Goal: Task Accomplishment & Management: Use online tool/utility

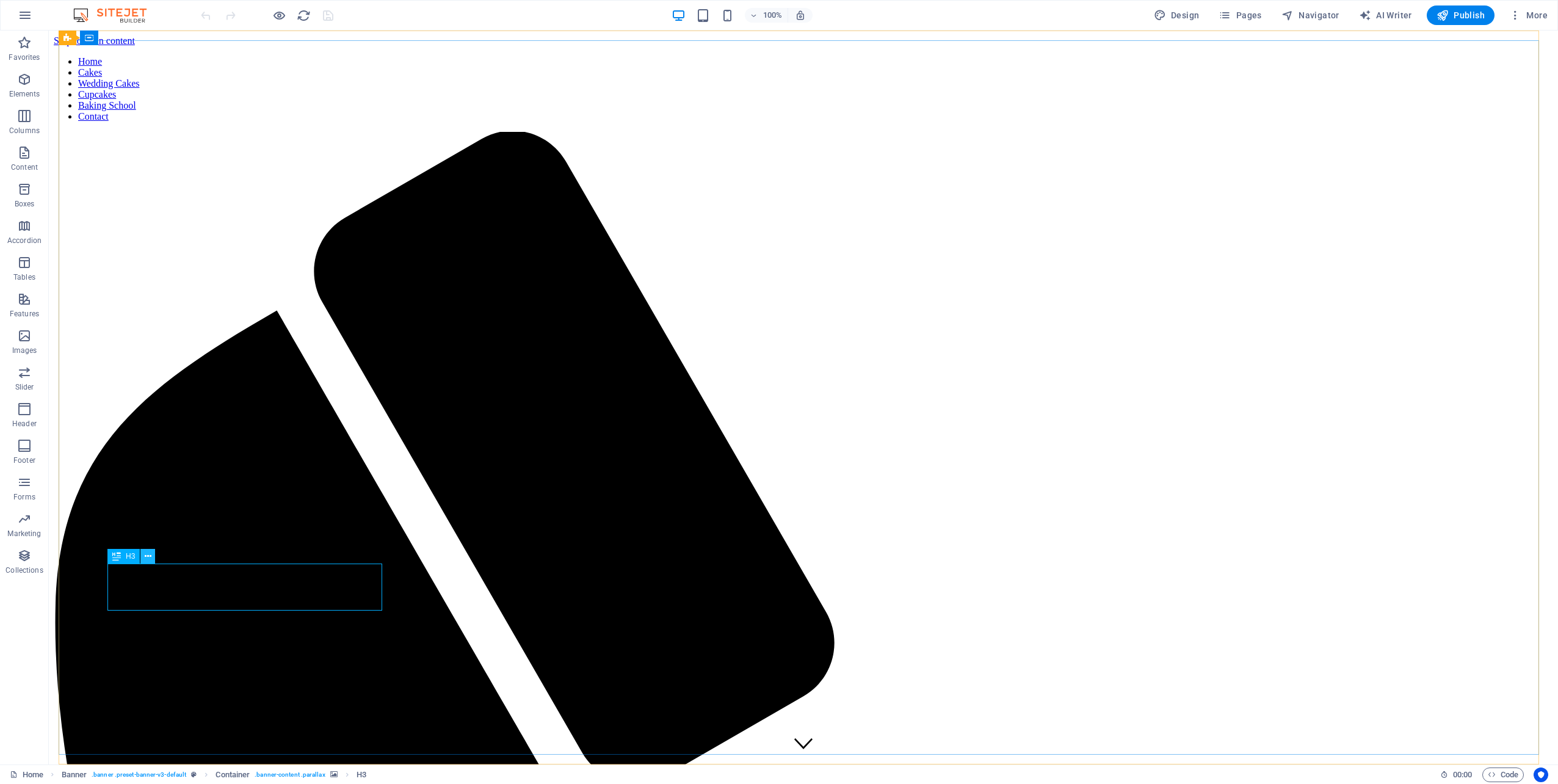
click at [147, 557] on icon at bounding box center [147, 556] width 7 height 12
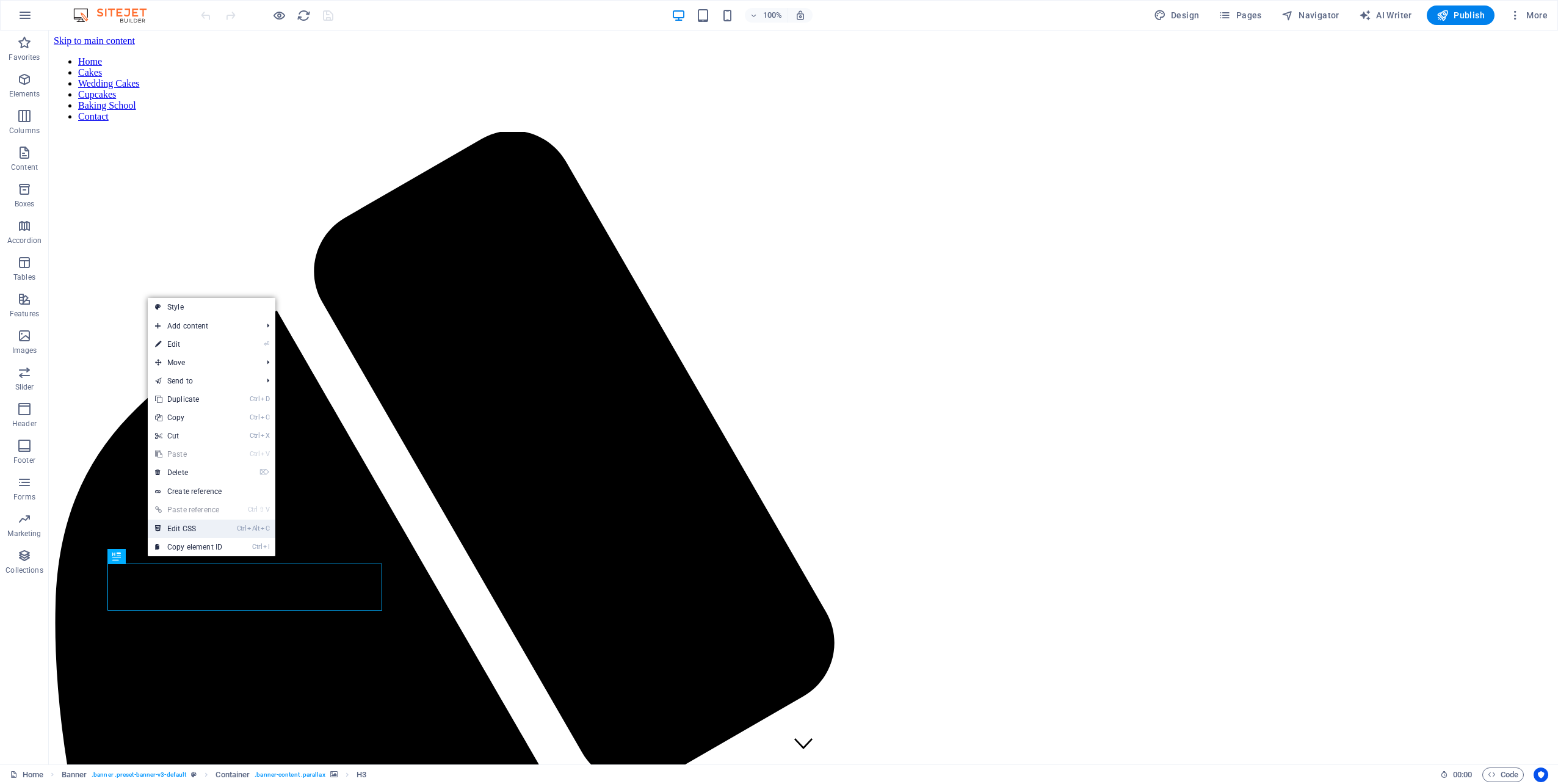
click at [218, 529] on link "Ctrl Alt C Edit CSS" at bounding box center [188, 528] width 82 height 18
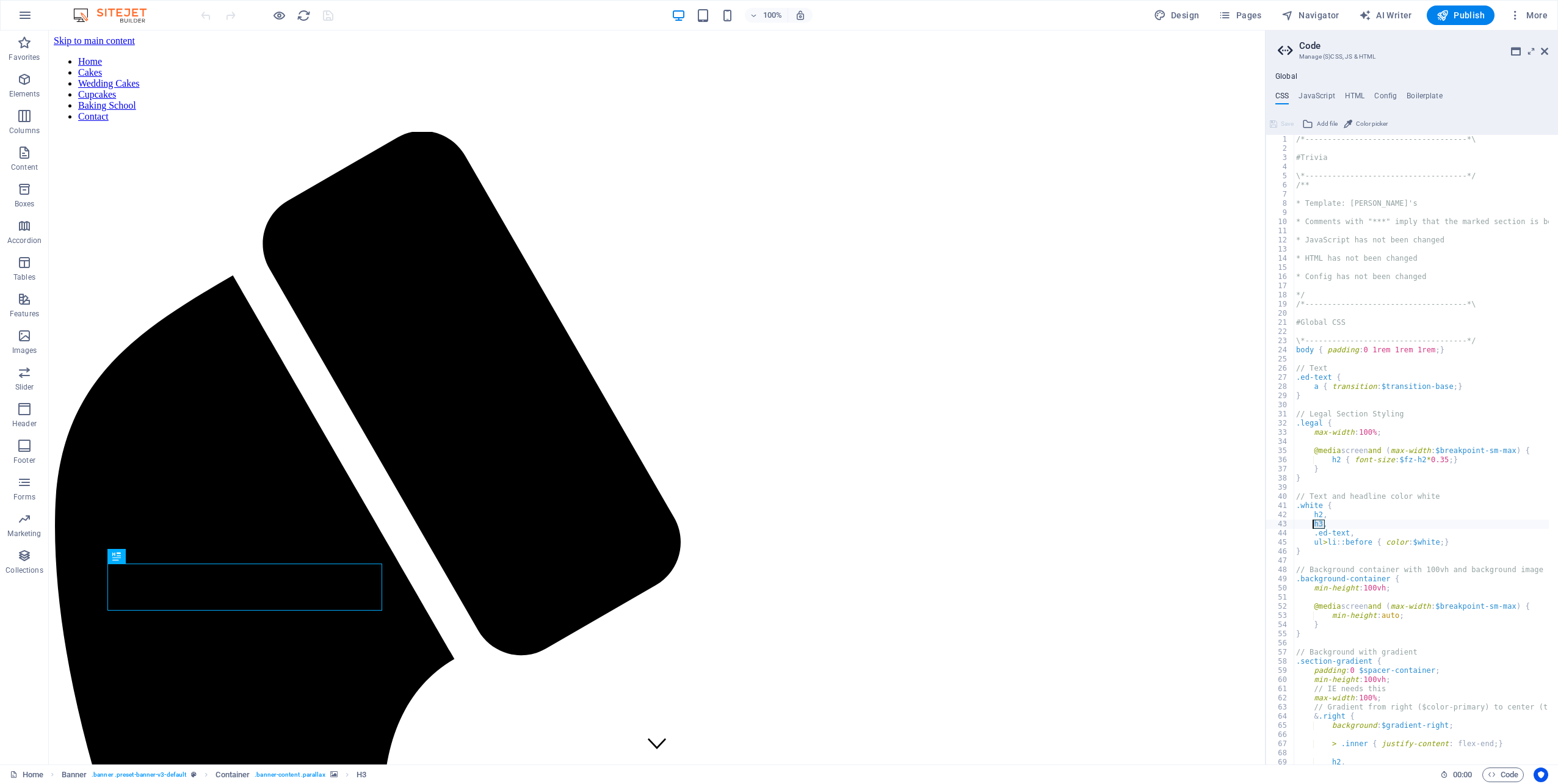
drag, startPoint x: 1328, startPoint y: 523, endPoint x: 1312, endPoint y: 523, distance: 16.0
click at [1312, 523] on div "/*------------------------------------*\ #Trivia \*----------------------------…" at bounding box center [1477, 454] width 367 height 638
type textarea "h3,"
type textarea ".ed-text,"
click at [1279, 123] on button "Save" at bounding box center [1281, 123] width 27 height 15
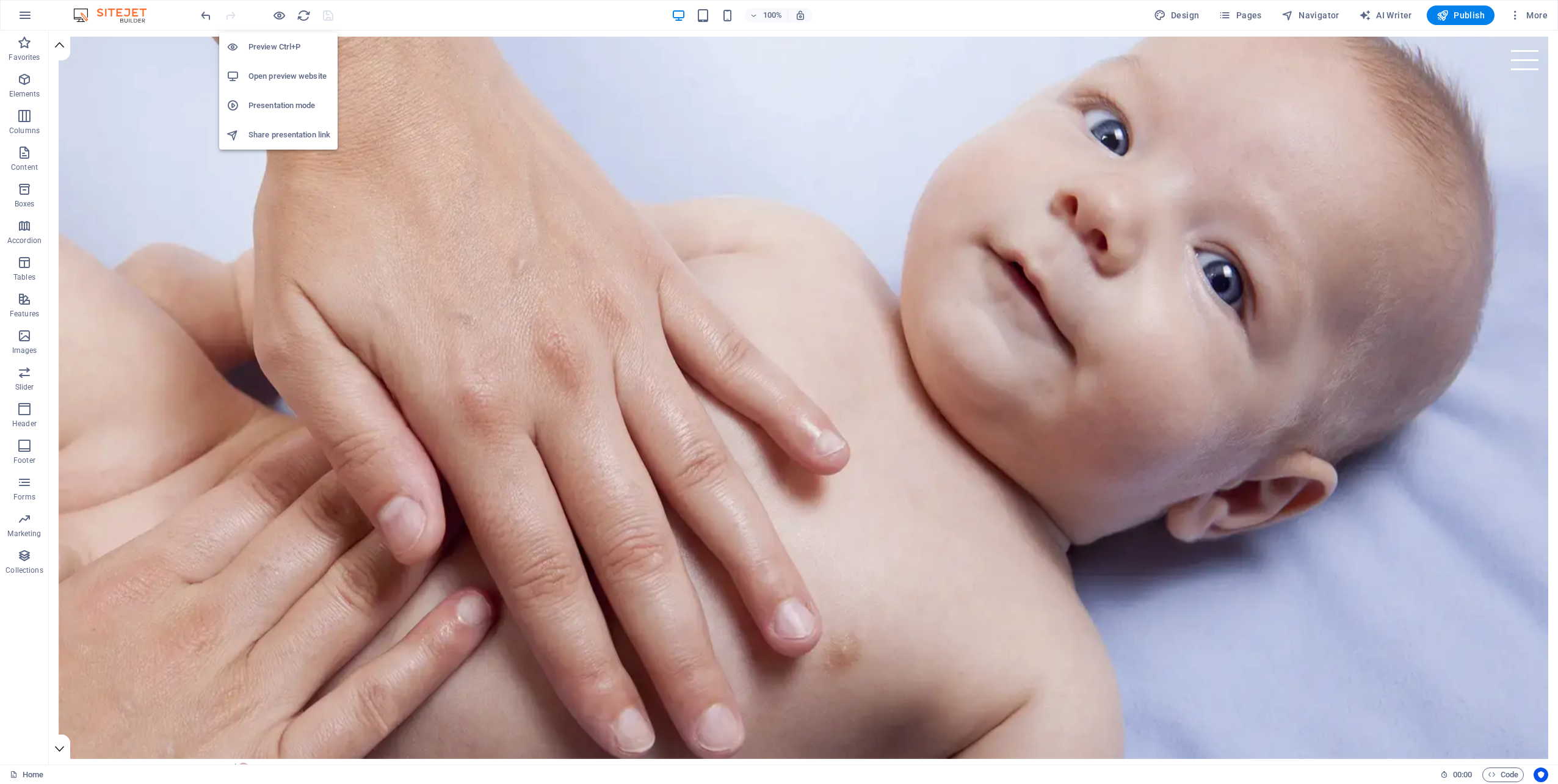
click at [284, 73] on h6 "Open preview website" at bounding box center [289, 76] width 82 height 15
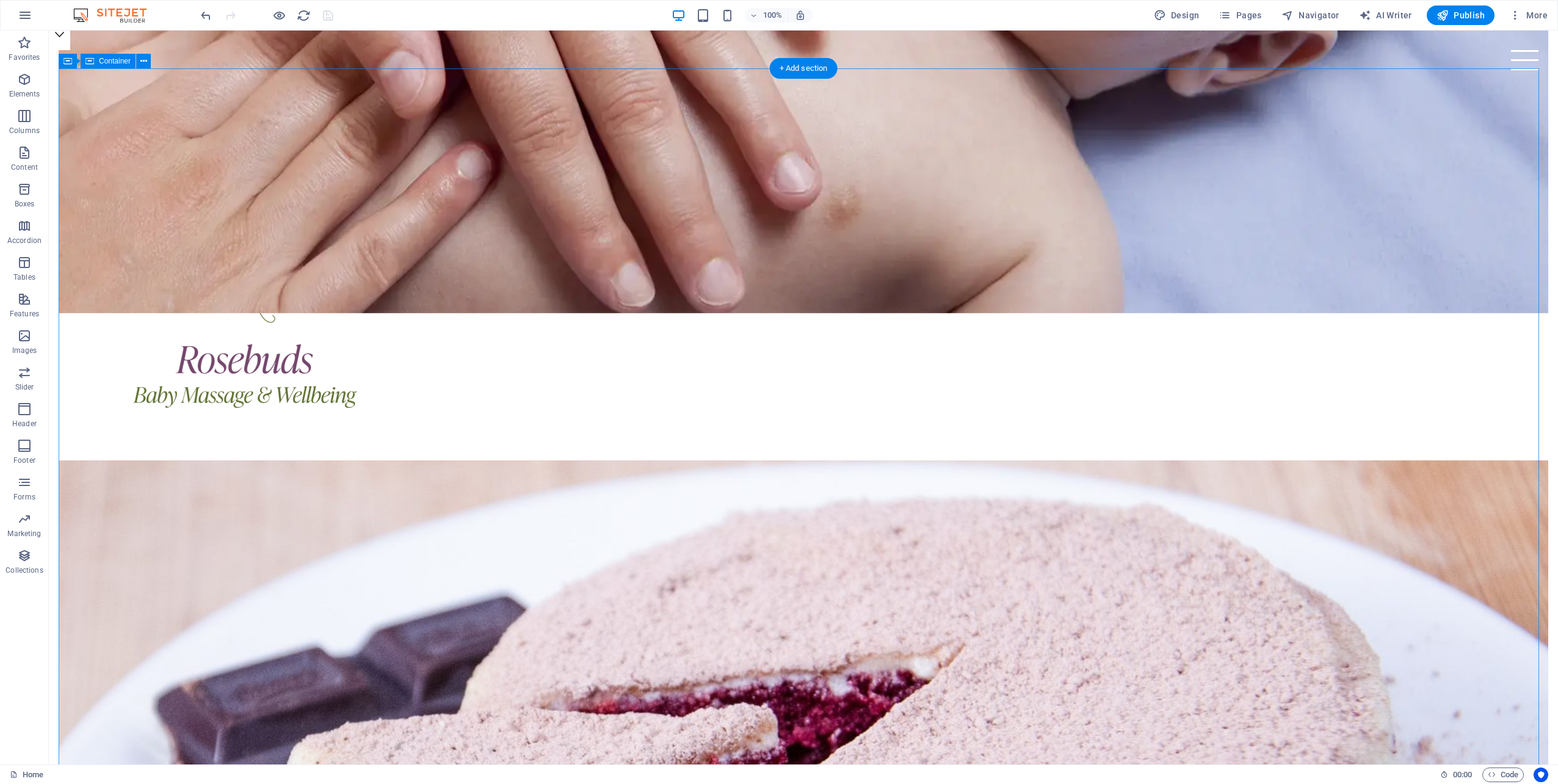
scroll to position [733, 0]
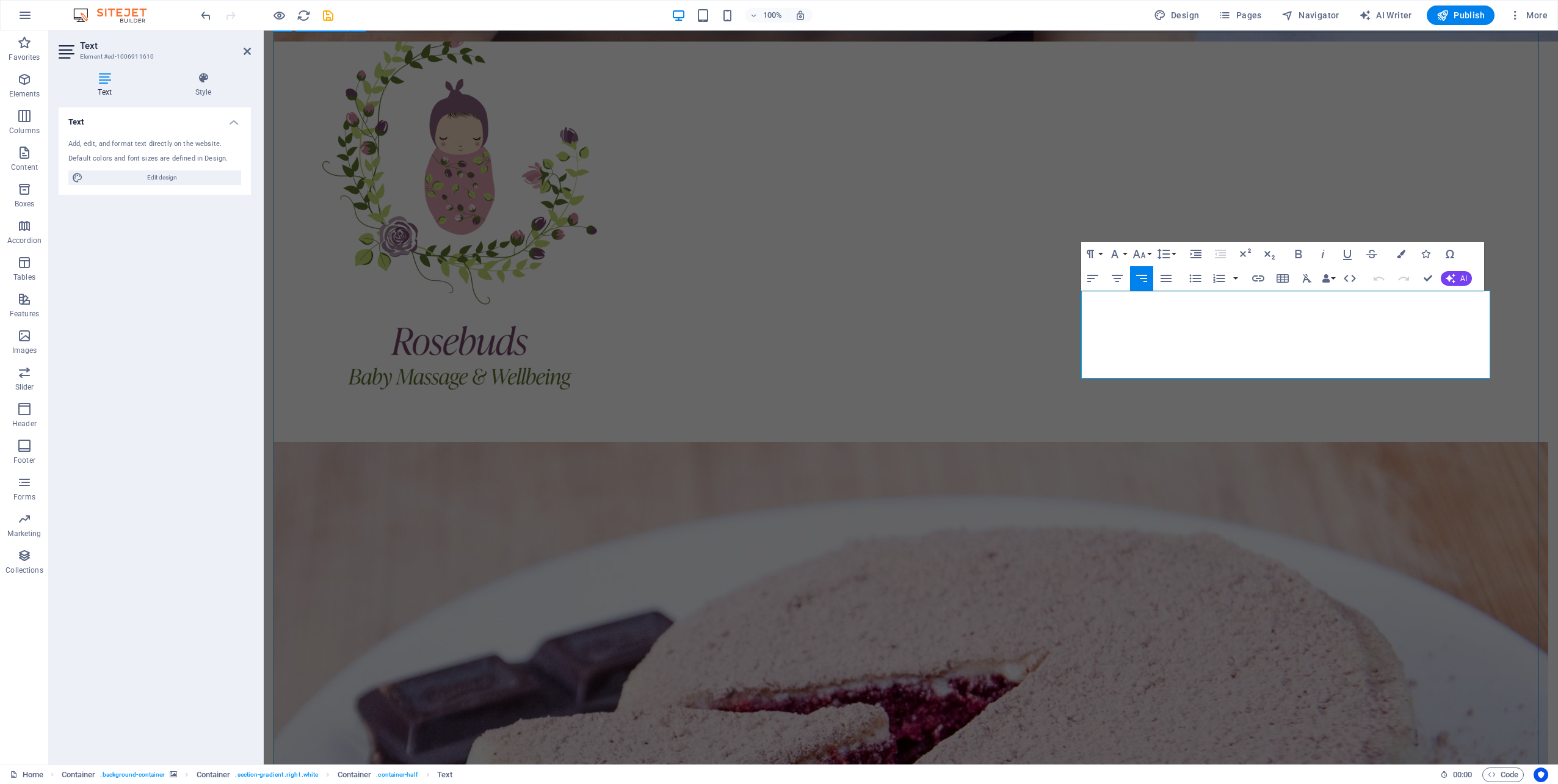
drag, startPoint x: 1109, startPoint y: 300, endPoint x: 1492, endPoint y: 371, distance: 389.5
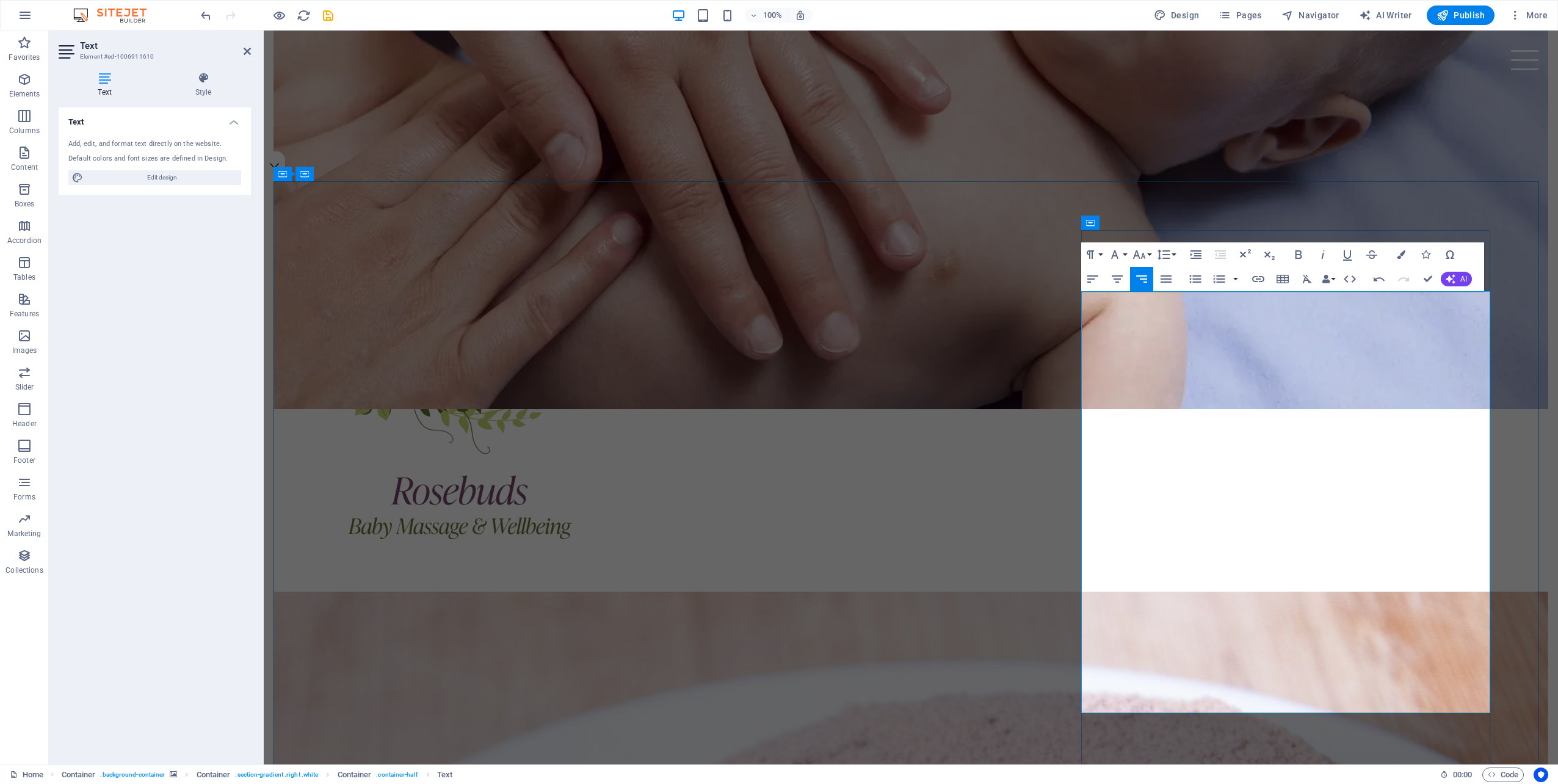
scroll to position [15799, 2]
drag, startPoint x: 1198, startPoint y: 301, endPoint x: 1185, endPoint y: 302, distance: 13.0
drag, startPoint x: 1425, startPoint y: 300, endPoint x: 1486, endPoint y: 319, distance: 63.9
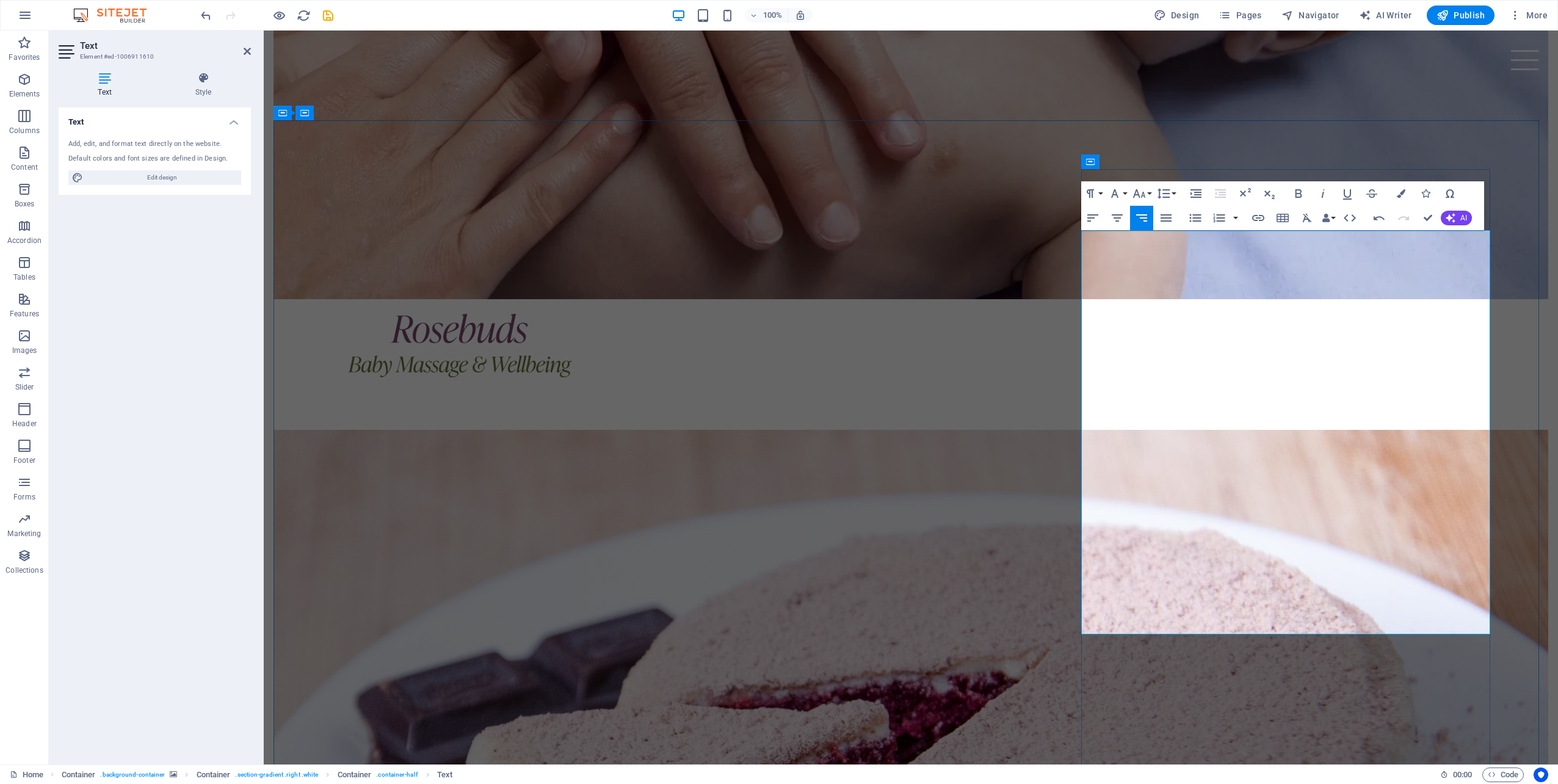
scroll to position [827, 0]
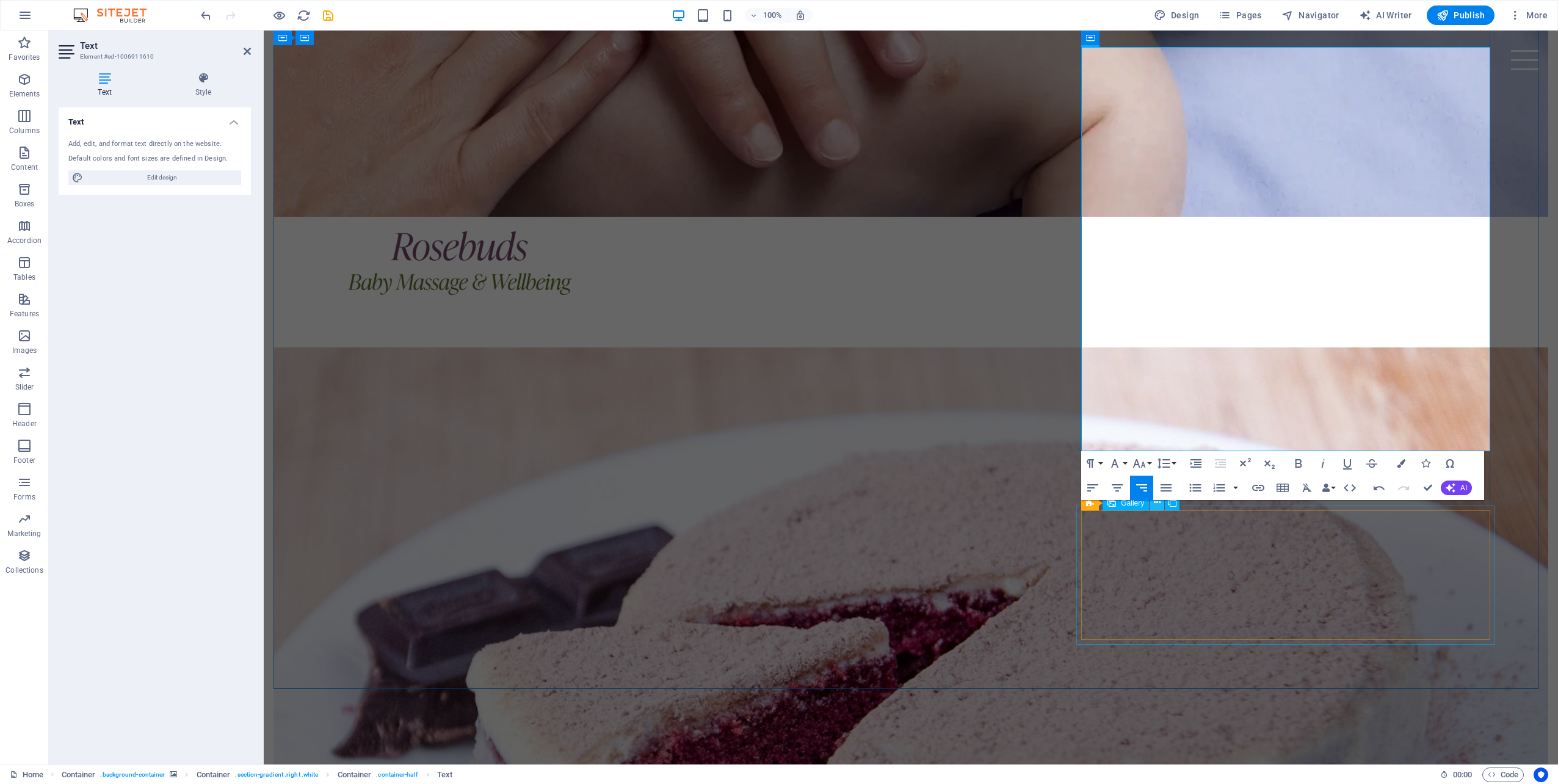
click at [1160, 503] on button at bounding box center [1156, 502] width 15 height 15
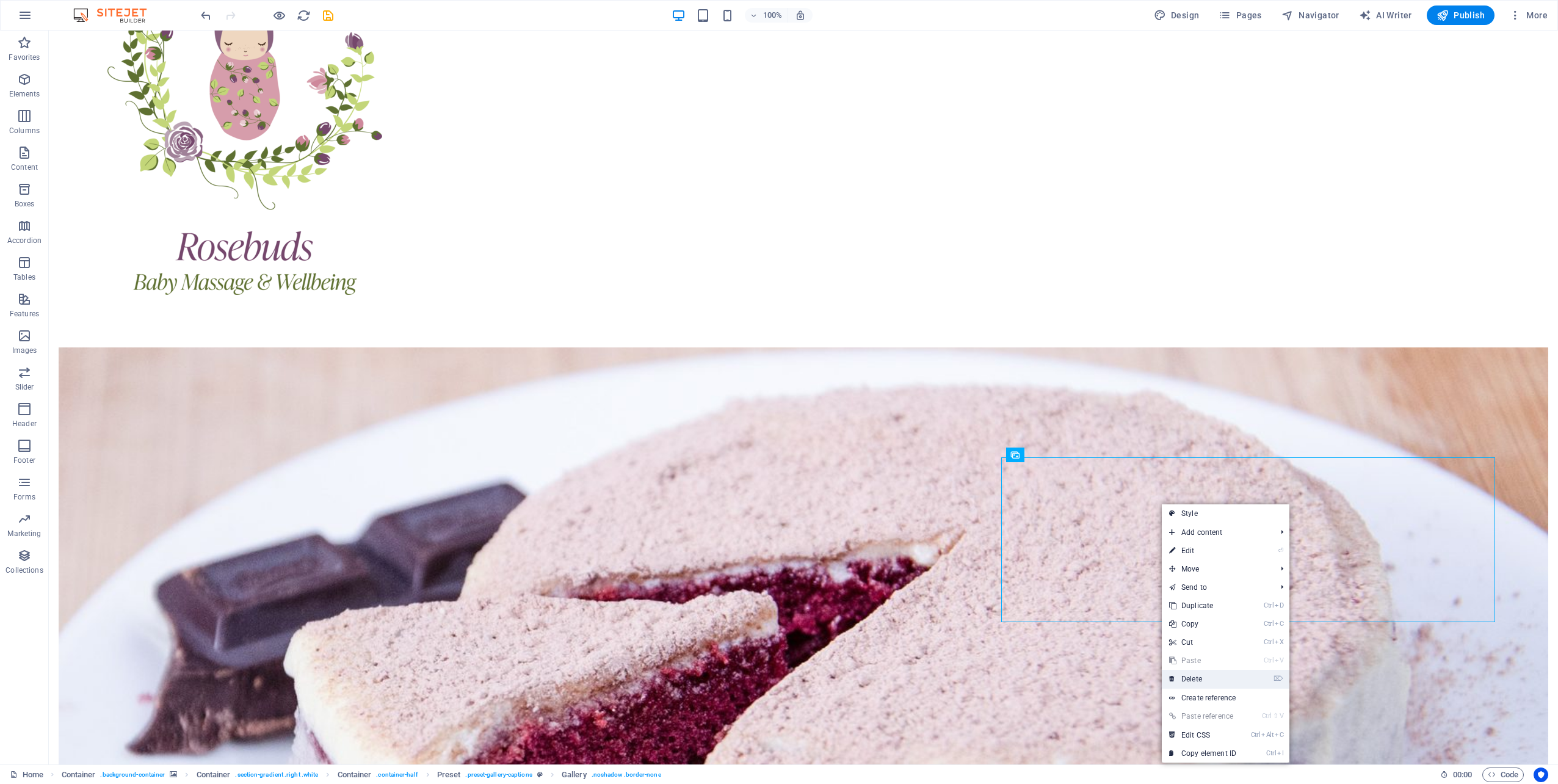
click at [1217, 676] on link "⌦ Delete" at bounding box center [1202, 678] width 82 height 18
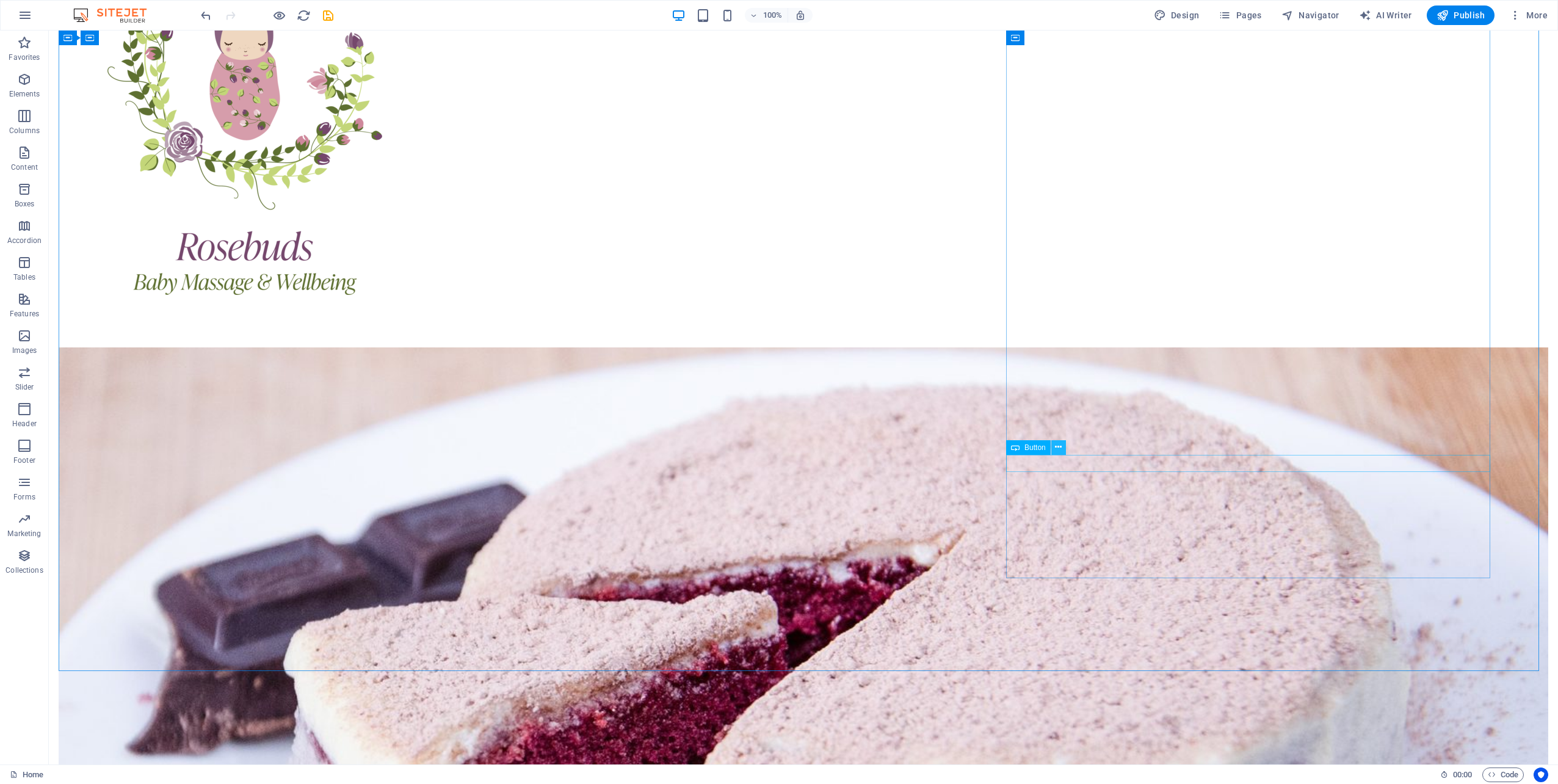
click at [1061, 449] on icon at bounding box center [1058, 447] width 7 height 12
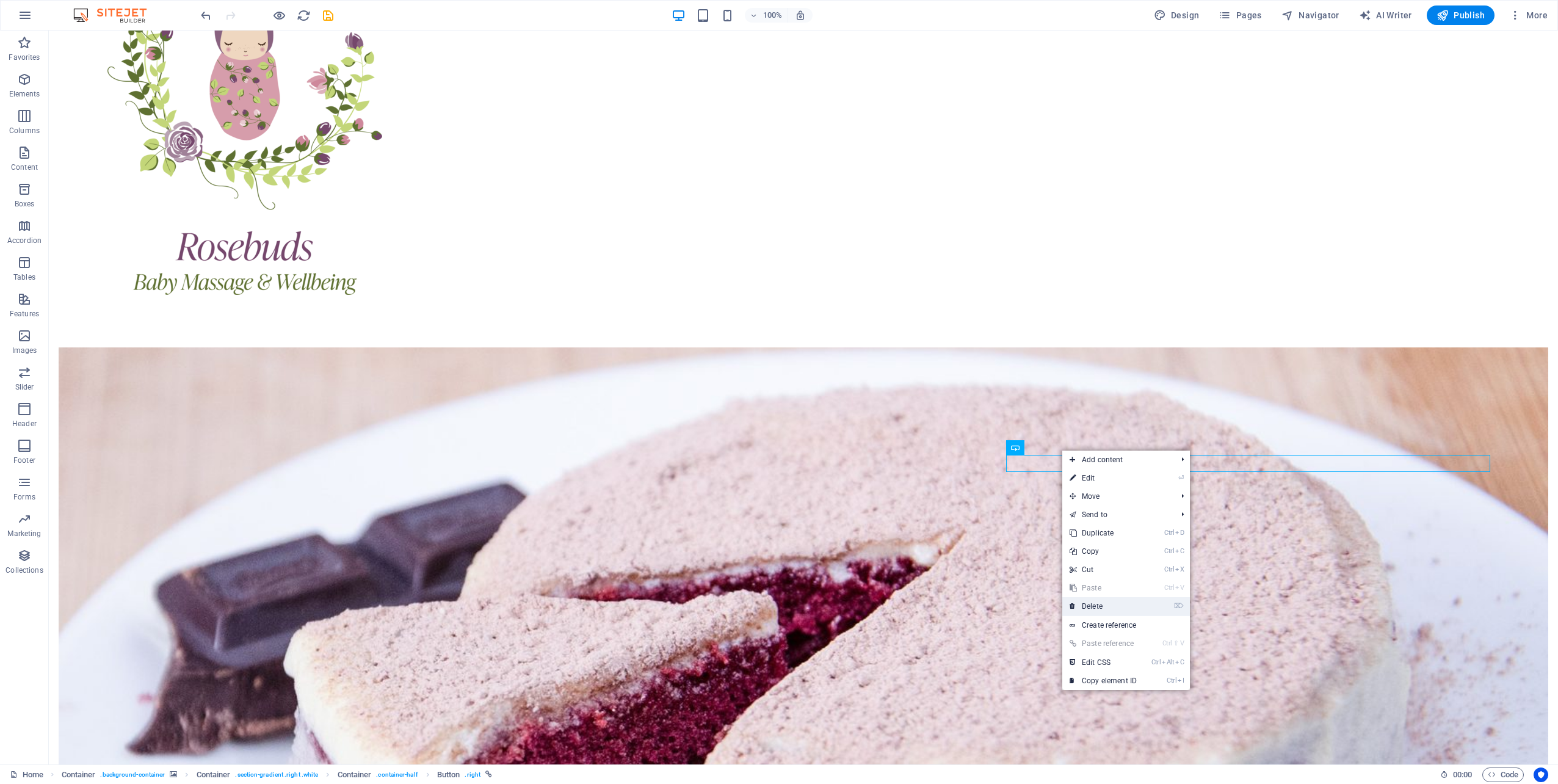
click at [1112, 607] on link "⌦ Delete" at bounding box center [1102, 605] width 82 height 18
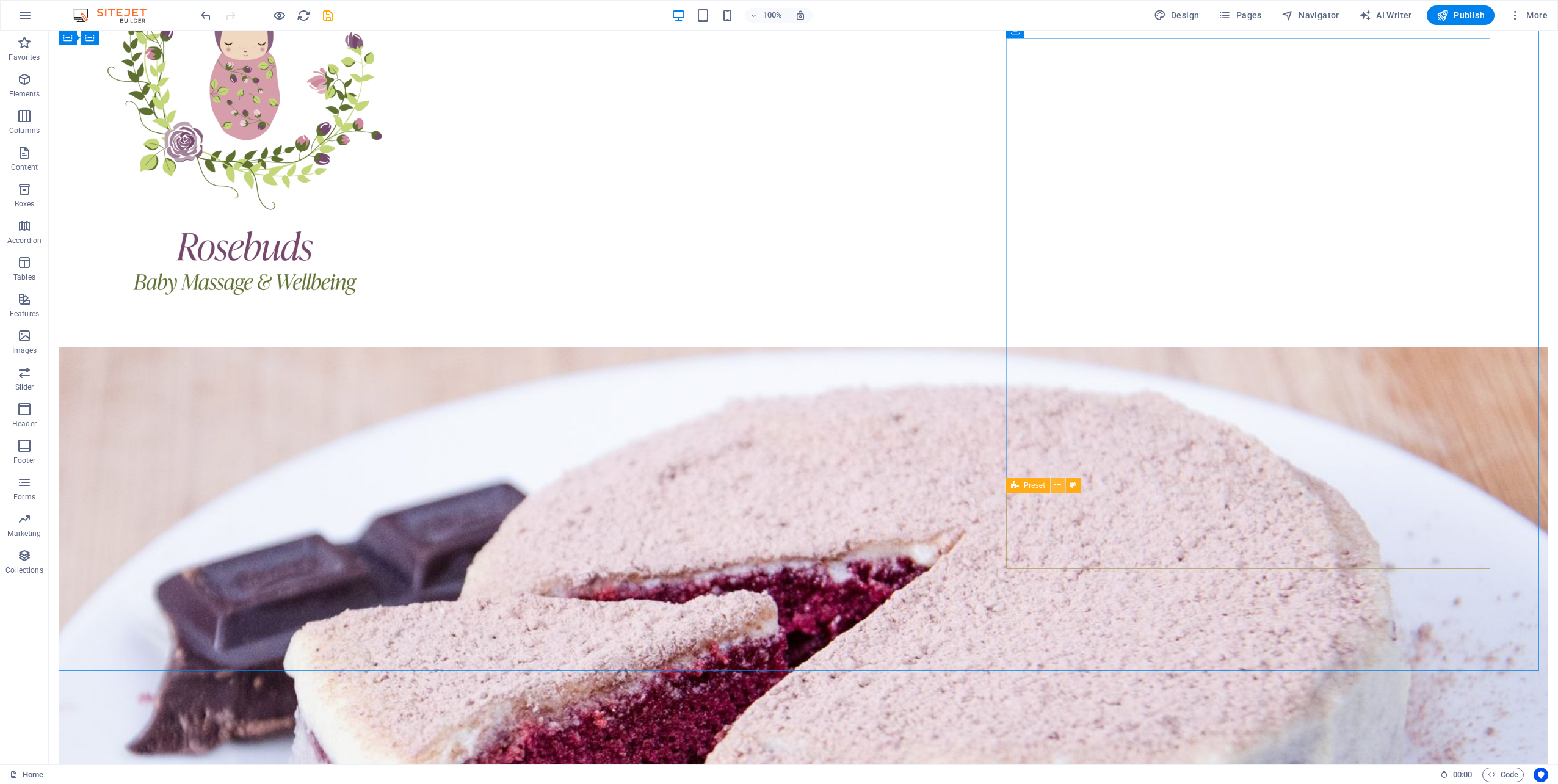
click at [1059, 484] on icon at bounding box center [1057, 484] width 7 height 12
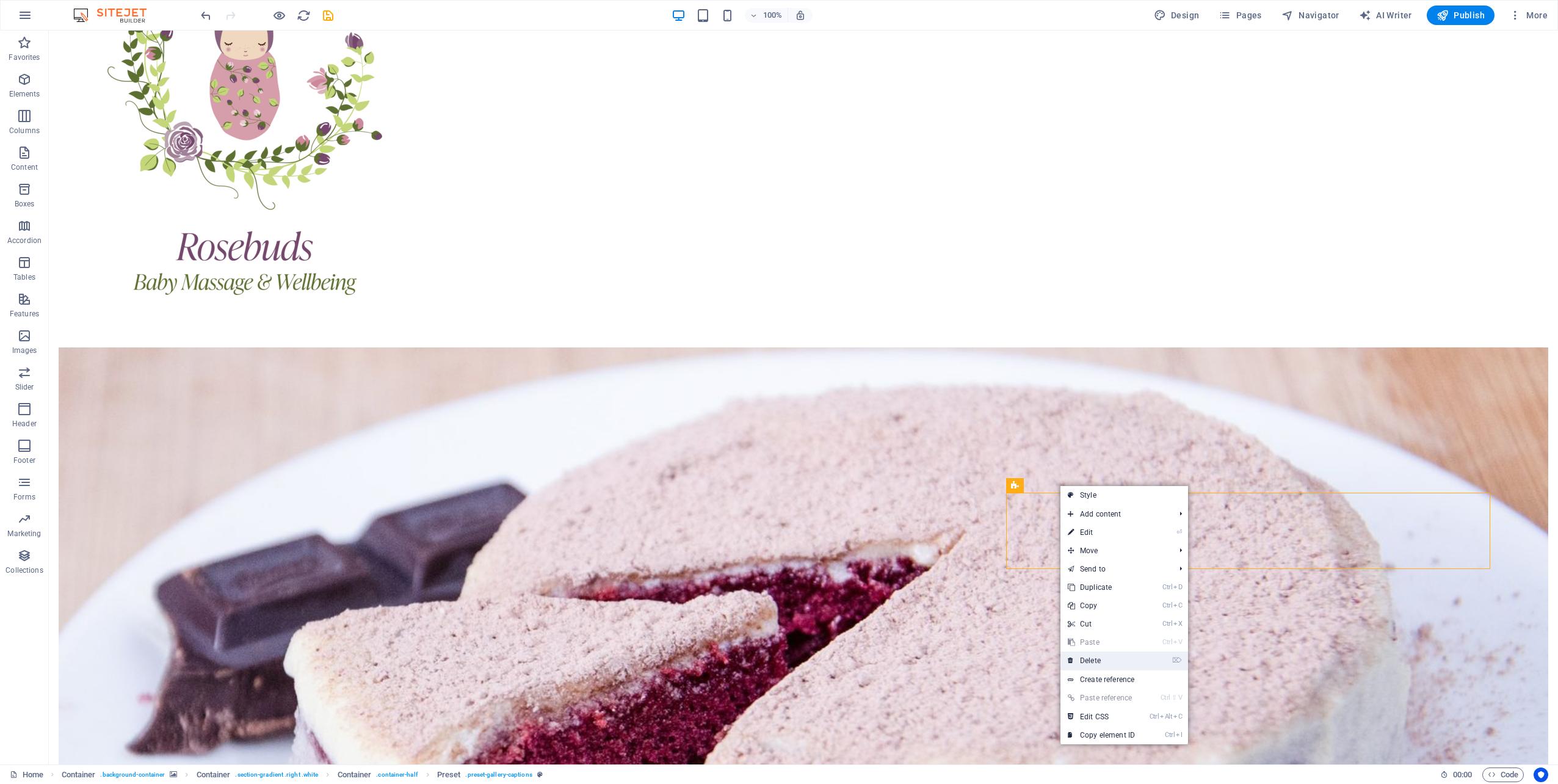
click at [1106, 658] on link "⌦ Delete" at bounding box center [1101, 660] width 82 height 18
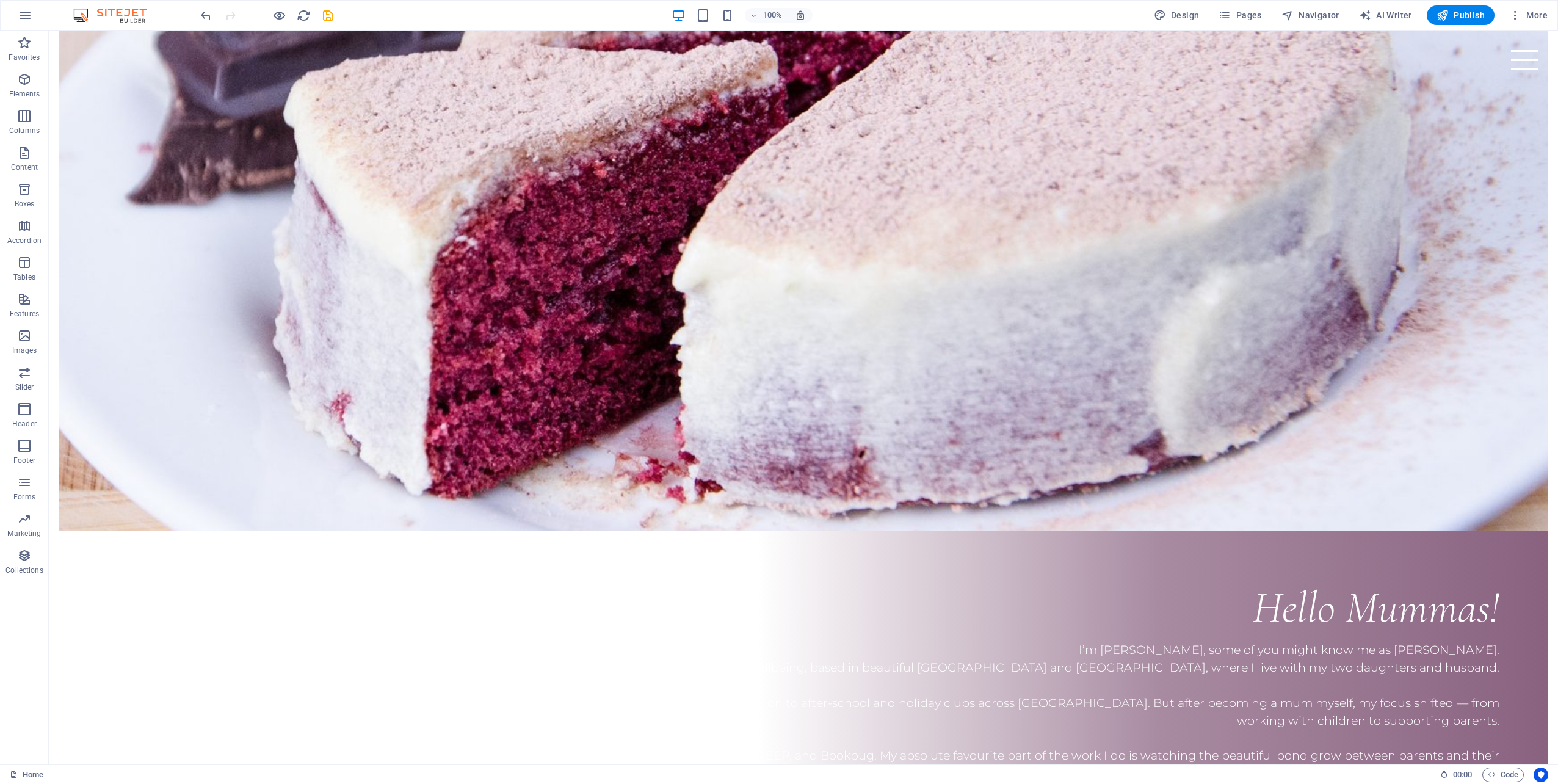
scroll to position [1376, 0]
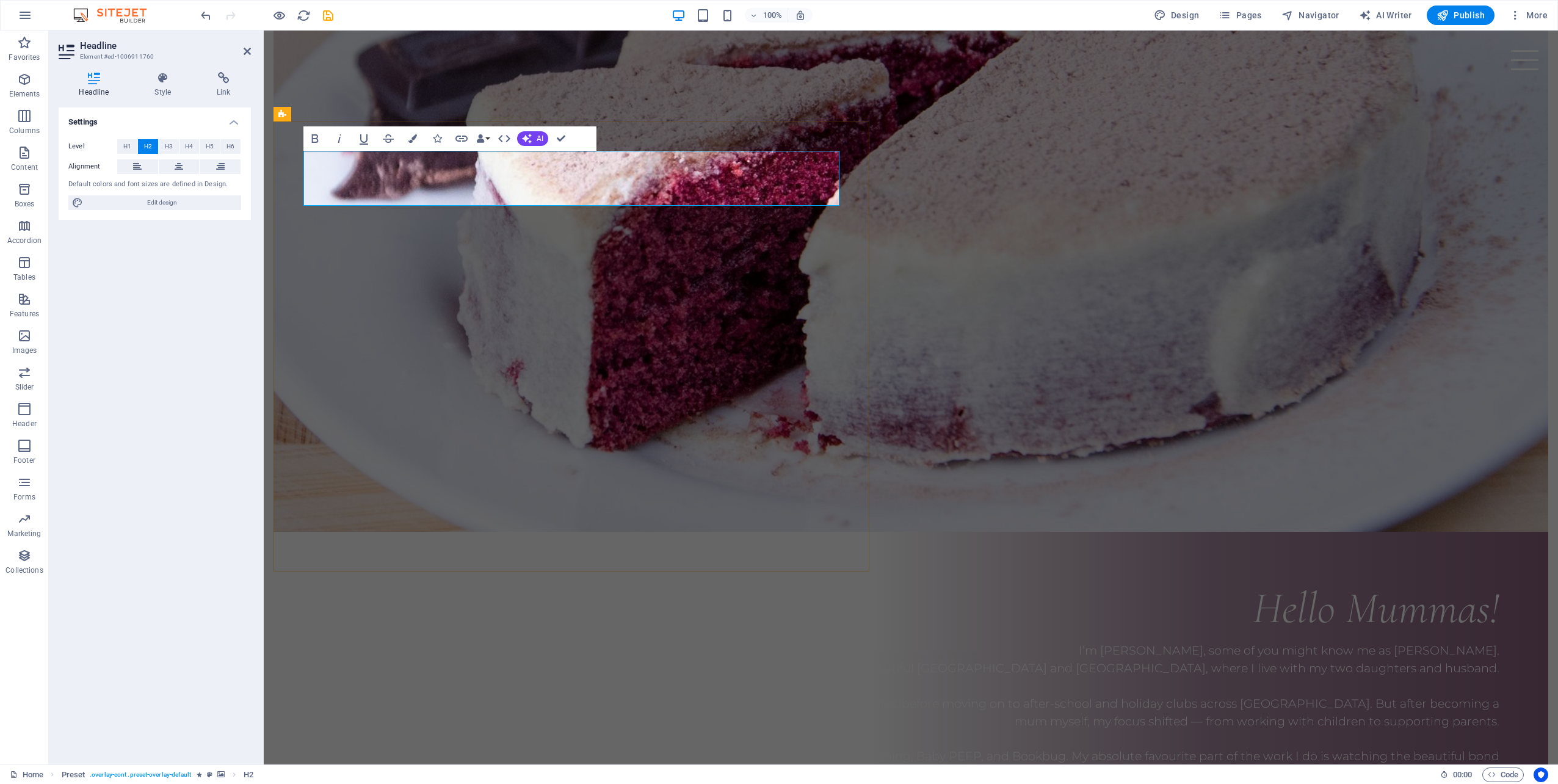
drag, startPoint x: 385, startPoint y: 182, endPoint x: 758, endPoint y: 183, distance: 373.0
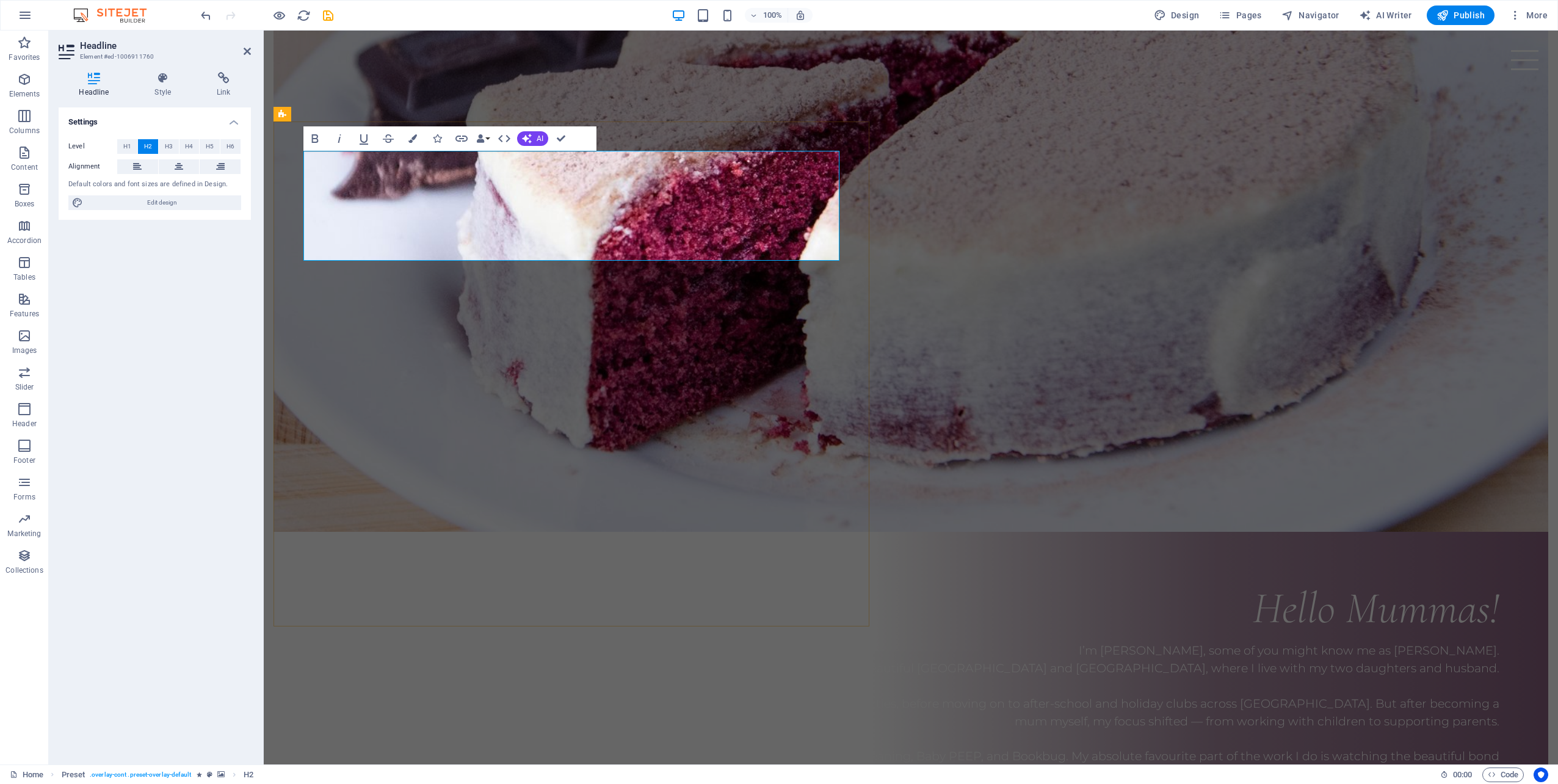
click at [376, 342] on icon at bounding box center [374, 342] width 7 height 12
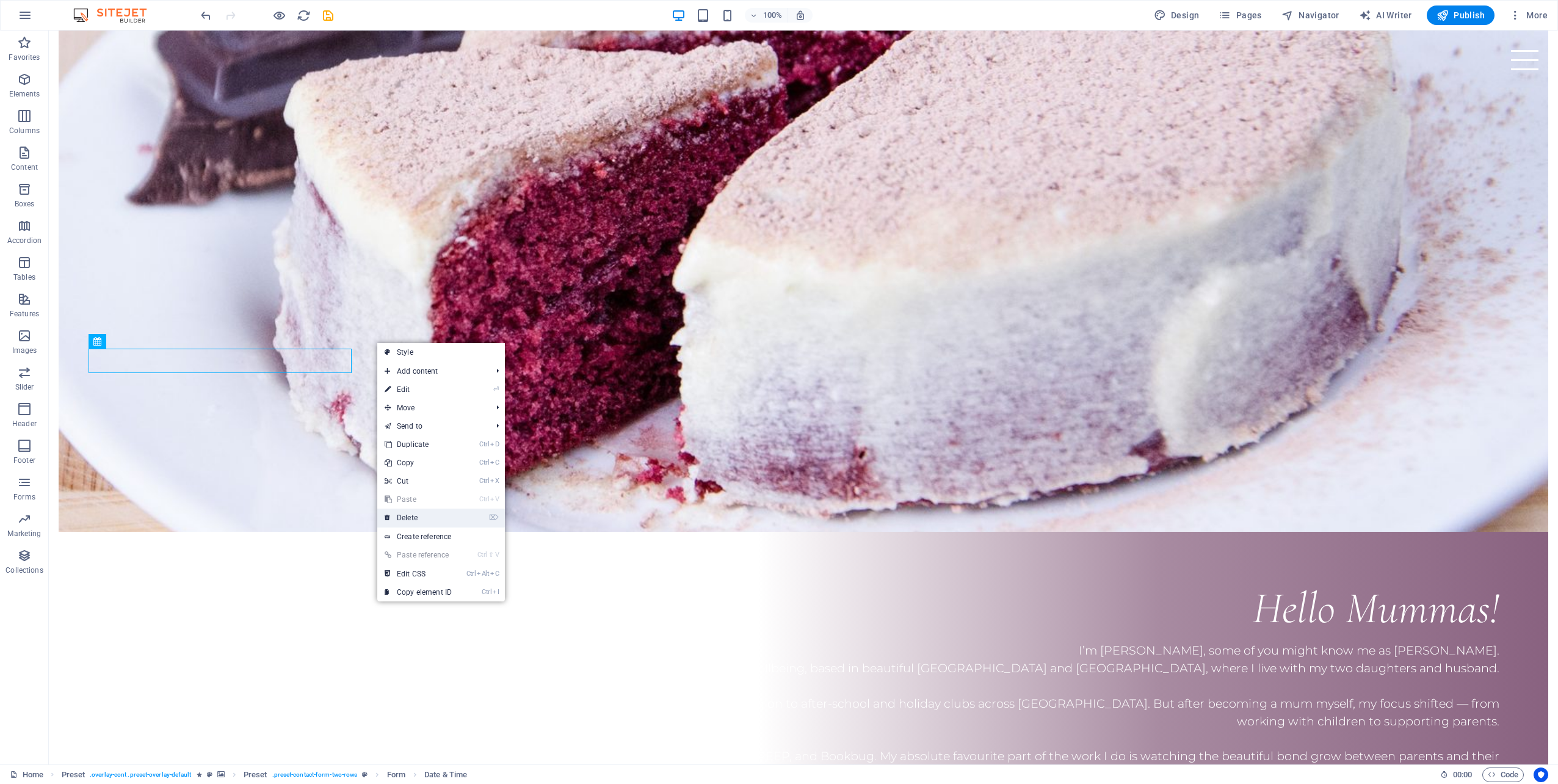
click at [417, 517] on link "⌦ Delete" at bounding box center [417, 517] width 82 height 18
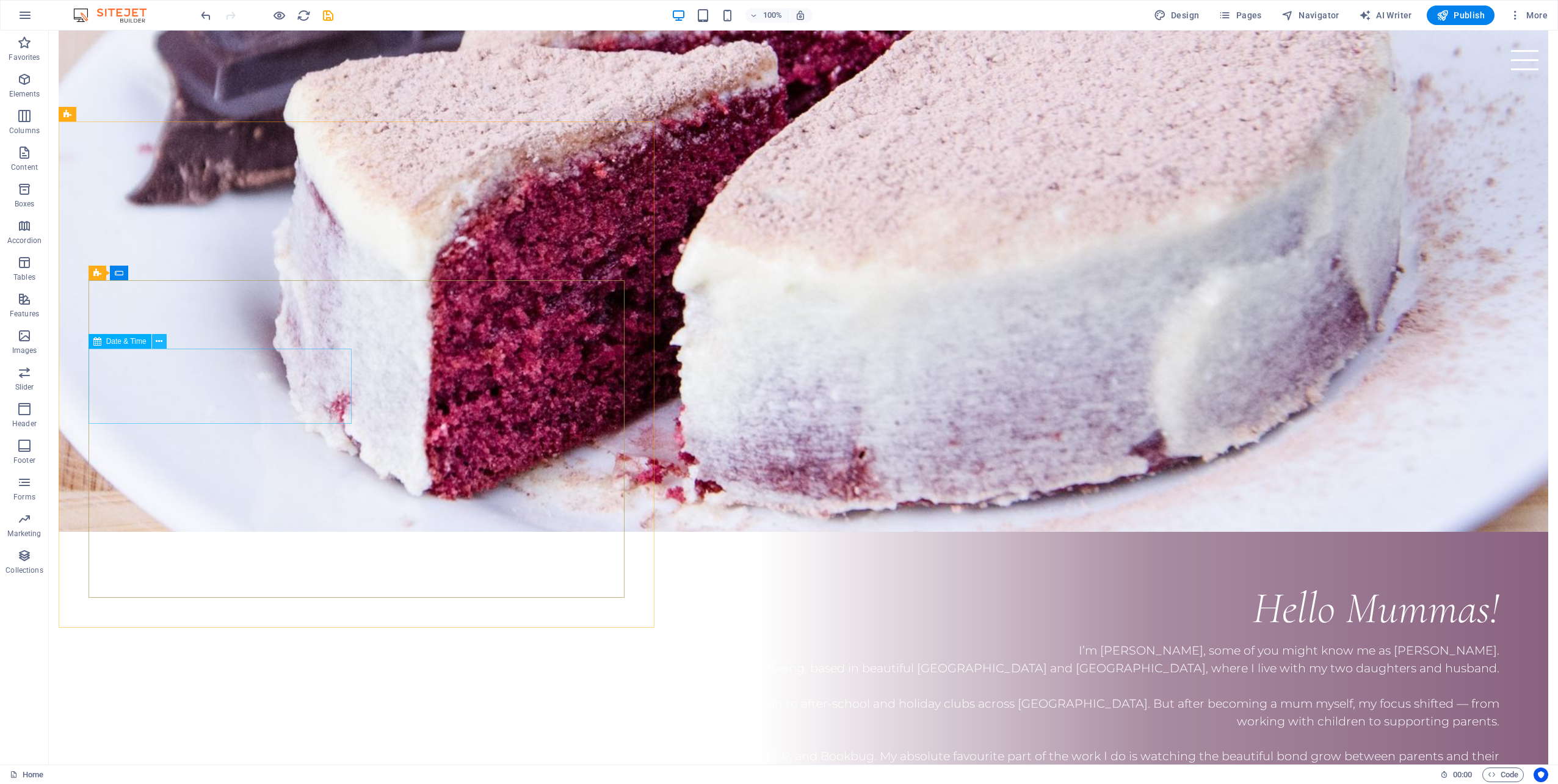
click at [157, 342] on icon at bounding box center [158, 342] width 7 height 12
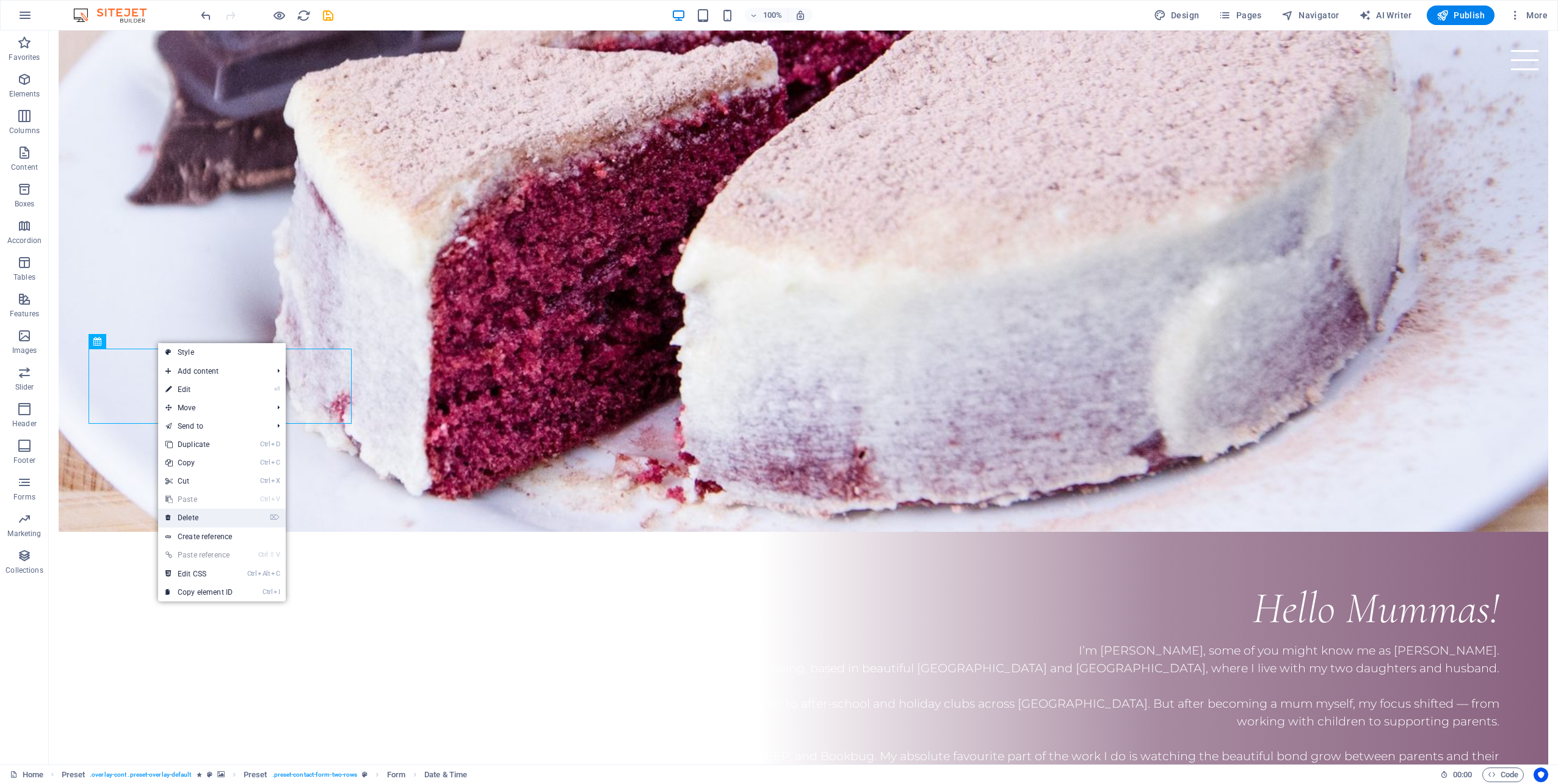
click at [204, 514] on link "⌦ Delete" at bounding box center [199, 517] width 82 height 18
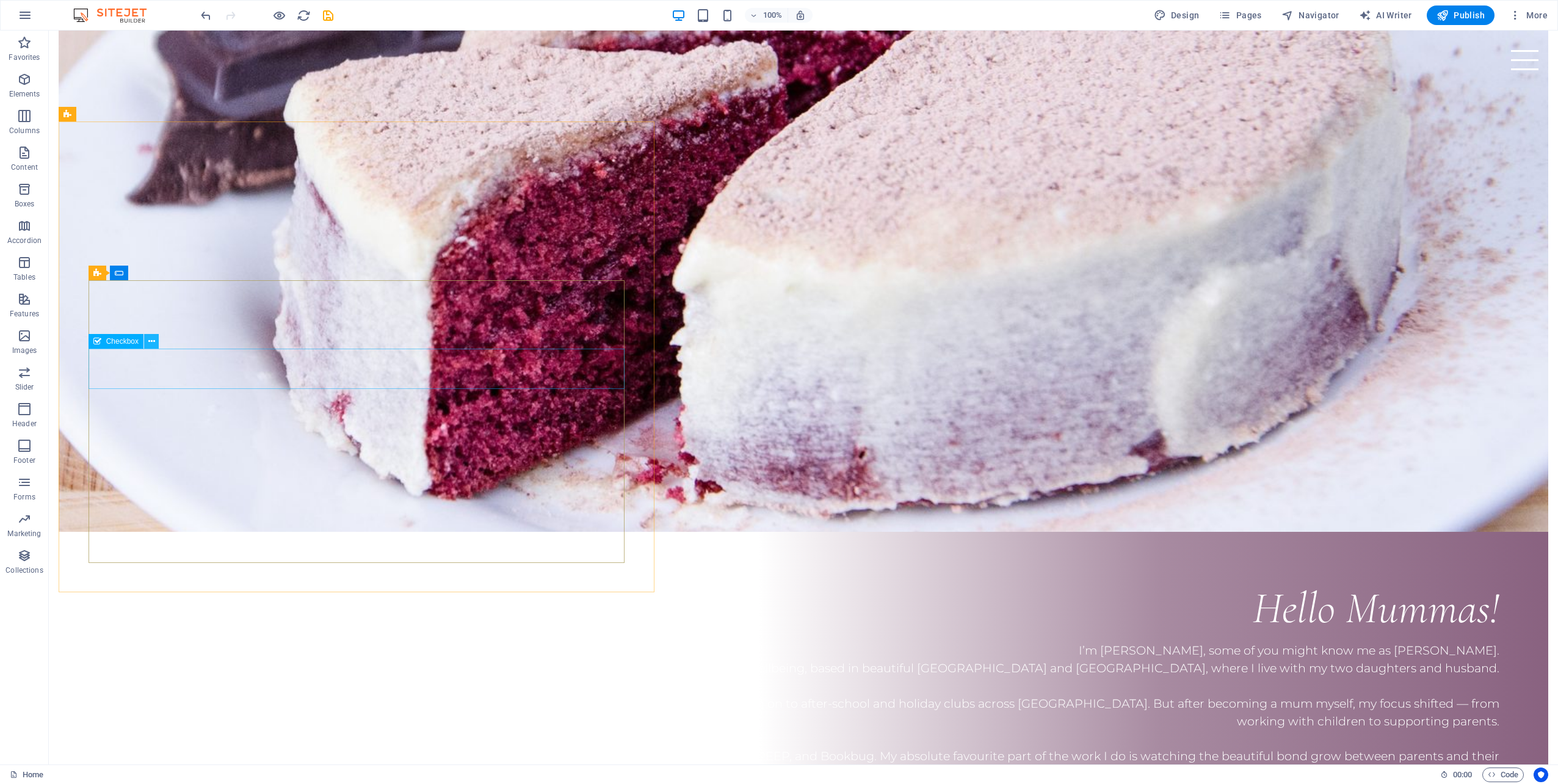
click at [152, 343] on icon at bounding box center [151, 342] width 7 height 12
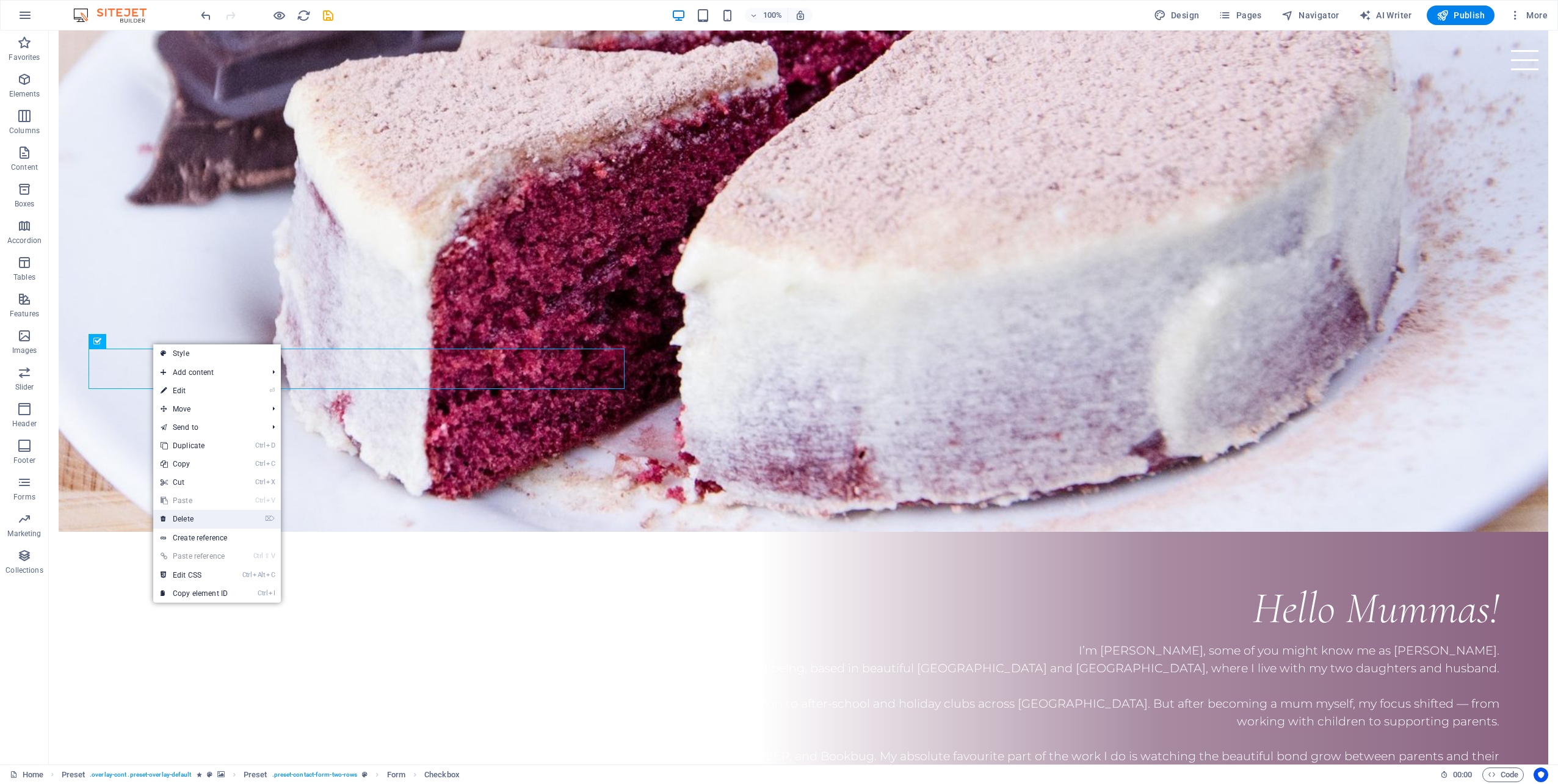
click at [192, 515] on link "⌦ Delete" at bounding box center [193, 518] width 82 height 18
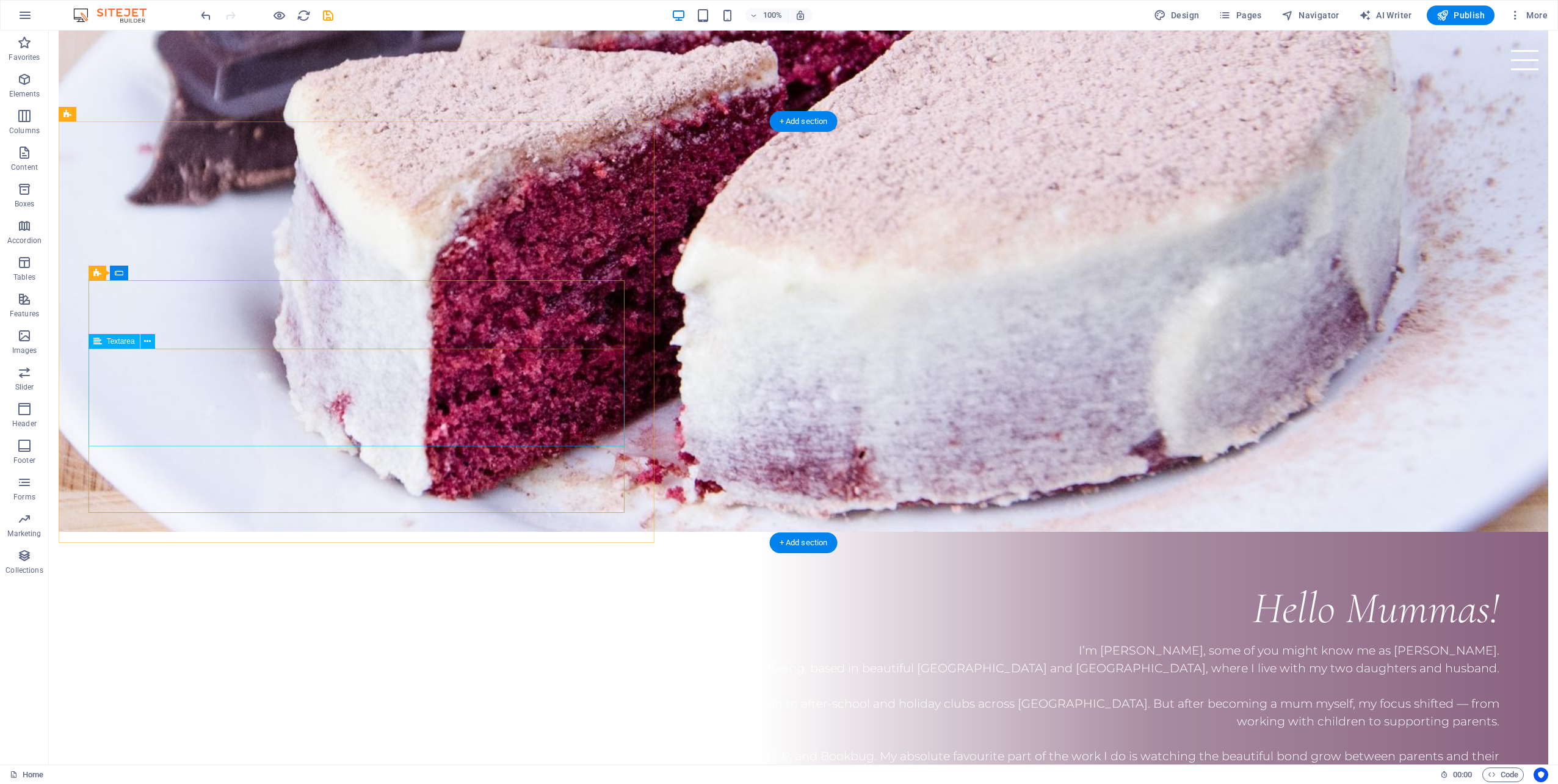
click at [150, 346] on icon at bounding box center [147, 342] width 7 height 12
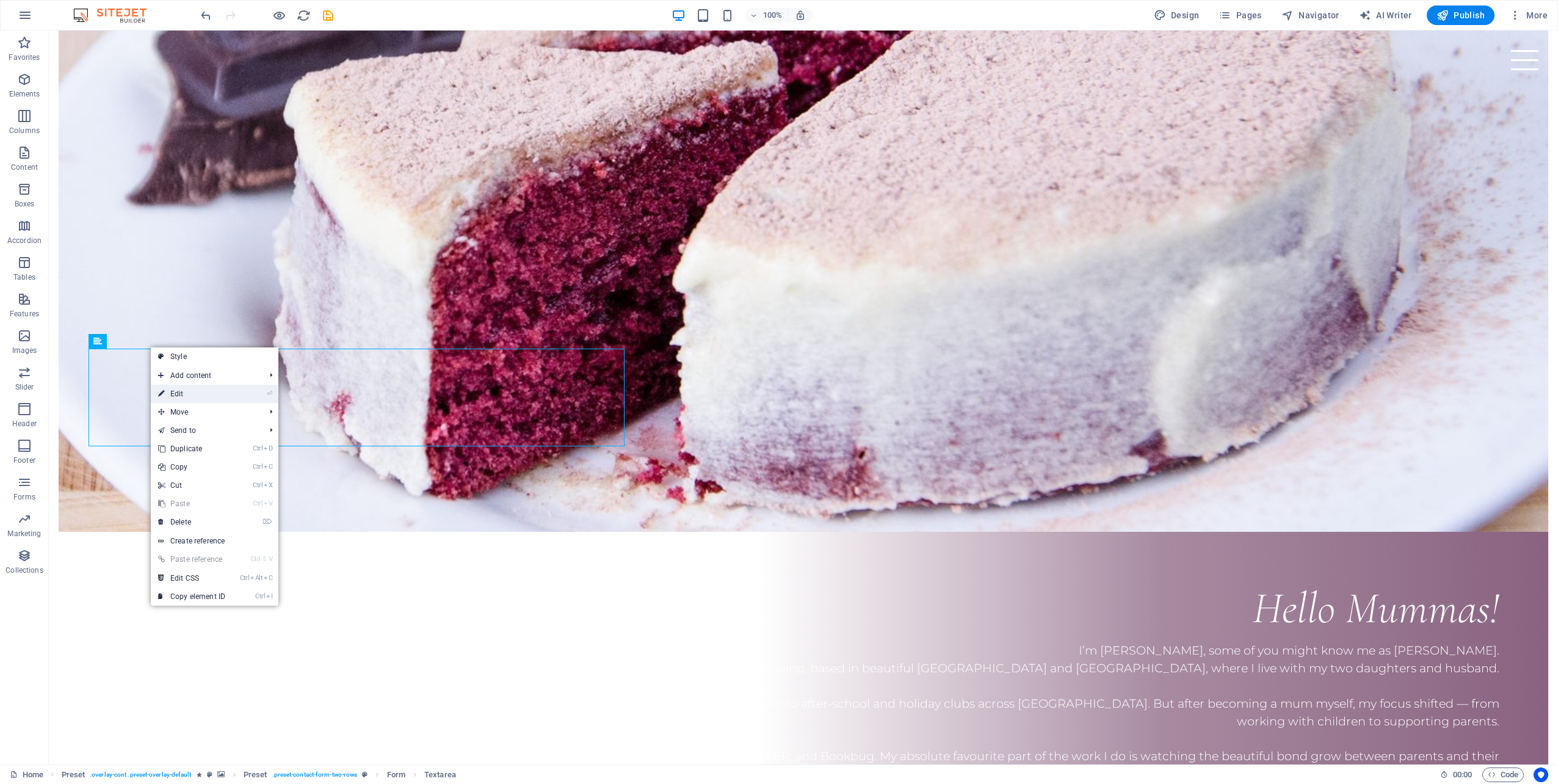
click at [185, 386] on link "⏎ Edit" at bounding box center [191, 393] width 82 height 18
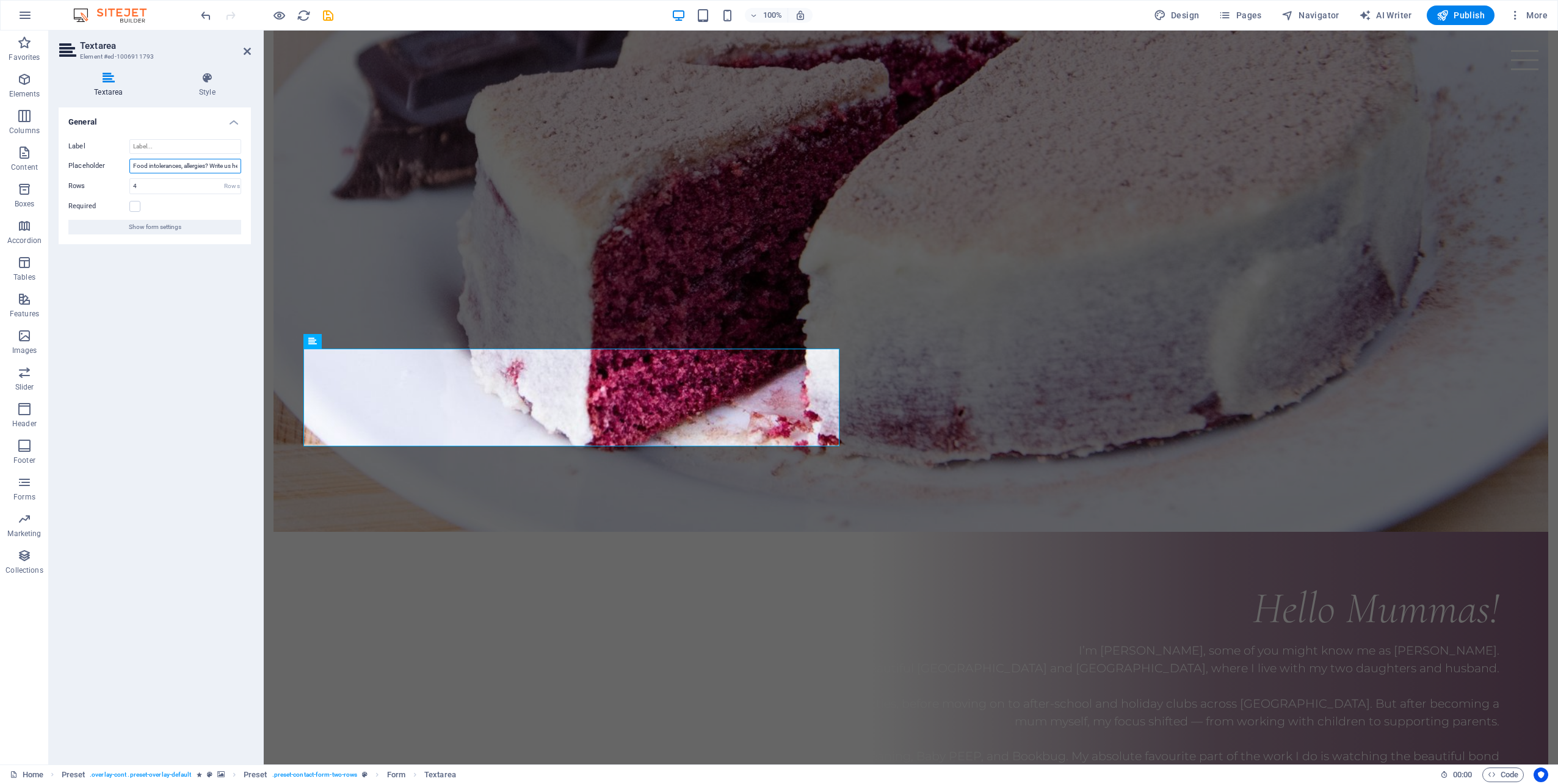
scroll to position [0, 10]
drag, startPoint x: 132, startPoint y: 164, endPoint x: 245, endPoint y: 166, distance: 113.0
click at [245, 166] on div "Label Placeholder Food intolerances, allergies? Write us here. Rows 4 Rows Requ…" at bounding box center [154, 186] width 192 height 115
type input "P"
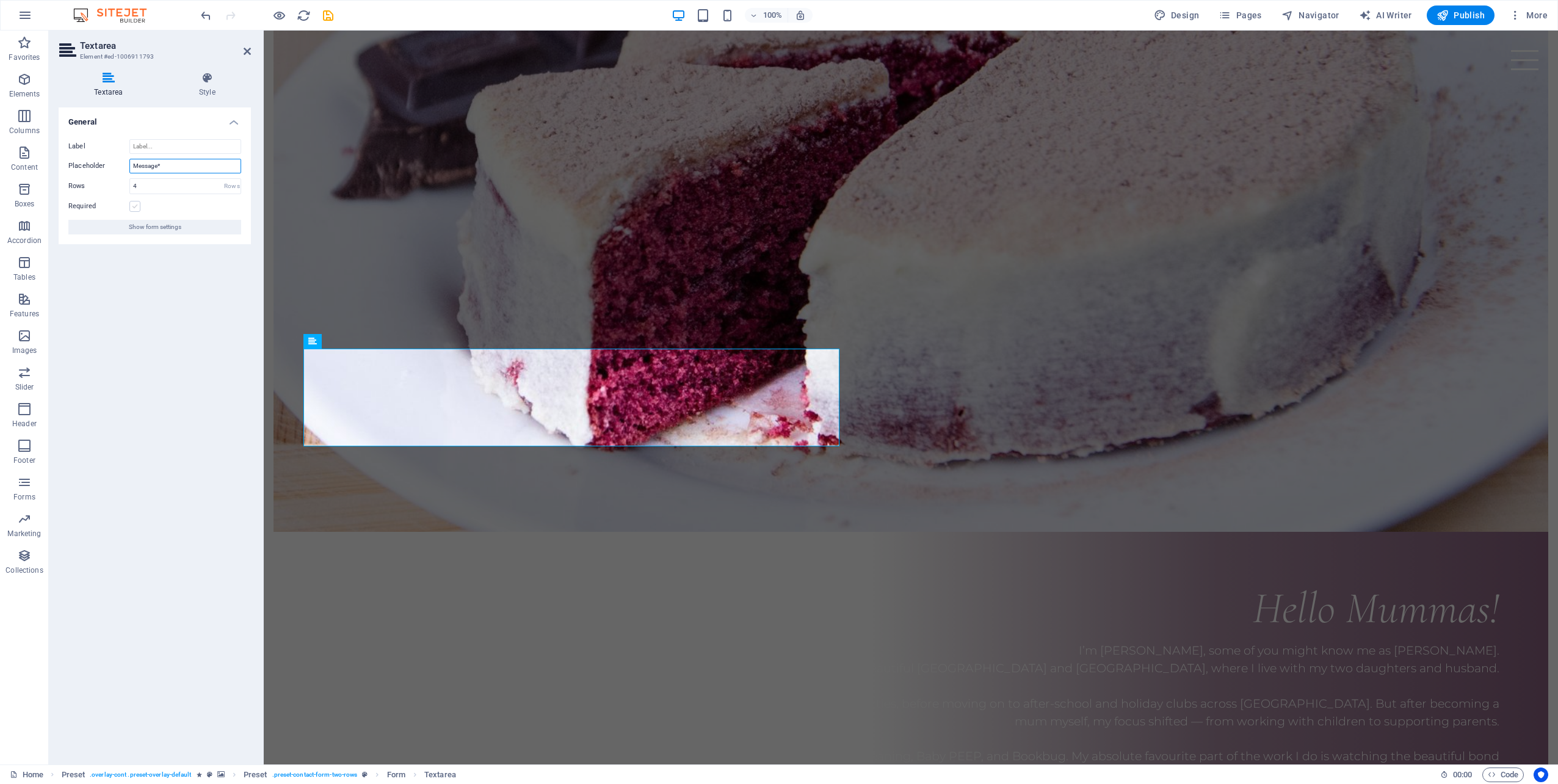
type input "Message*"
click at [134, 208] on label at bounding box center [135, 206] width 11 height 11
click at [0, 0] on input "Required" at bounding box center [0, 0] width 0 height 0
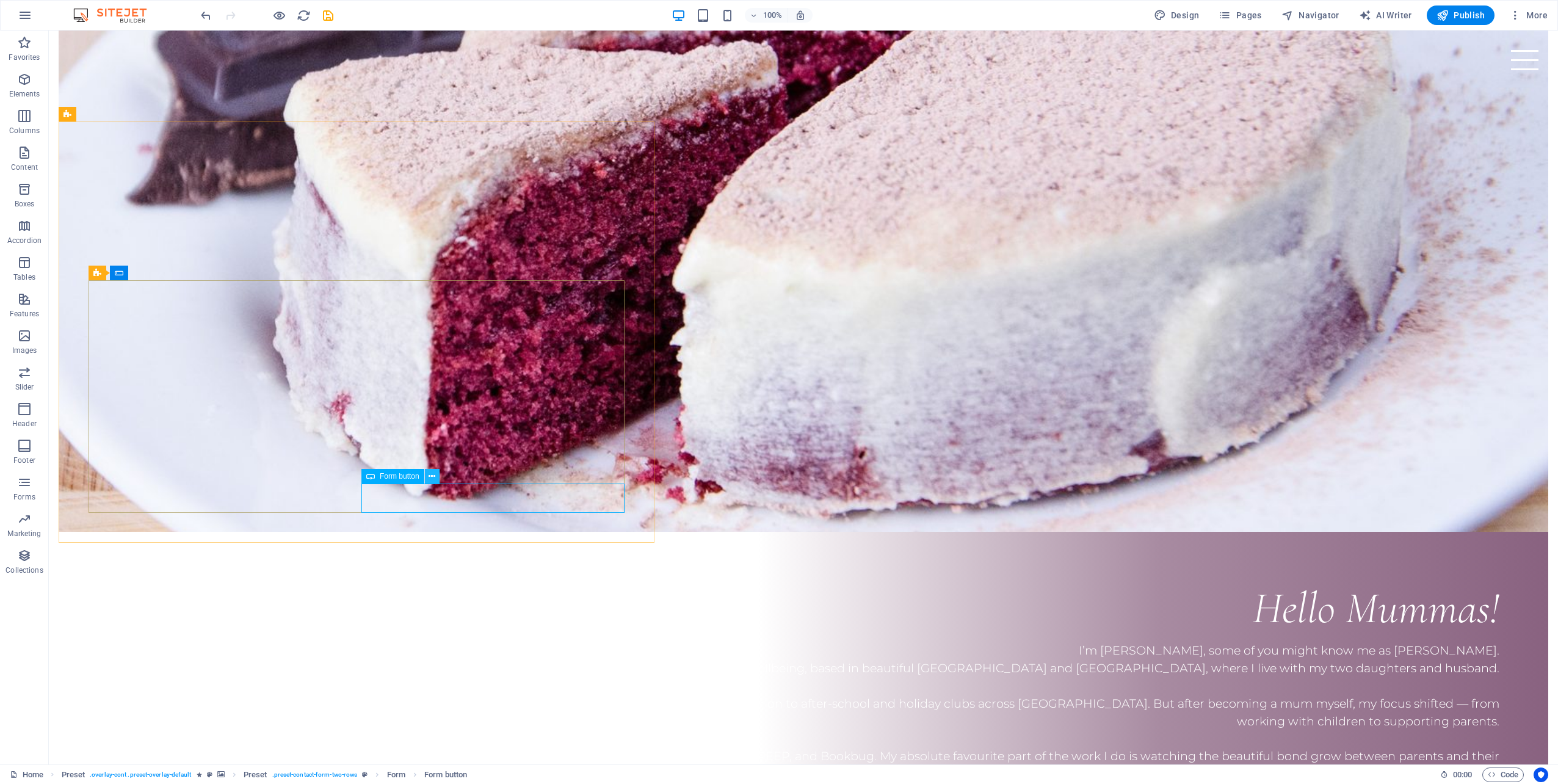
click at [431, 476] on icon at bounding box center [431, 476] width 7 height 12
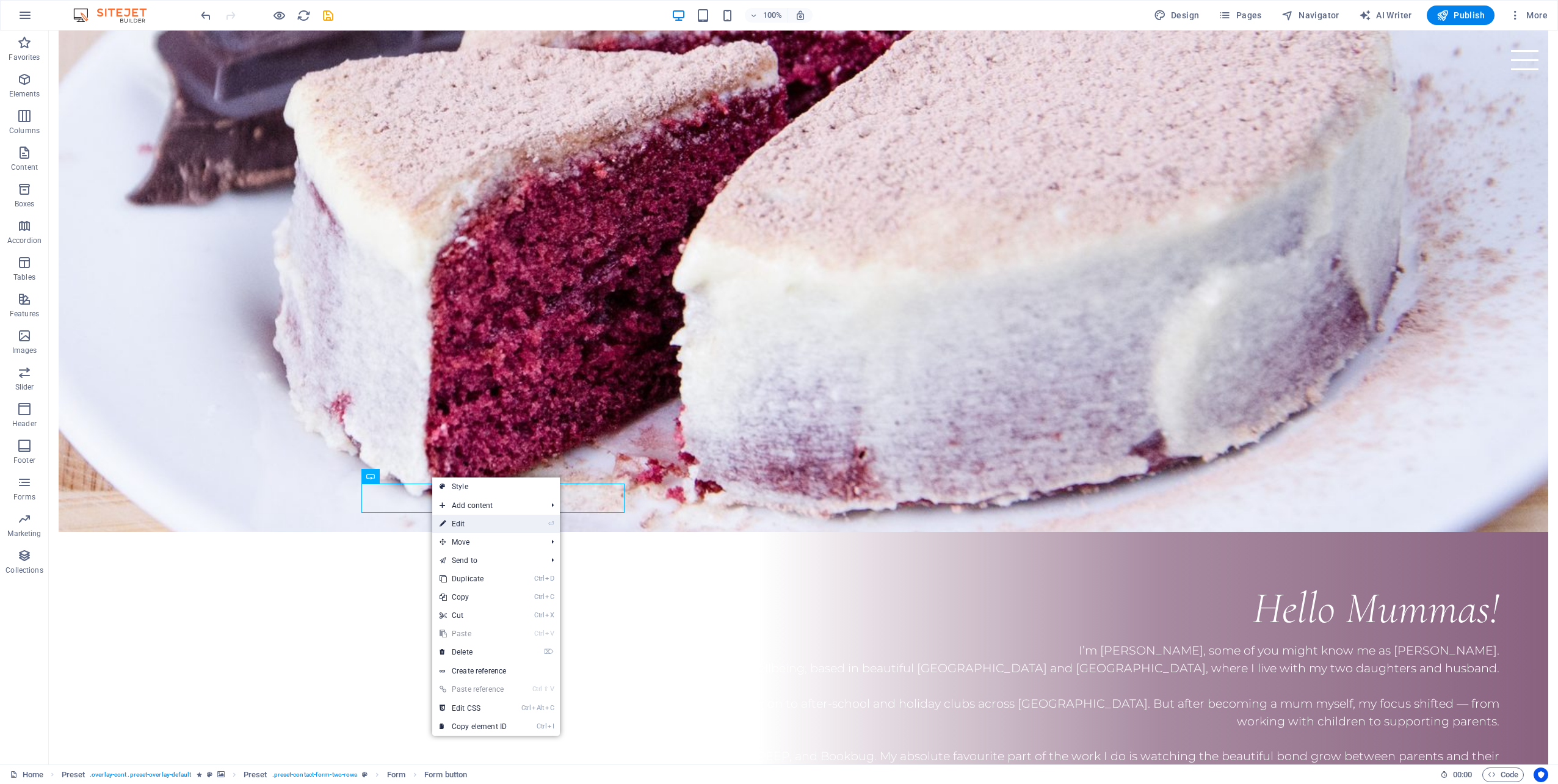
click at [455, 518] on link "⏎ Edit" at bounding box center [473, 523] width 82 height 18
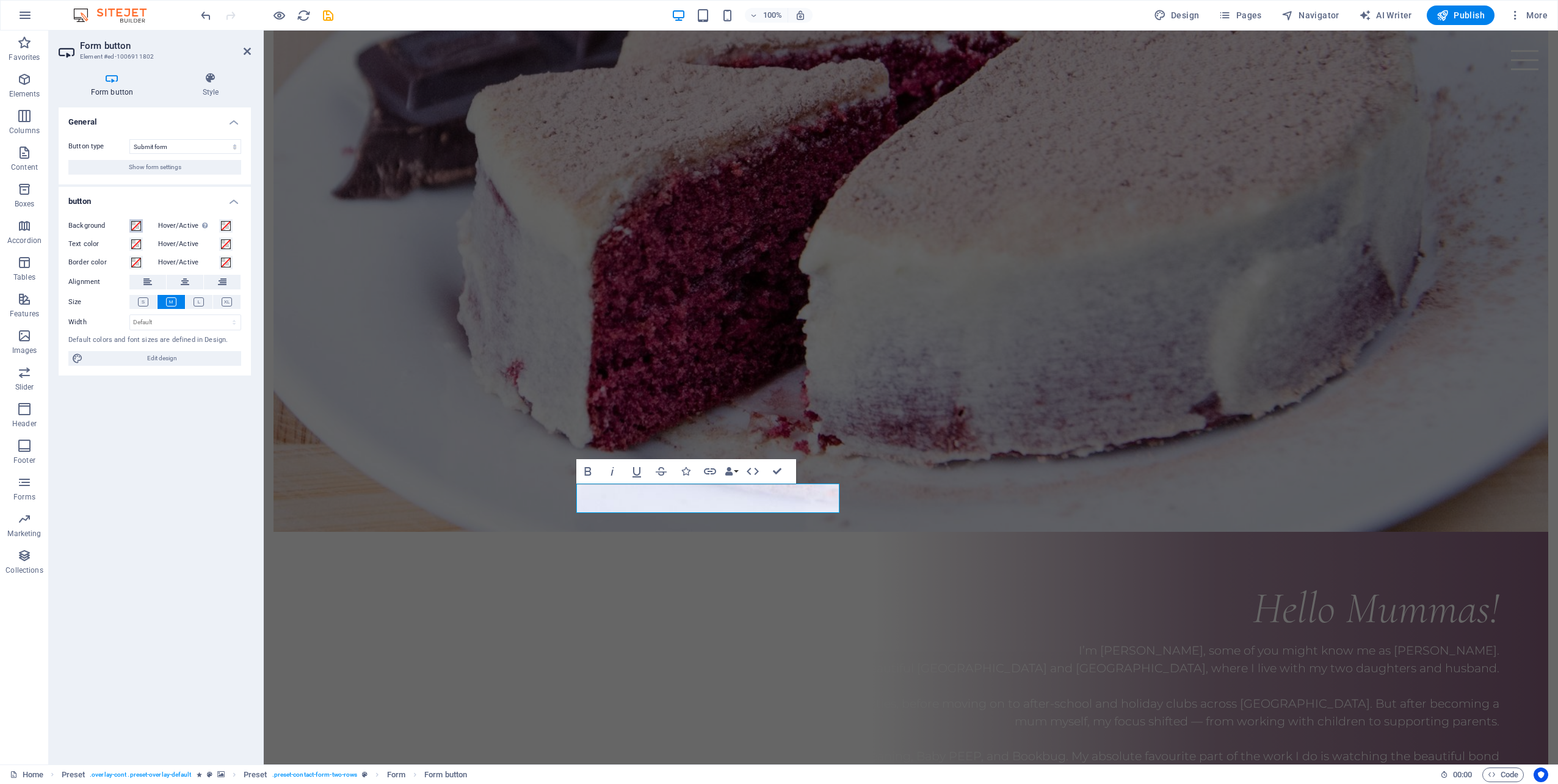
click at [137, 225] on span at bounding box center [136, 225] width 10 height 10
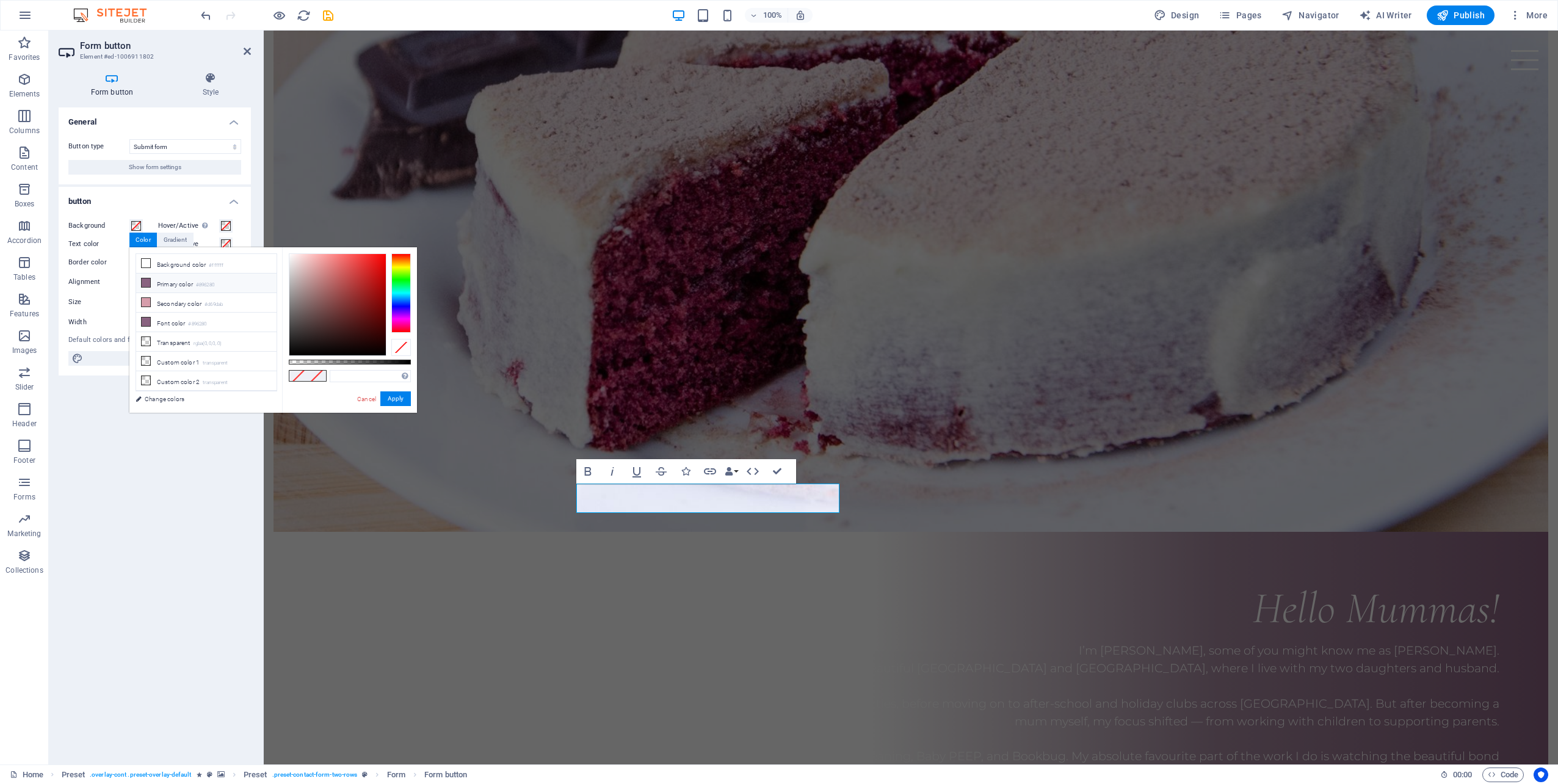
click at [144, 279] on icon at bounding box center [146, 282] width 9 height 9
type input "#896280"
click at [395, 394] on button "Apply" at bounding box center [395, 398] width 30 height 15
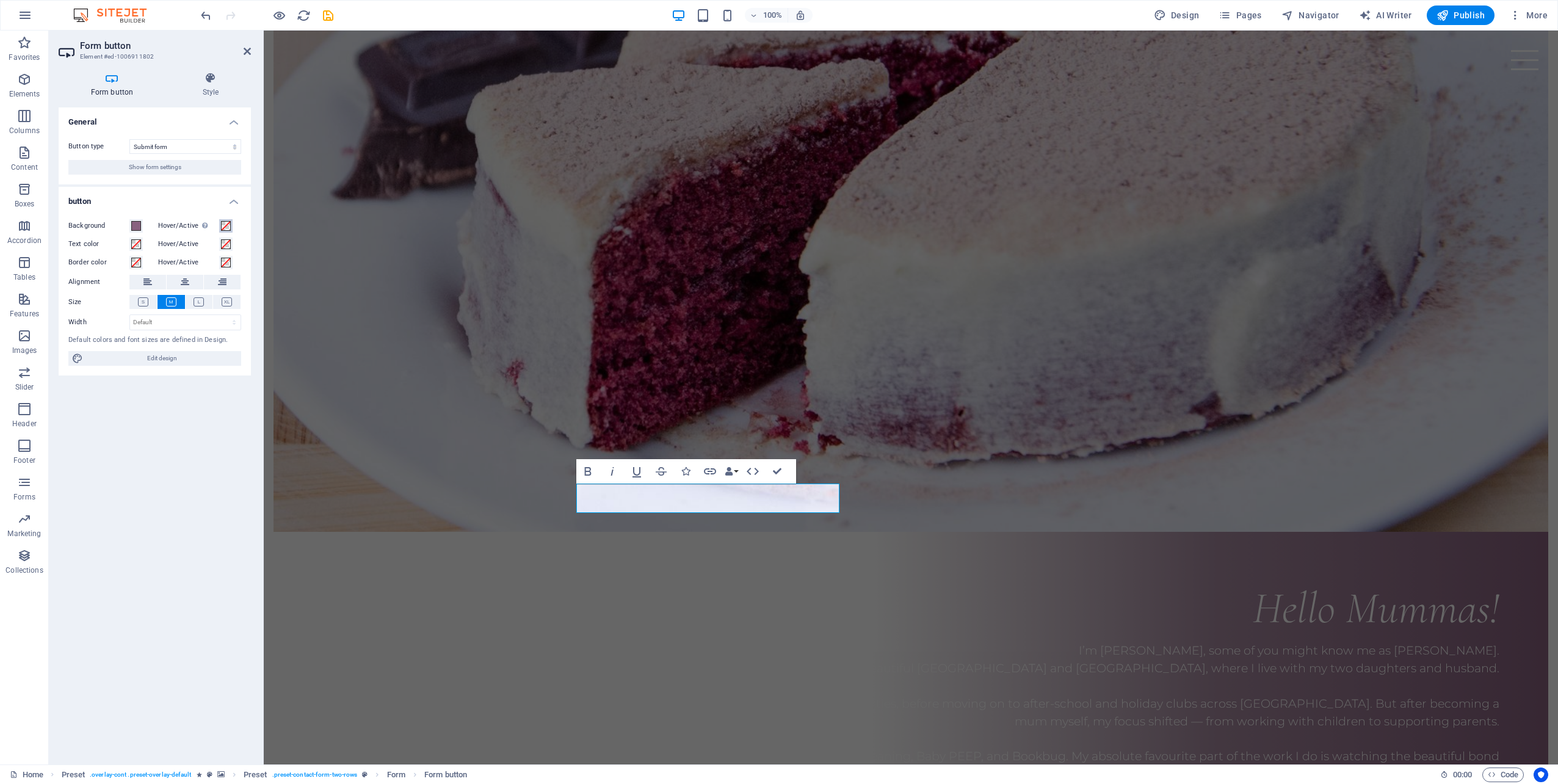
click at [224, 225] on span at bounding box center [225, 225] width 10 height 10
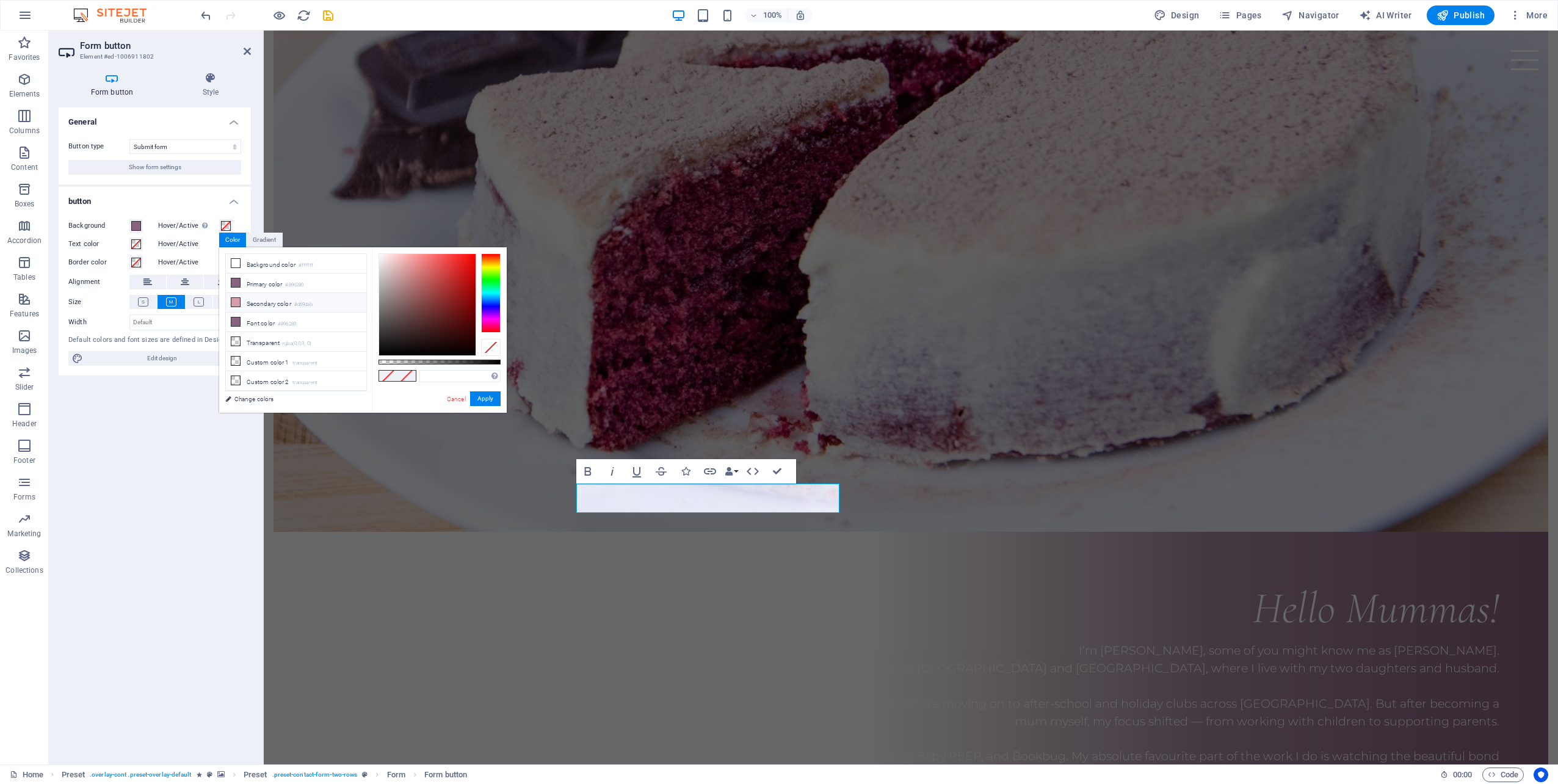
click at [237, 303] on icon at bounding box center [236, 302] width 9 height 9
type input "#d69dab"
click at [487, 400] on button "Apply" at bounding box center [484, 398] width 30 height 15
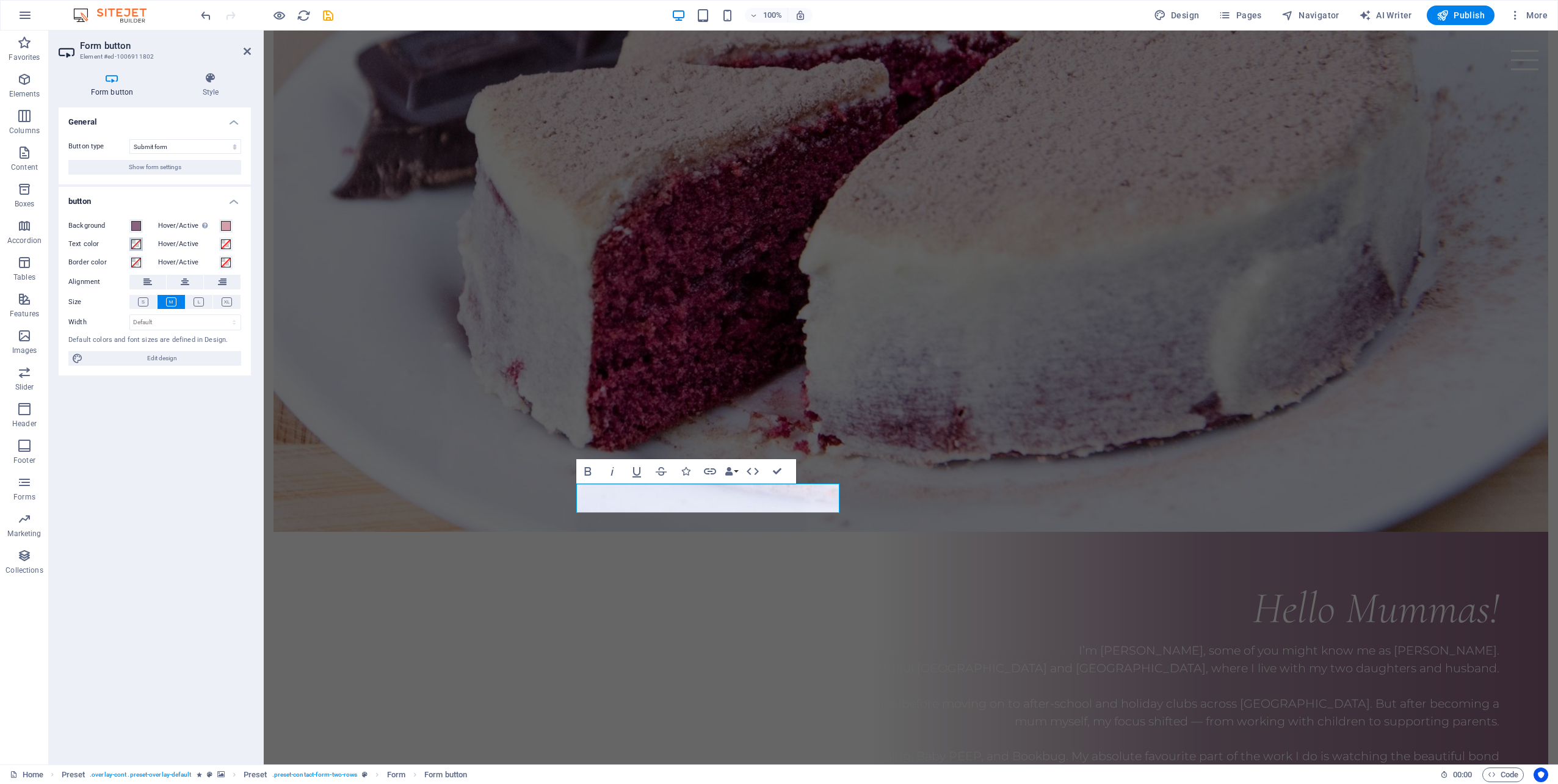
click at [138, 246] on span at bounding box center [136, 244] width 10 height 10
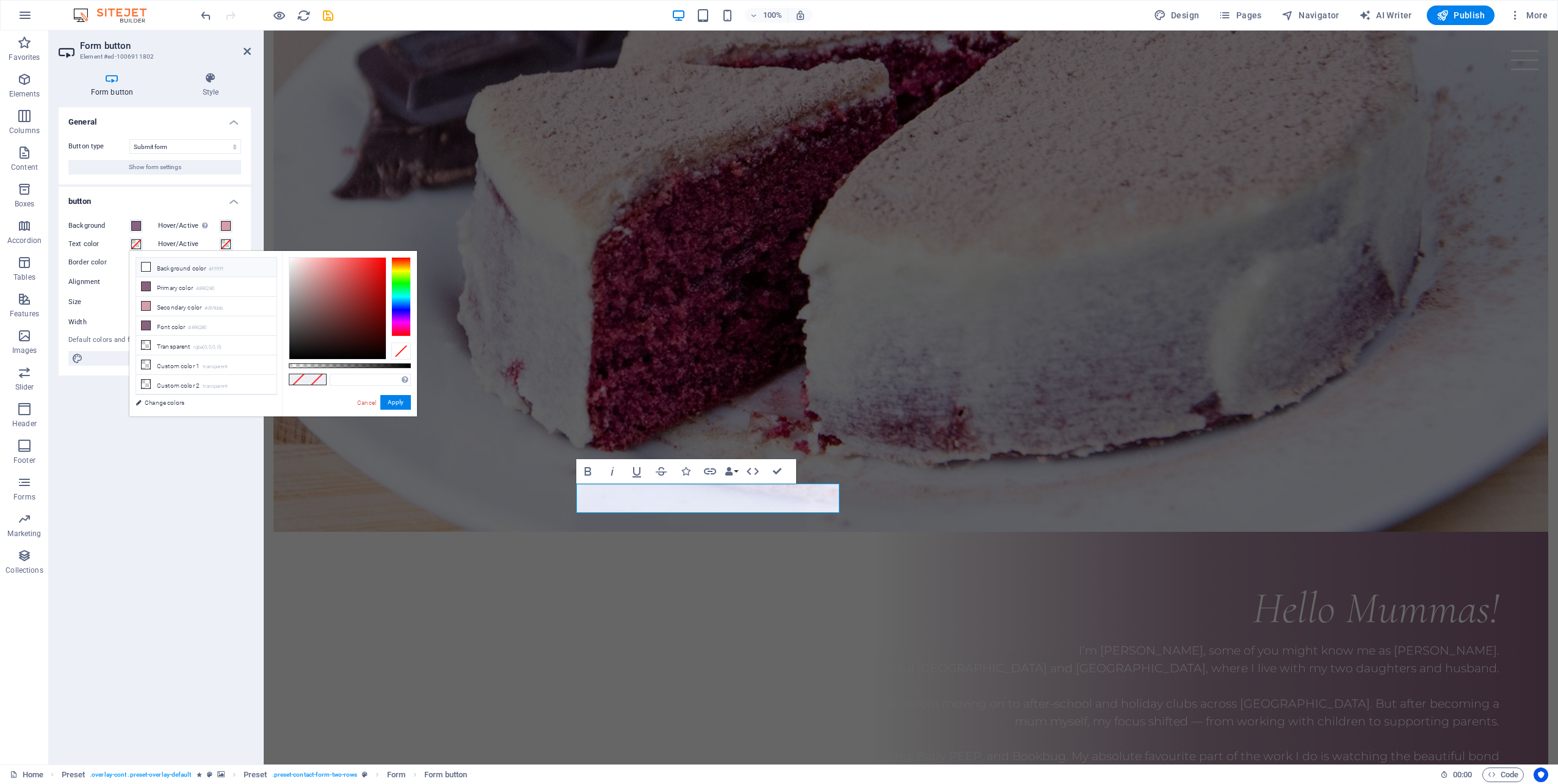
click at [144, 266] on icon at bounding box center [146, 266] width 9 height 9
type input "#ffffff"
click at [400, 403] on button "Apply" at bounding box center [395, 402] width 30 height 15
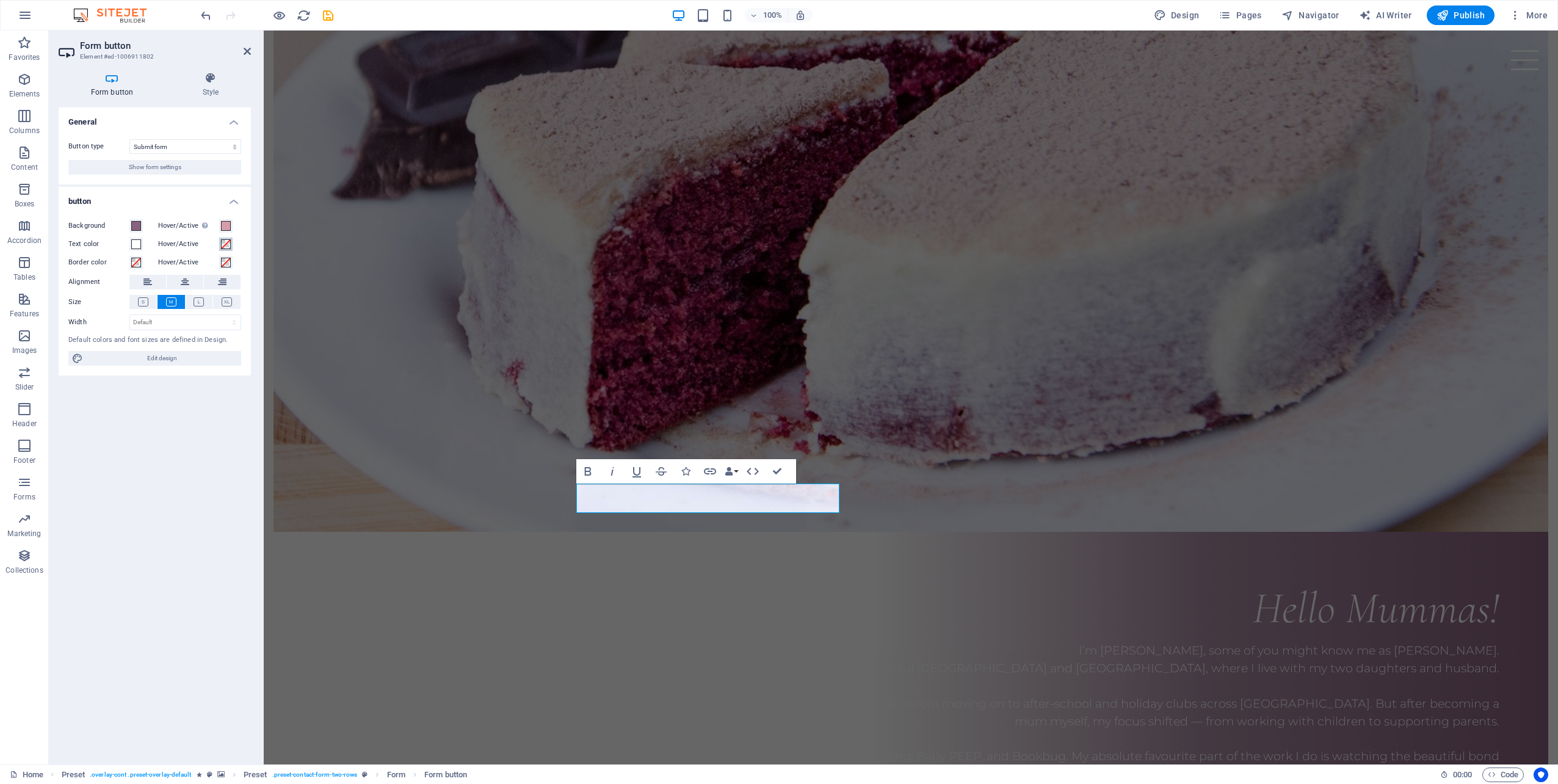
click at [225, 244] on span at bounding box center [225, 244] width 10 height 10
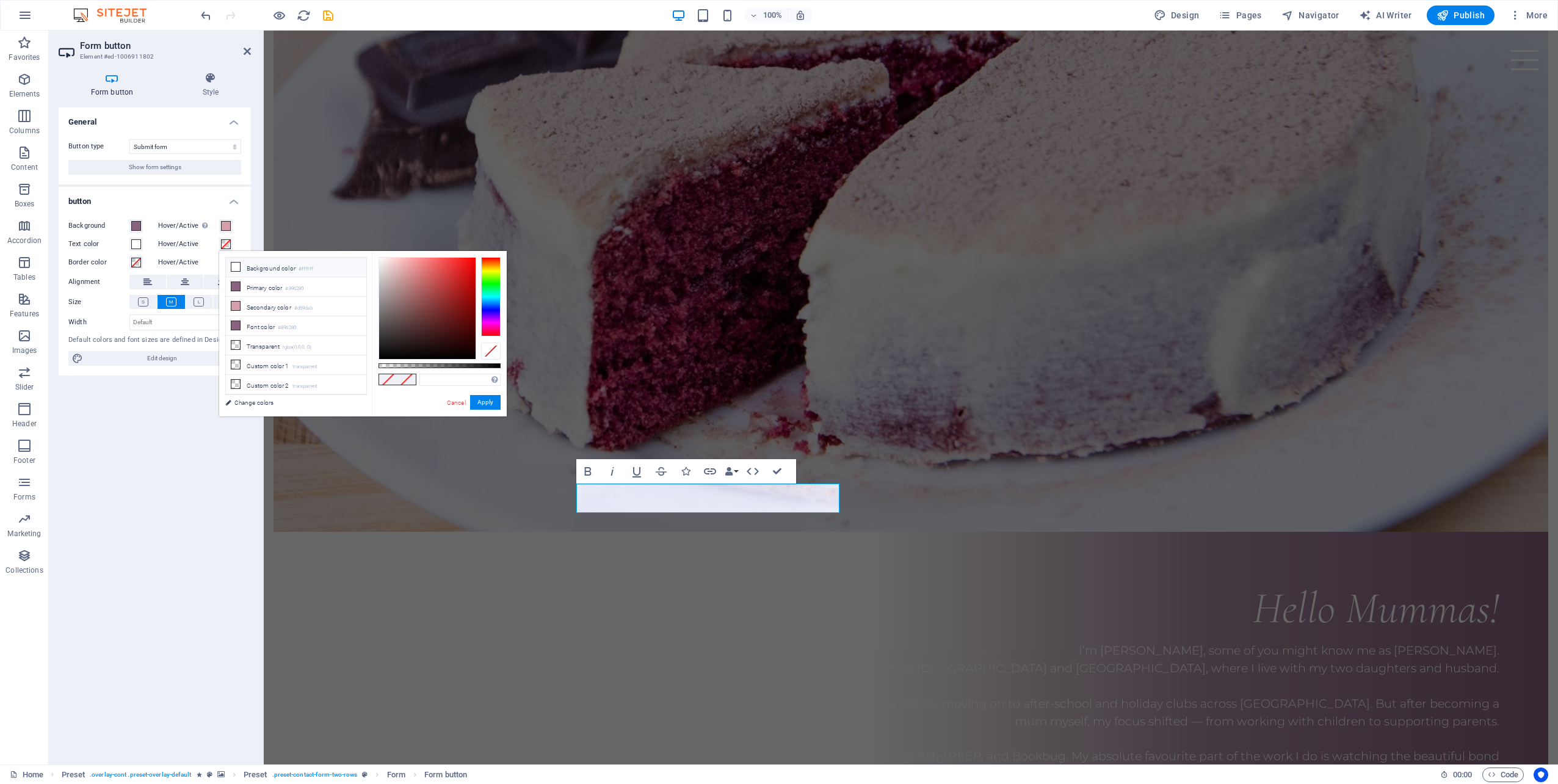
click at [234, 265] on icon at bounding box center [236, 266] width 9 height 9
type input "#ffffff"
click at [137, 263] on span at bounding box center [136, 262] width 10 height 10
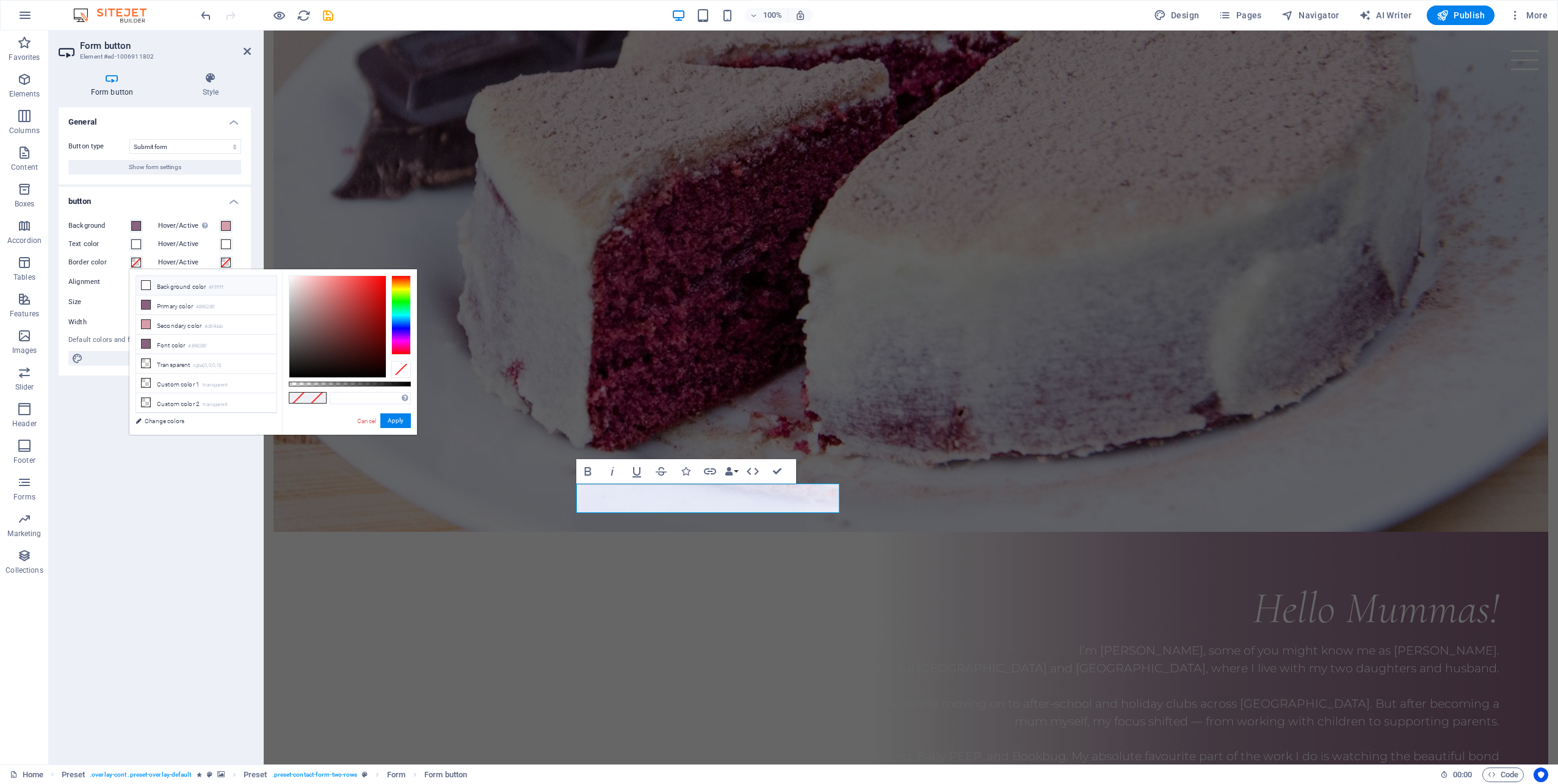
click at [142, 283] on icon at bounding box center [146, 285] width 9 height 9
type input "#ffffff"
click at [225, 261] on span at bounding box center [225, 262] width 10 height 10
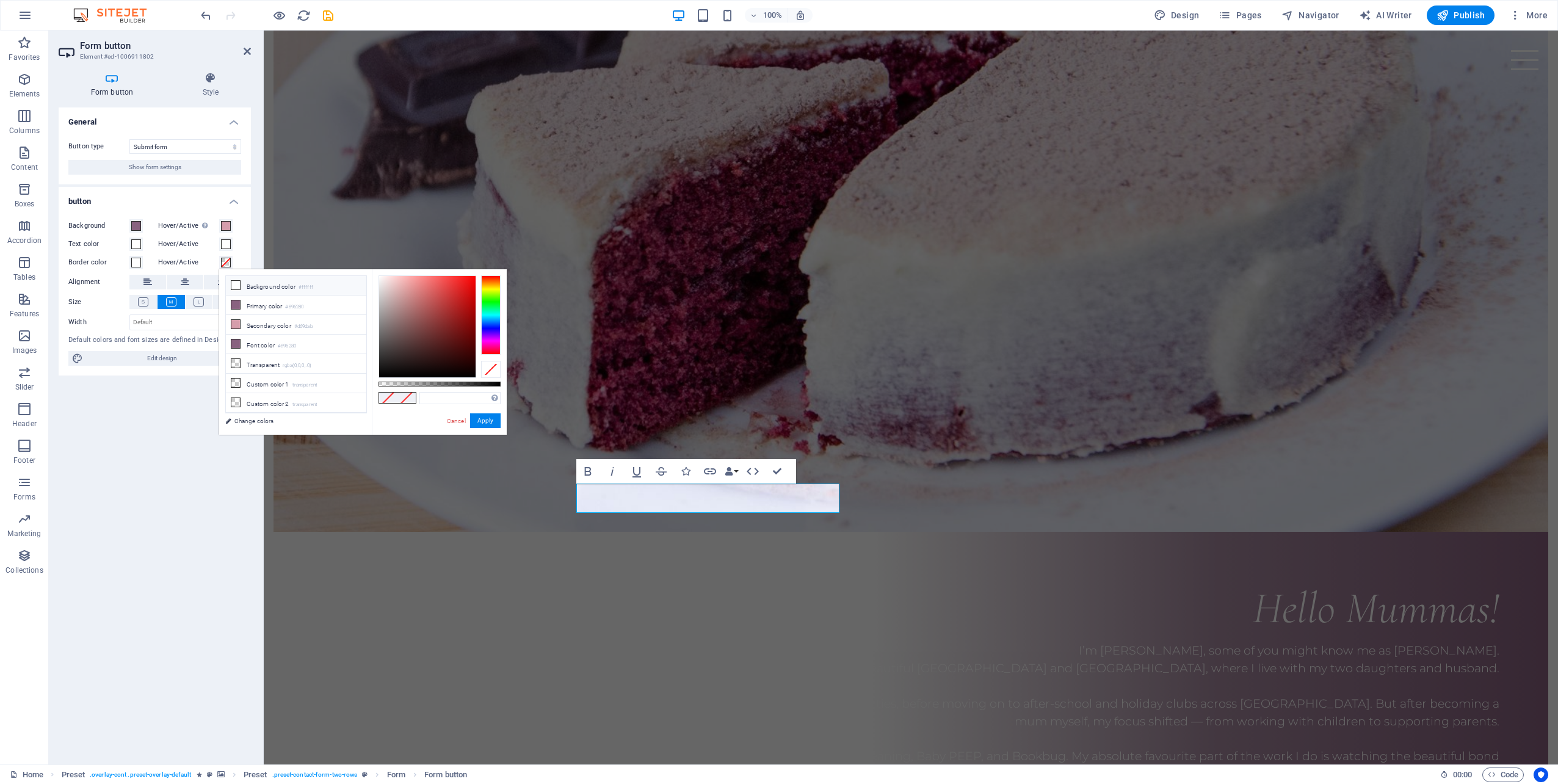
click at [233, 282] on icon at bounding box center [236, 285] width 9 height 9
type input "#ffffff"
click at [121, 308] on label "Size" at bounding box center [99, 302] width 61 height 15
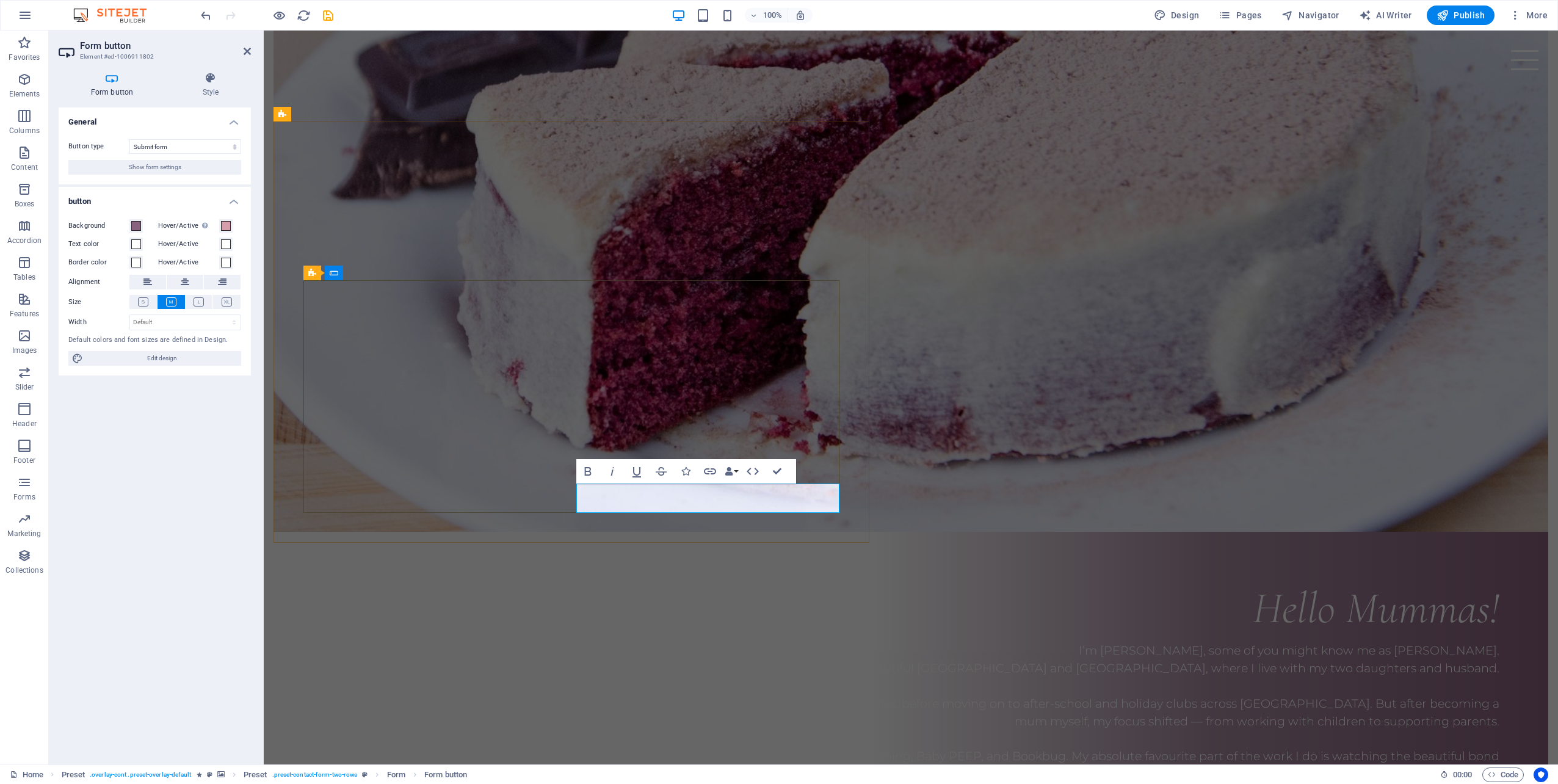
drag, startPoint x: 738, startPoint y: 495, endPoint x: 670, endPoint y: 494, distance: 68.0
type button "Absenden"
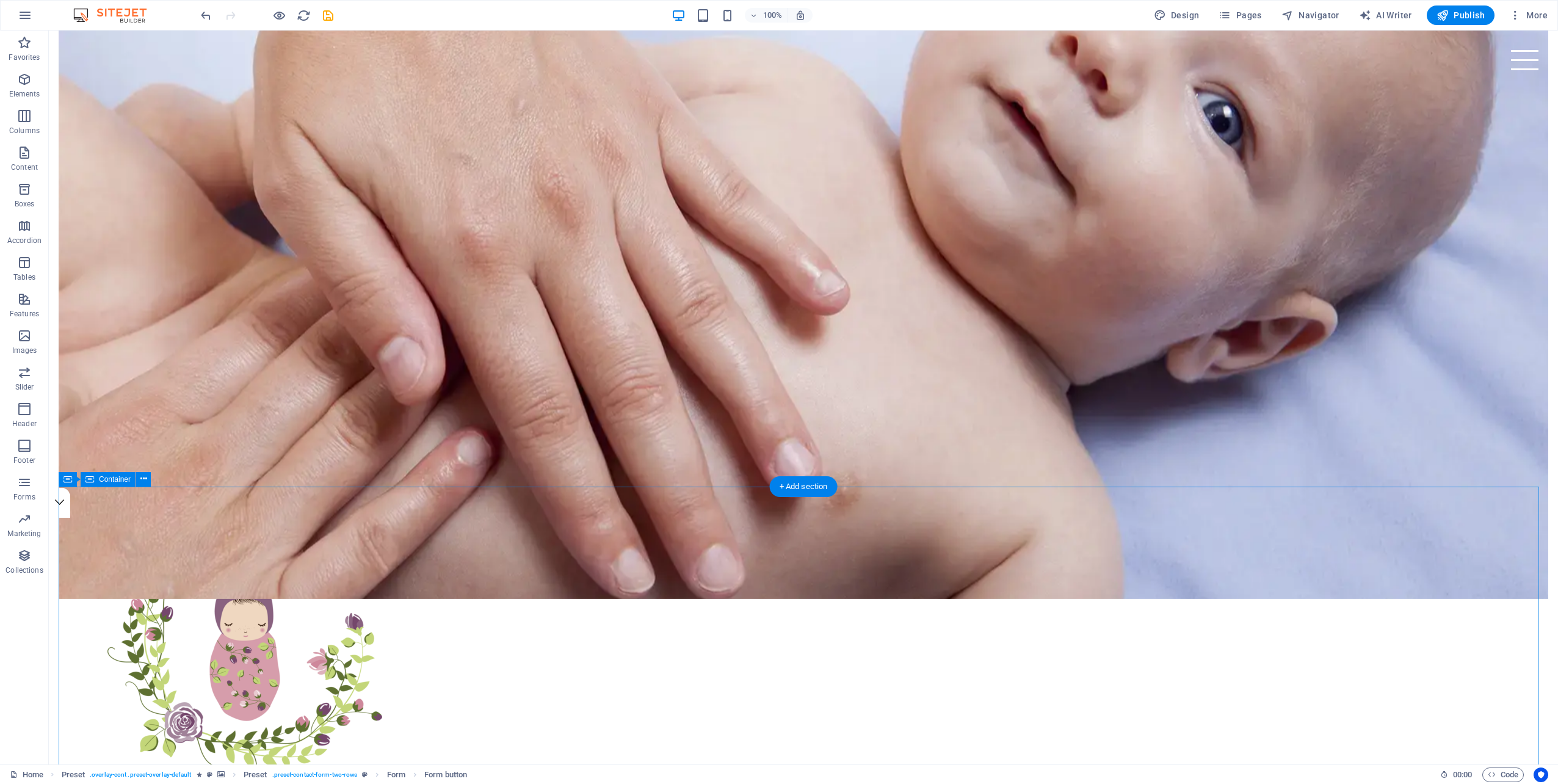
scroll to position [217, 0]
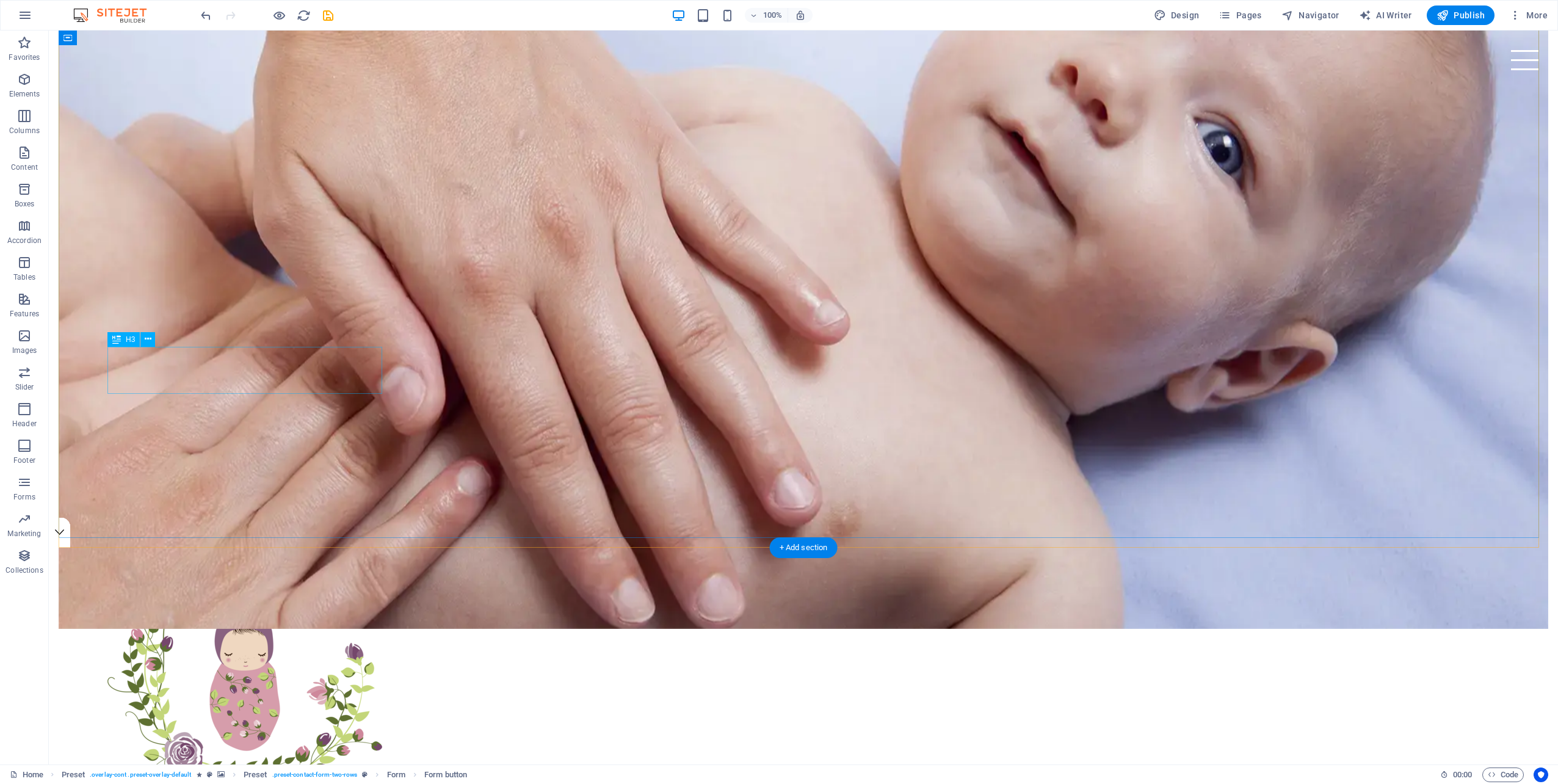
click at [130, 341] on span "H3" at bounding box center [130, 339] width 9 height 7
click at [152, 339] on button at bounding box center [147, 339] width 15 height 15
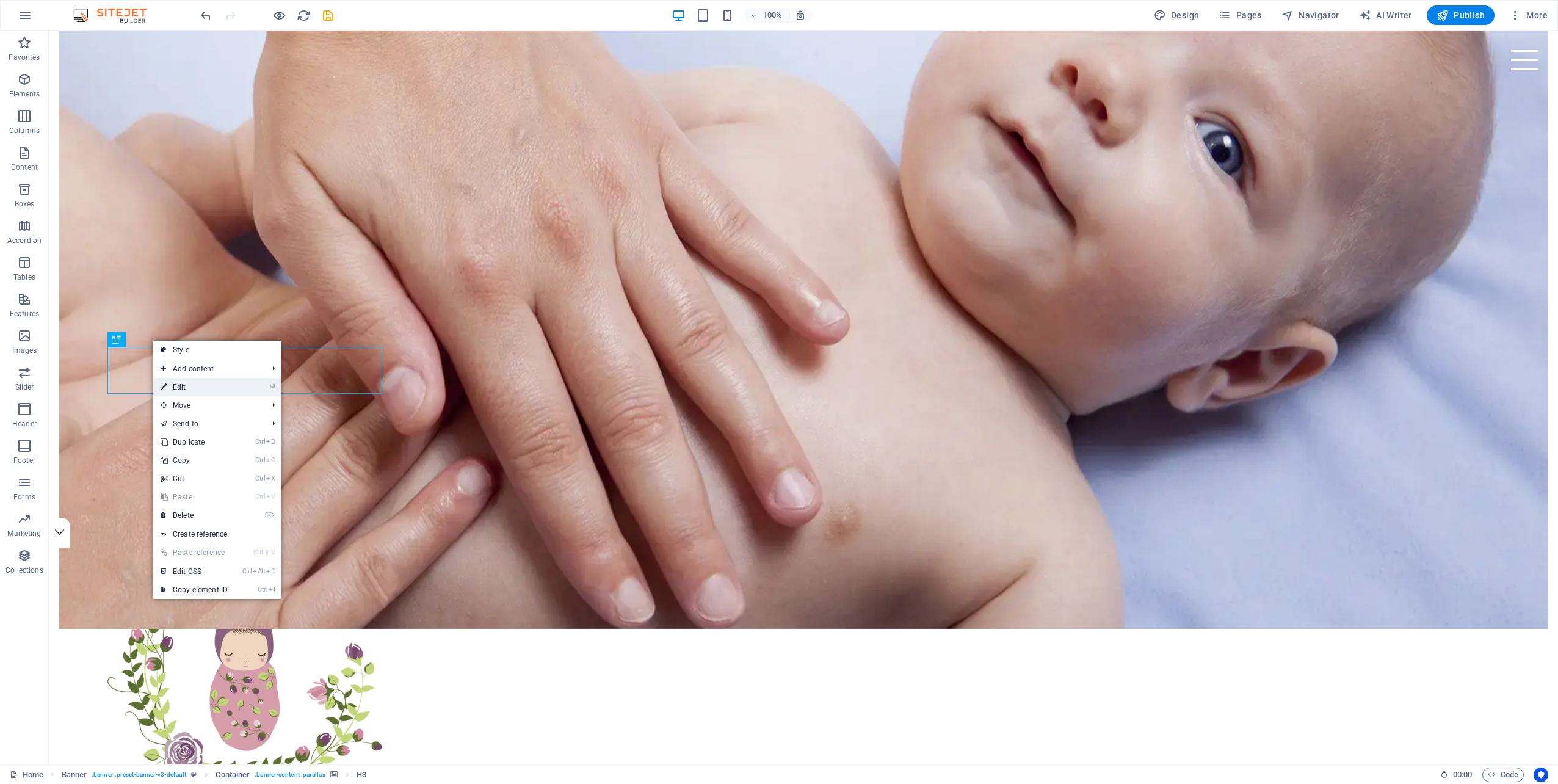
click at [179, 391] on link "⏎ Edit" at bounding box center [193, 386] width 82 height 18
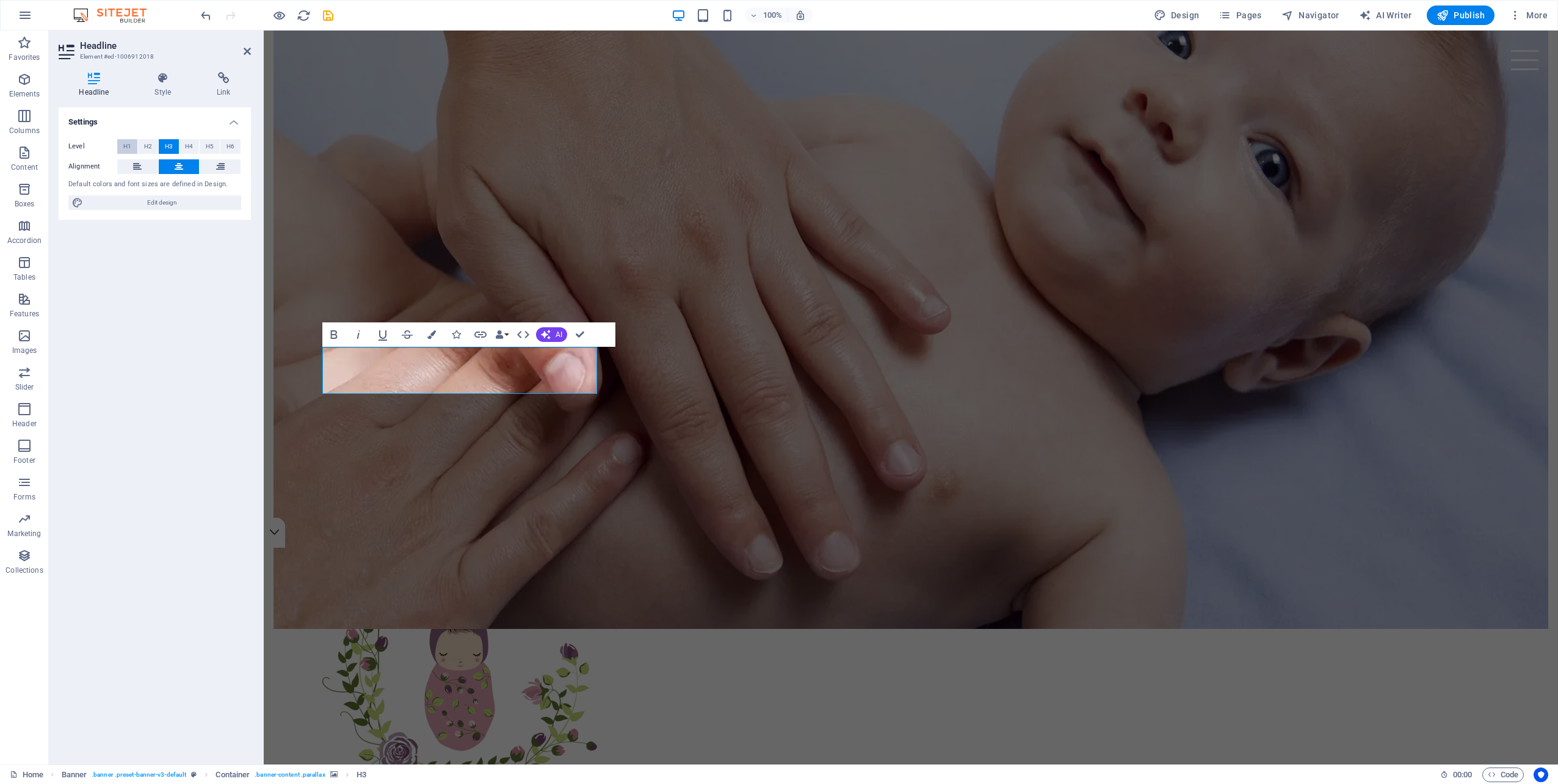
click at [124, 147] on button "H1" at bounding box center [127, 146] width 20 height 15
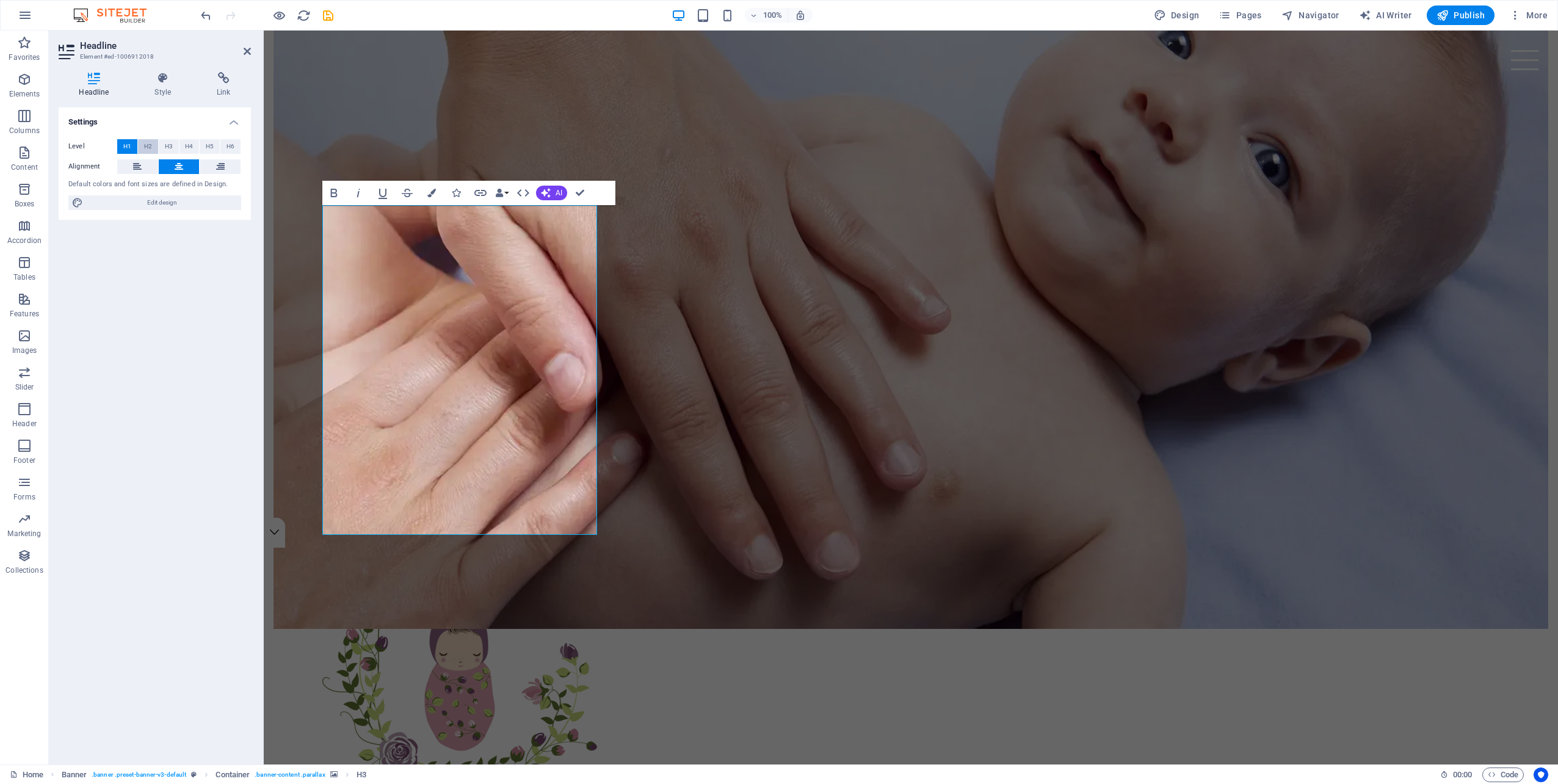
click at [146, 147] on span "H2" at bounding box center [148, 146] width 8 height 15
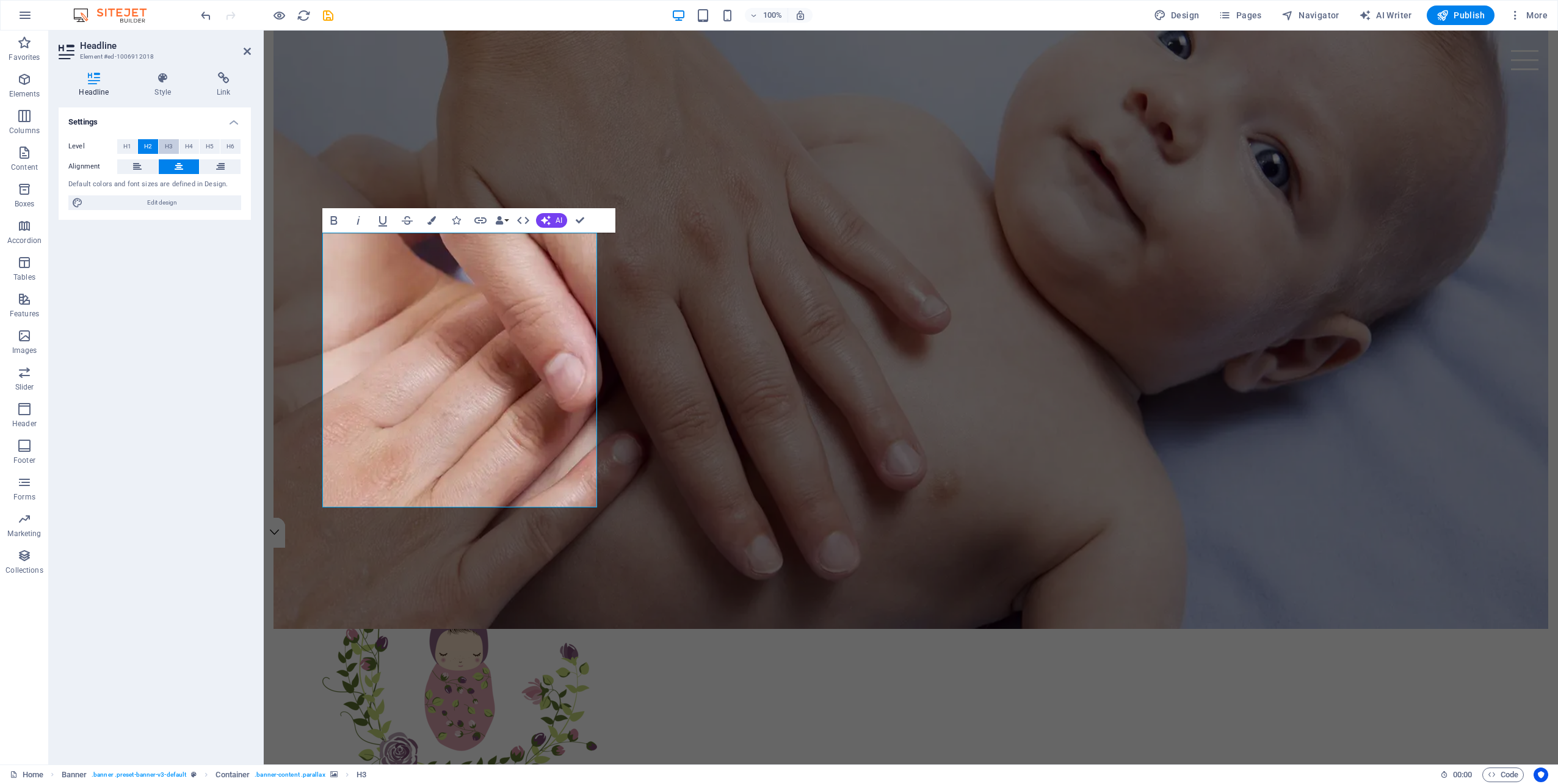
click at [169, 147] on span "H3" at bounding box center [169, 146] width 8 height 15
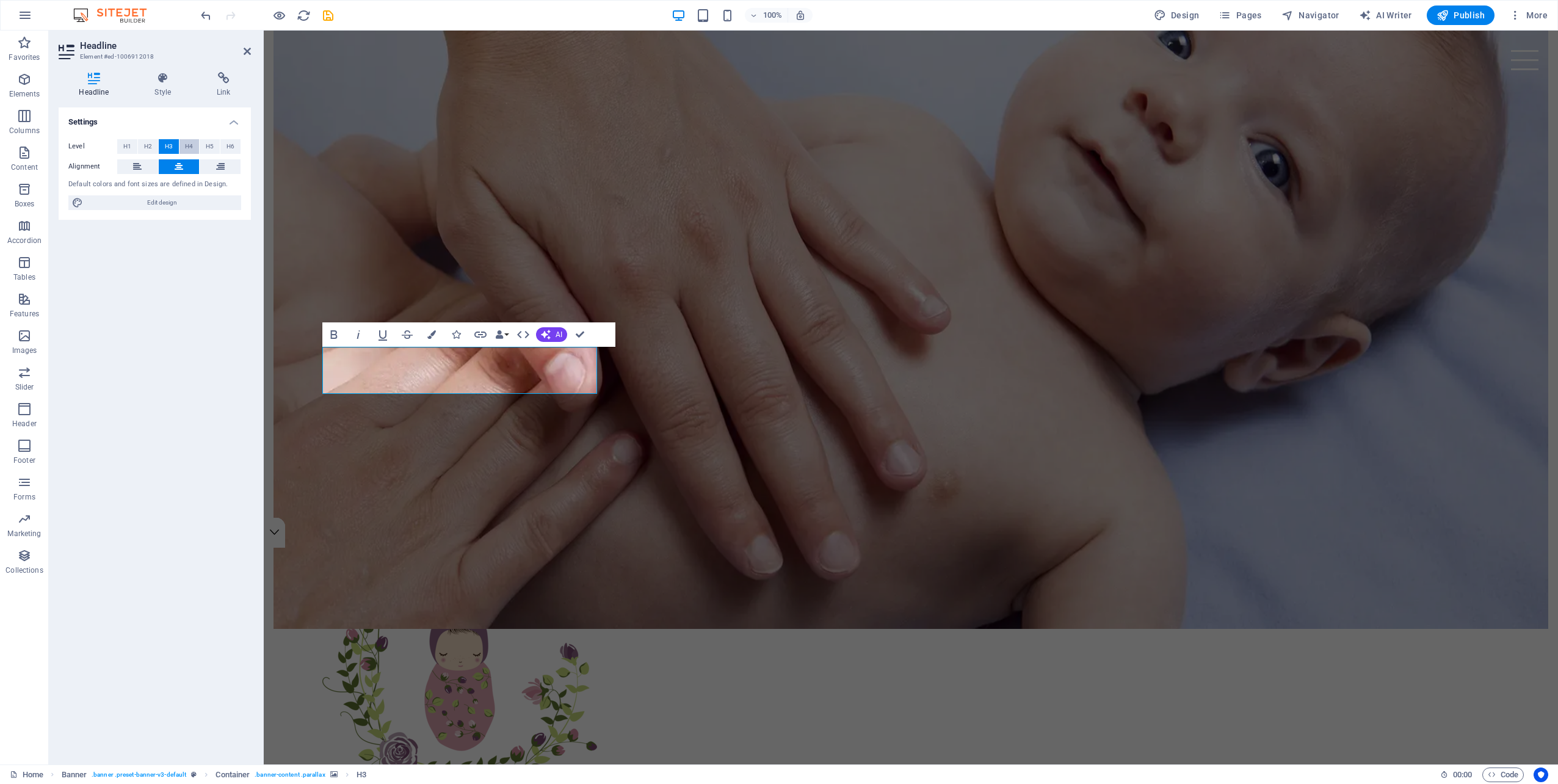
click at [185, 147] on span "H4" at bounding box center [189, 146] width 8 height 15
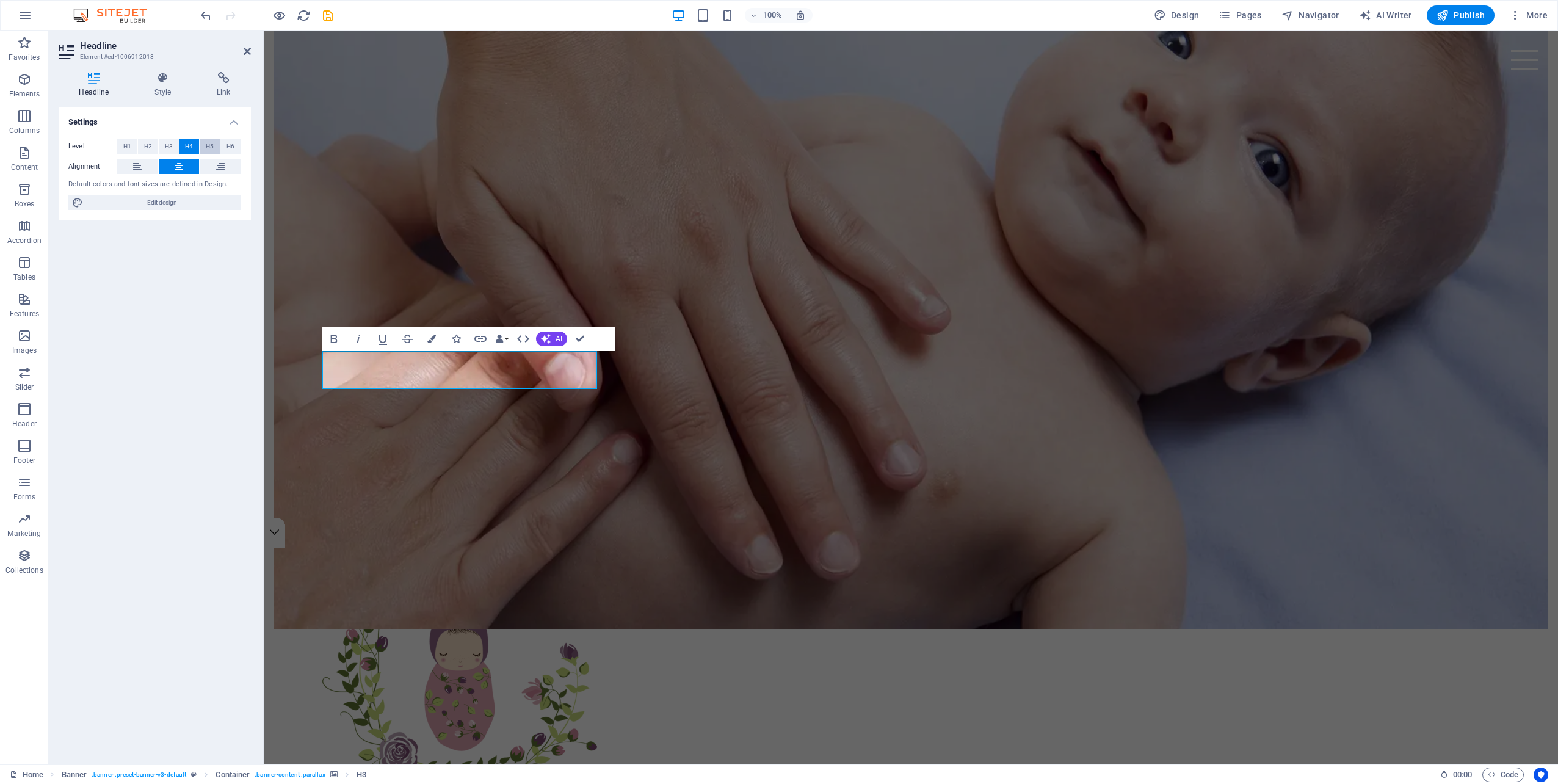
click at [208, 147] on span "H5" at bounding box center [210, 146] width 8 height 15
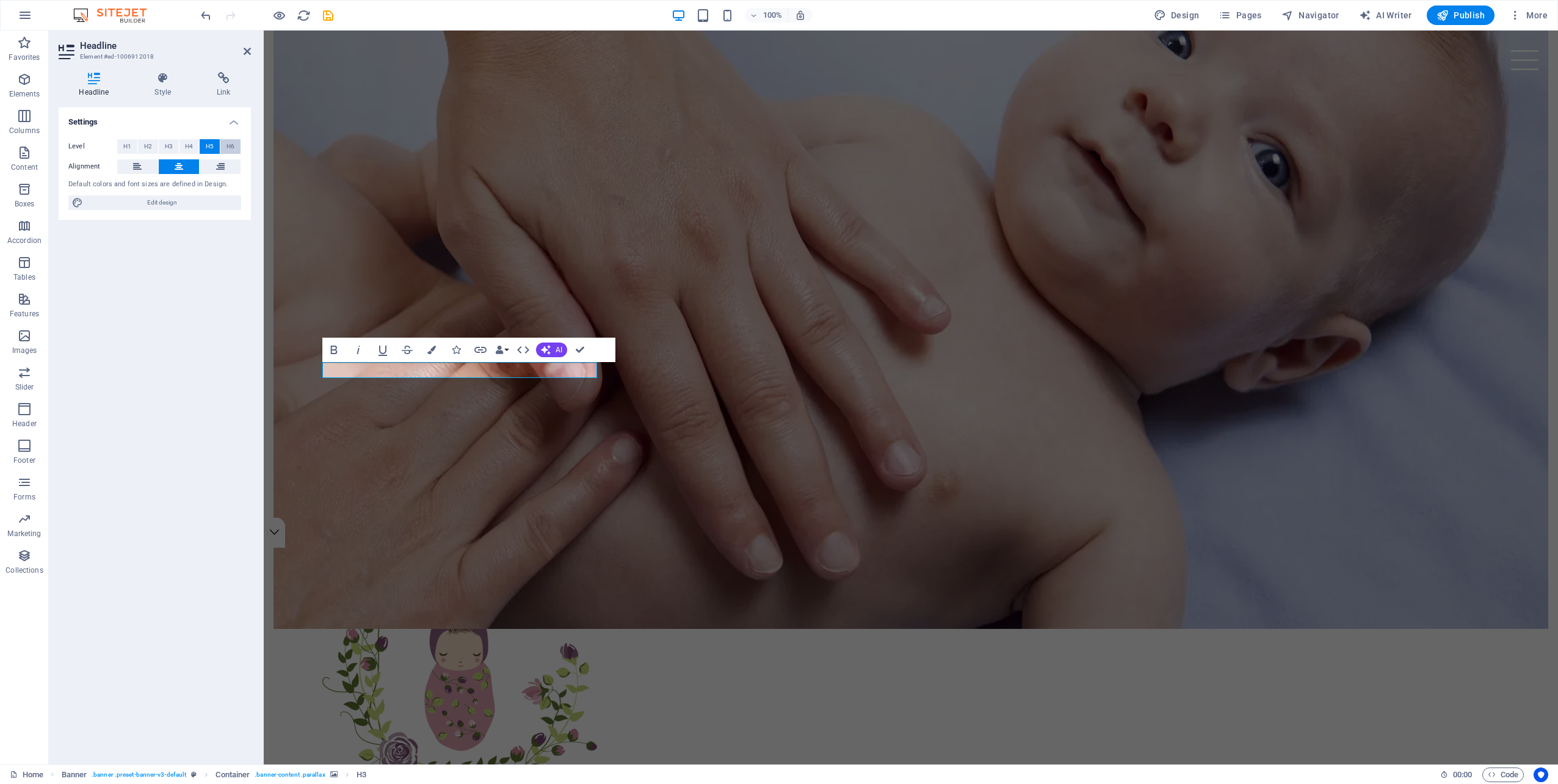
click at [223, 147] on button "H6" at bounding box center [230, 146] width 20 height 15
click at [166, 144] on span "H3" at bounding box center [169, 146] width 8 height 15
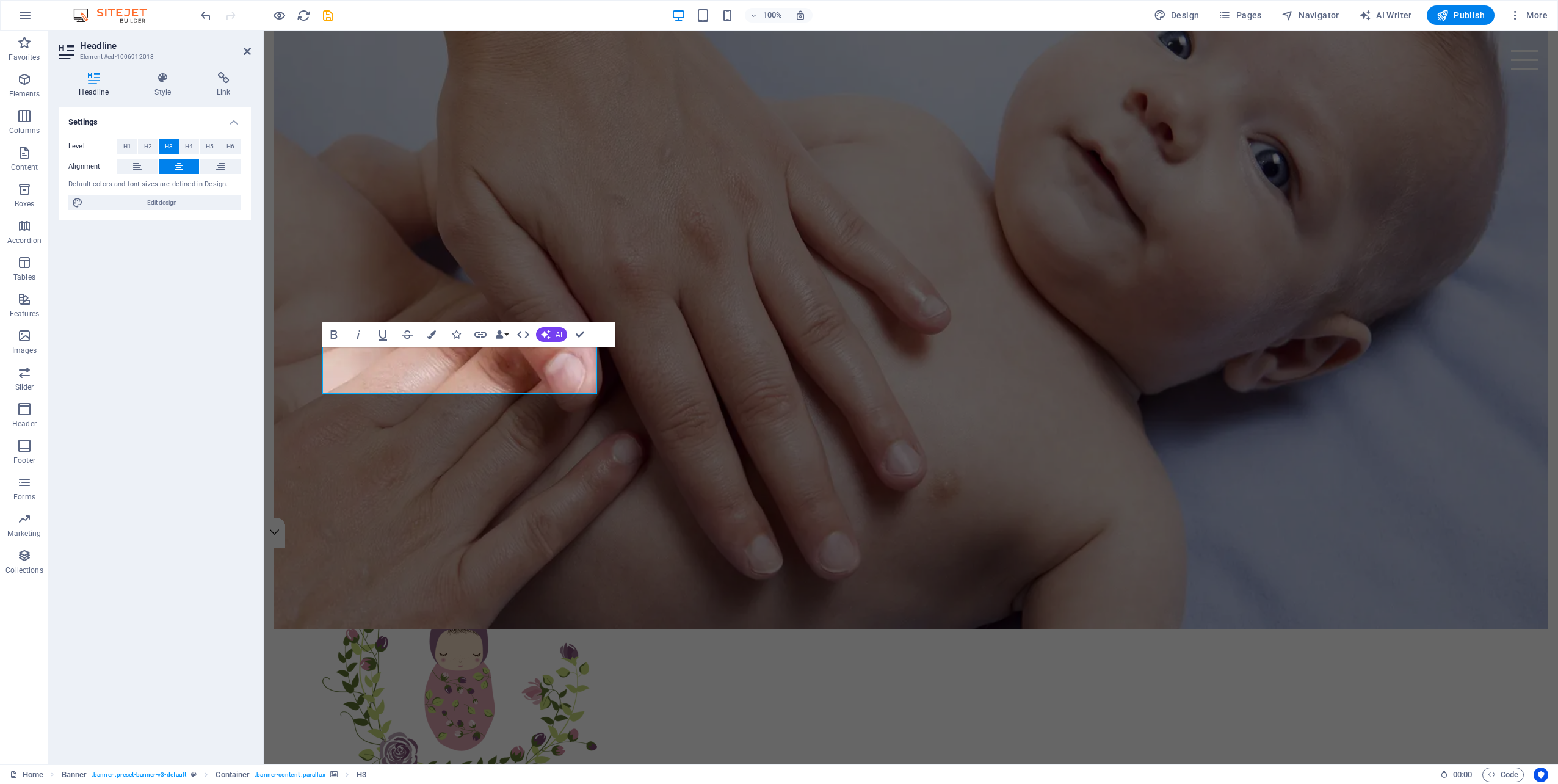
click at [92, 78] on icon at bounding box center [94, 78] width 71 height 12
click at [548, 335] on icon "button" at bounding box center [545, 334] width 10 height 10
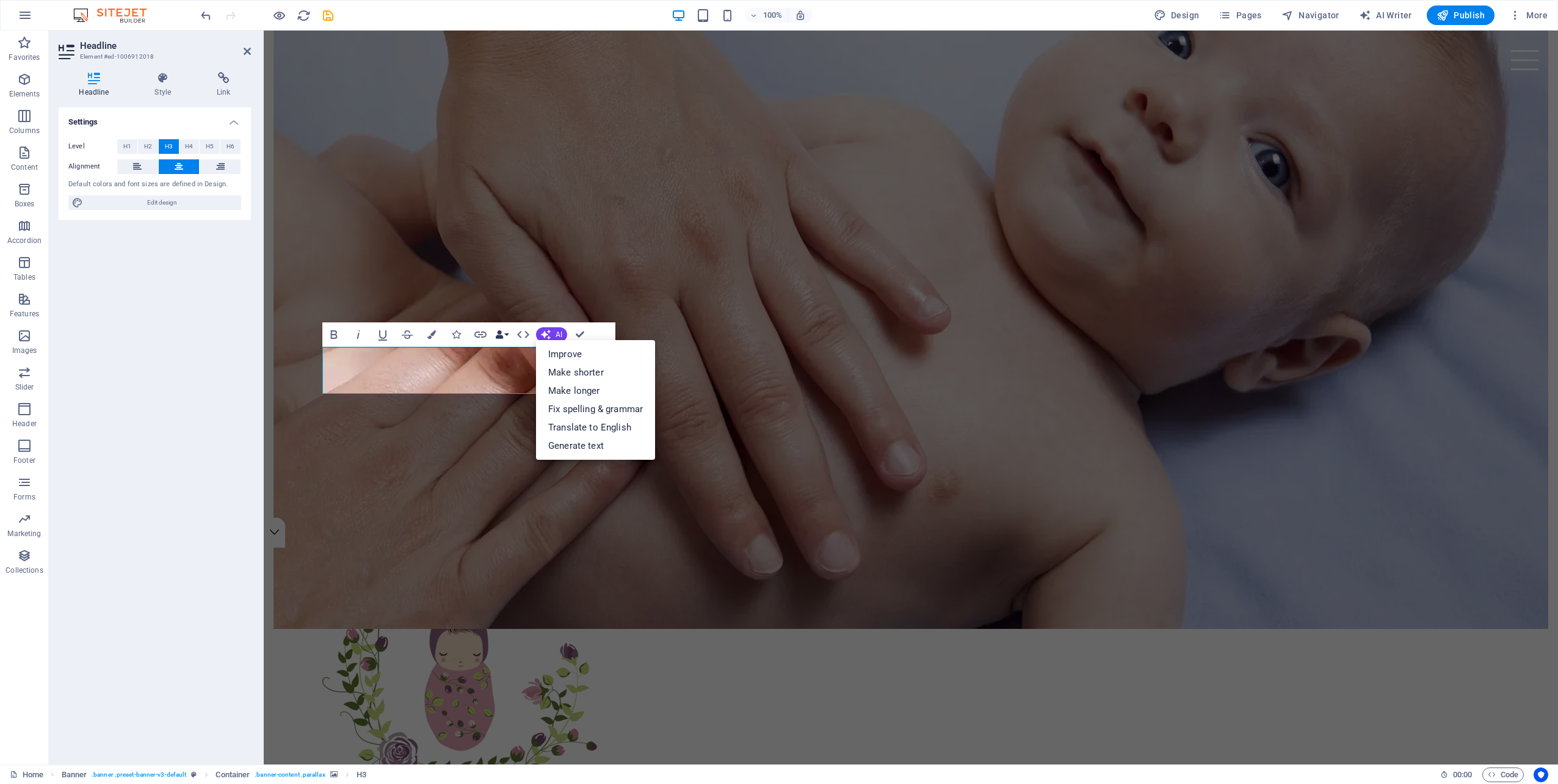
click at [506, 333] on button "Data Bindings" at bounding box center [502, 334] width 17 height 24
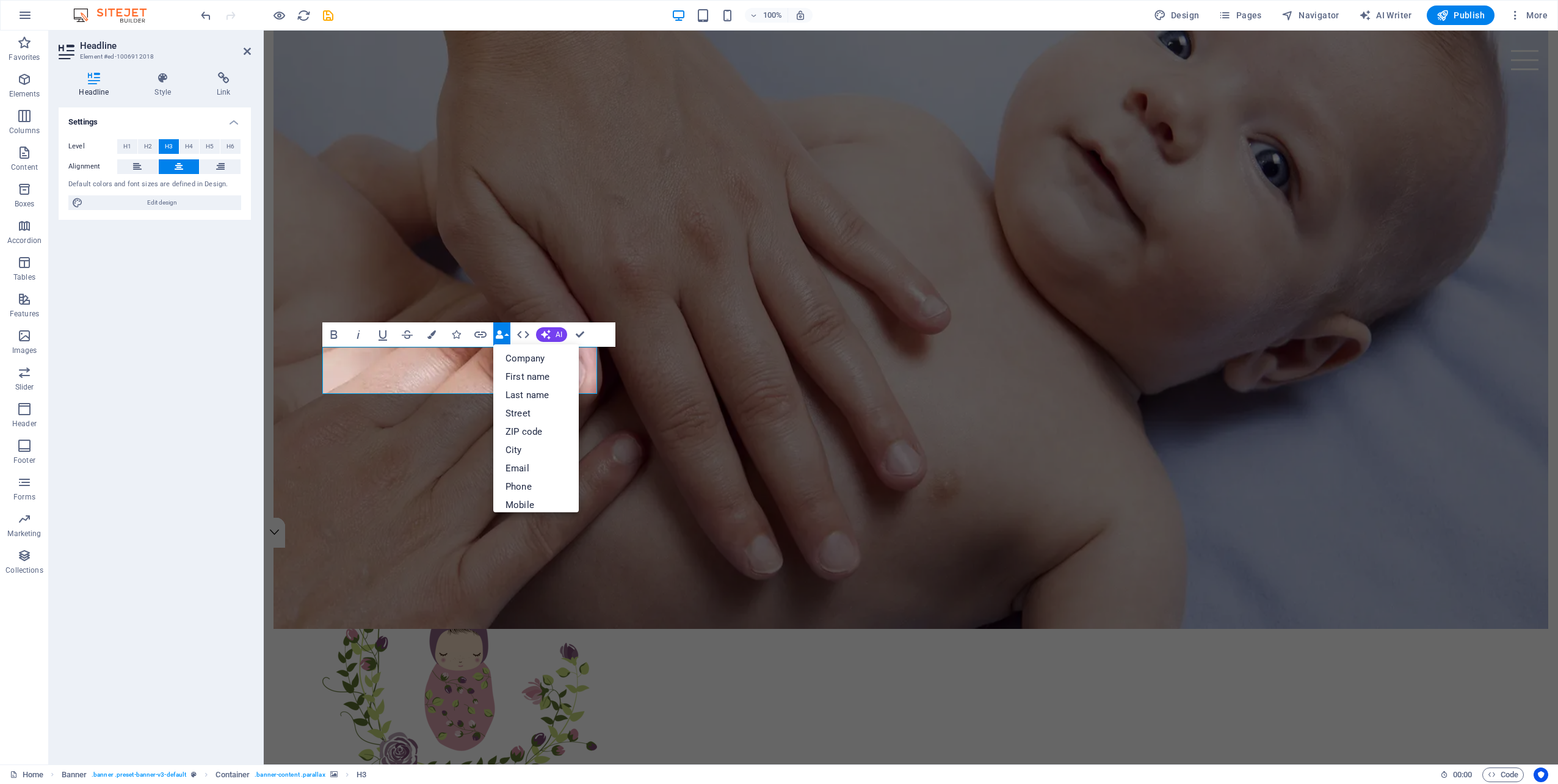
click at [606, 335] on div "Bold Italic Underline Strikethrough Colors Icons Link Data Bindings Company Fir…" at bounding box center [469, 334] width 293 height 24
click at [208, 318] on div "Settings Level H1 H2 H3 H4 H5 H6 Alignment Default colors and font sizes are de…" at bounding box center [154, 431] width 192 height 647
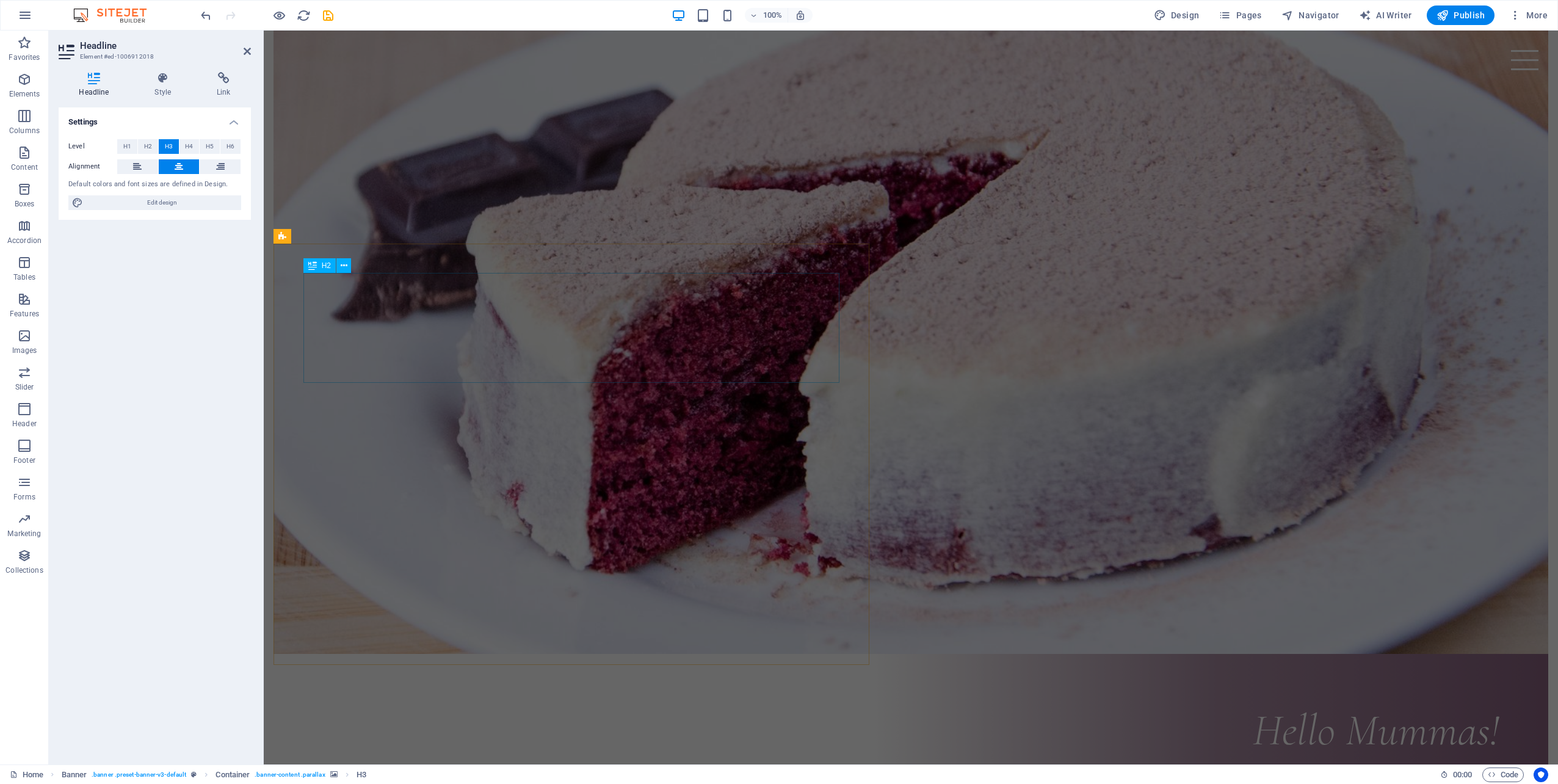
scroll to position [1499, 0]
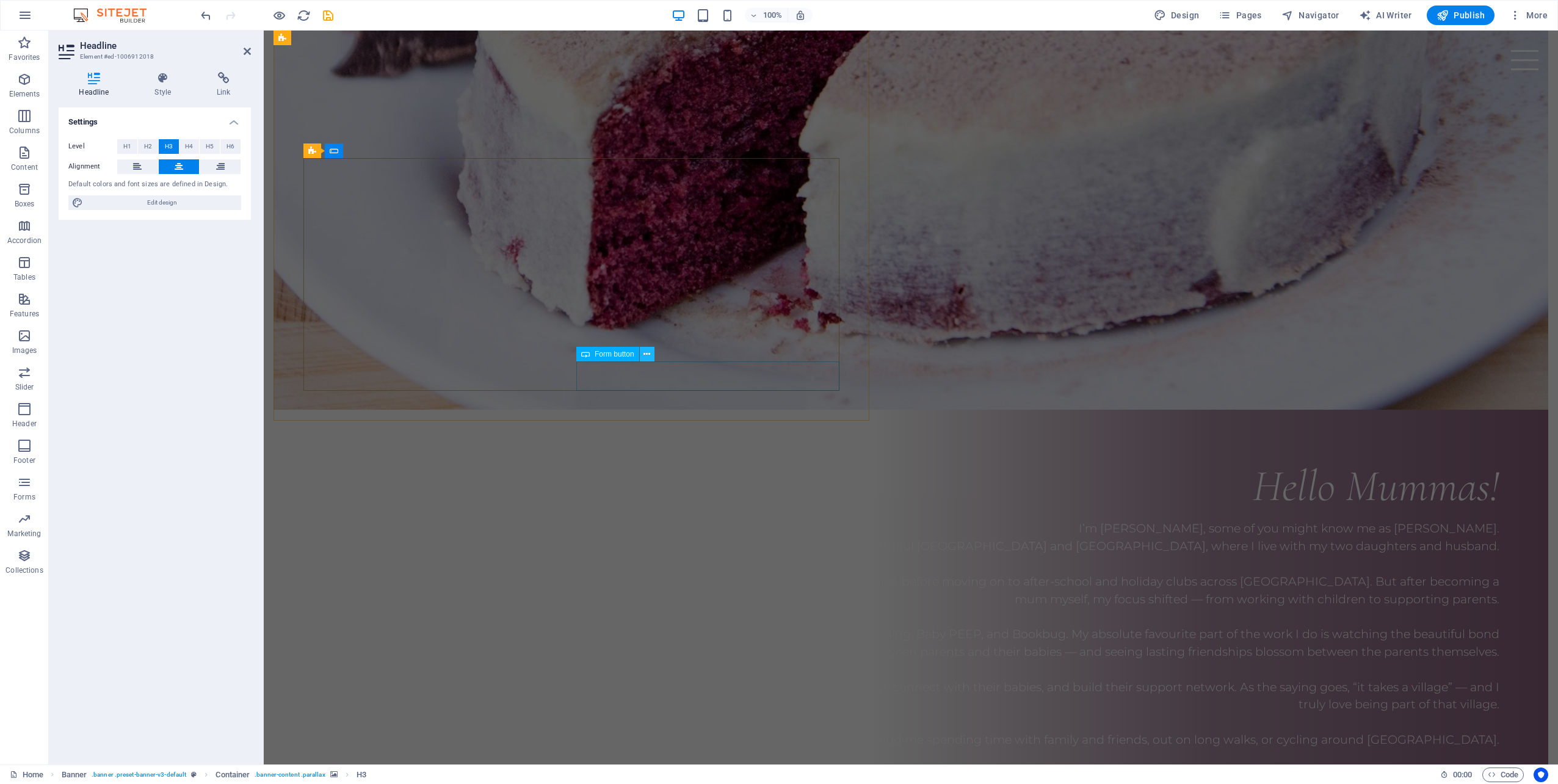
click at [646, 357] on icon at bounding box center [647, 354] width 7 height 12
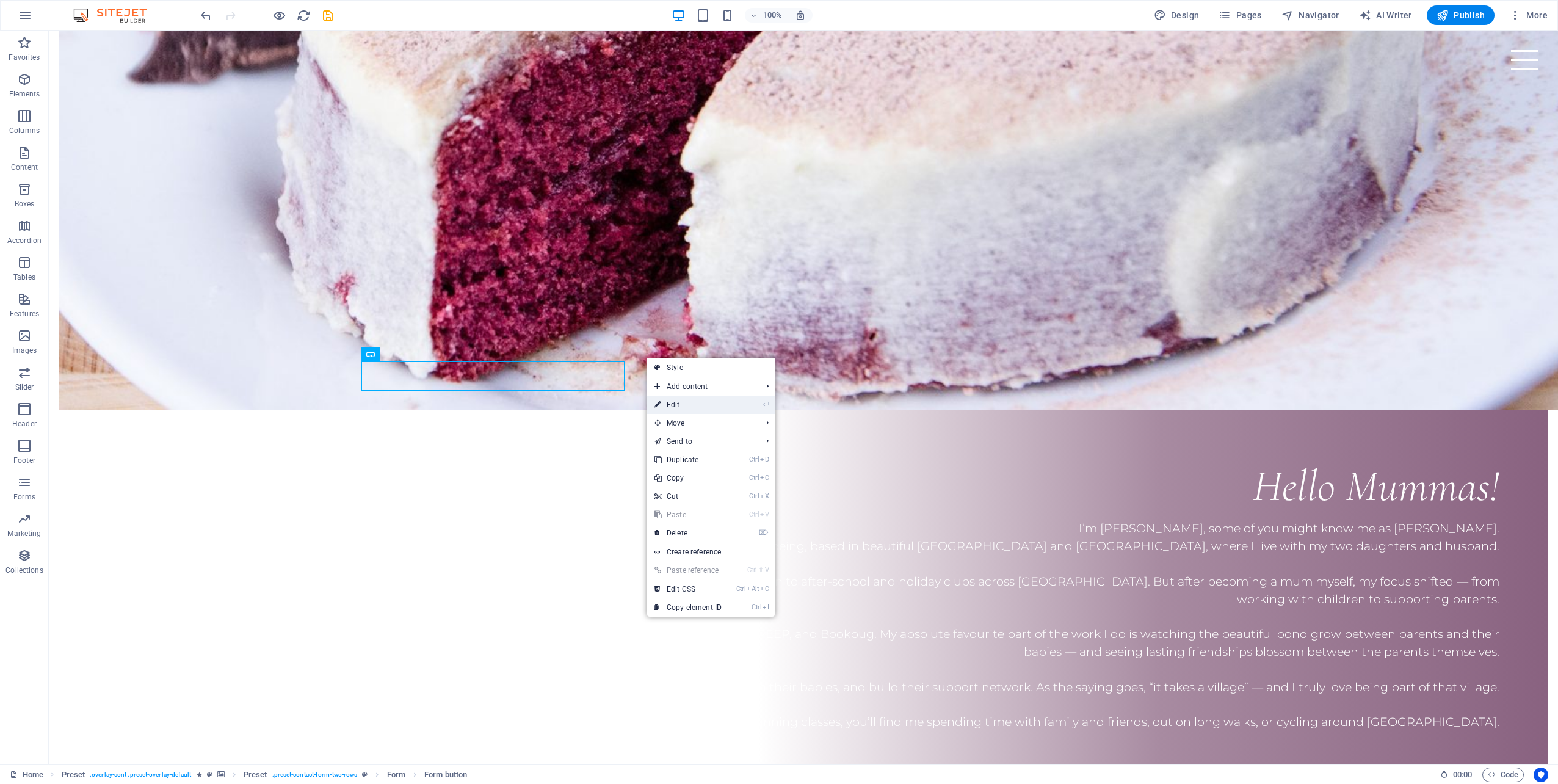
click at [678, 405] on link "⏎ Edit" at bounding box center [687, 404] width 82 height 18
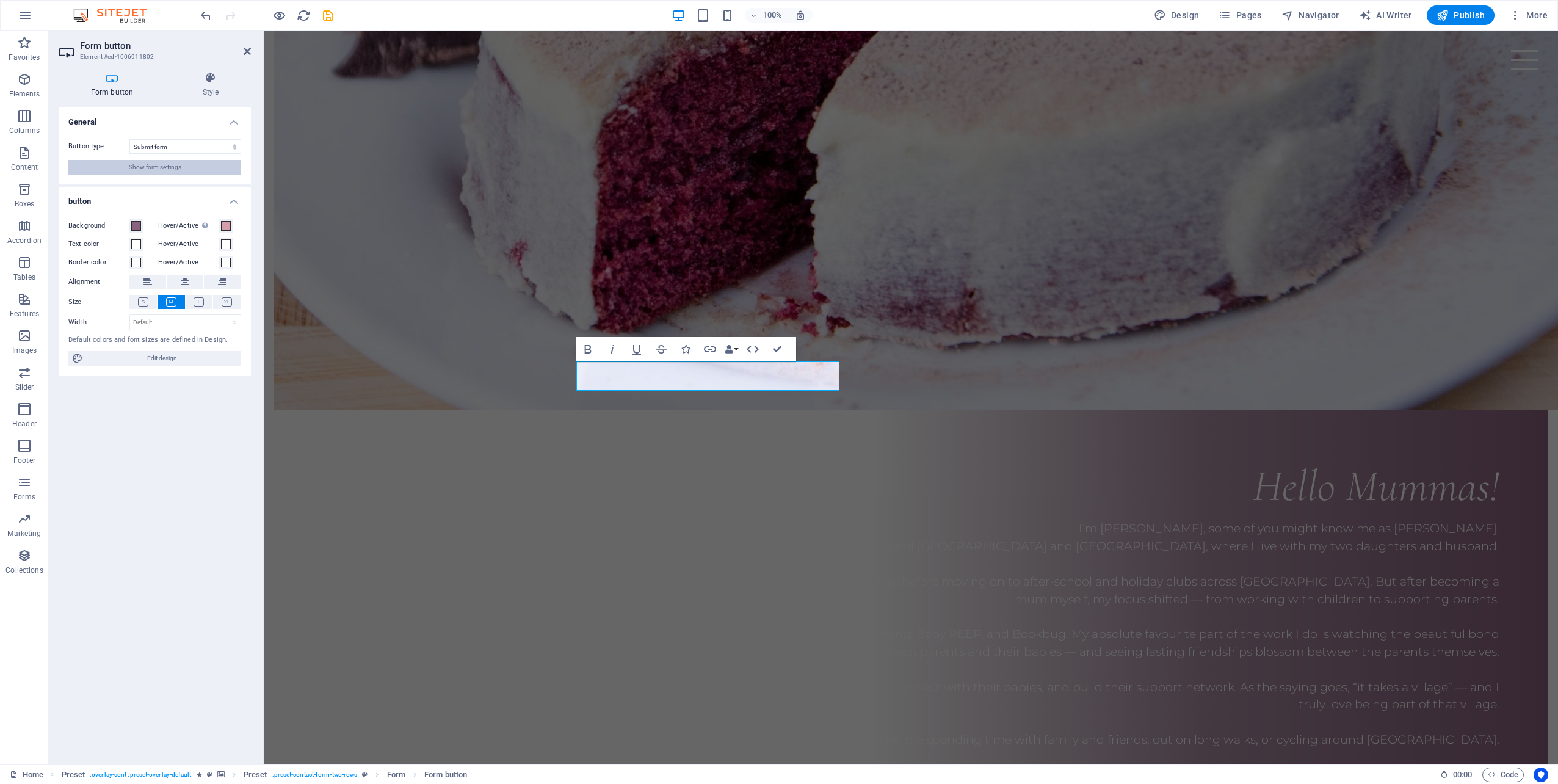
click at [176, 163] on span "Show form settings" at bounding box center [154, 167] width 52 height 15
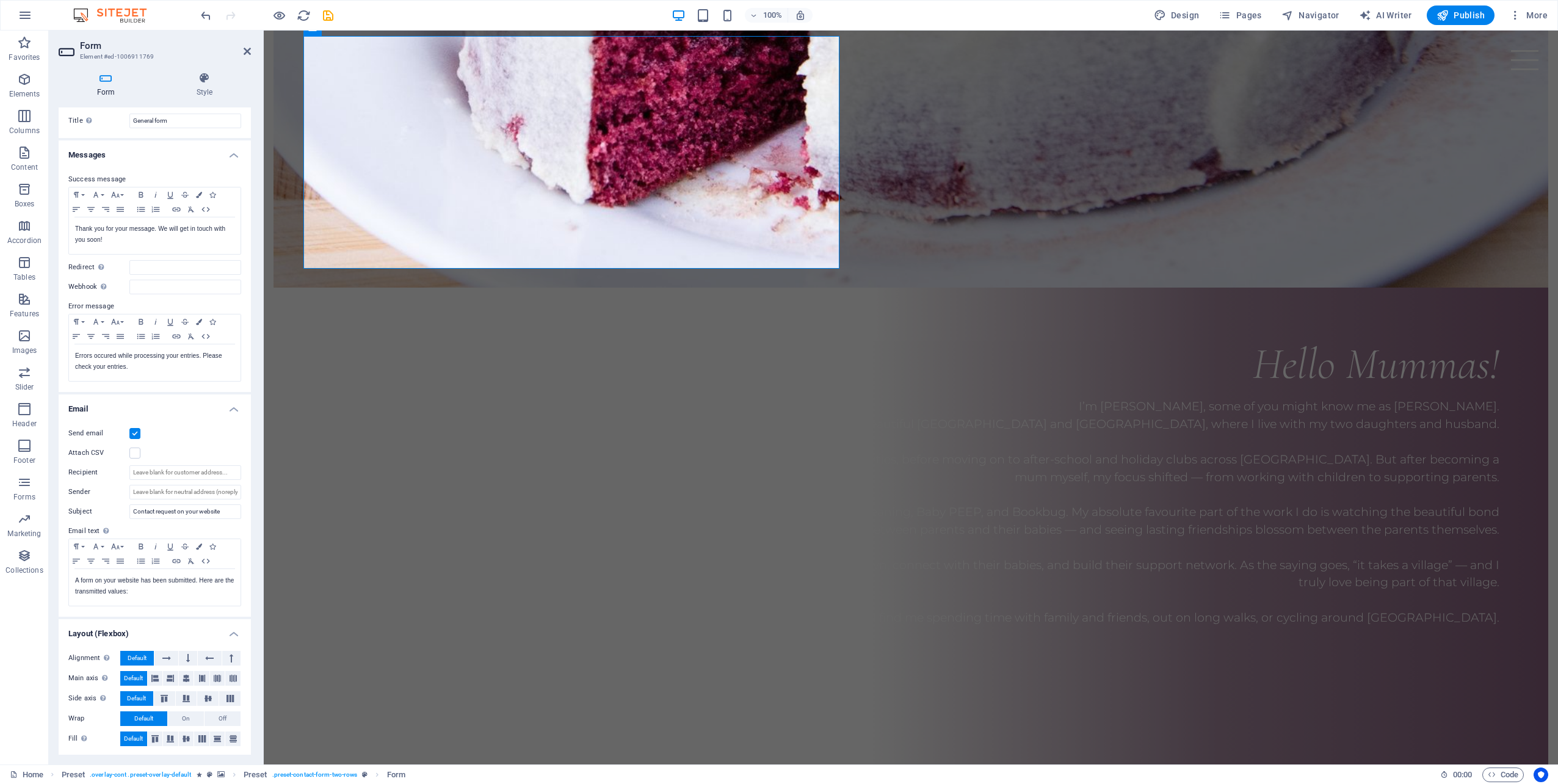
scroll to position [0, 0]
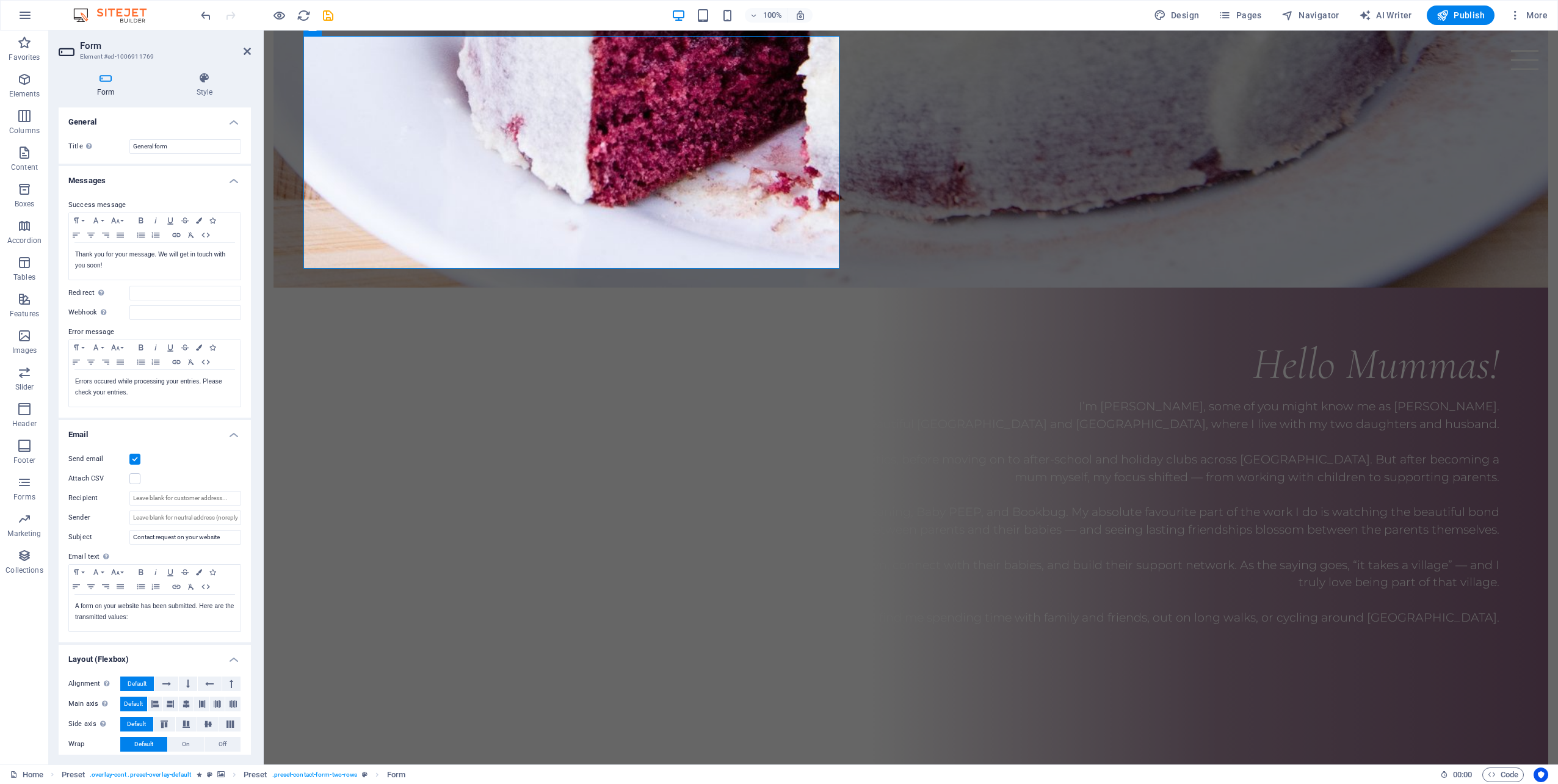
click at [234, 121] on h4 "General" at bounding box center [154, 119] width 192 height 22
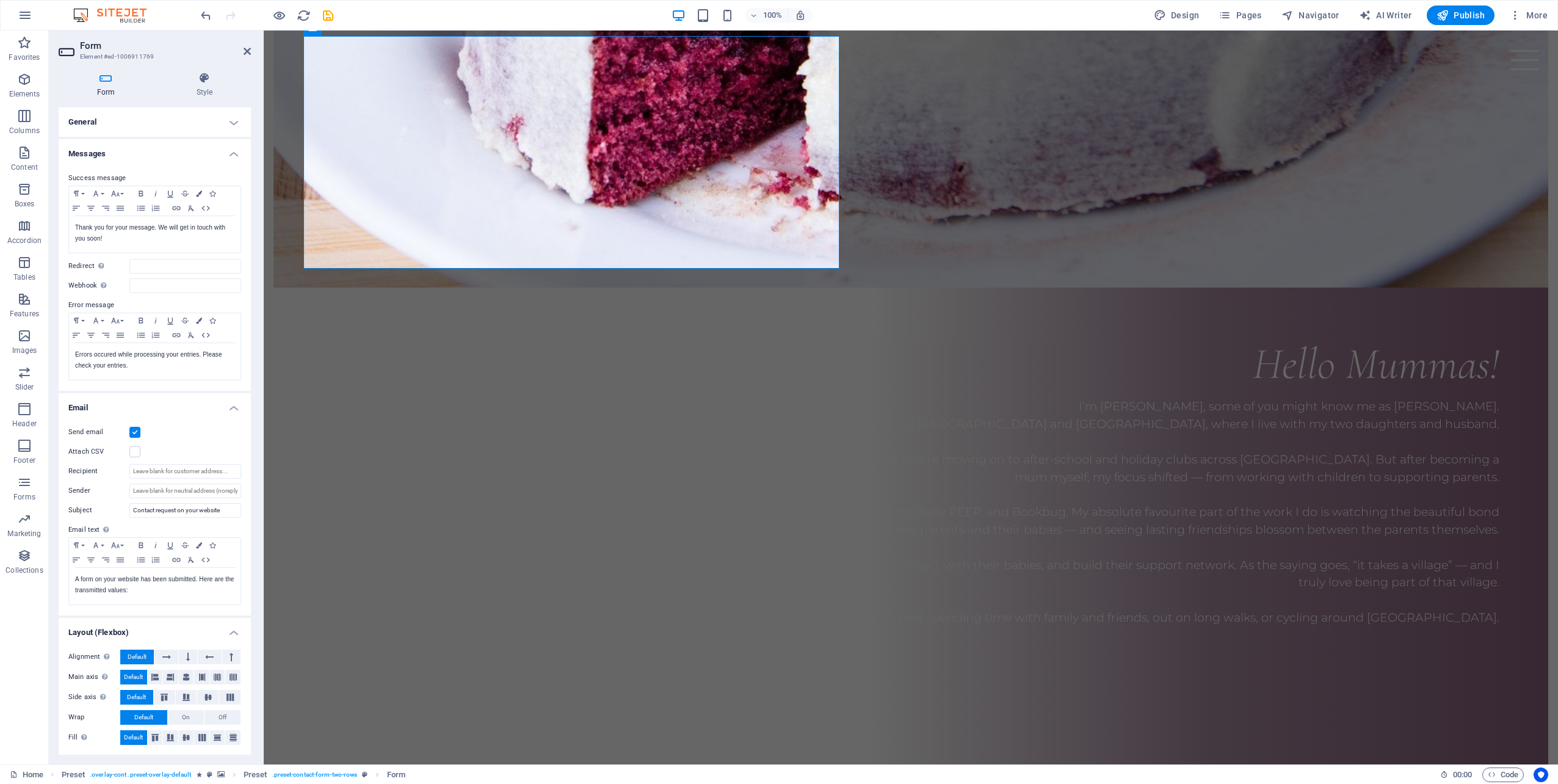
click at [238, 126] on h4 "General" at bounding box center [154, 122] width 192 height 30
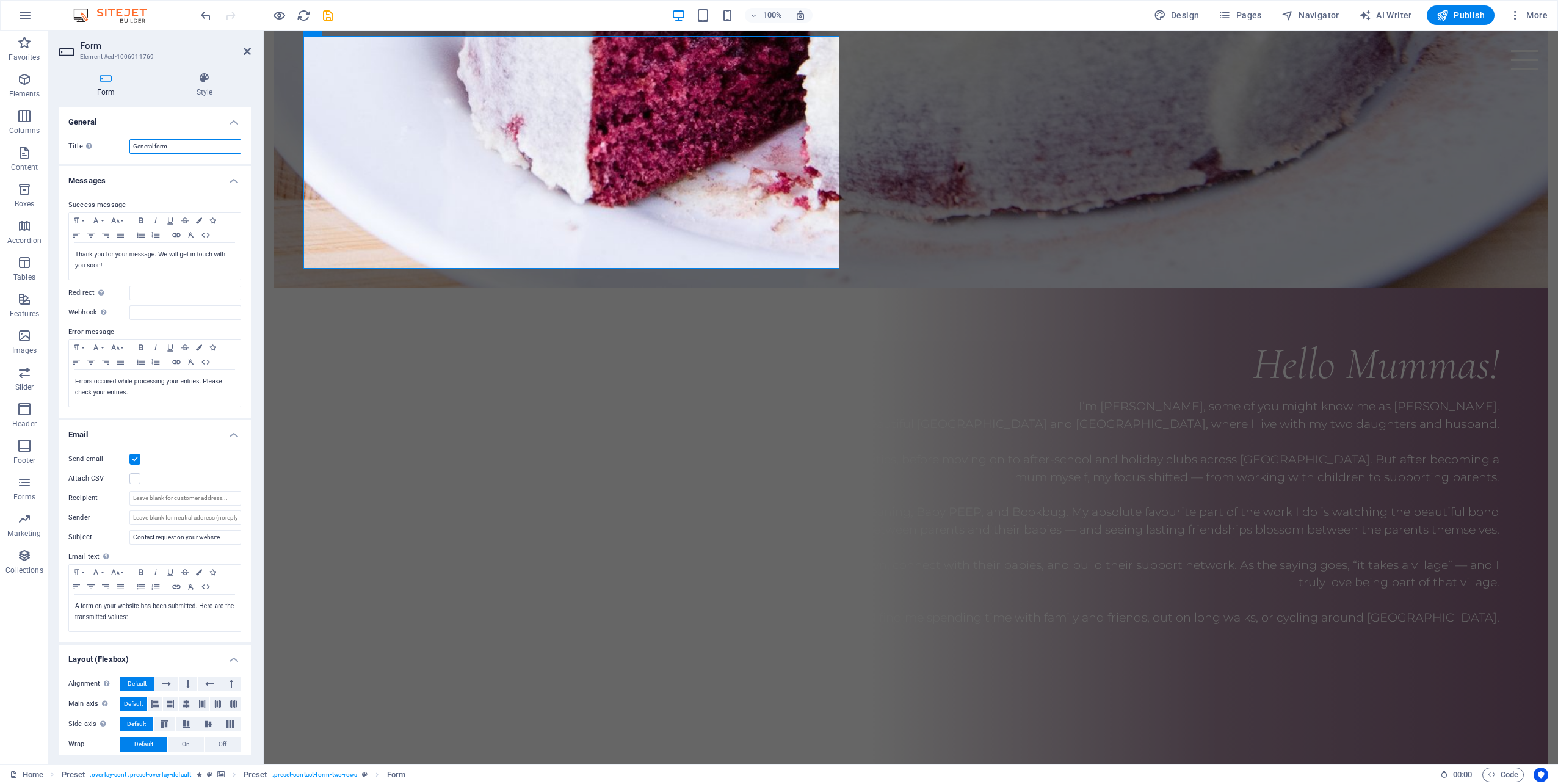
click at [181, 147] on input "General form" at bounding box center [185, 146] width 112 height 15
drag, startPoint x: 181, startPoint y: 147, endPoint x: 120, endPoint y: 140, distance: 61.4
click at [120, 140] on div "Title Define a name for the form. General form" at bounding box center [154, 146] width 172 height 15
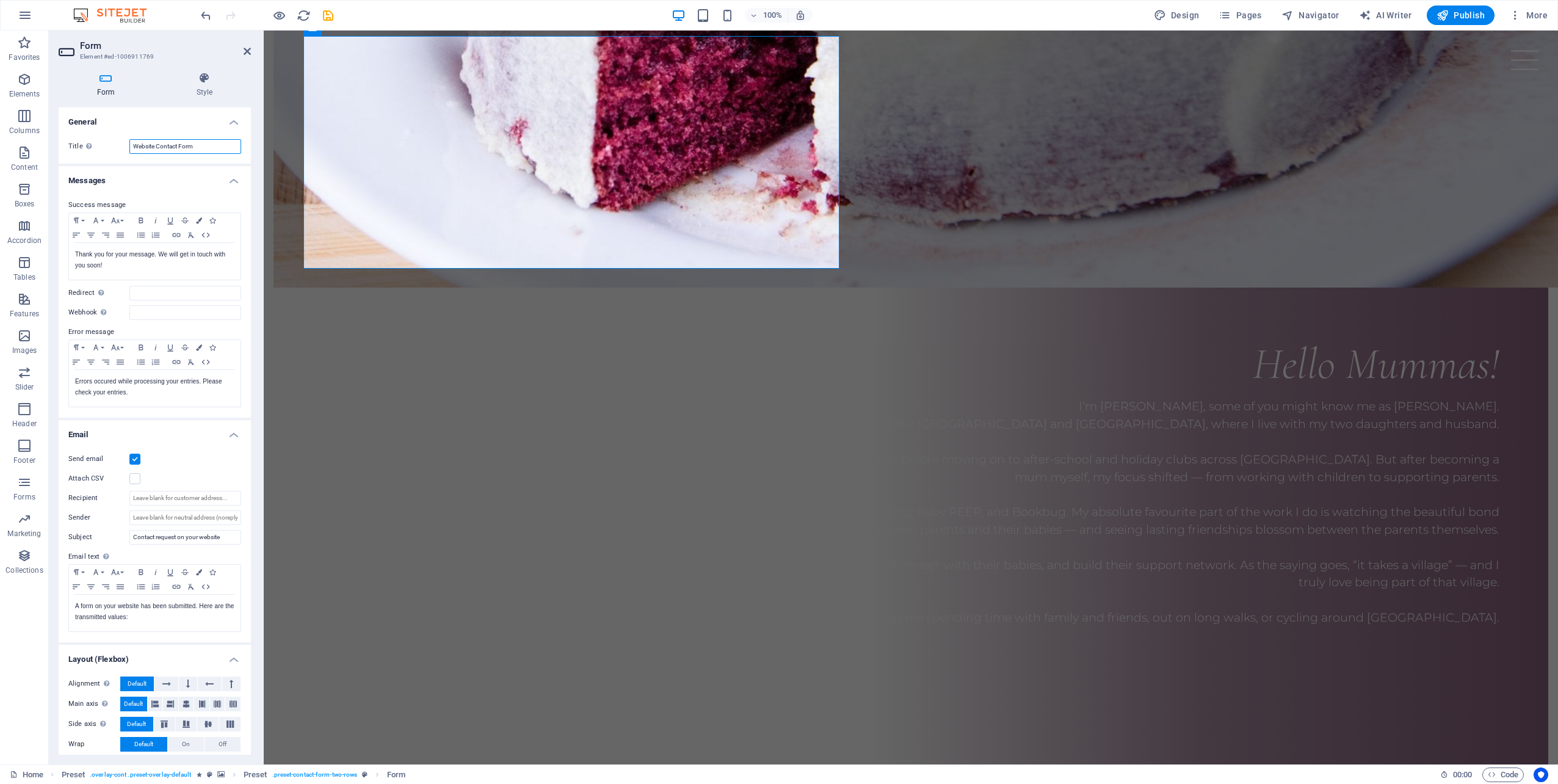
drag, startPoint x: 201, startPoint y: 144, endPoint x: 118, endPoint y: 142, distance: 83.0
click at [118, 142] on div "Title Define a name for the form. Website Contact Form" at bounding box center [154, 146] width 172 height 15
click at [169, 143] on input "Enquiry from website" at bounding box center [185, 146] width 112 height 15
type input "Enquiry from your website"
click at [229, 182] on h4 "Messages" at bounding box center [154, 177] width 192 height 22
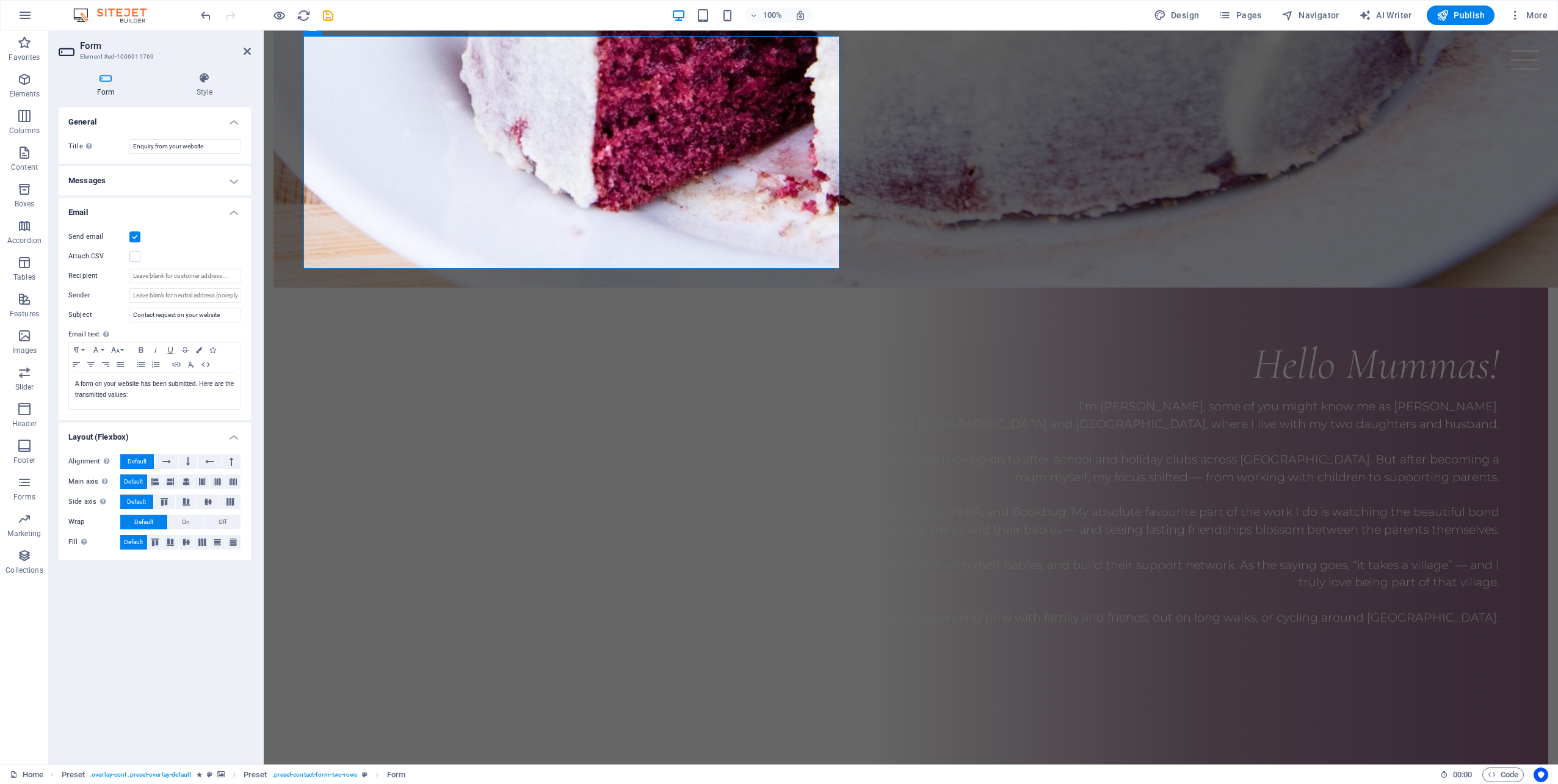
click at [229, 186] on h4 "Messages" at bounding box center [154, 181] width 192 height 30
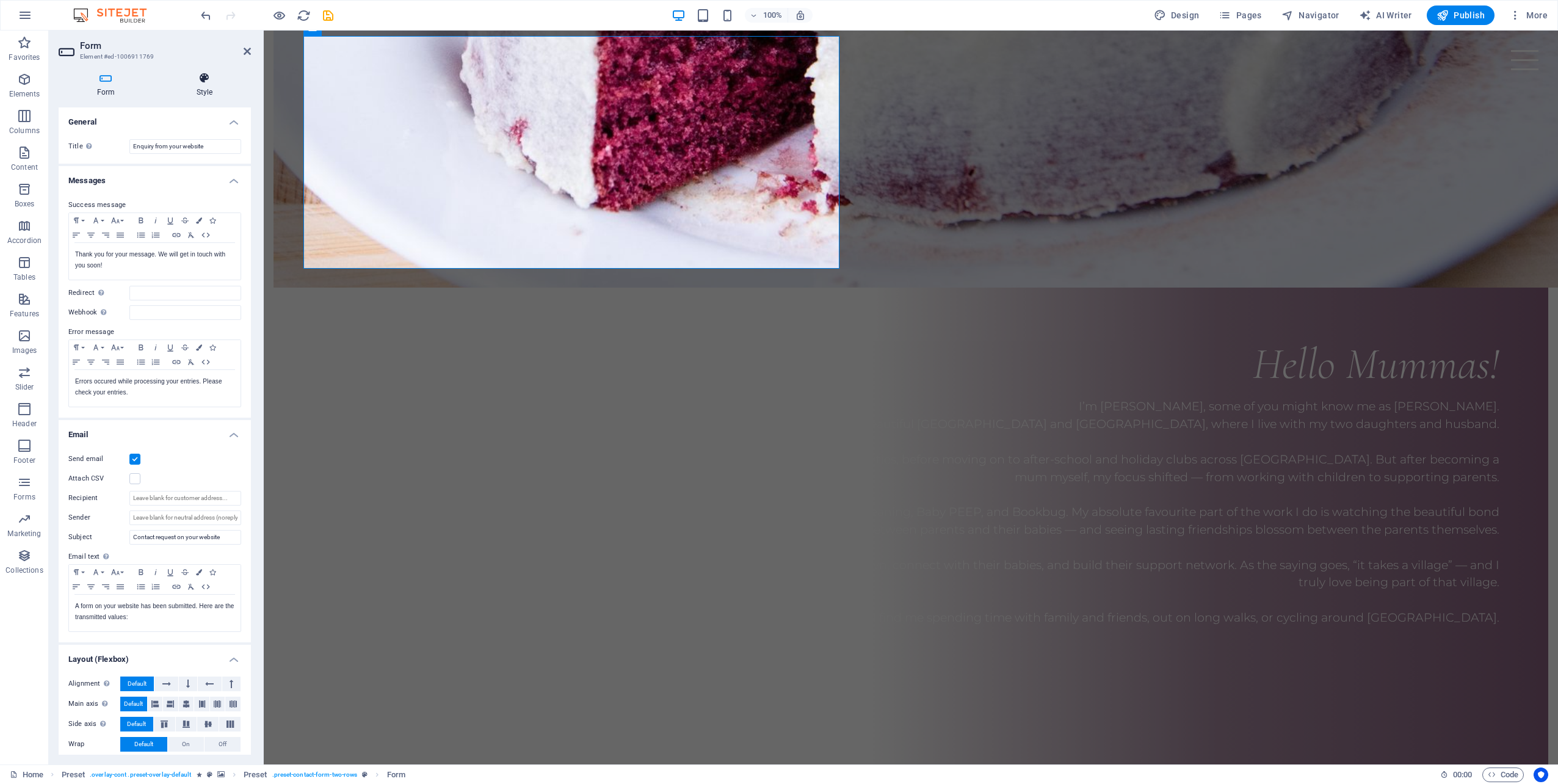
click at [209, 85] on h4 "Style" at bounding box center [204, 84] width 93 height 26
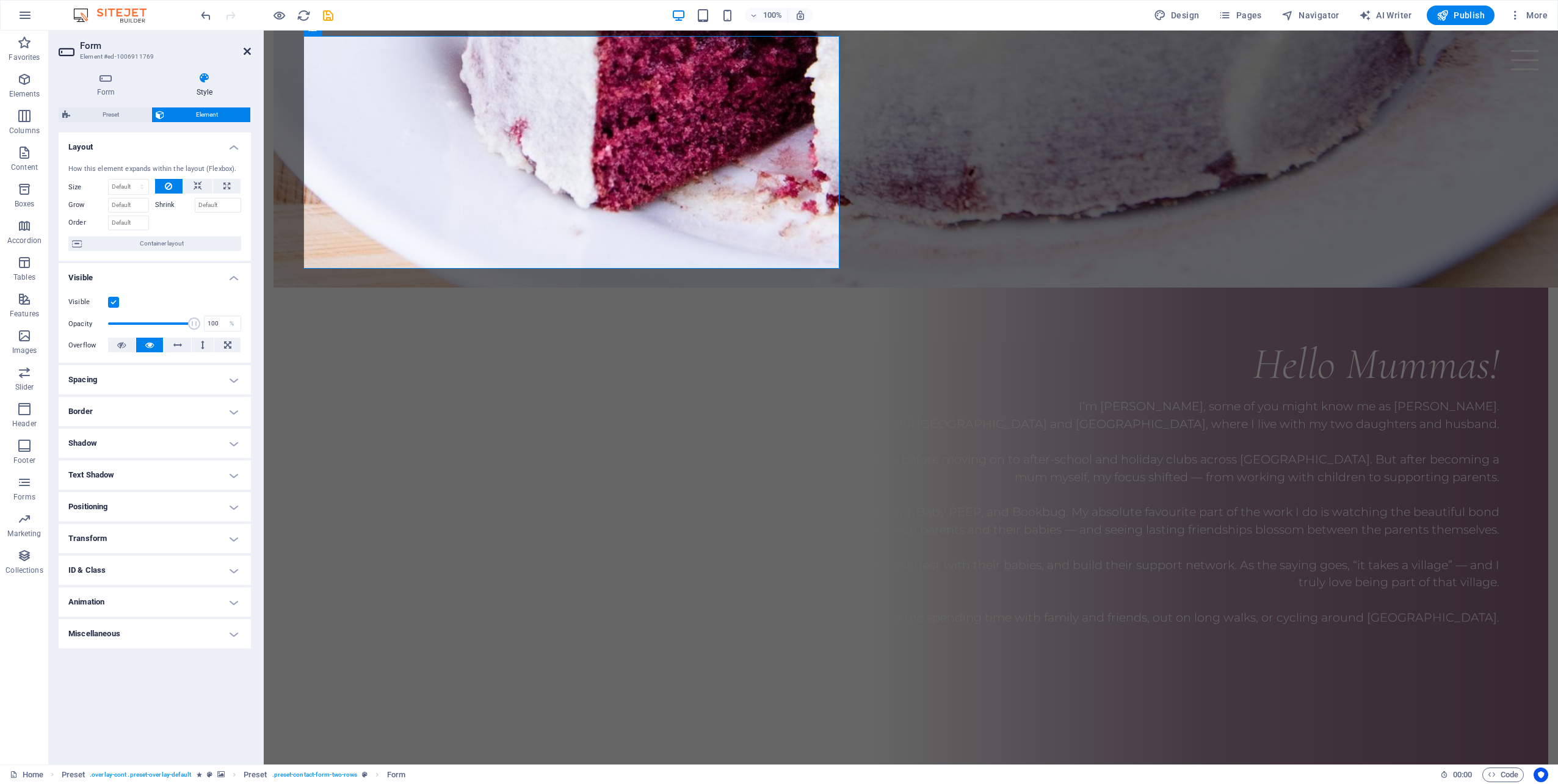
click at [244, 54] on icon at bounding box center [247, 51] width 7 height 10
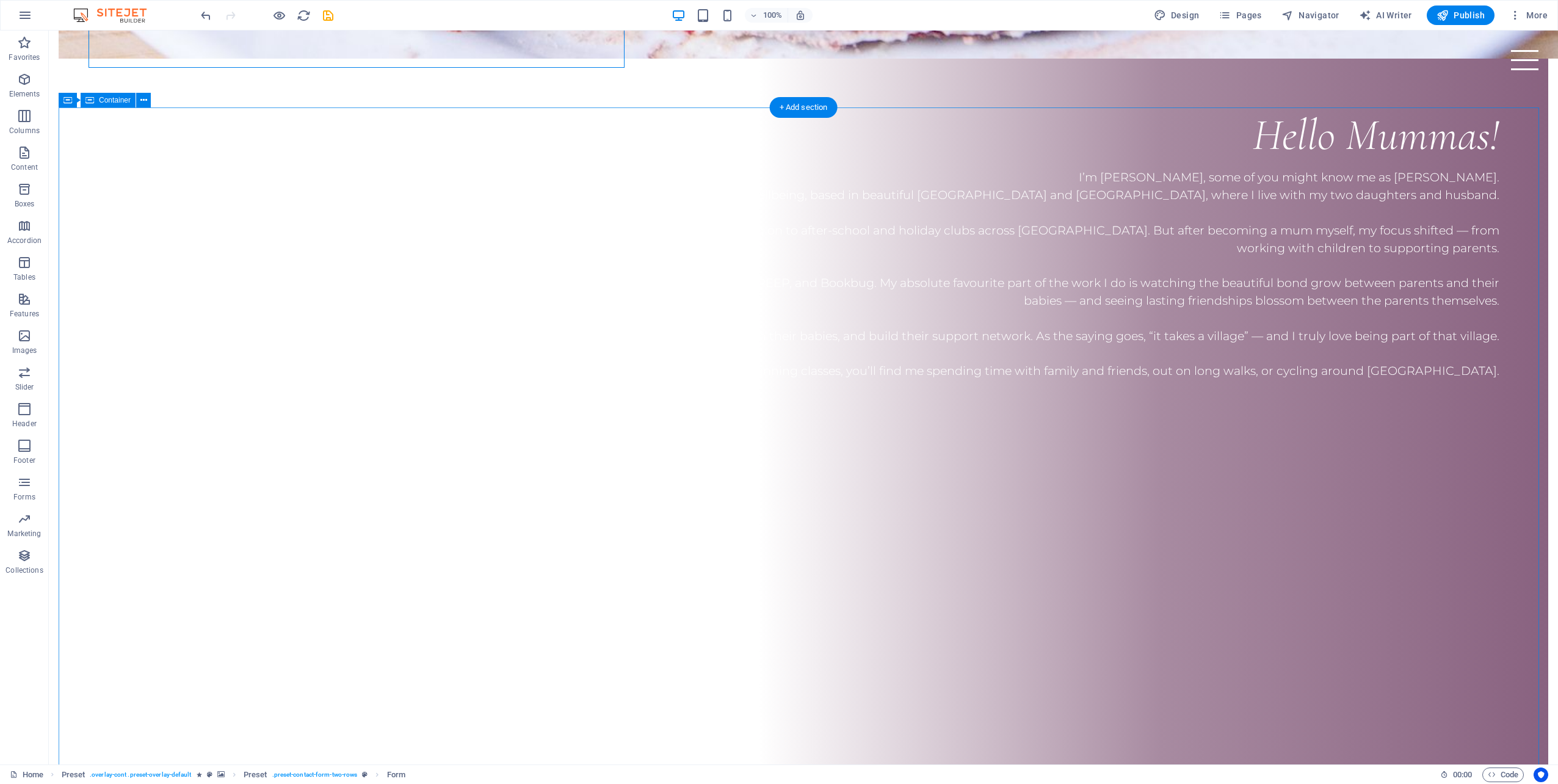
scroll to position [1864, 0]
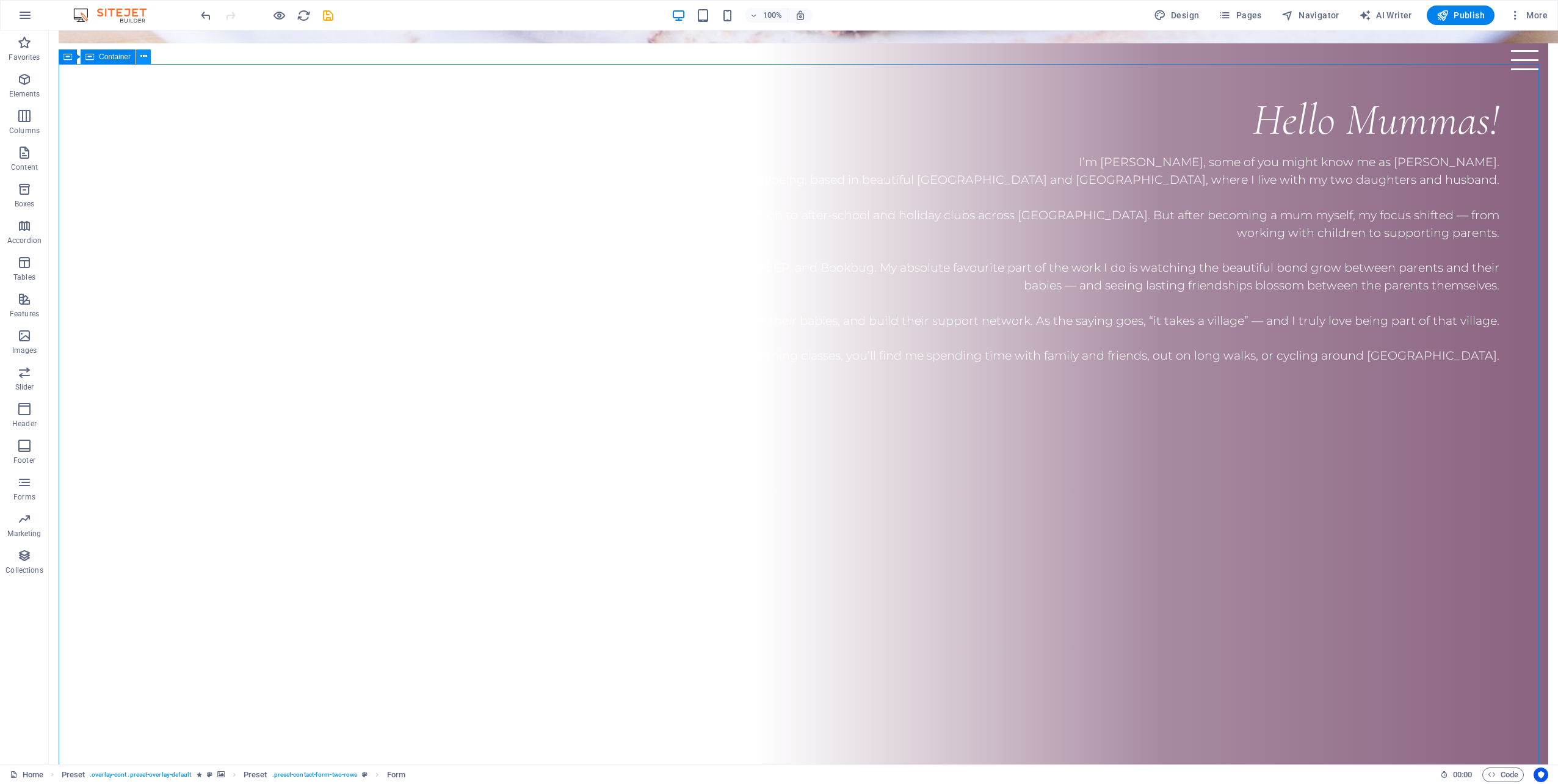
click at [143, 57] on icon at bounding box center [144, 56] width 7 height 12
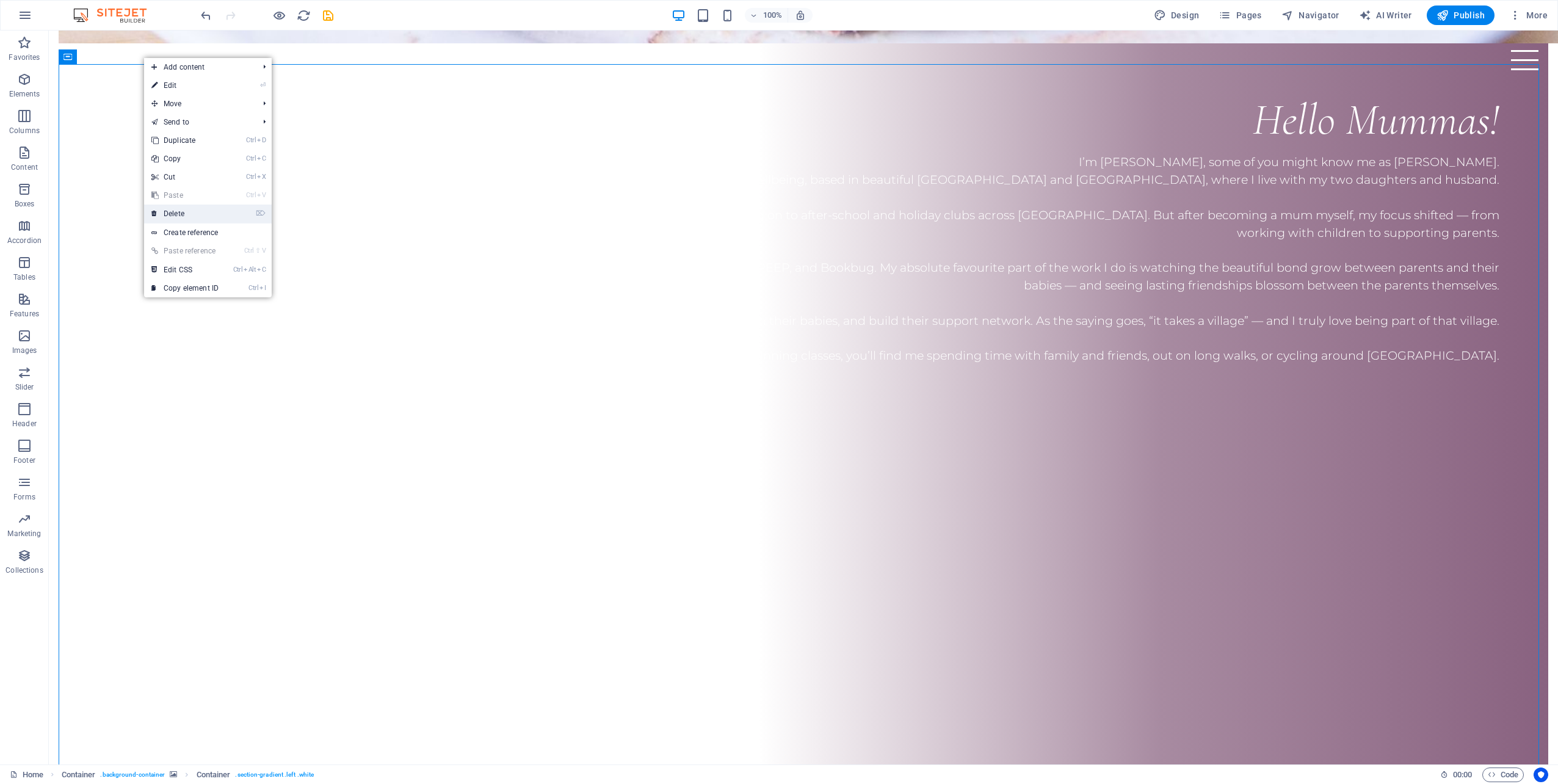
click at [178, 215] on link "⌦ Delete" at bounding box center [185, 213] width 82 height 18
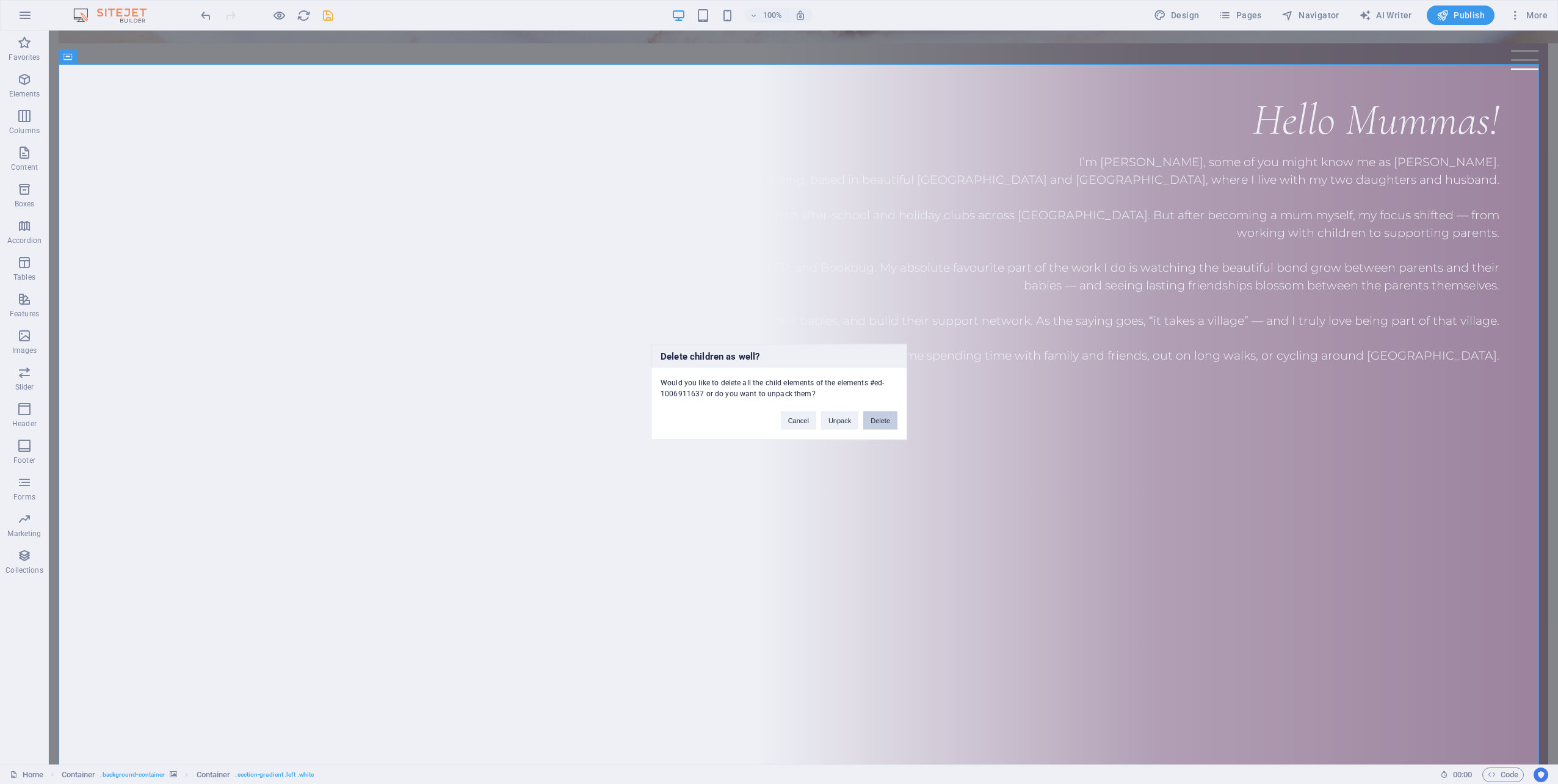
drag, startPoint x: 829, startPoint y: 386, endPoint x: 878, endPoint y: 417, distance: 58.0
click at [878, 417] on button "Delete" at bounding box center [880, 420] width 34 height 18
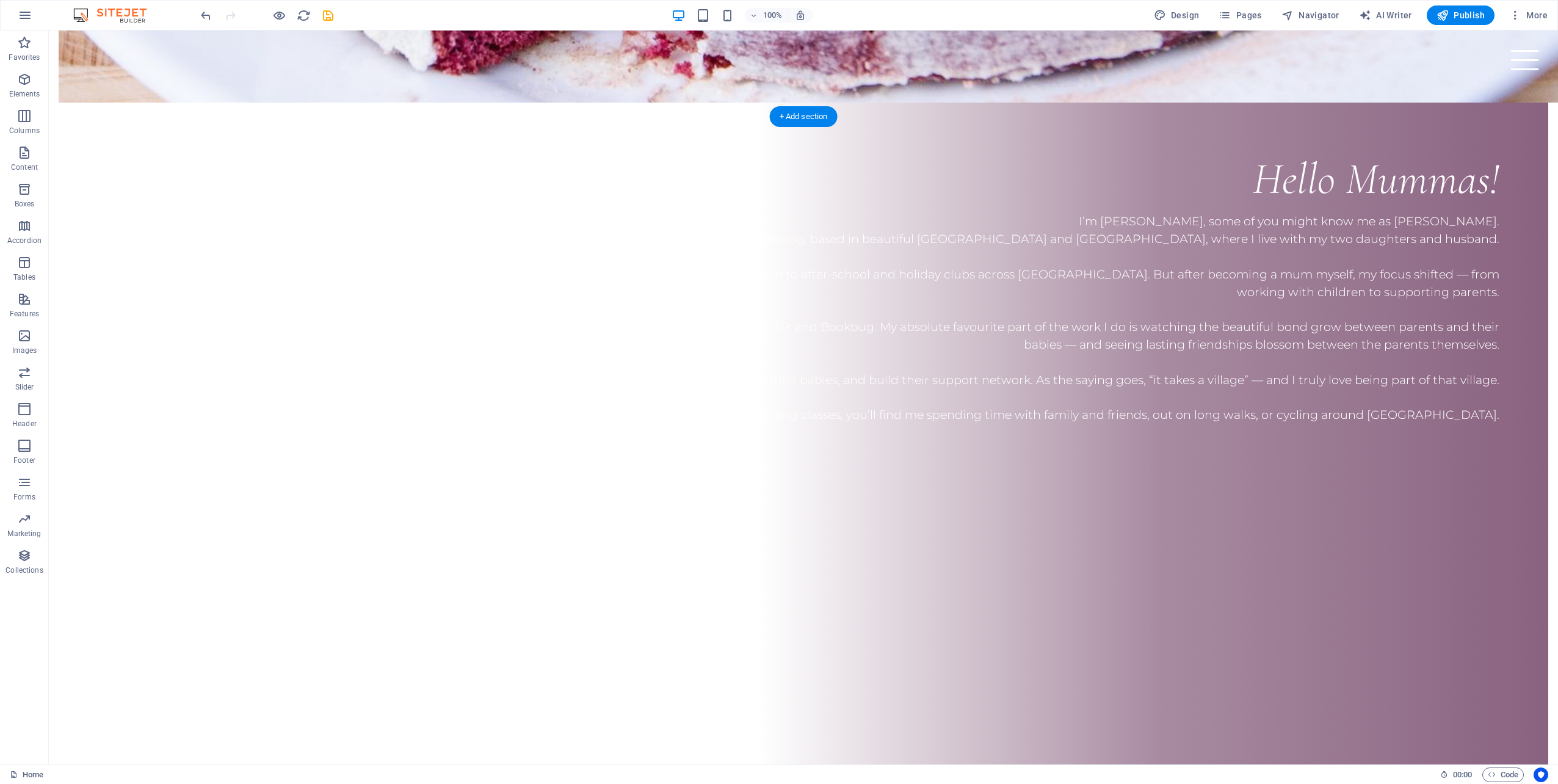
scroll to position [1804, 0]
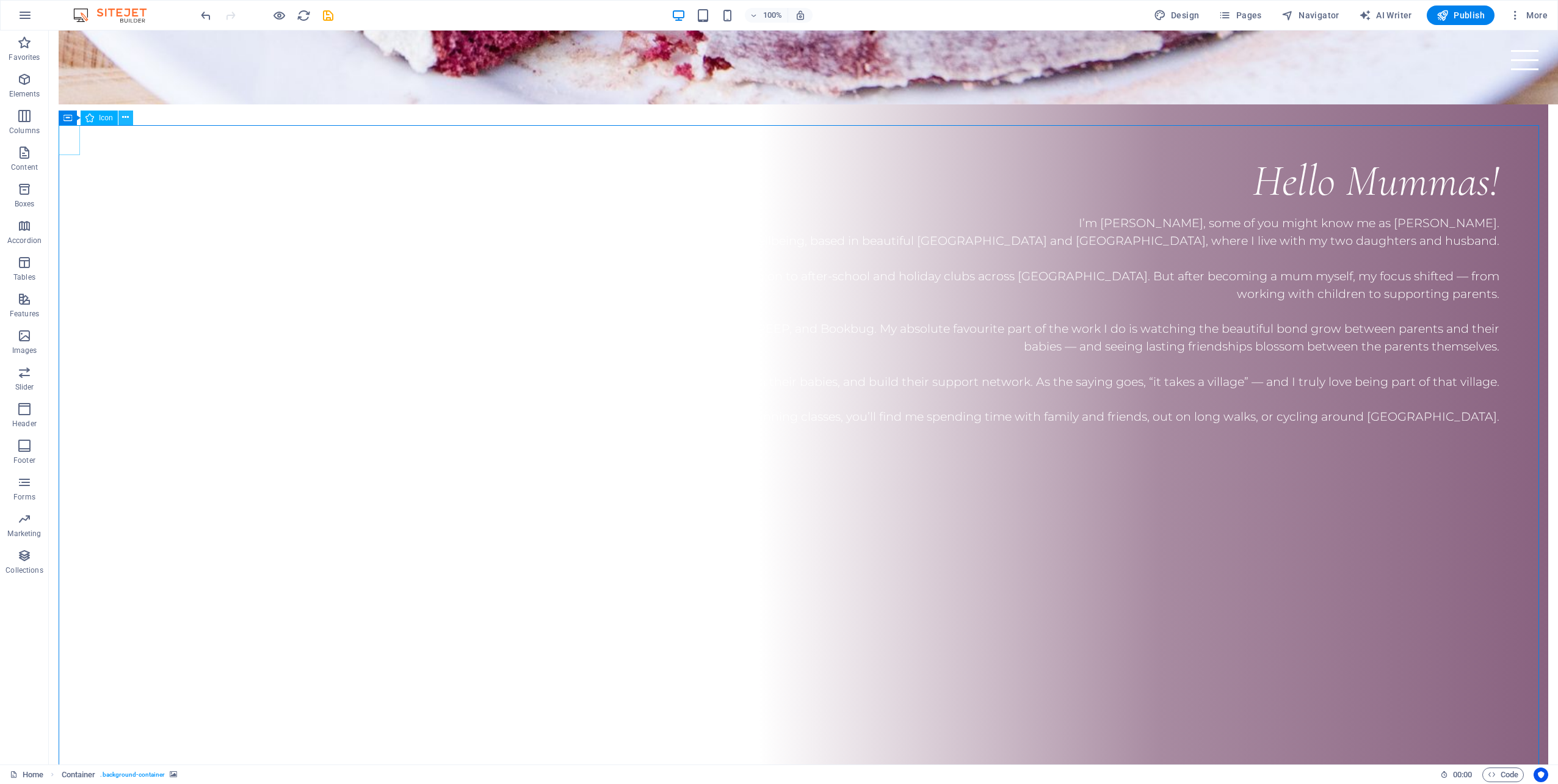
click at [125, 119] on icon at bounding box center [125, 117] width 7 height 12
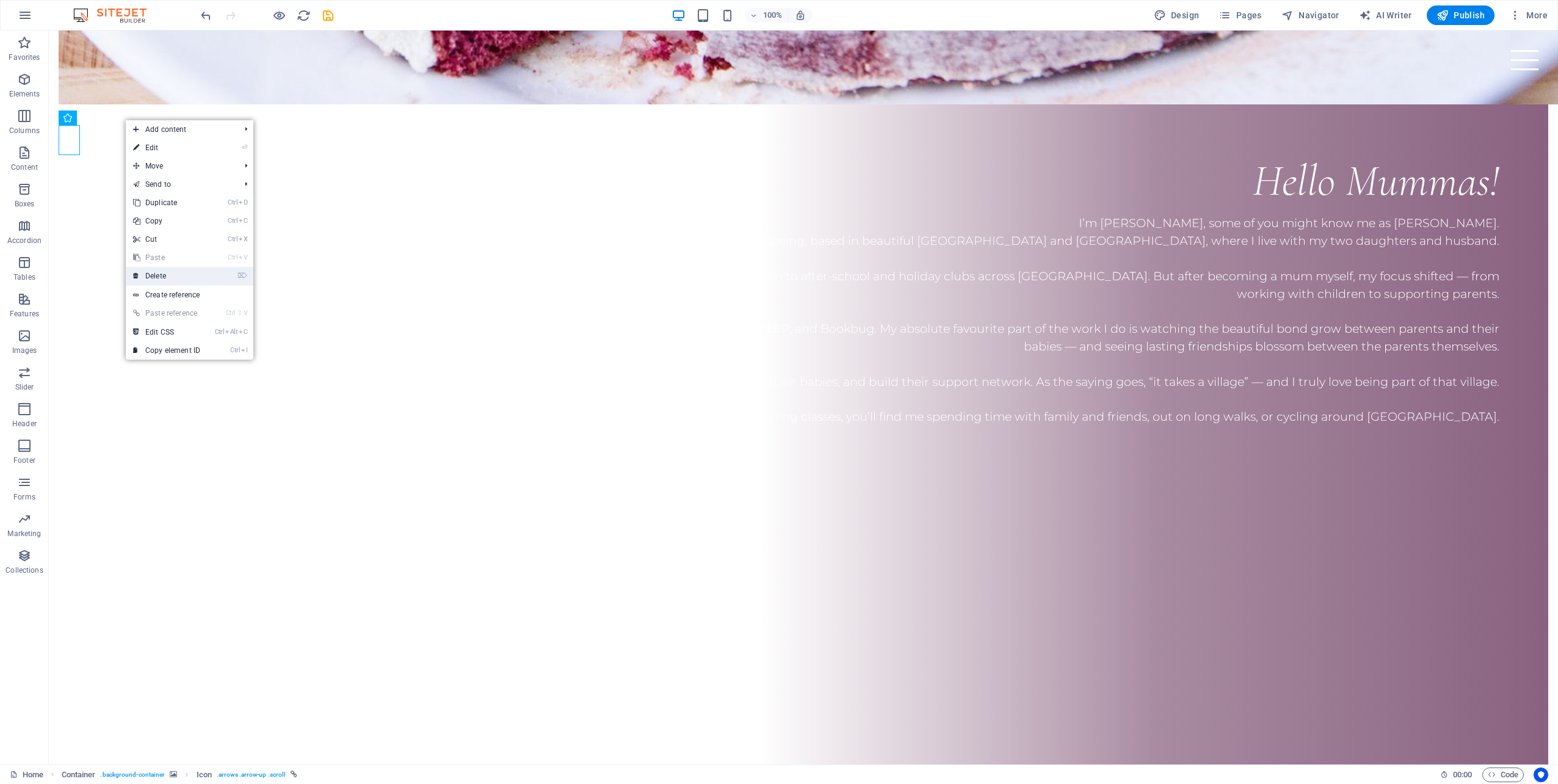
click at [167, 273] on link "⌦ Delete" at bounding box center [166, 275] width 82 height 18
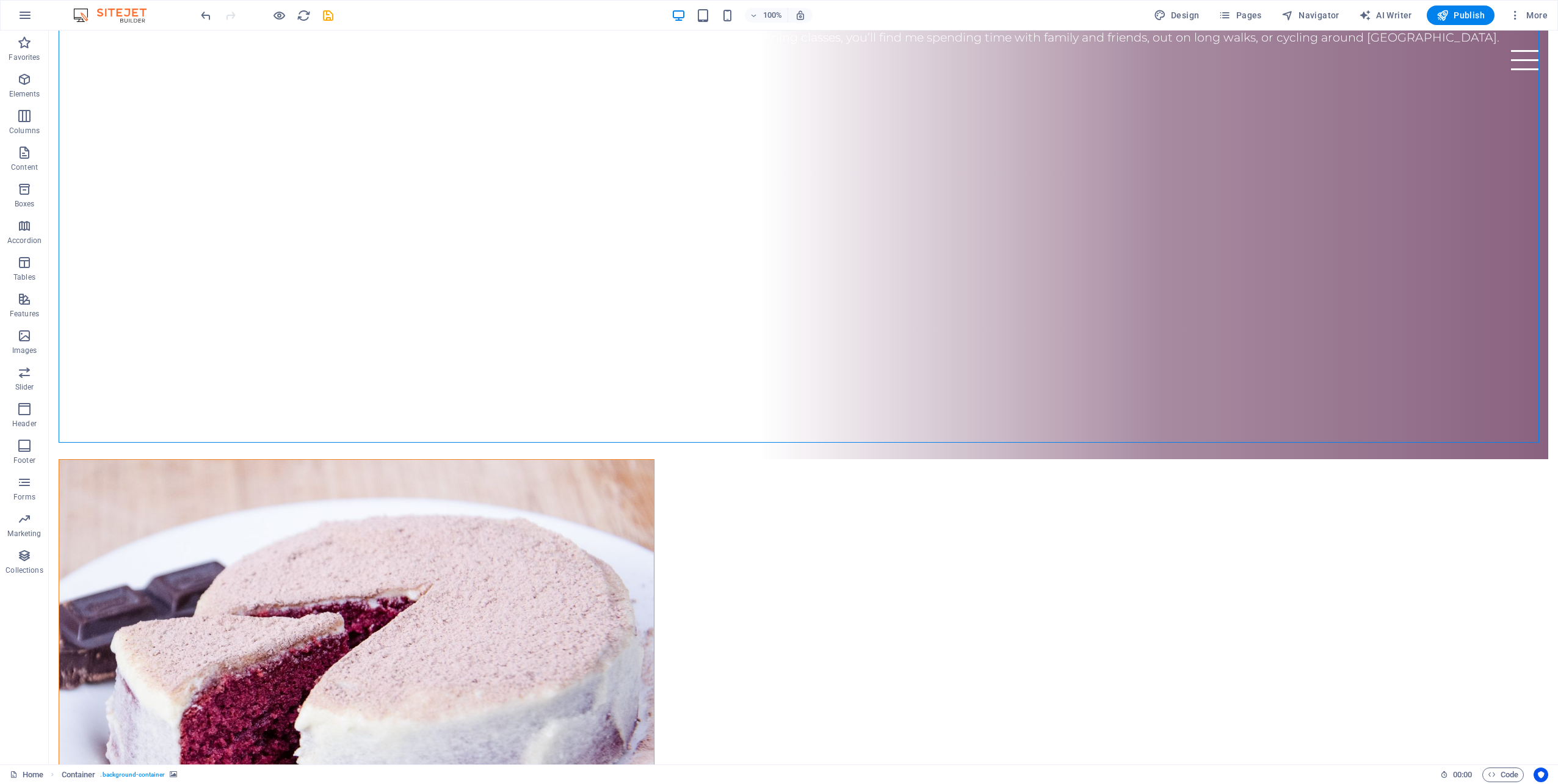
scroll to position [2353, 0]
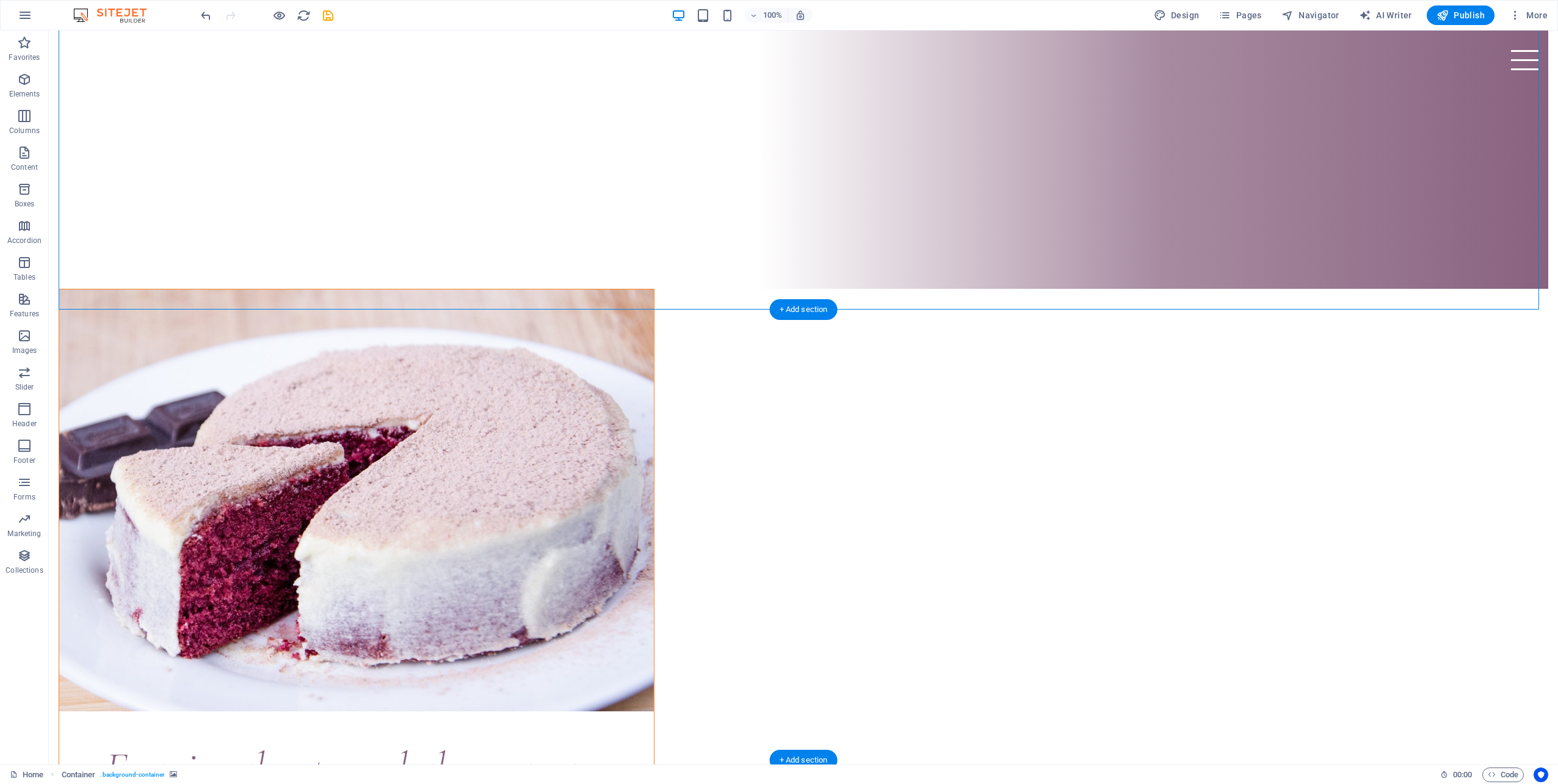
click at [100, 273] on icon at bounding box center [103, 272] width 7 height 12
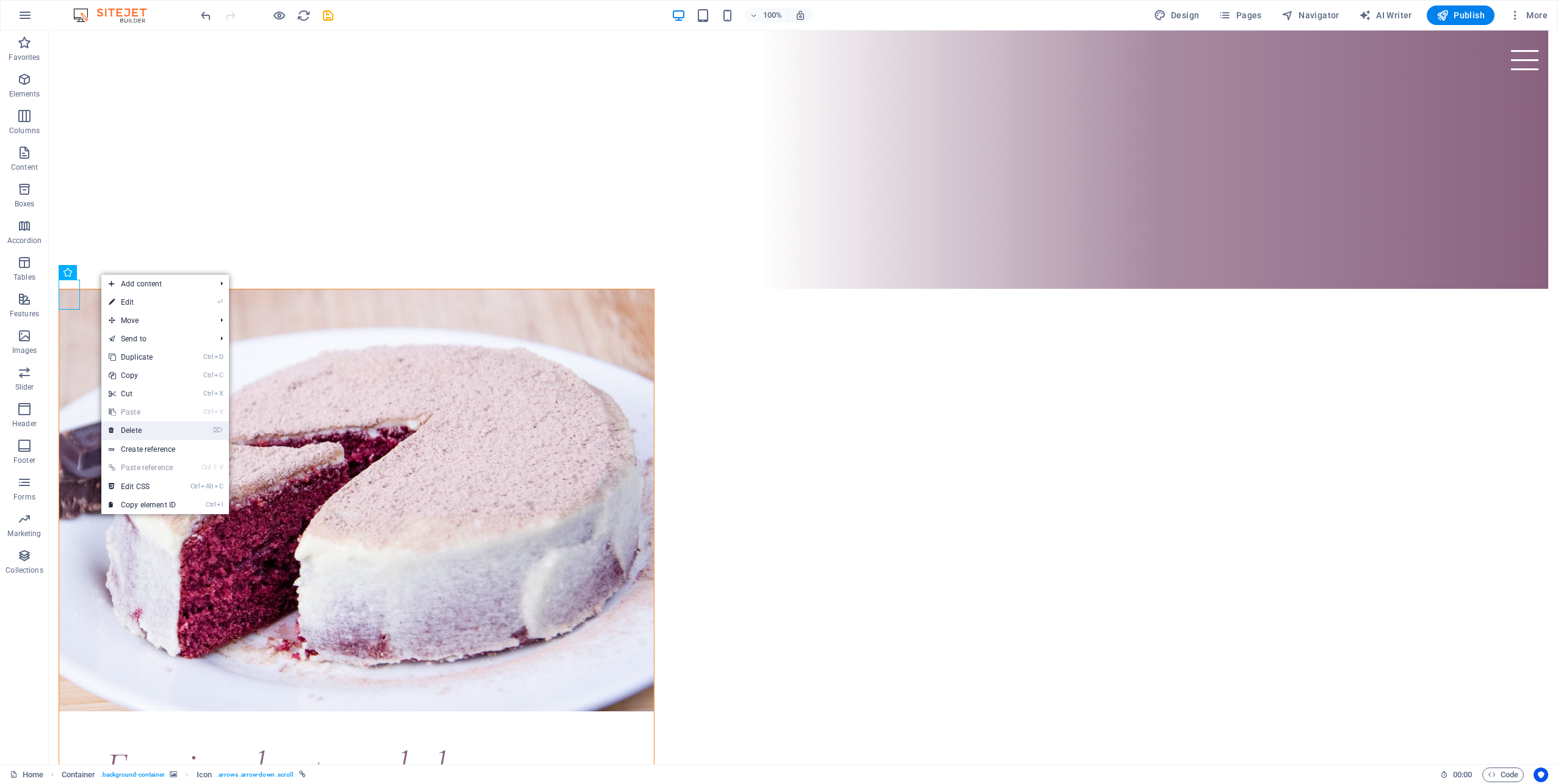
click at [149, 425] on link "⌦ Delete" at bounding box center [142, 430] width 82 height 18
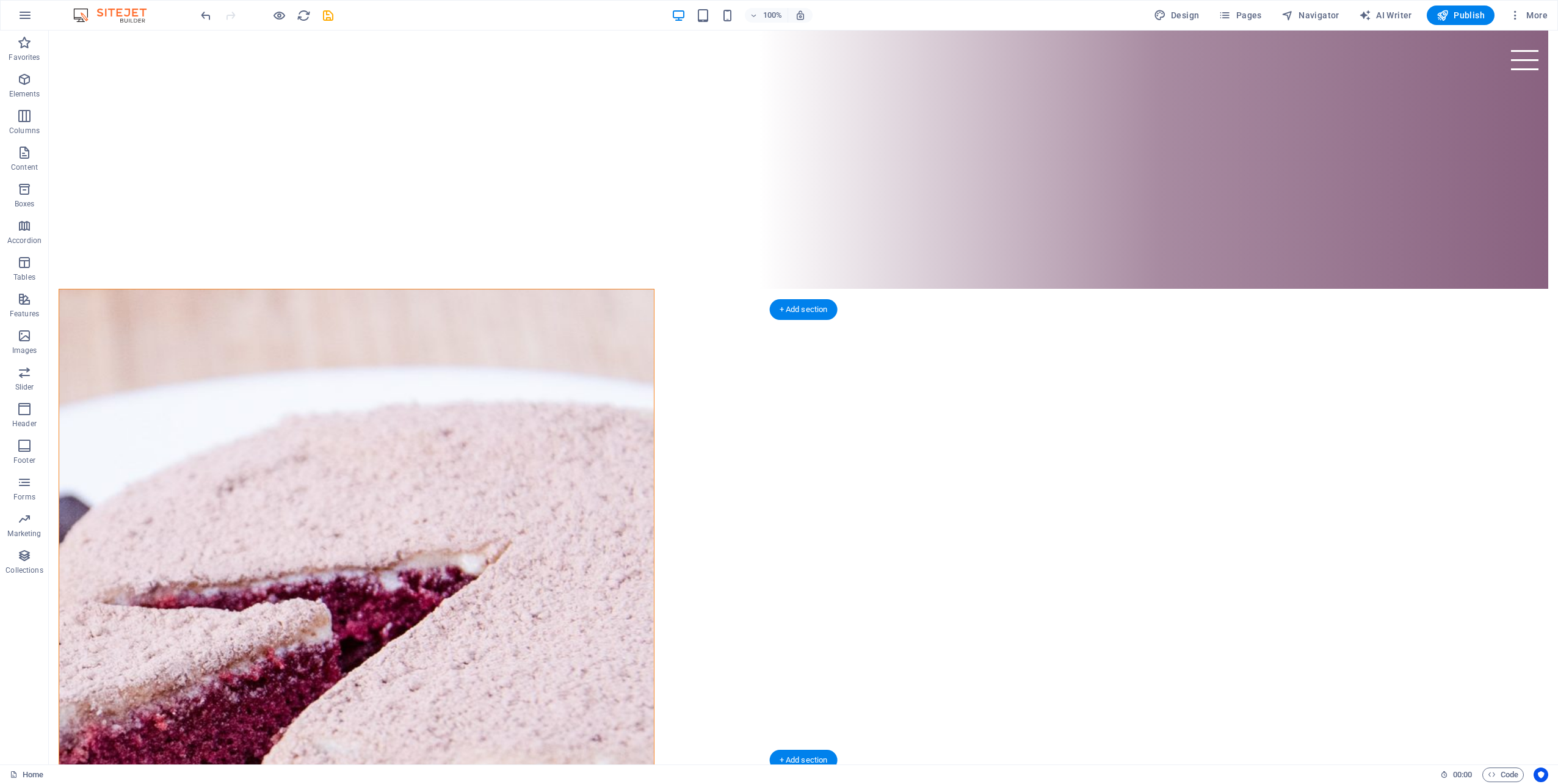
click at [111, 303] on icon at bounding box center [110, 302] width 7 height 12
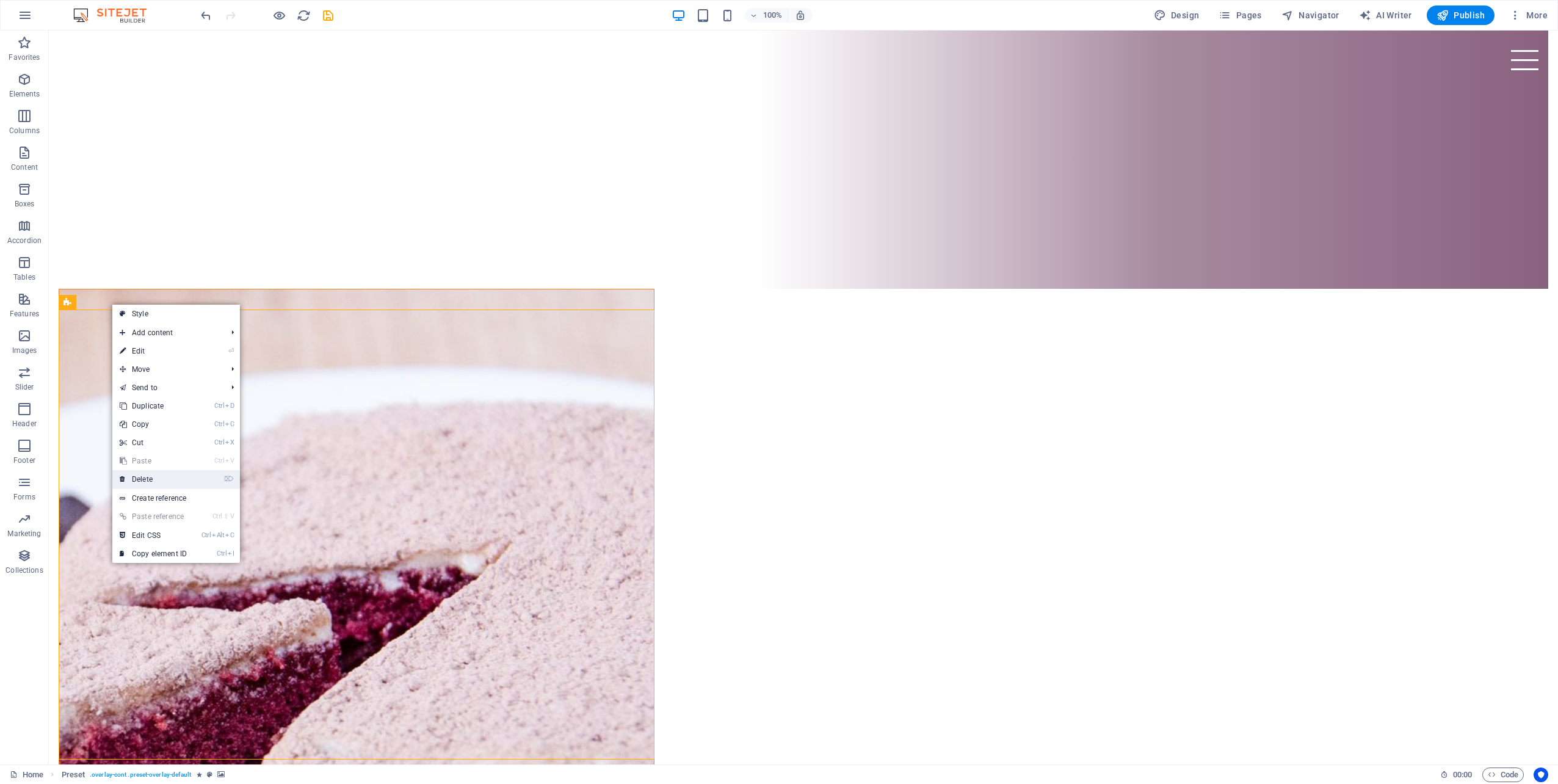
click at [153, 471] on link "⌦ Delete" at bounding box center [153, 478] width 82 height 18
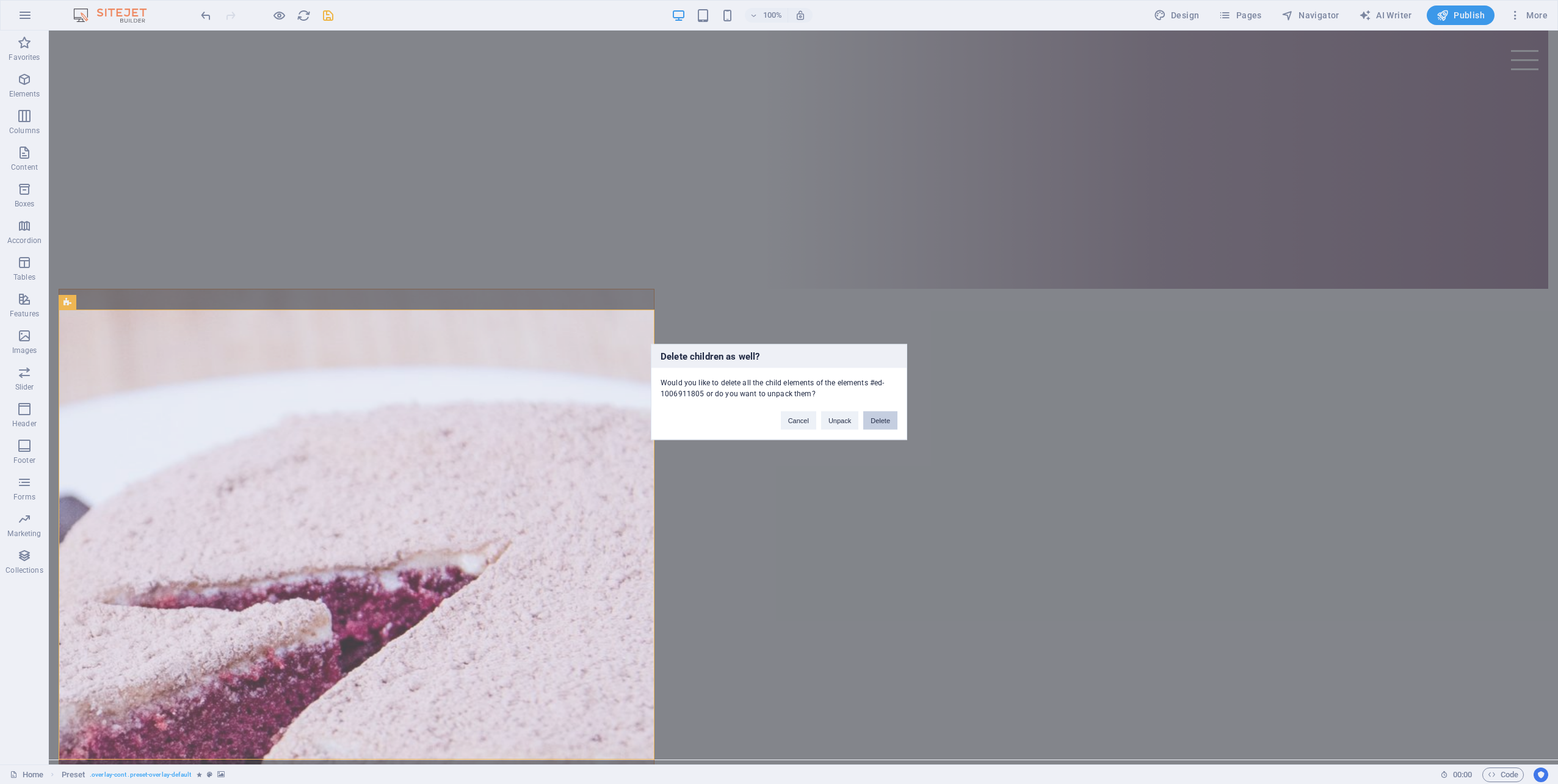
click at [882, 417] on button "Delete" at bounding box center [880, 420] width 34 height 18
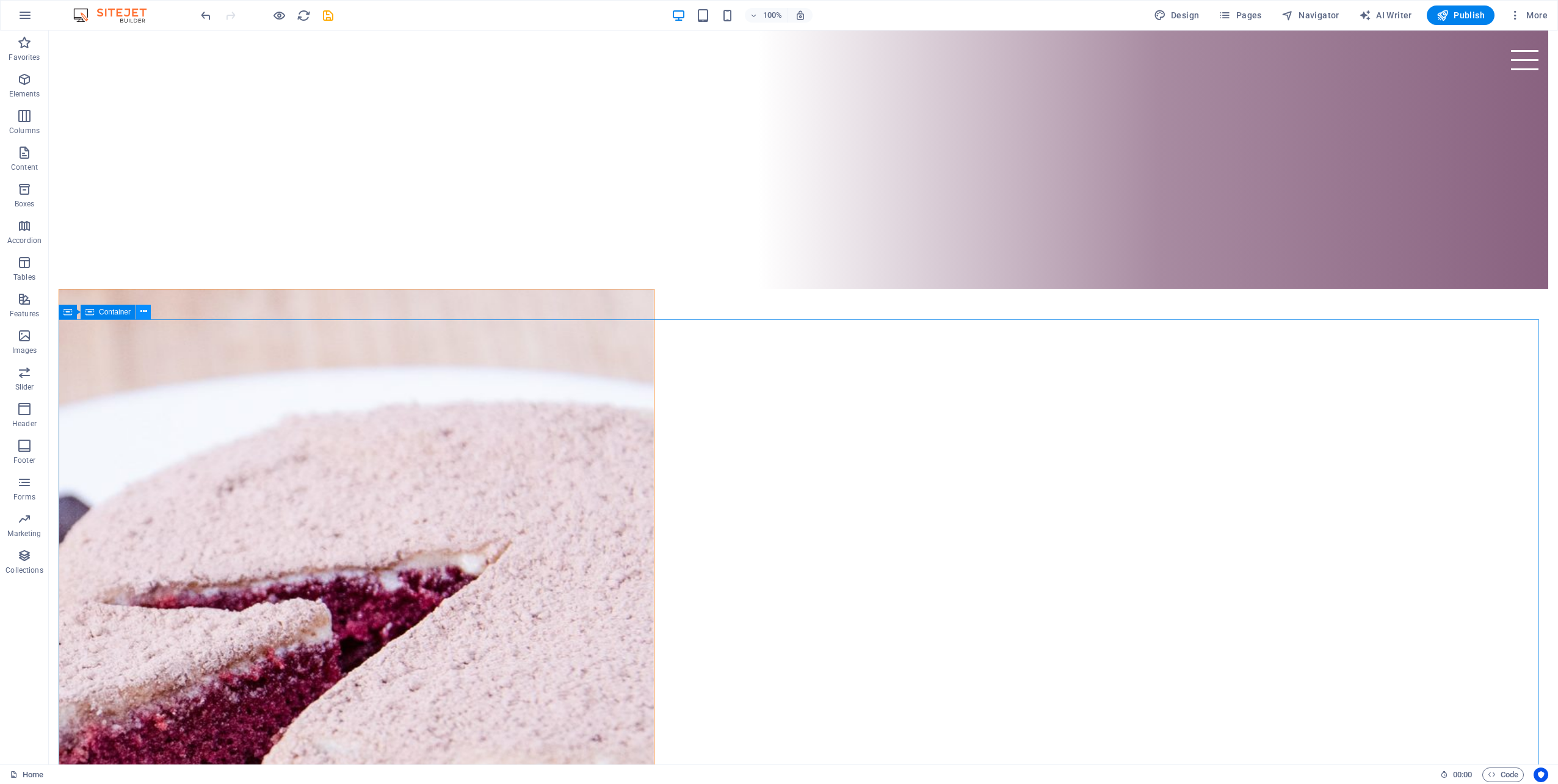
click at [143, 315] on icon at bounding box center [144, 311] width 7 height 12
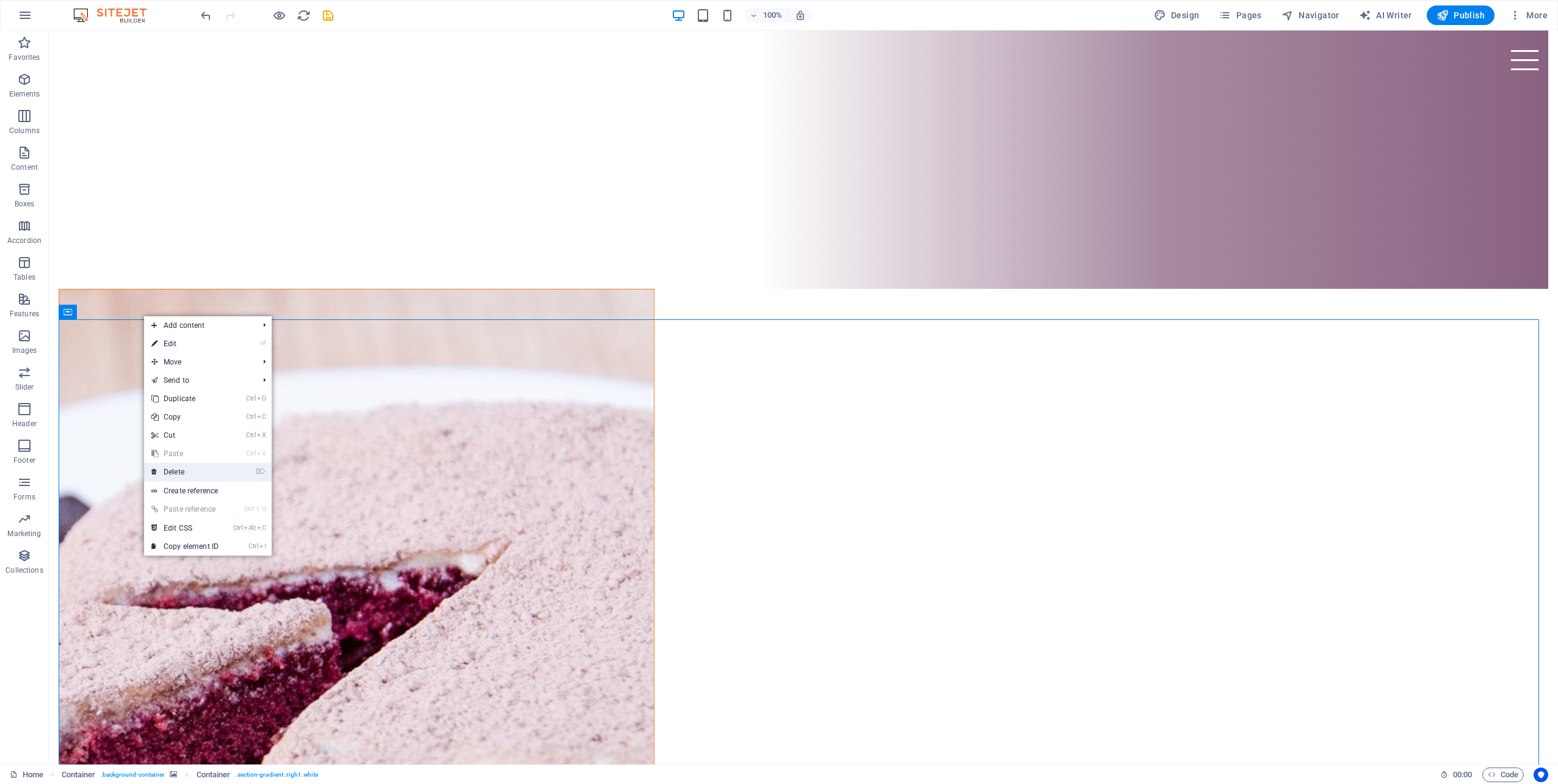
click at [197, 472] on link "⌦ Delete" at bounding box center [185, 471] width 82 height 18
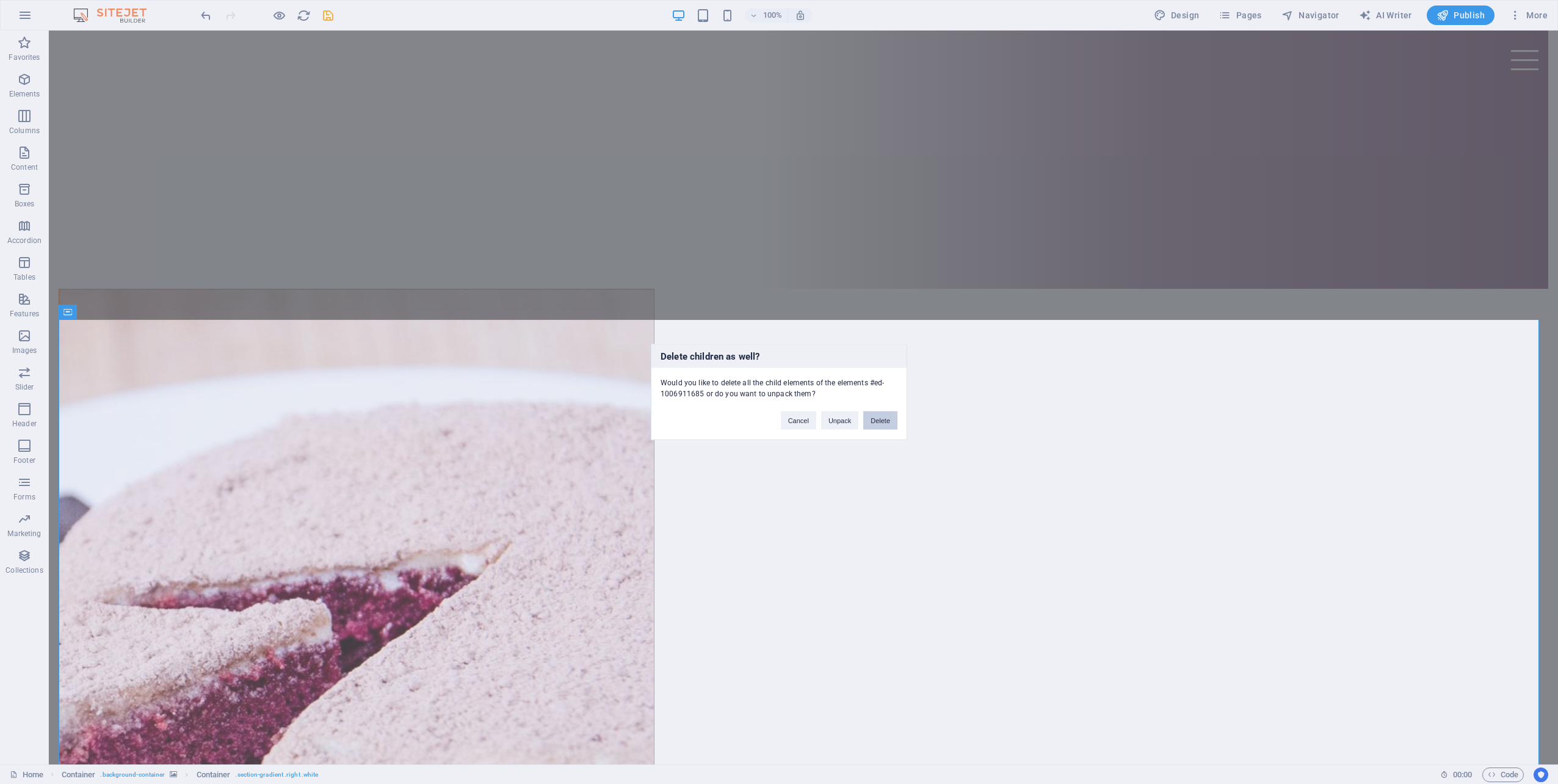
click at [890, 417] on button "Delete" at bounding box center [880, 420] width 34 height 18
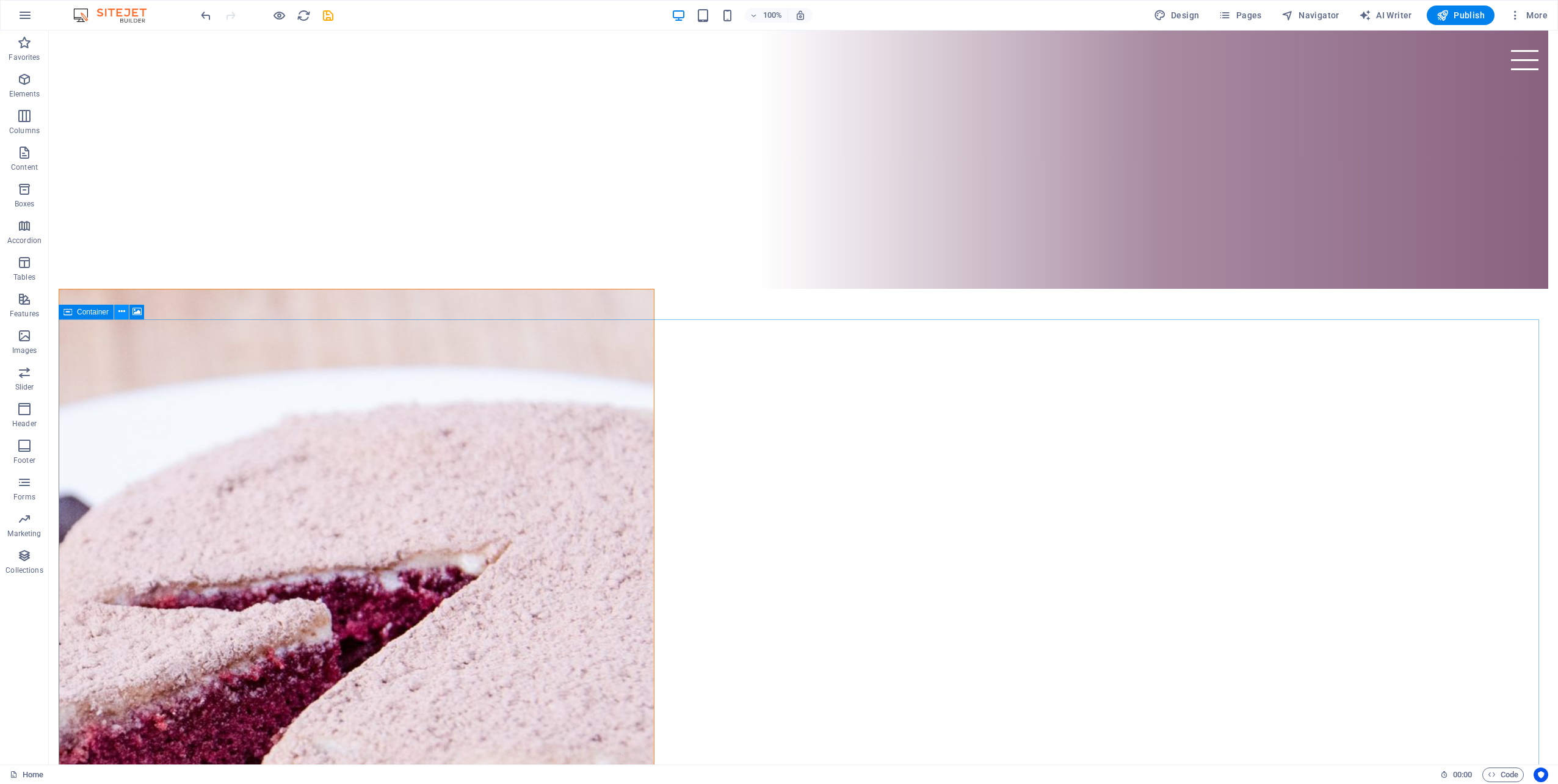
click at [122, 313] on icon at bounding box center [122, 311] width 7 height 12
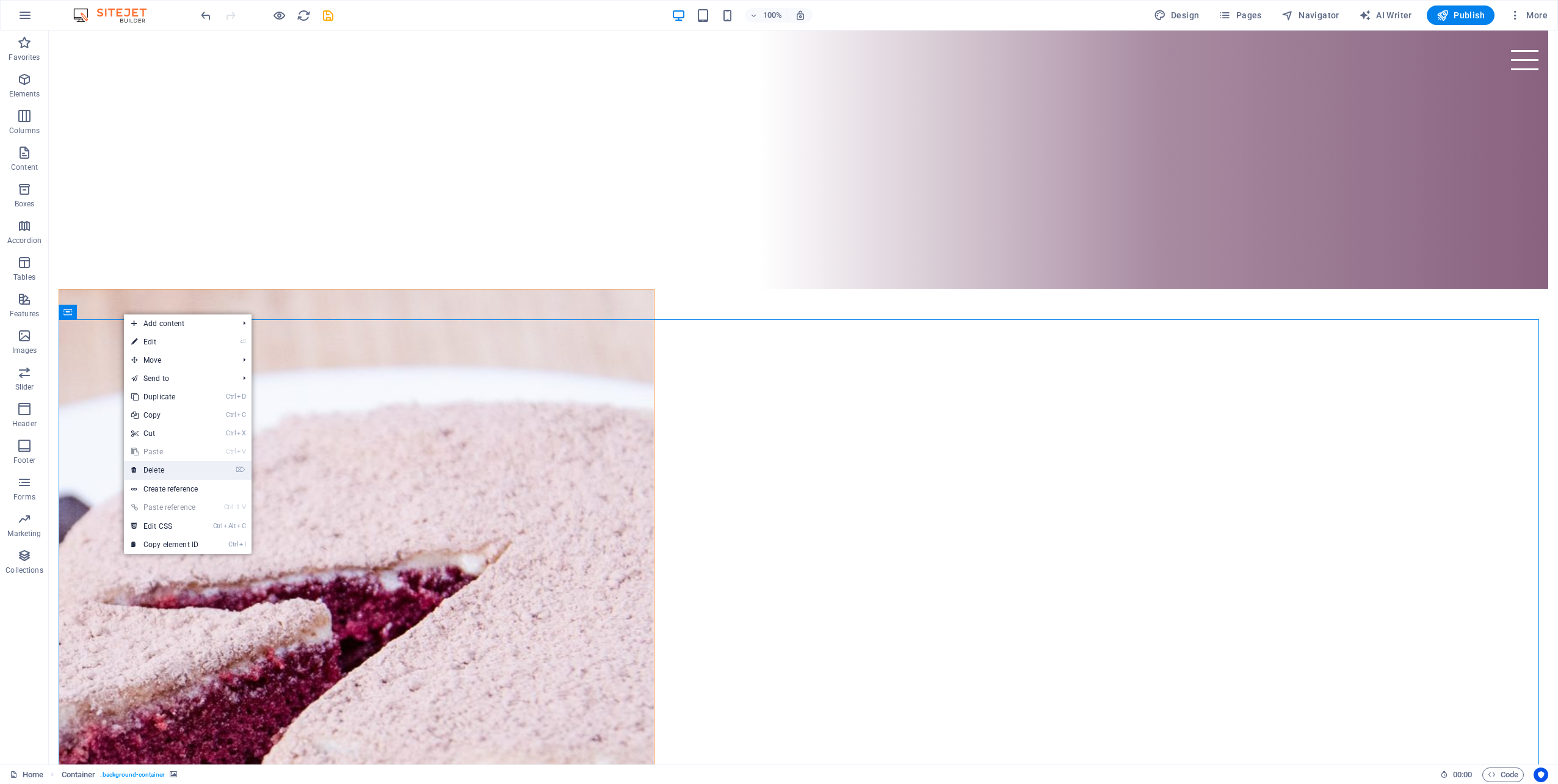
click at [169, 470] on link "⌦ Delete" at bounding box center [165, 470] width 82 height 18
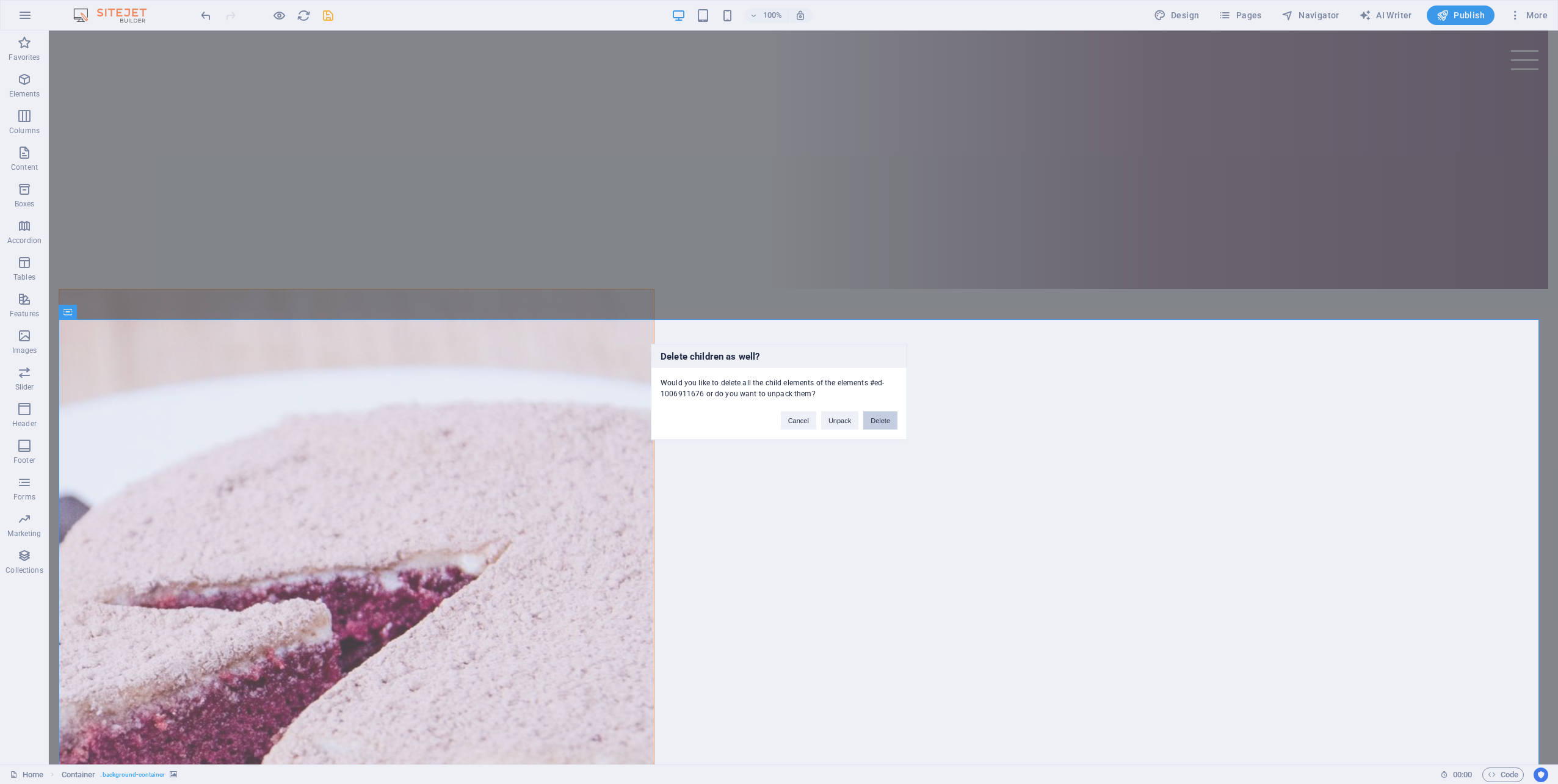
click at [880, 421] on button "Delete" at bounding box center [880, 420] width 34 height 18
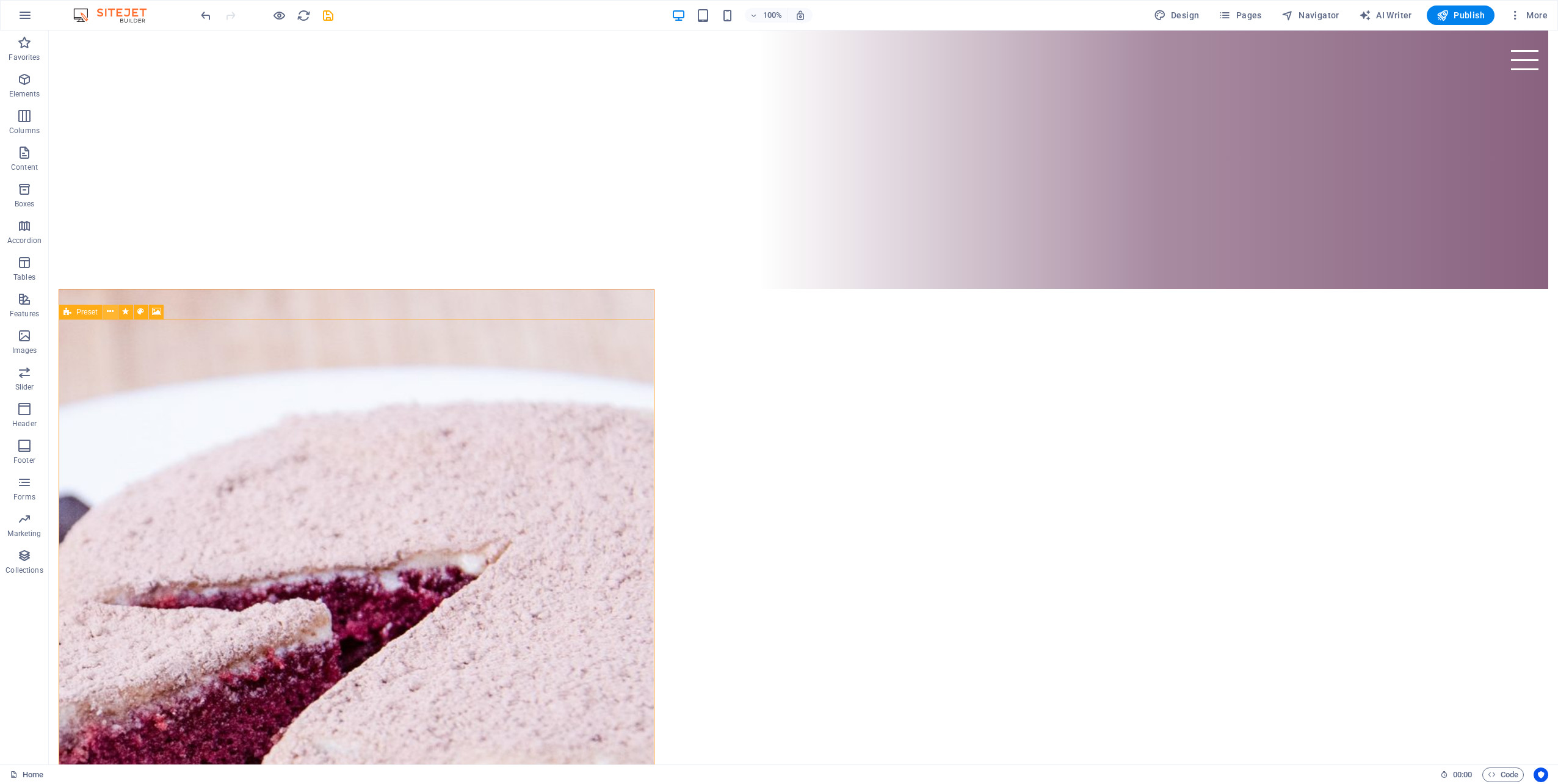
click at [112, 313] on icon at bounding box center [110, 311] width 7 height 12
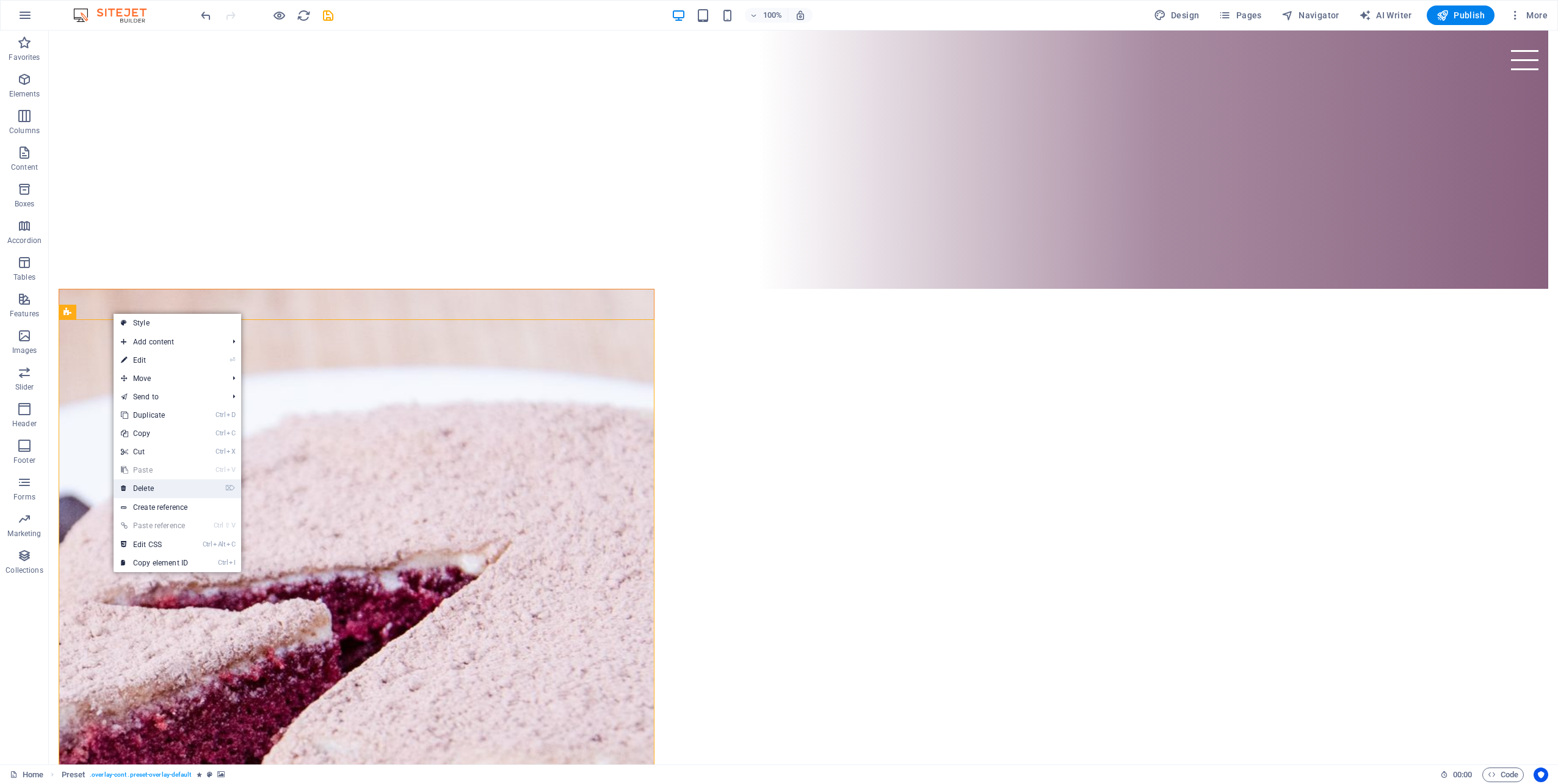
click at [172, 488] on link "⌦ Delete" at bounding box center [154, 488] width 82 height 18
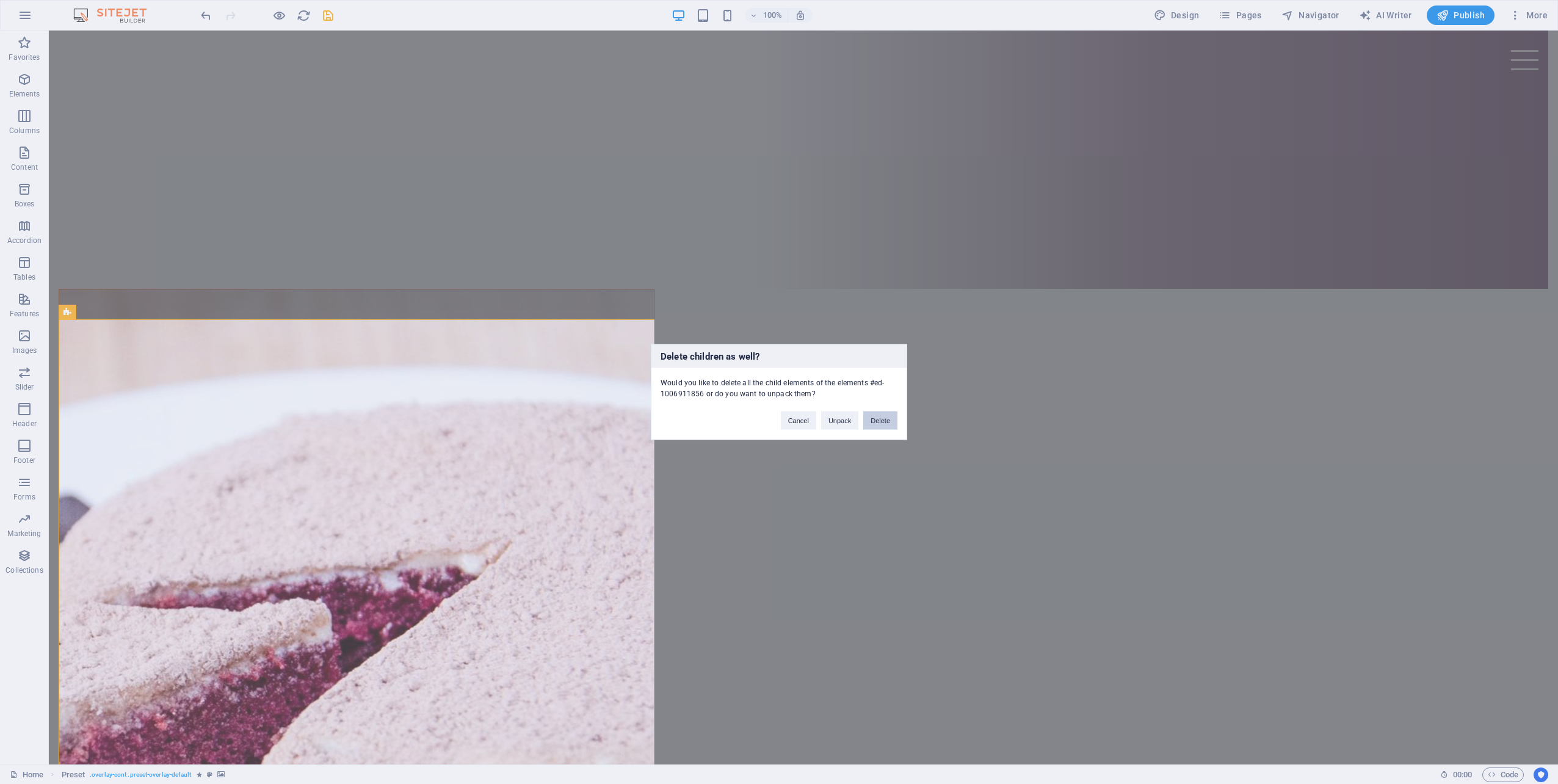
drag, startPoint x: 884, startPoint y: 422, endPoint x: 833, endPoint y: 392, distance: 59.2
click at [884, 422] on button "Delete" at bounding box center [880, 420] width 34 height 18
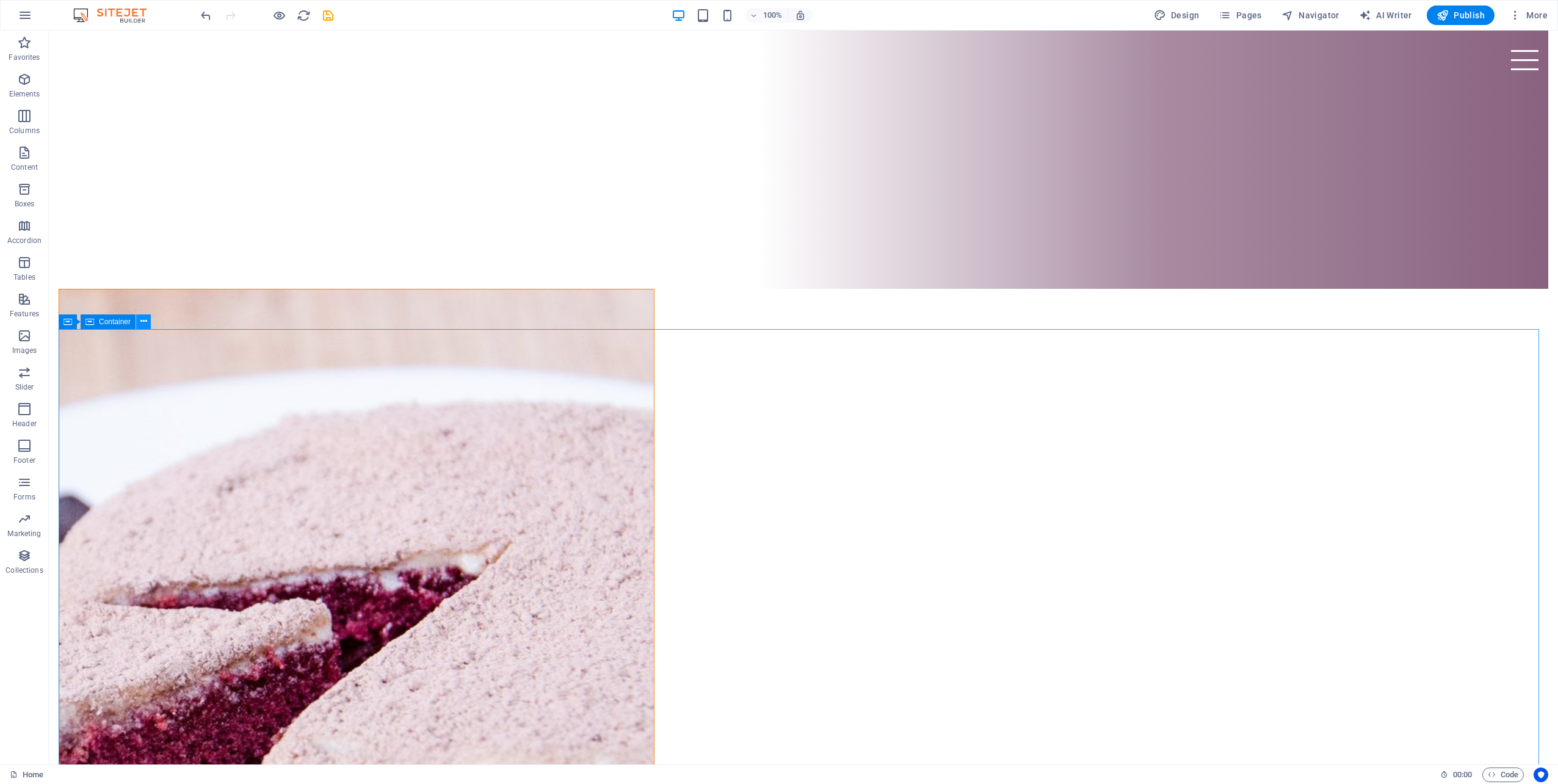
click at [144, 320] on icon at bounding box center [144, 321] width 7 height 12
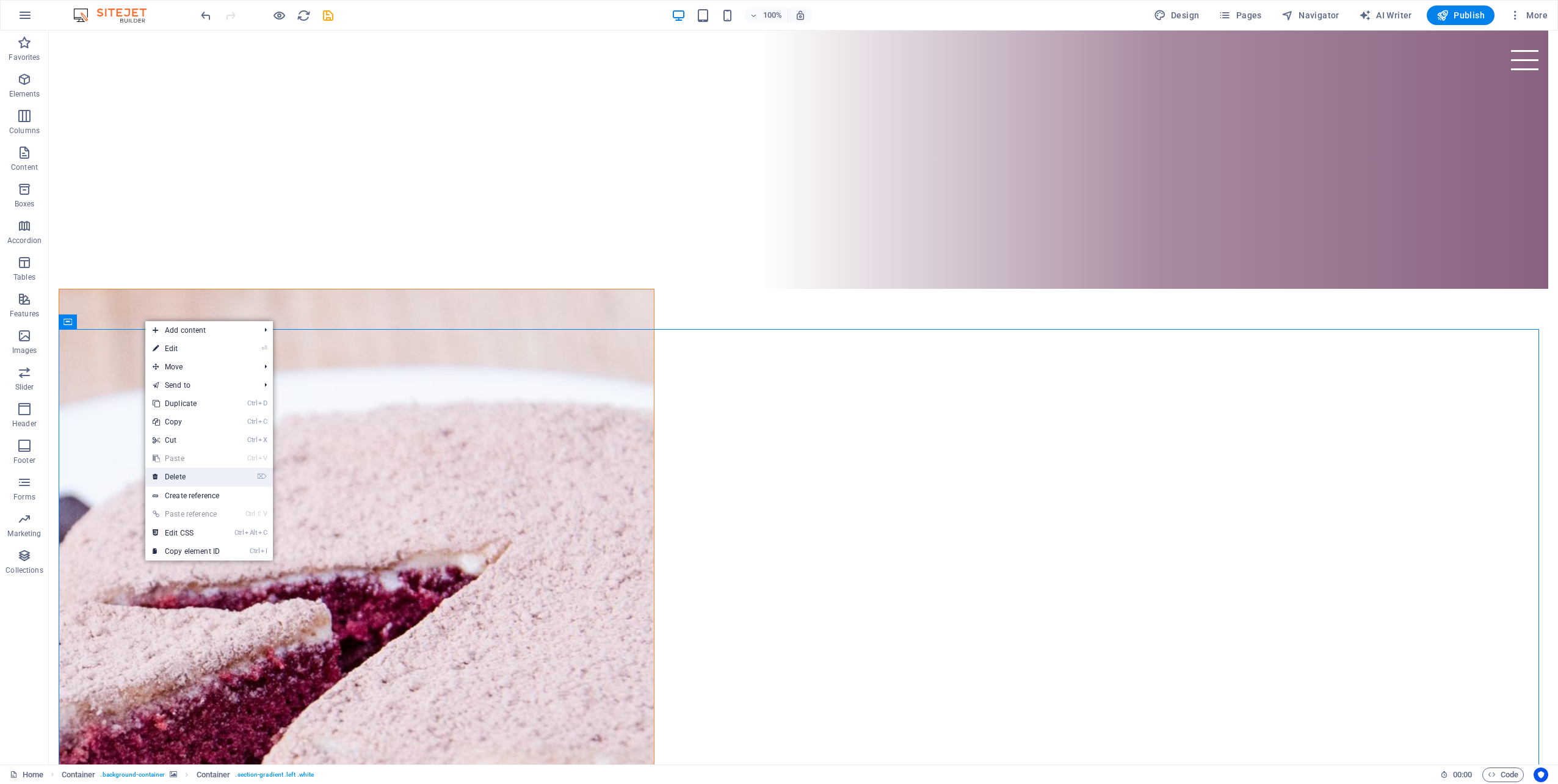
click at [183, 473] on link "⌦ Delete" at bounding box center [186, 476] width 82 height 18
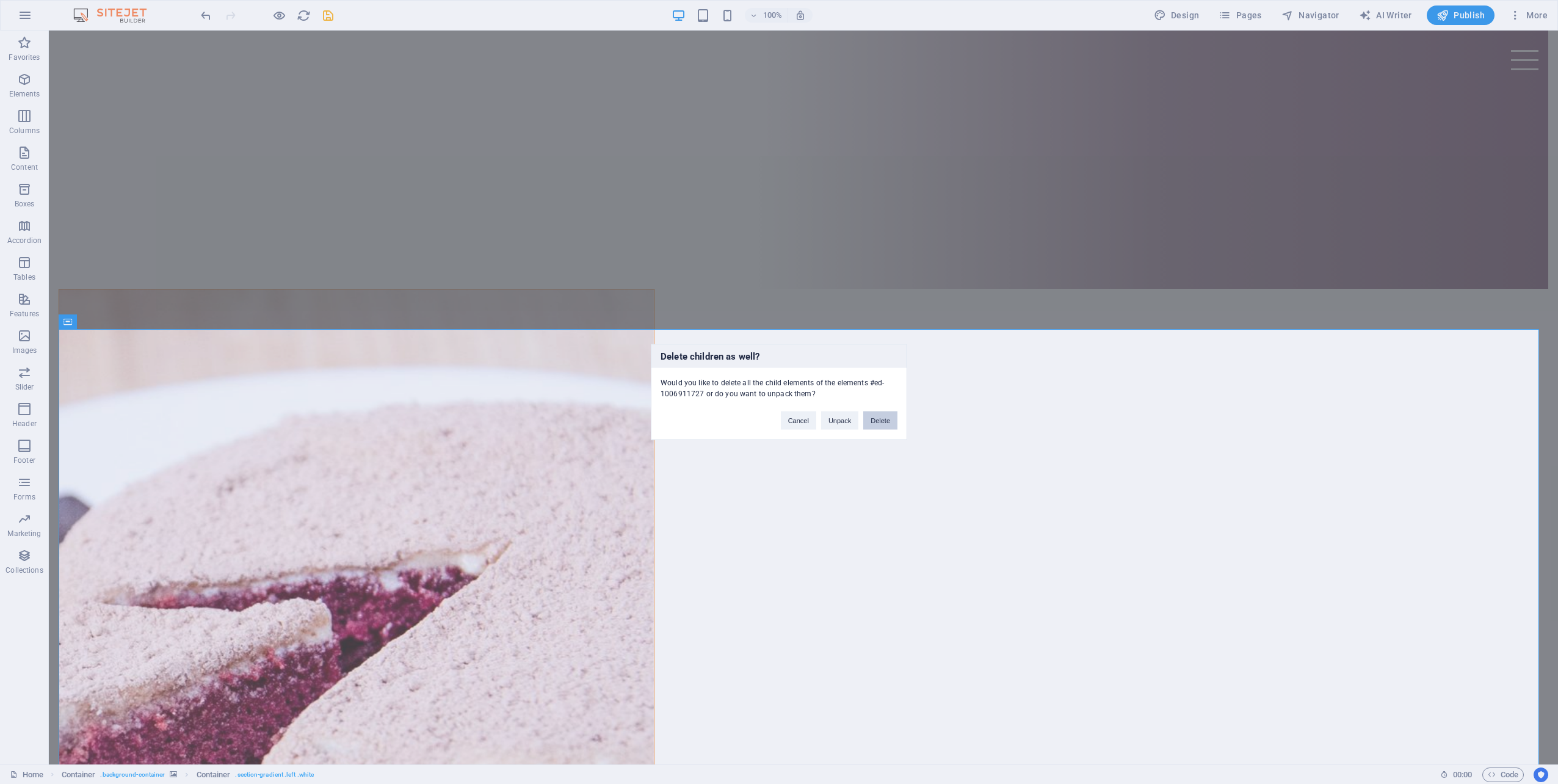
click at [884, 420] on button "Delete" at bounding box center [880, 420] width 34 height 18
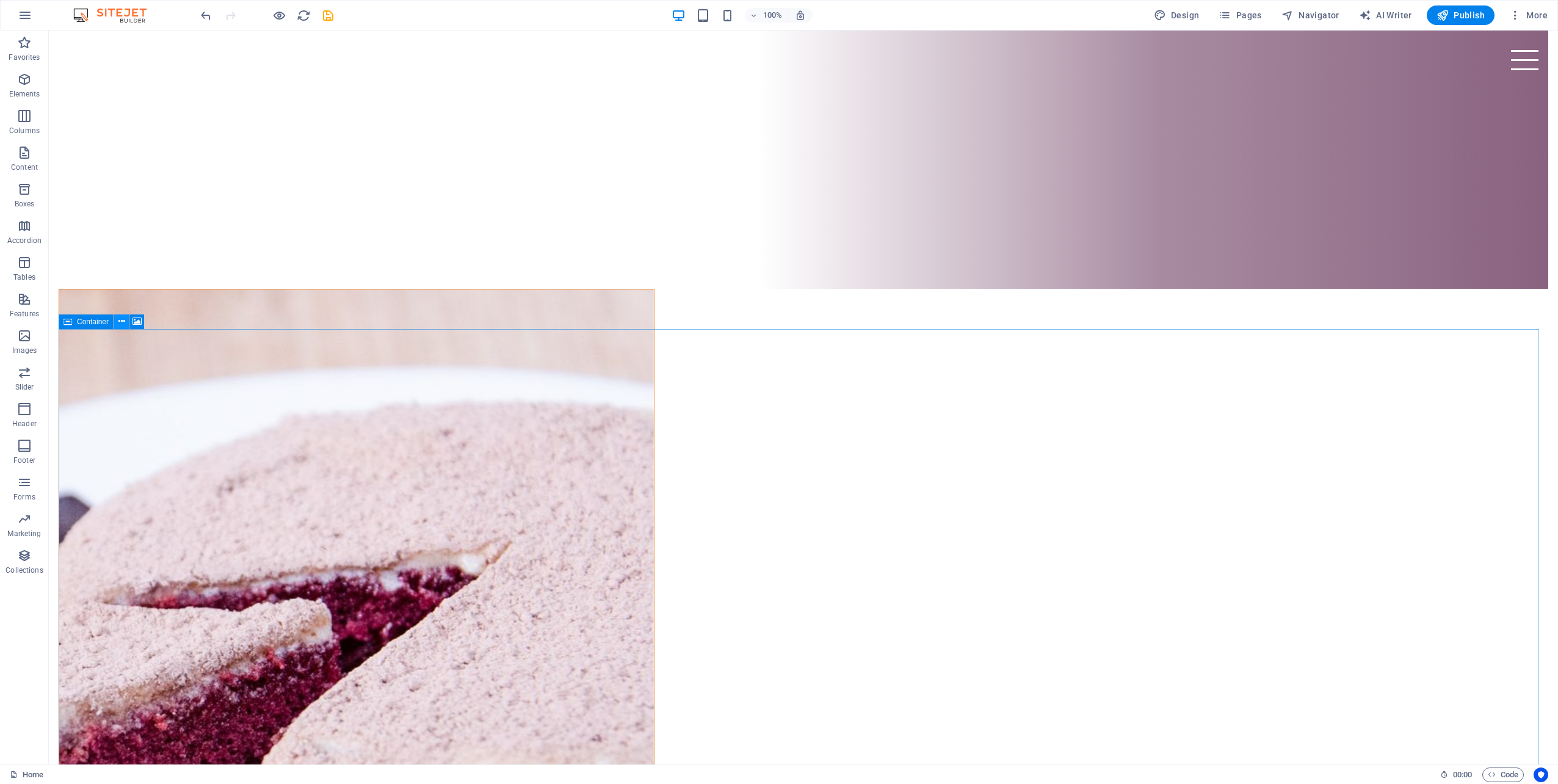
click at [121, 322] on icon at bounding box center [122, 321] width 7 height 12
click at [122, 324] on icon at bounding box center [122, 321] width 7 height 12
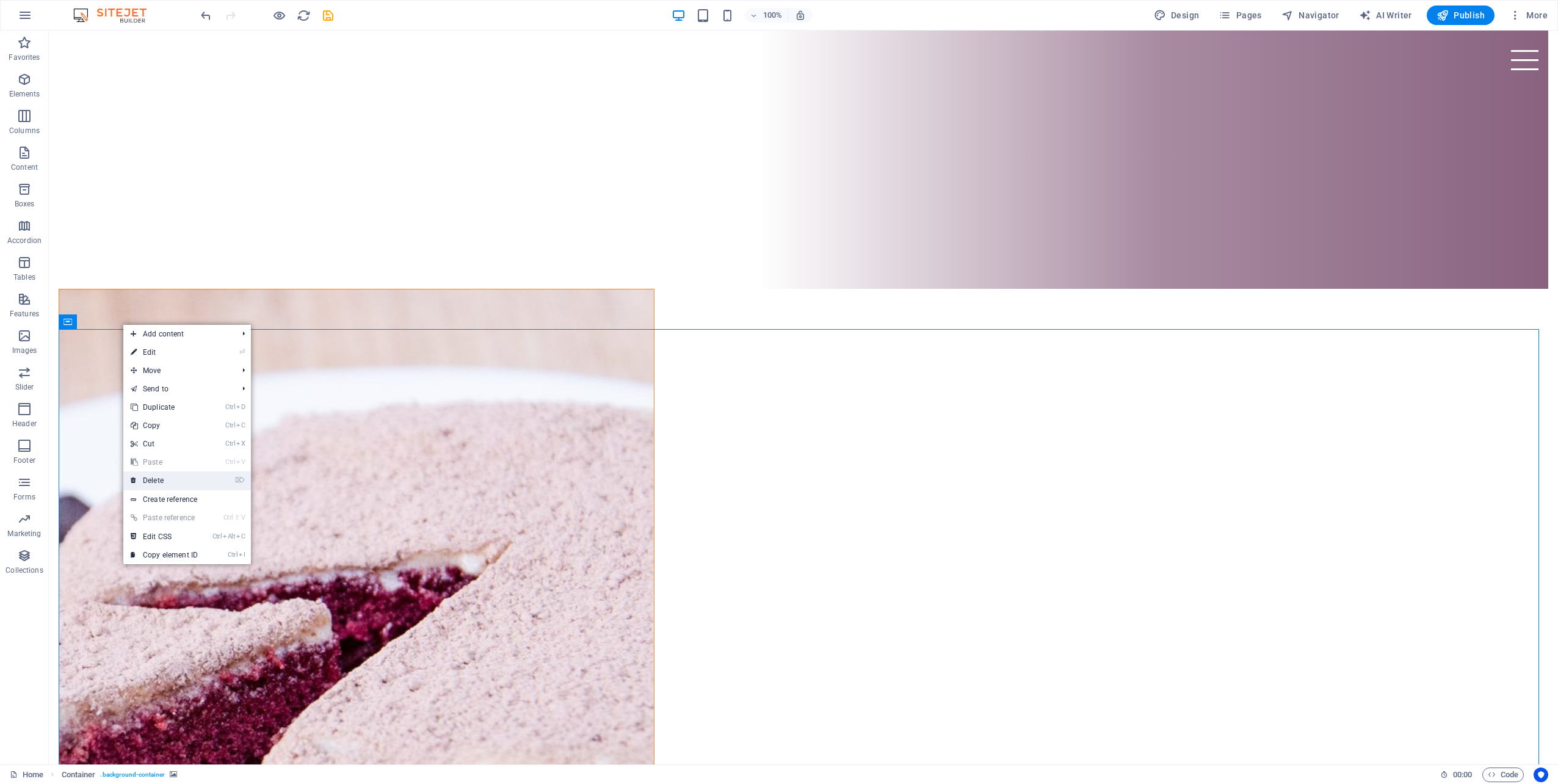
click at [179, 478] on link "⌦ Delete" at bounding box center [164, 480] width 82 height 18
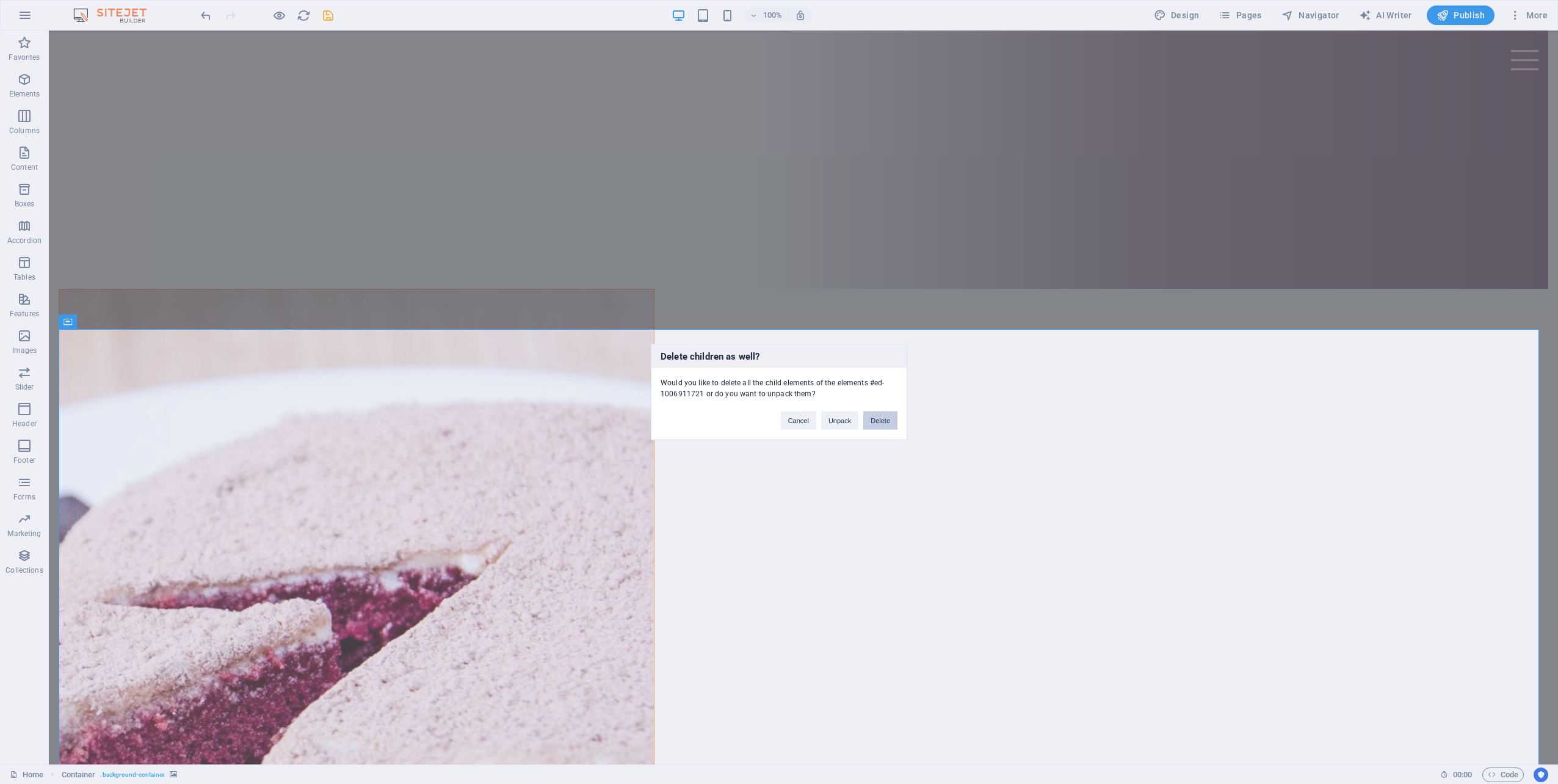
click at [882, 411] on button "Delete" at bounding box center [880, 420] width 34 height 18
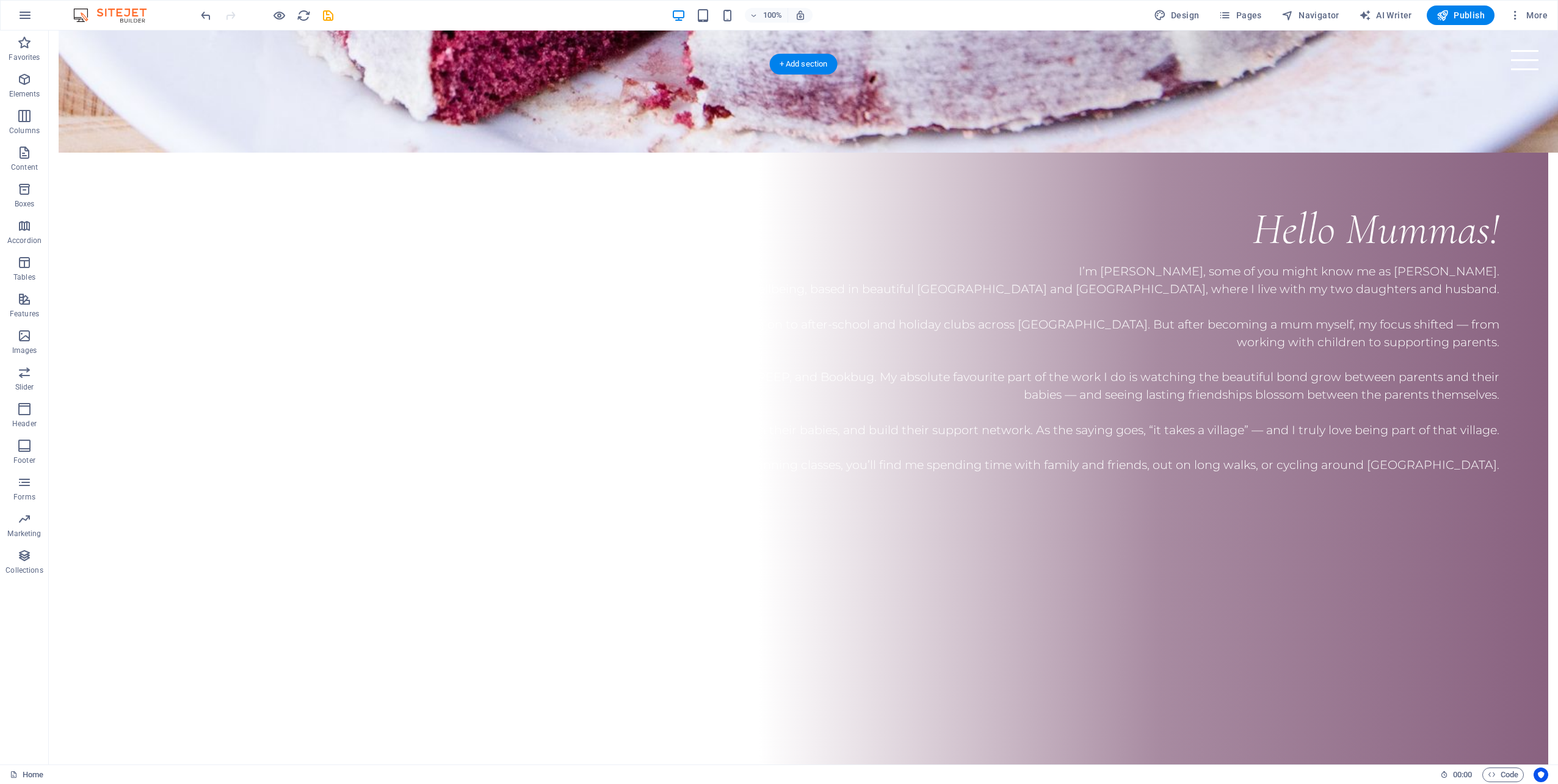
scroll to position [1681, 0]
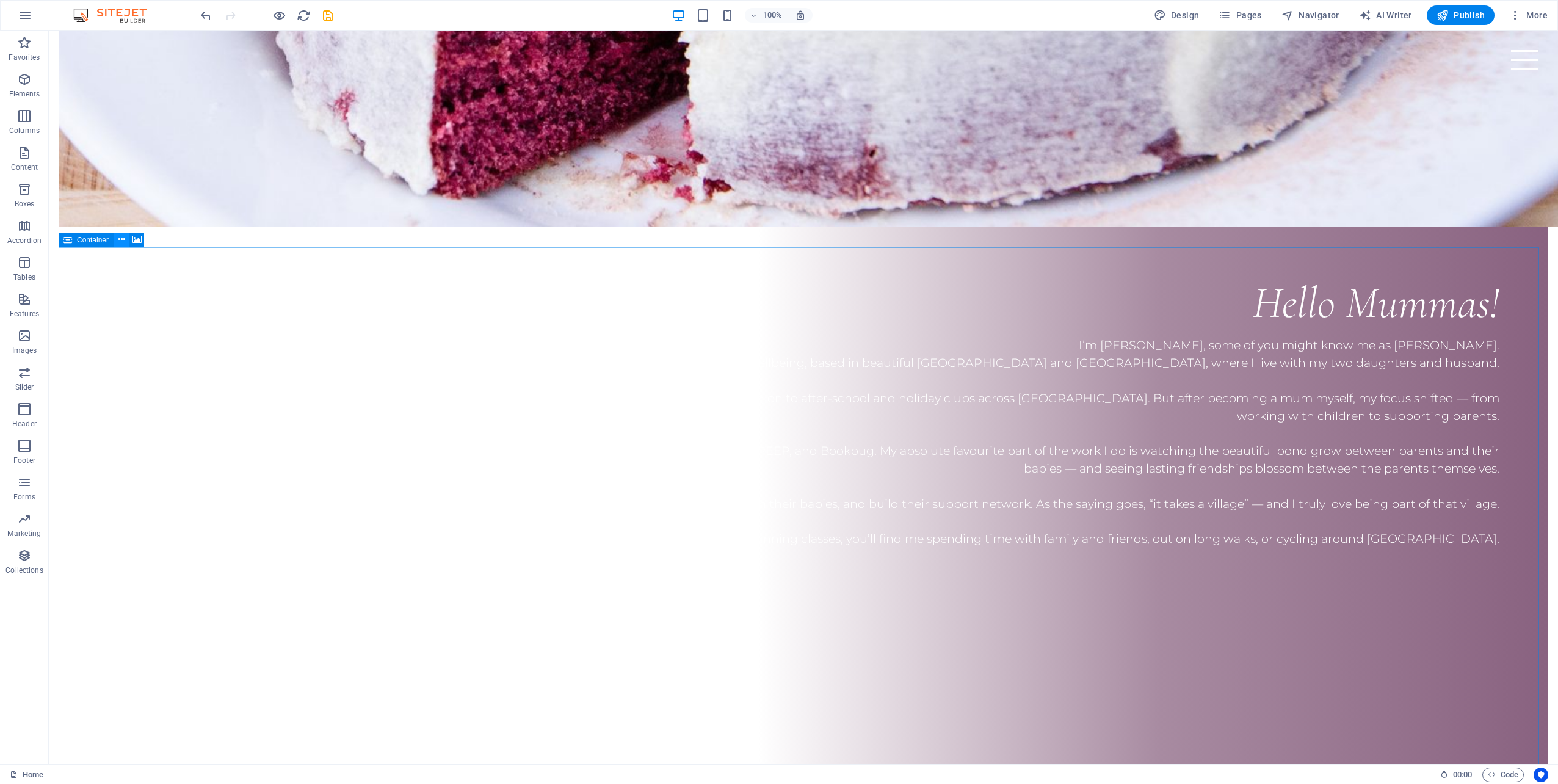
click at [123, 238] on icon at bounding box center [122, 239] width 7 height 12
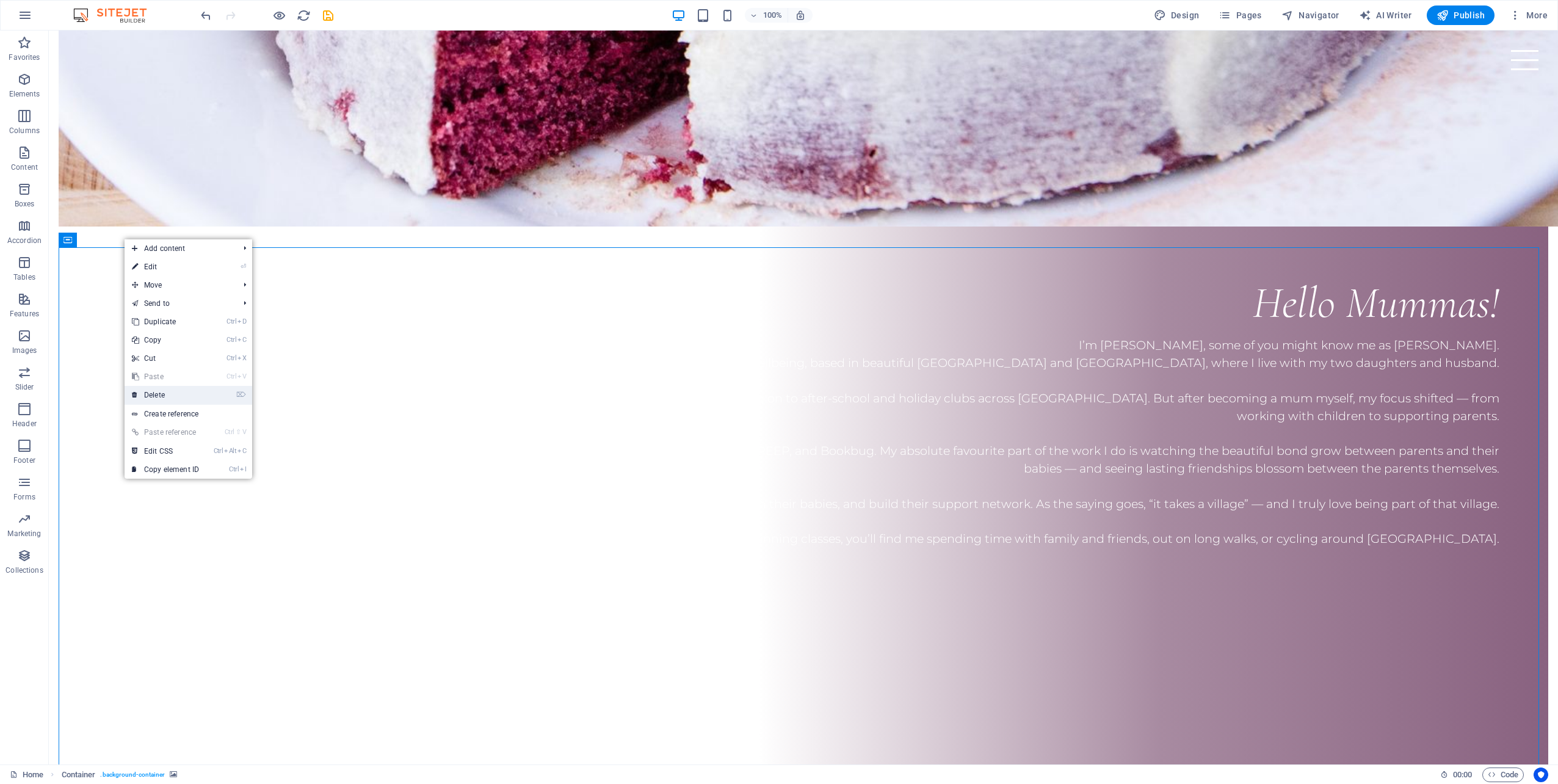
click at [186, 393] on link "⌦ Delete" at bounding box center [165, 394] width 82 height 18
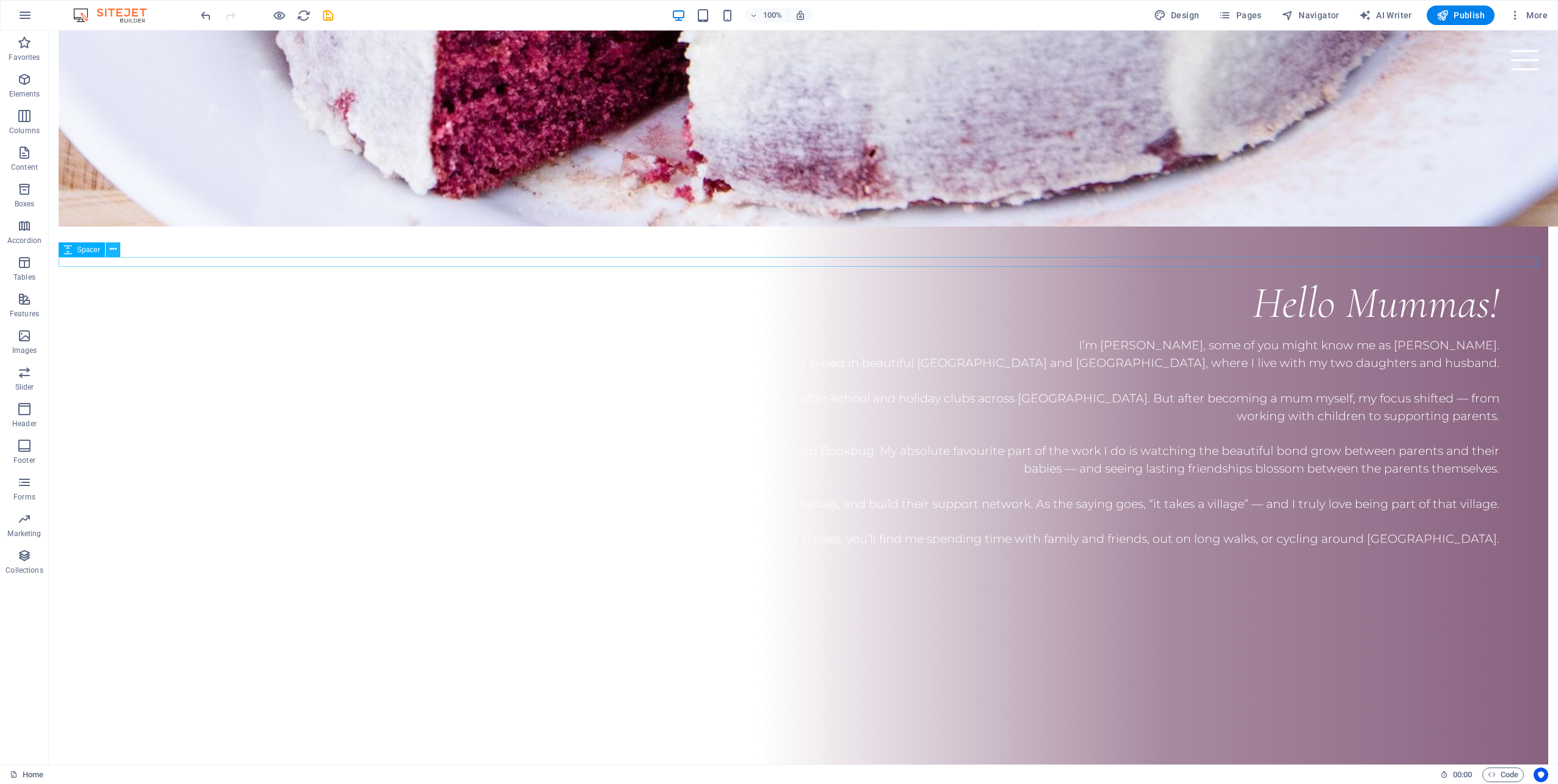
click at [113, 250] on icon at bounding box center [113, 249] width 7 height 12
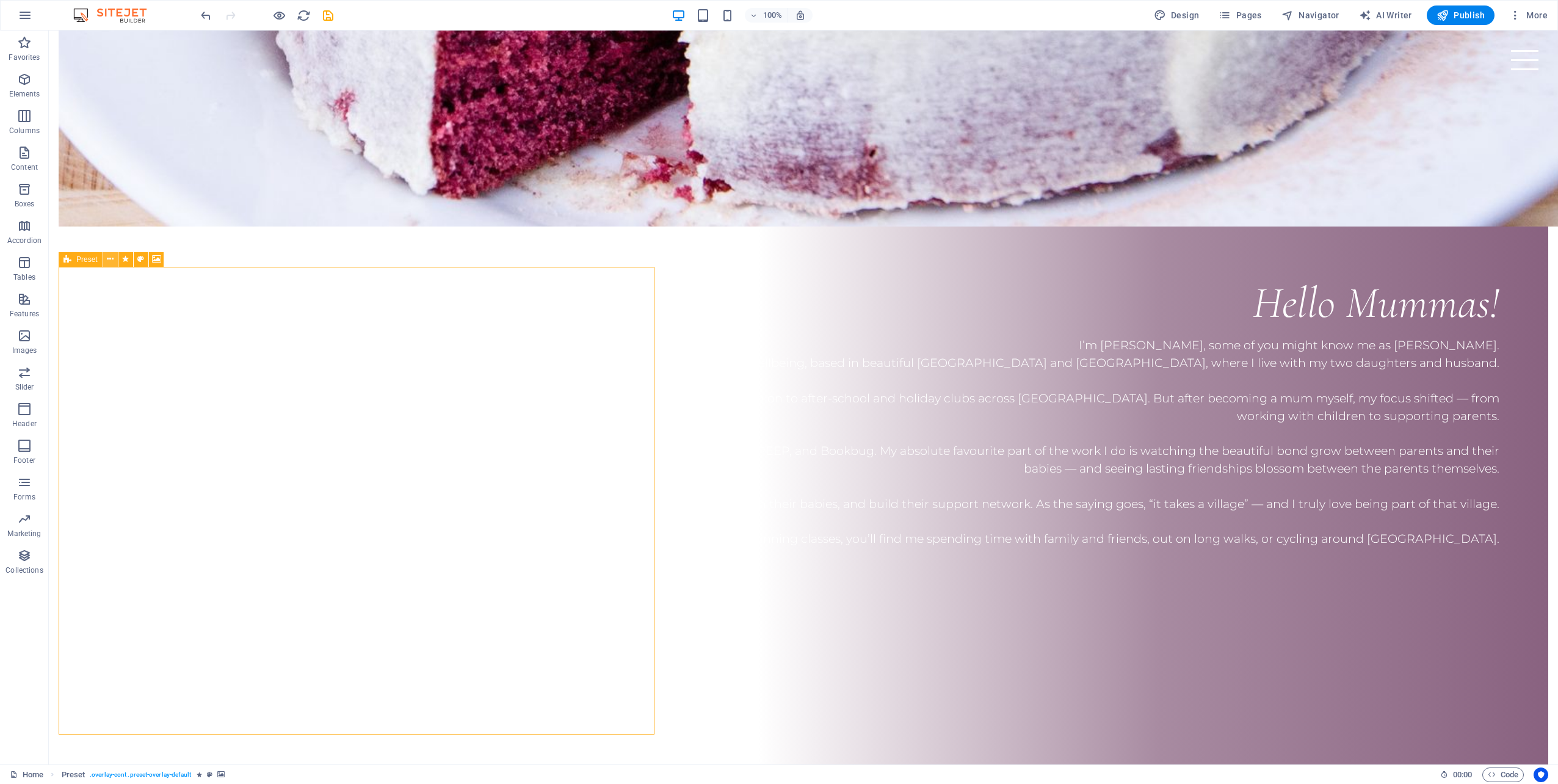
click at [107, 260] on icon at bounding box center [110, 259] width 7 height 12
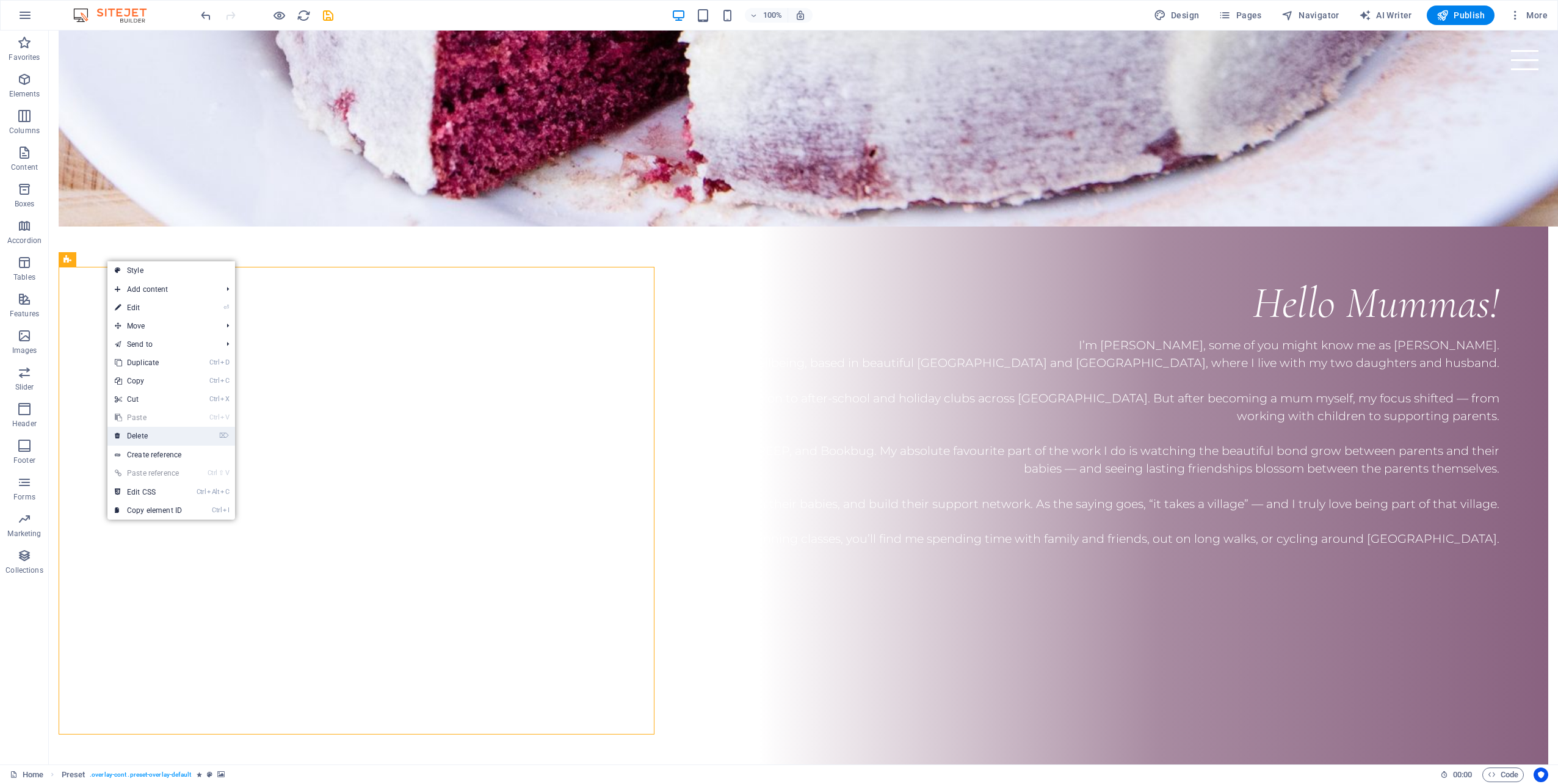
click at [154, 431] on link "⌦ Delete" at bounding box center [148, 435] width 82 height 18
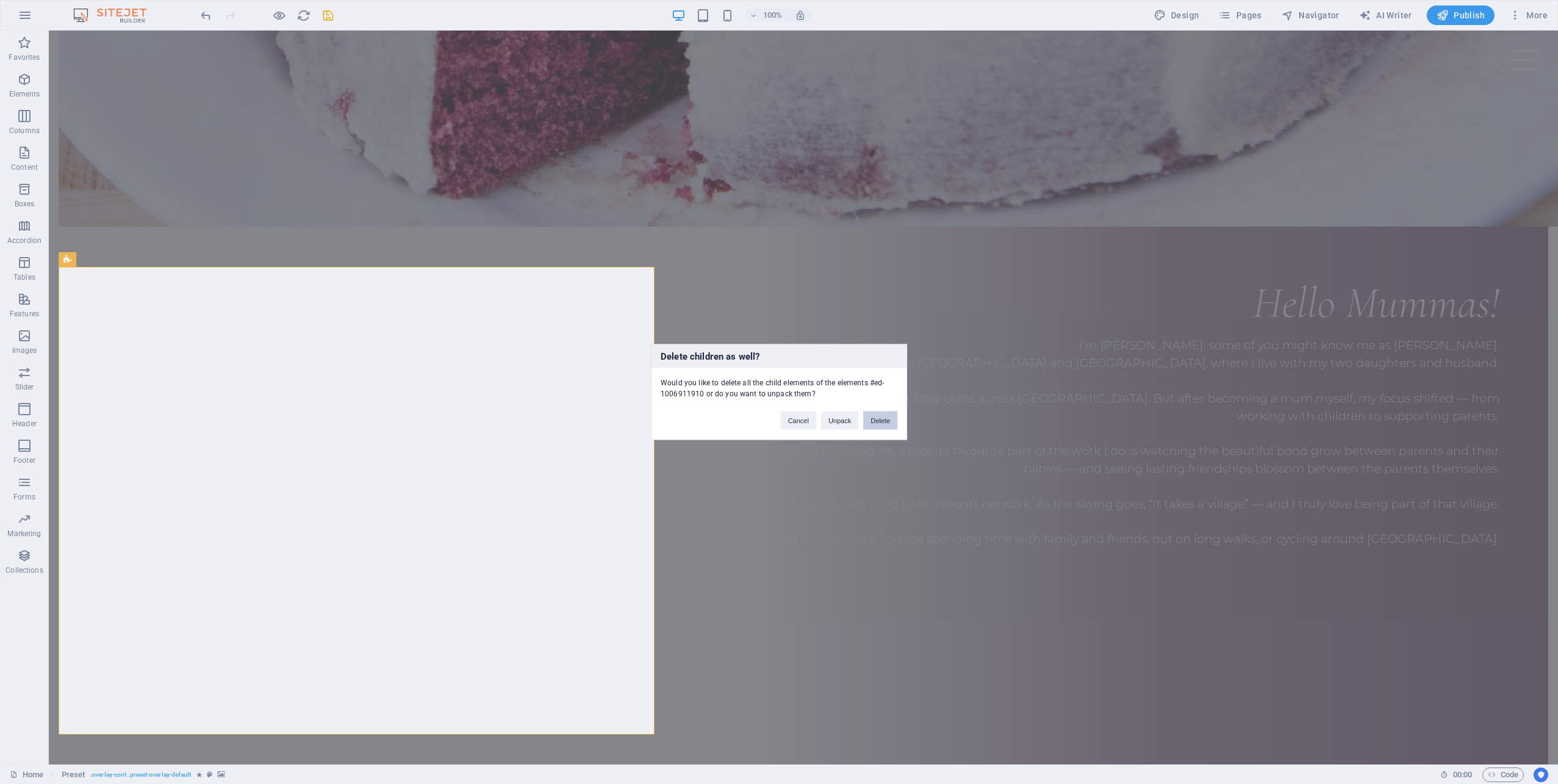
click at [894, 422] on button "Delete" at bounding box center [880, 420] width 34 height 18
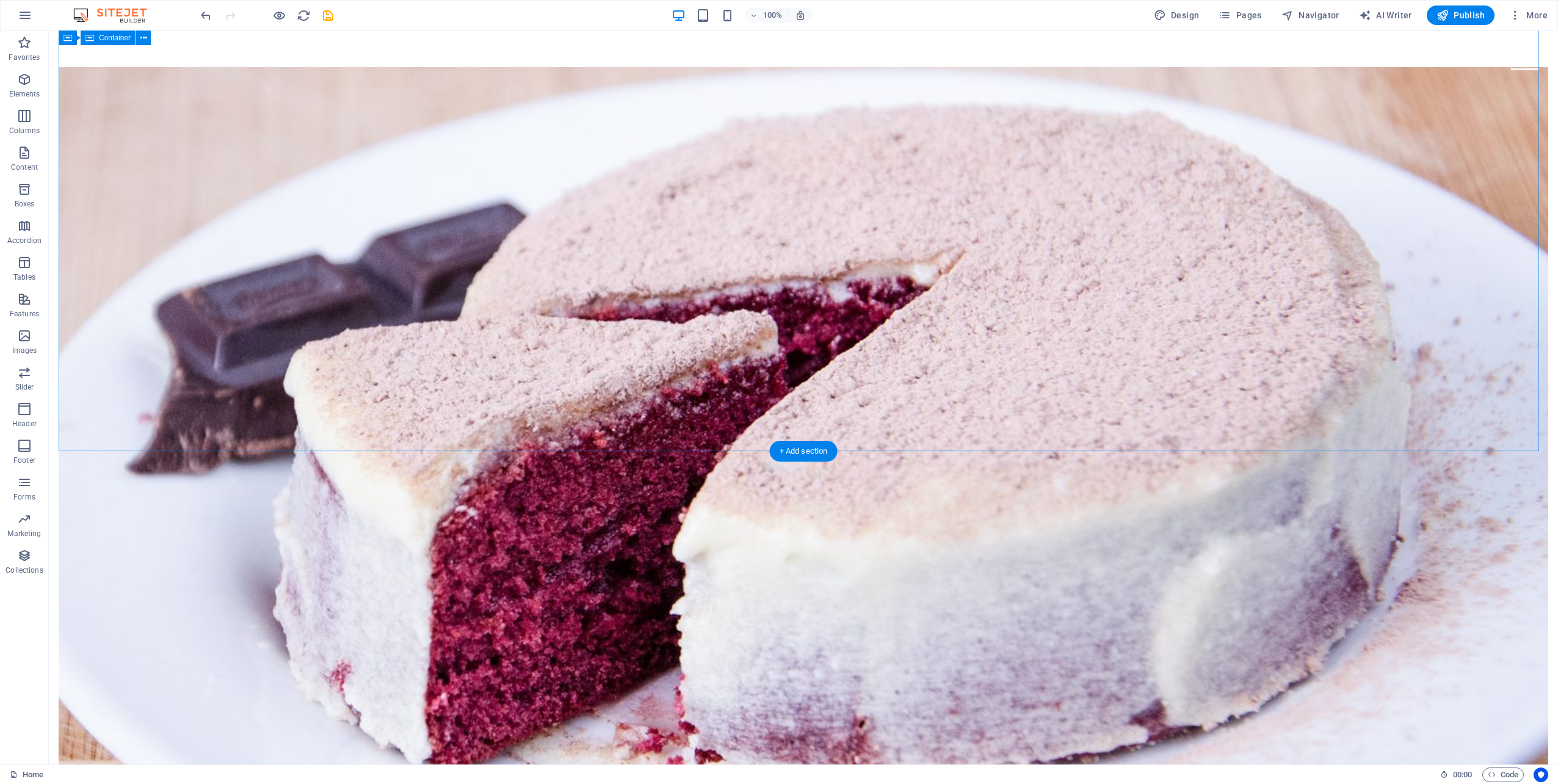
scroll to position [1321, 0]
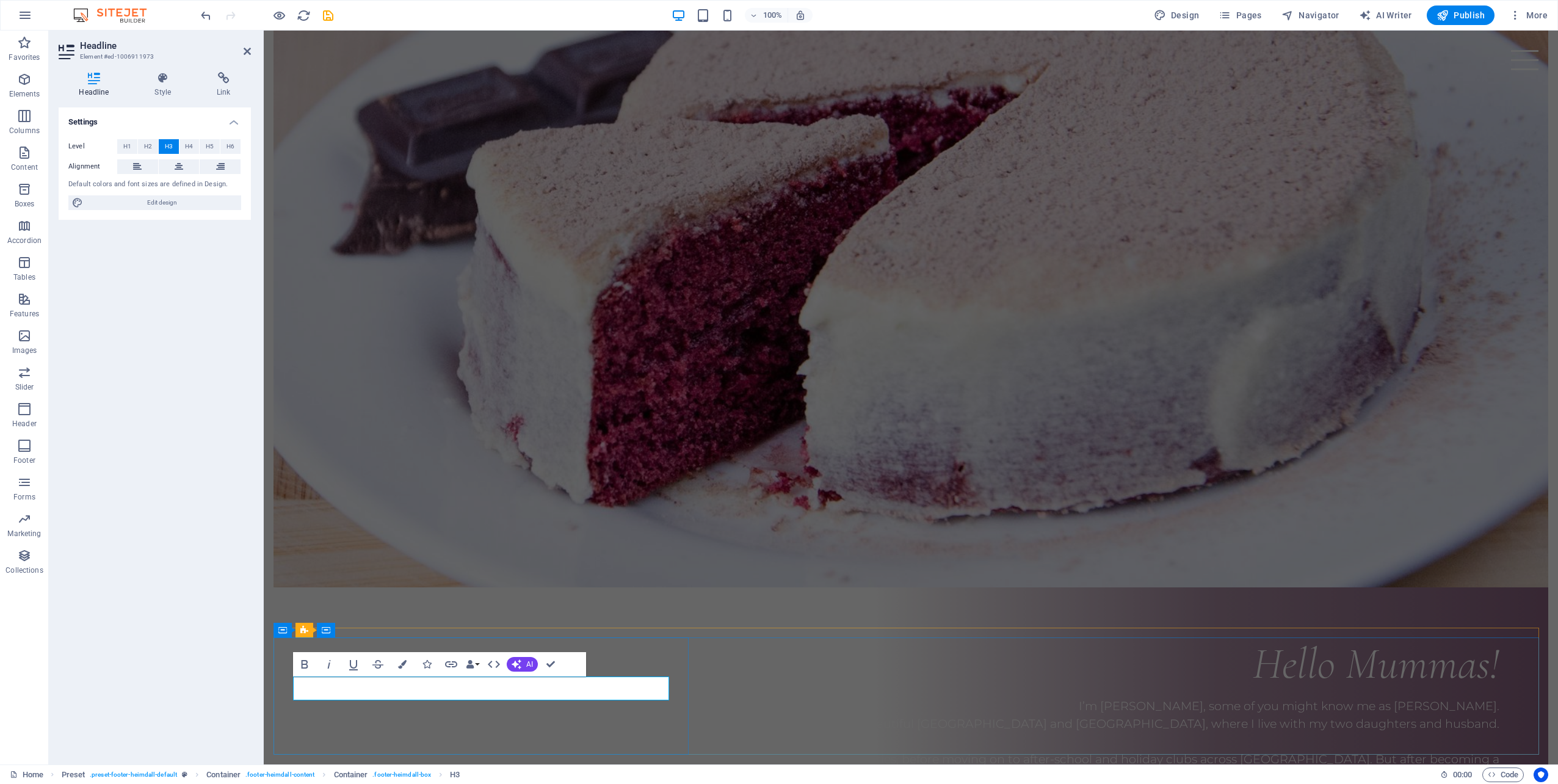
drag, startPoint x: 474, startPoint y: 694, endPoint x: 482, endPoint y: 694, distance: 8.0
drag, startPoint x: 507, startPoint y: 688, endPoint x: 455, endPoint y: 691, distance: 52.1
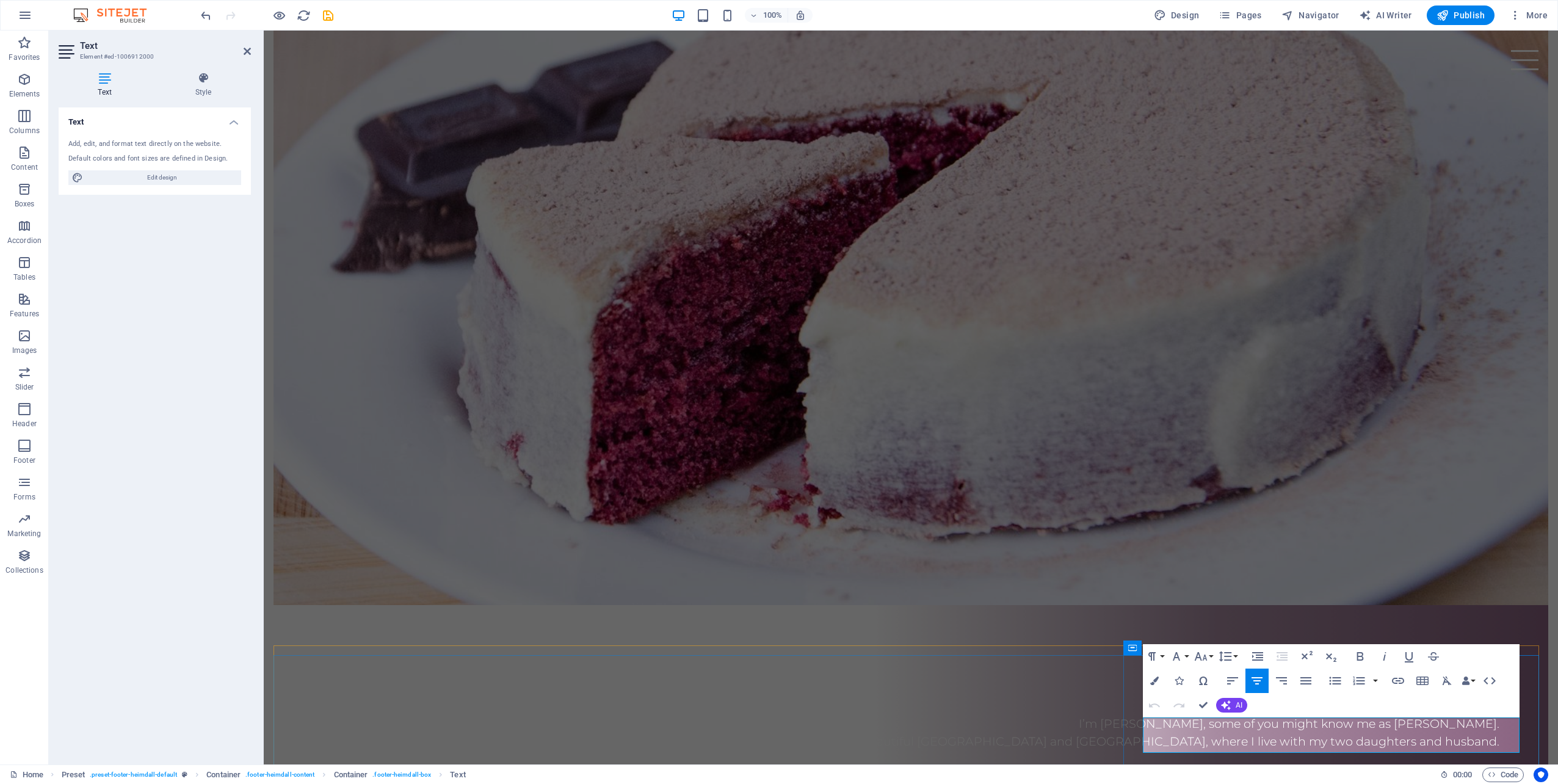
drag, startPoint x: 1213, startPoint y: 722, endPoint x: 1492, endPoint y: 712, distance: 279.2
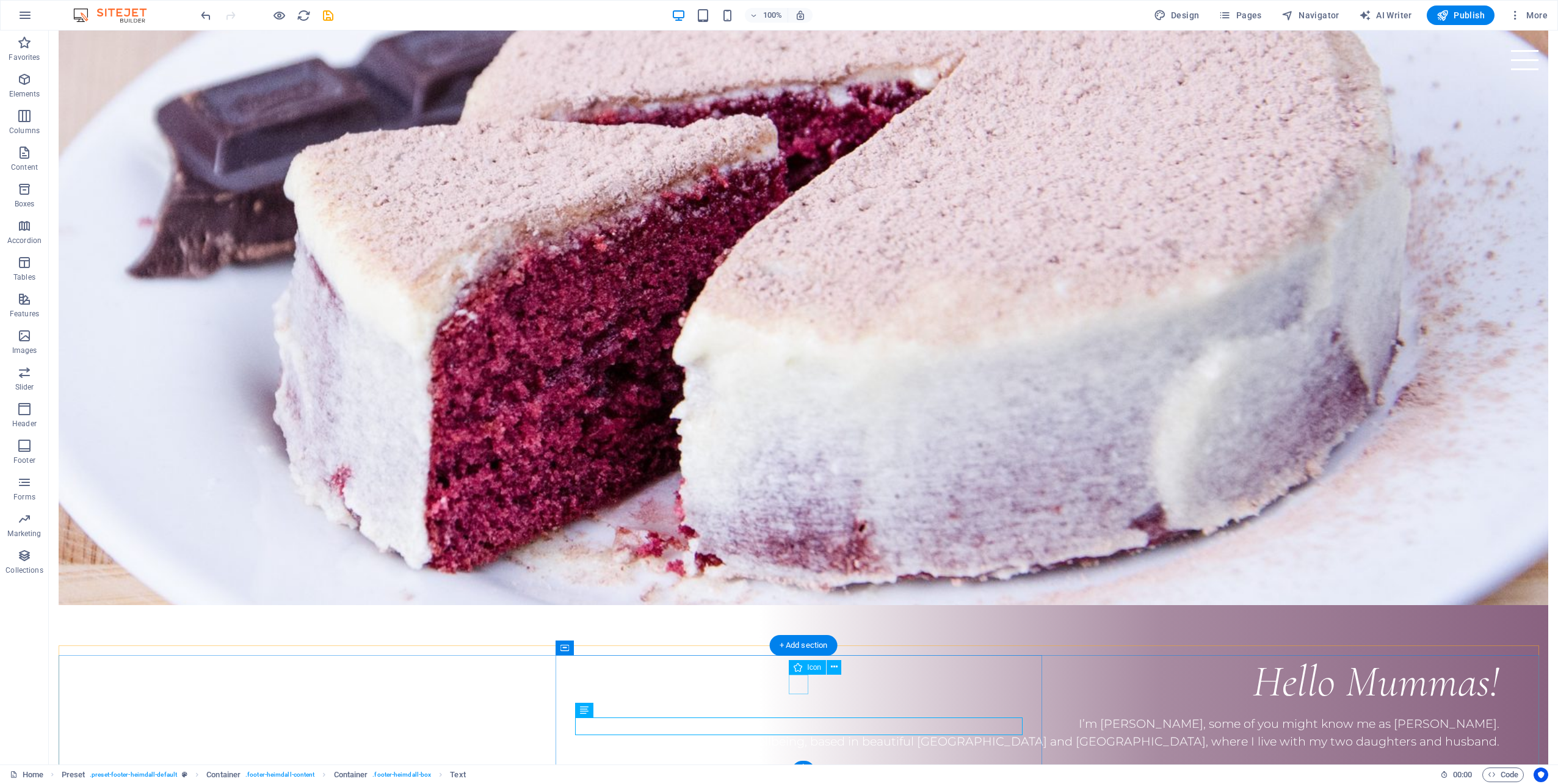
click at [835, 666] on icon at bounding box center [834, 667] width 7 height 12
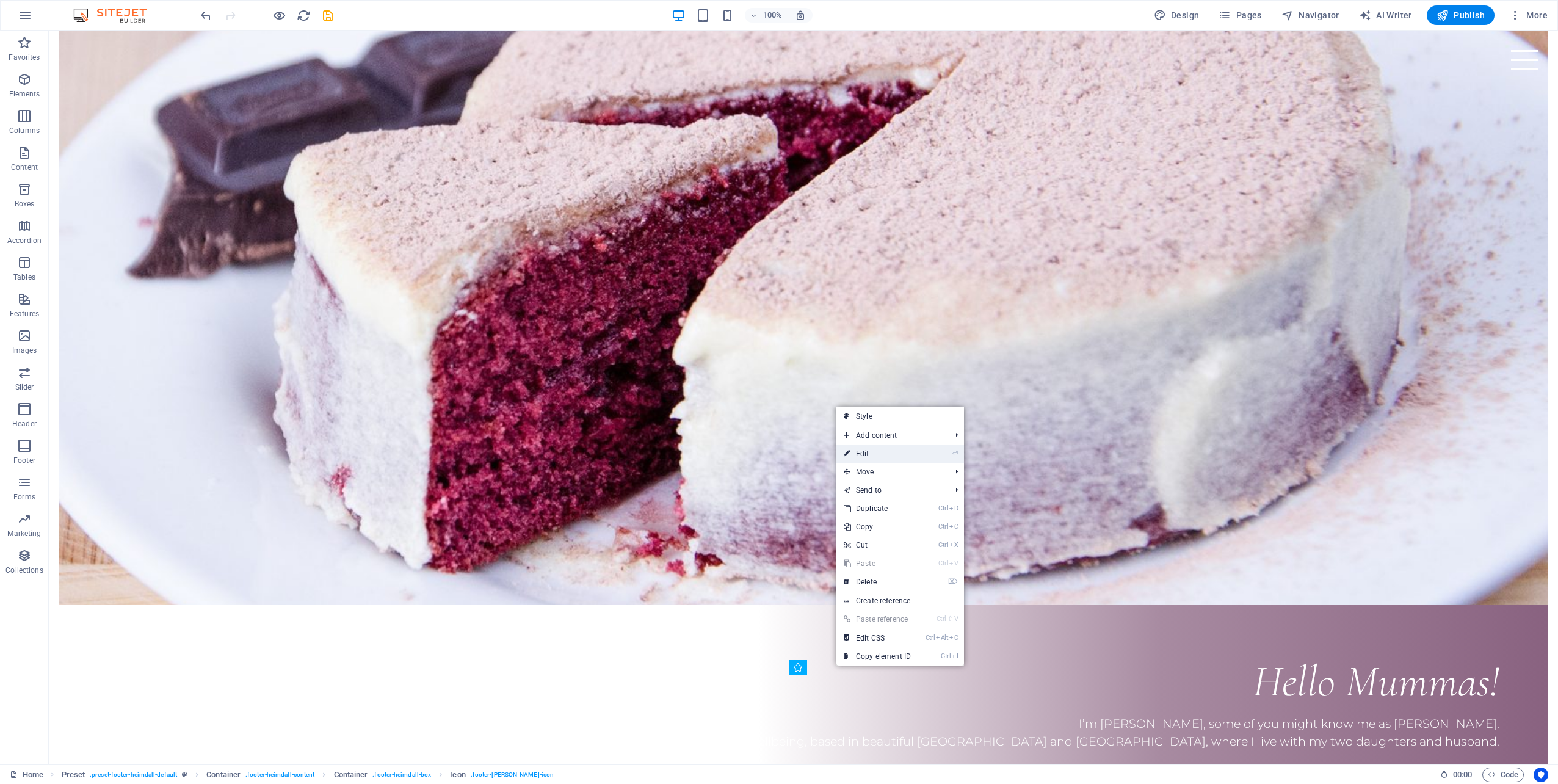
click at [889, 453] on link "⏎ Edit" at bounding box center [877, 453] width 82 height 18
select select "xMidYMid"
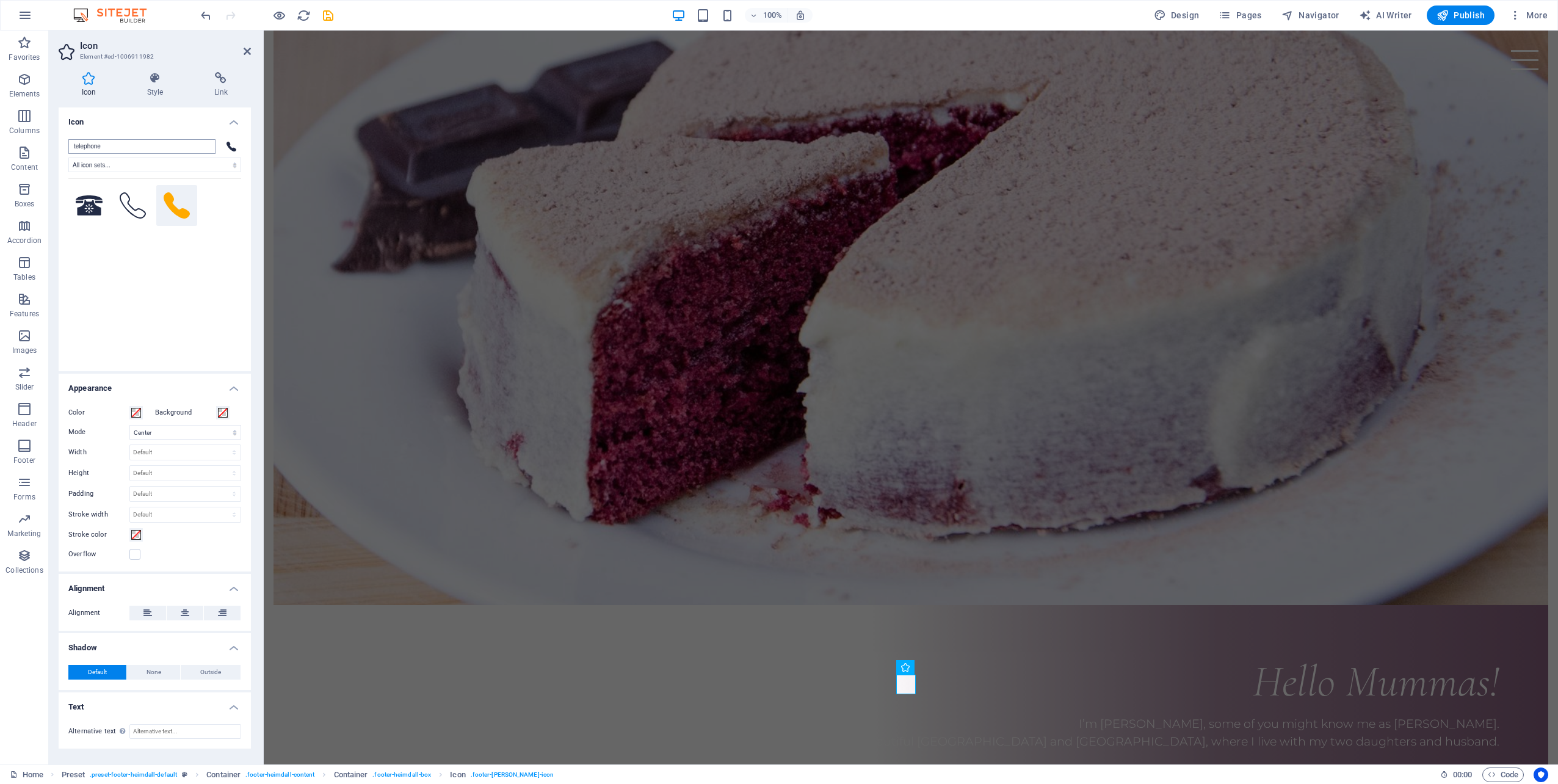
click at [122, 144] on input "telephone" at bounding box center [142, 146] width 147 height 15
drag, startPoint x: 116, startPoint y: 144, endPoint x: 58, endPoint y: 139, distance: 58.2
click at [58, 139] on div "Icon Style Link Icon telephone All icon sets... IcoFont Ionicons FontAwesome Br…" at bounding box center [154, 413] width 211 height 702
type input "instagram"
click at [91, 247] on icon at bounding box center [89, 249] width 23 height 27
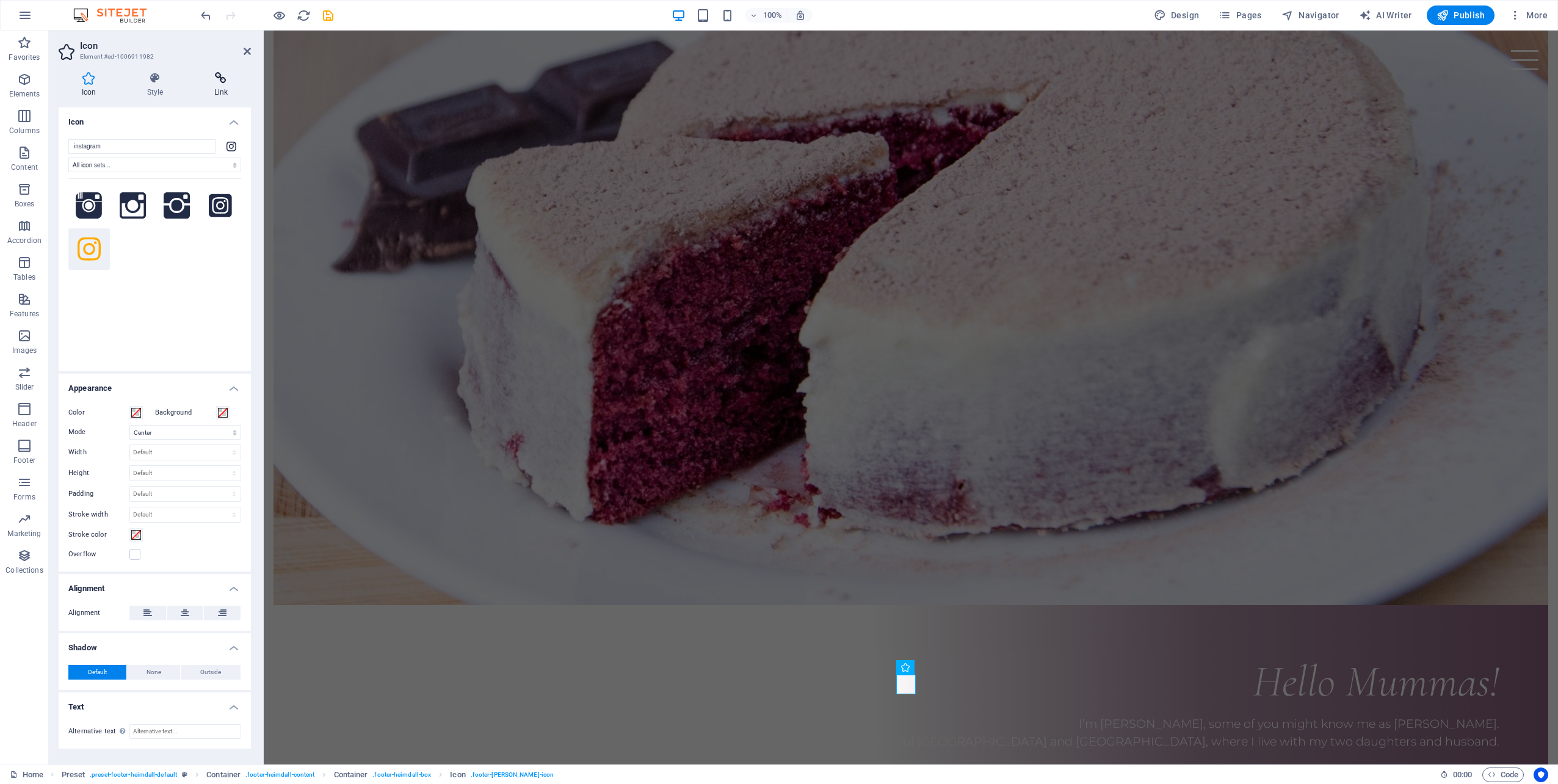
click at [227, 87] on h4 "Link" at bounding box center [221, 84] width 60 height 26
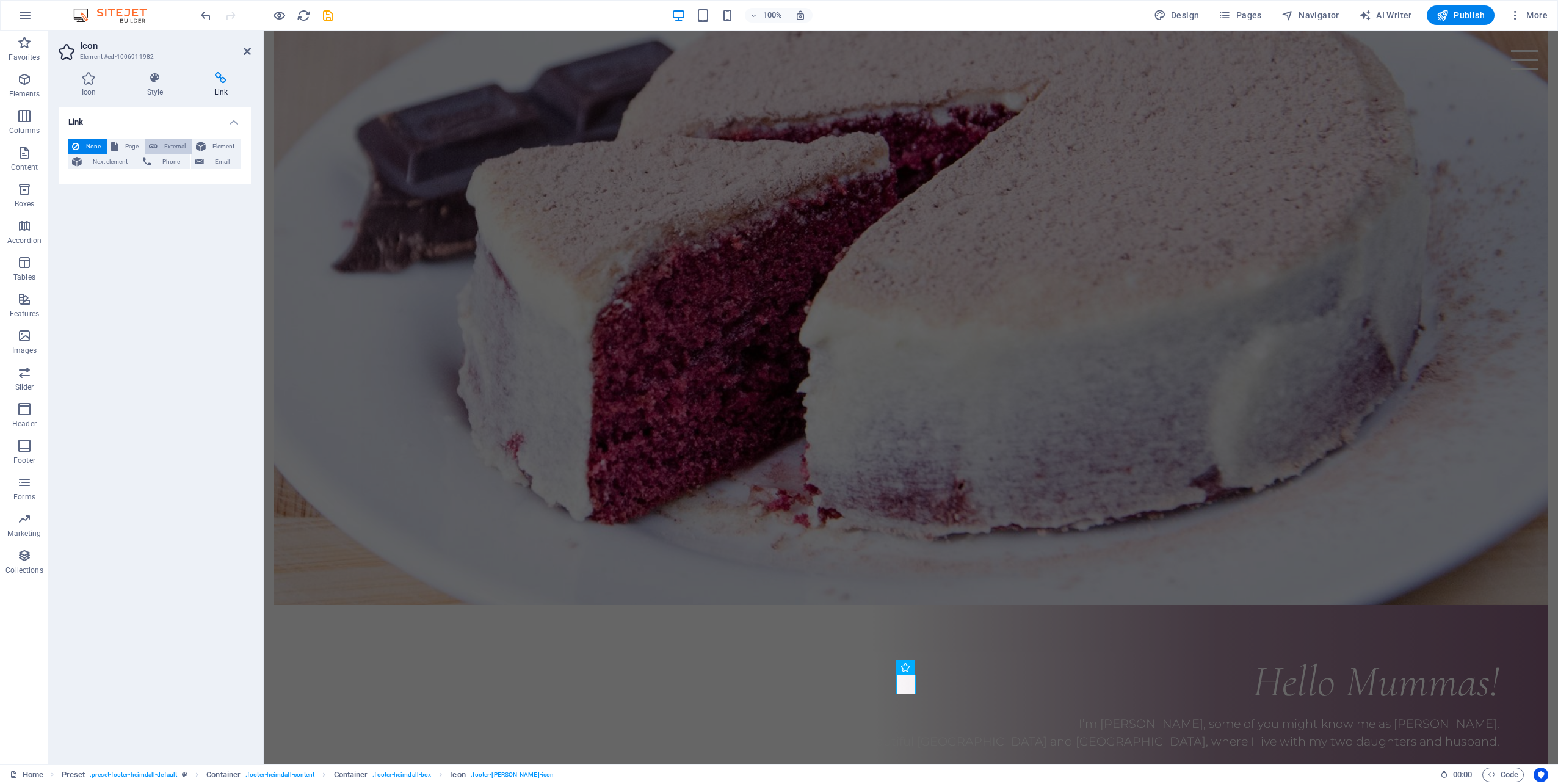
click at [169, 143] on span "External" at bounding box center [175, 146] width 27 height 15
select select "blank"
paste input "https://www.instagram.com/rosebudsmassage/"
type input "https://www.instagram.com/rosebudsmassage/"
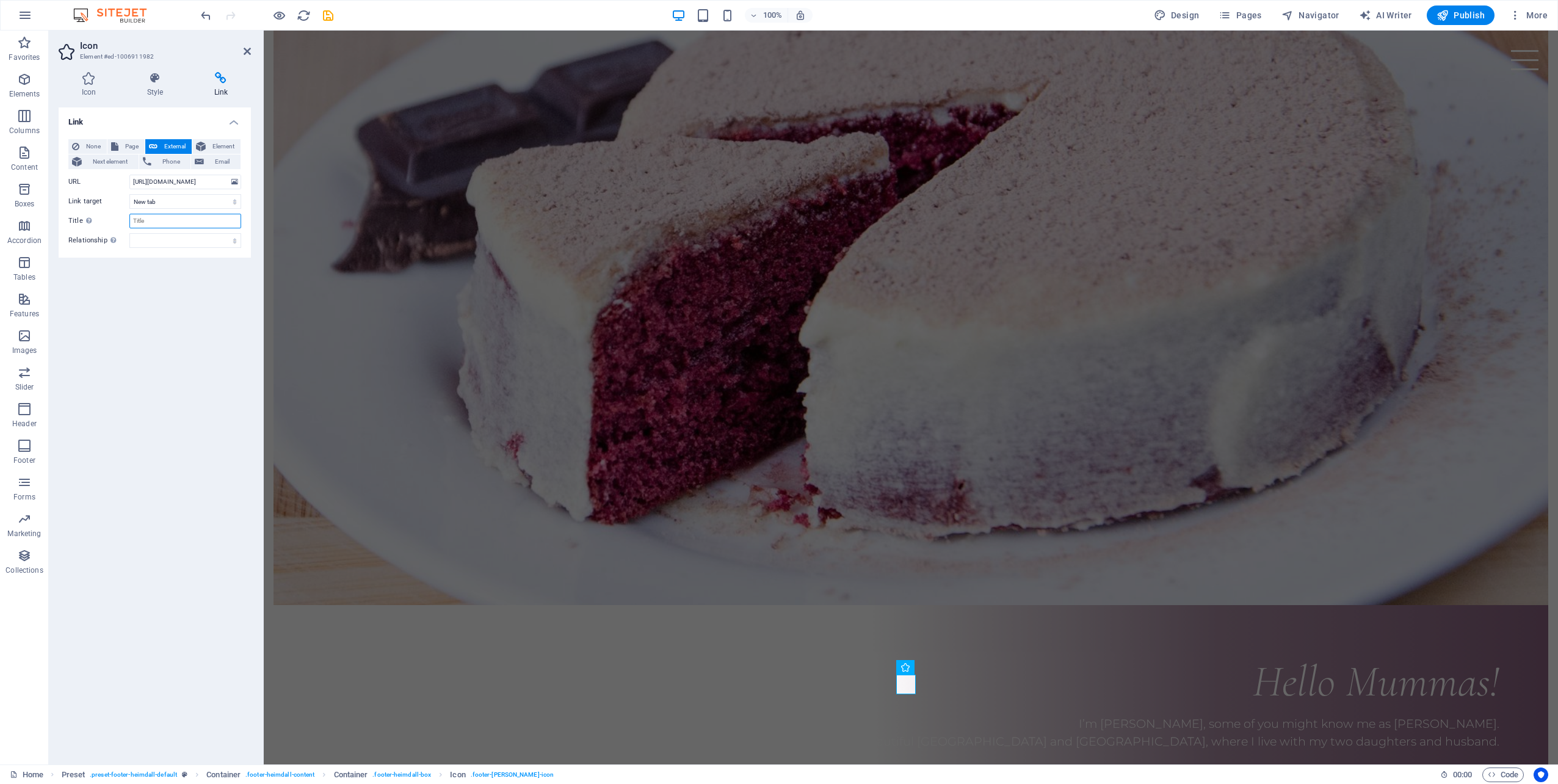
click at [162, 218] on input "Title Additional link description, should not be the same as the link text. The…" at bounding box center [185, 221] width 112 height 15
type input "Instagram"
click at [137, 357] on div "Link None Page External Element Next element Phone Email Page Home Subpage Lega…" at bounding box center [154, 431] width 192 height 647
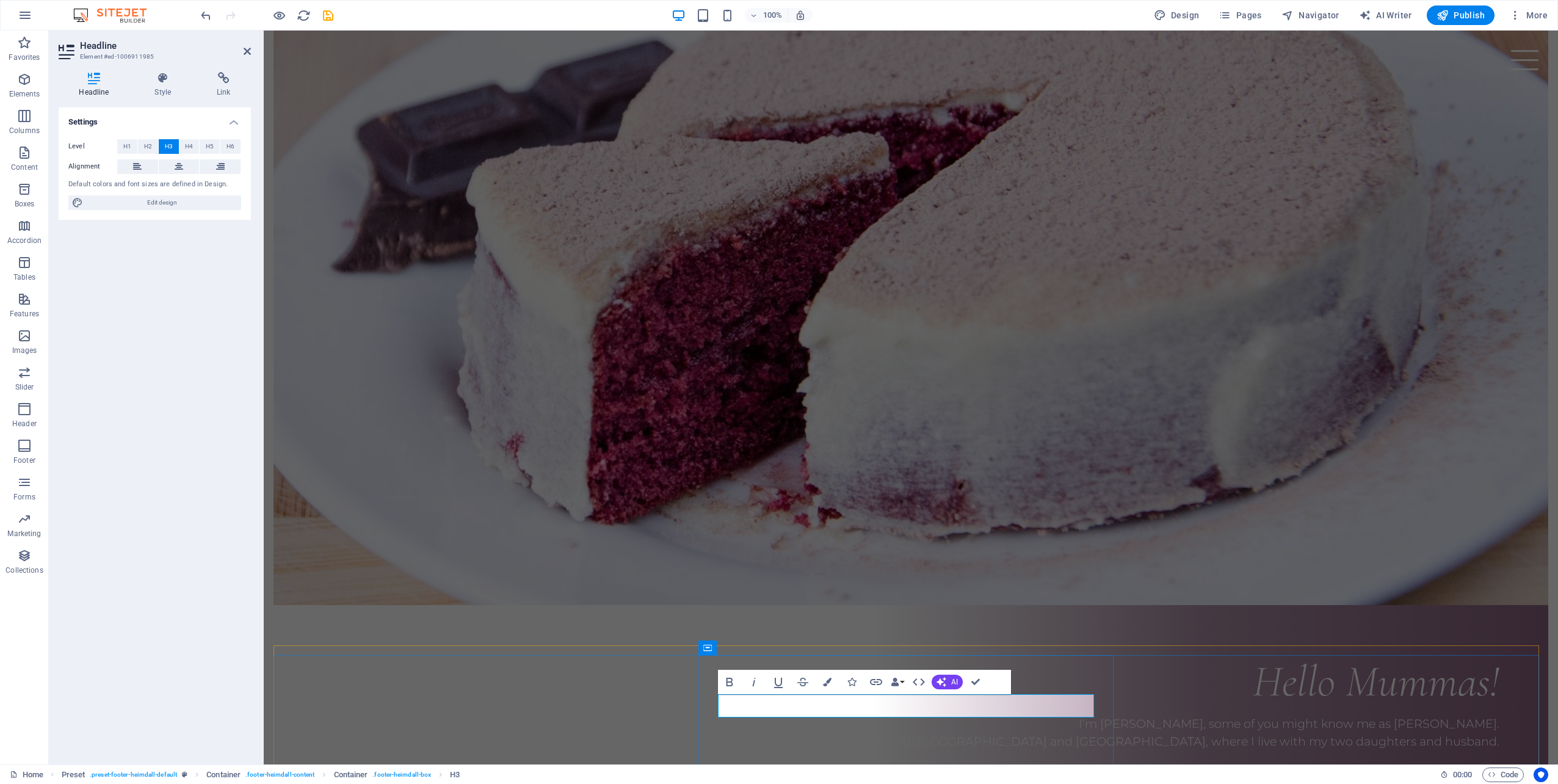
drag, startPoint x: 929, startPoint y: 705, endPoint x: 867, endPoint y: 704, distance: 62.0
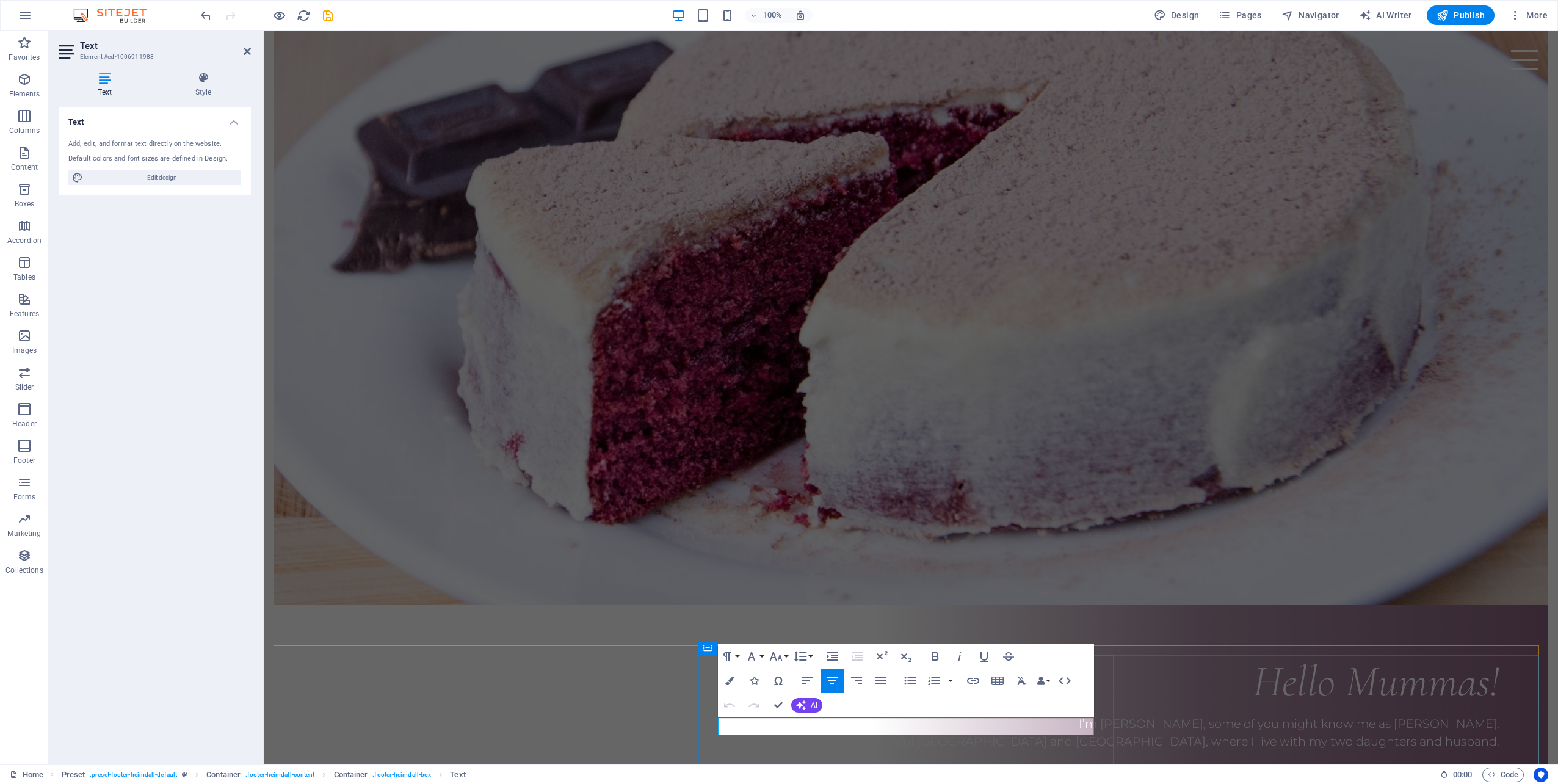
drag, startPoint x: 944, startPoint y: 728, endPoint x: 871, endPoint y: 725, distance: 73.1
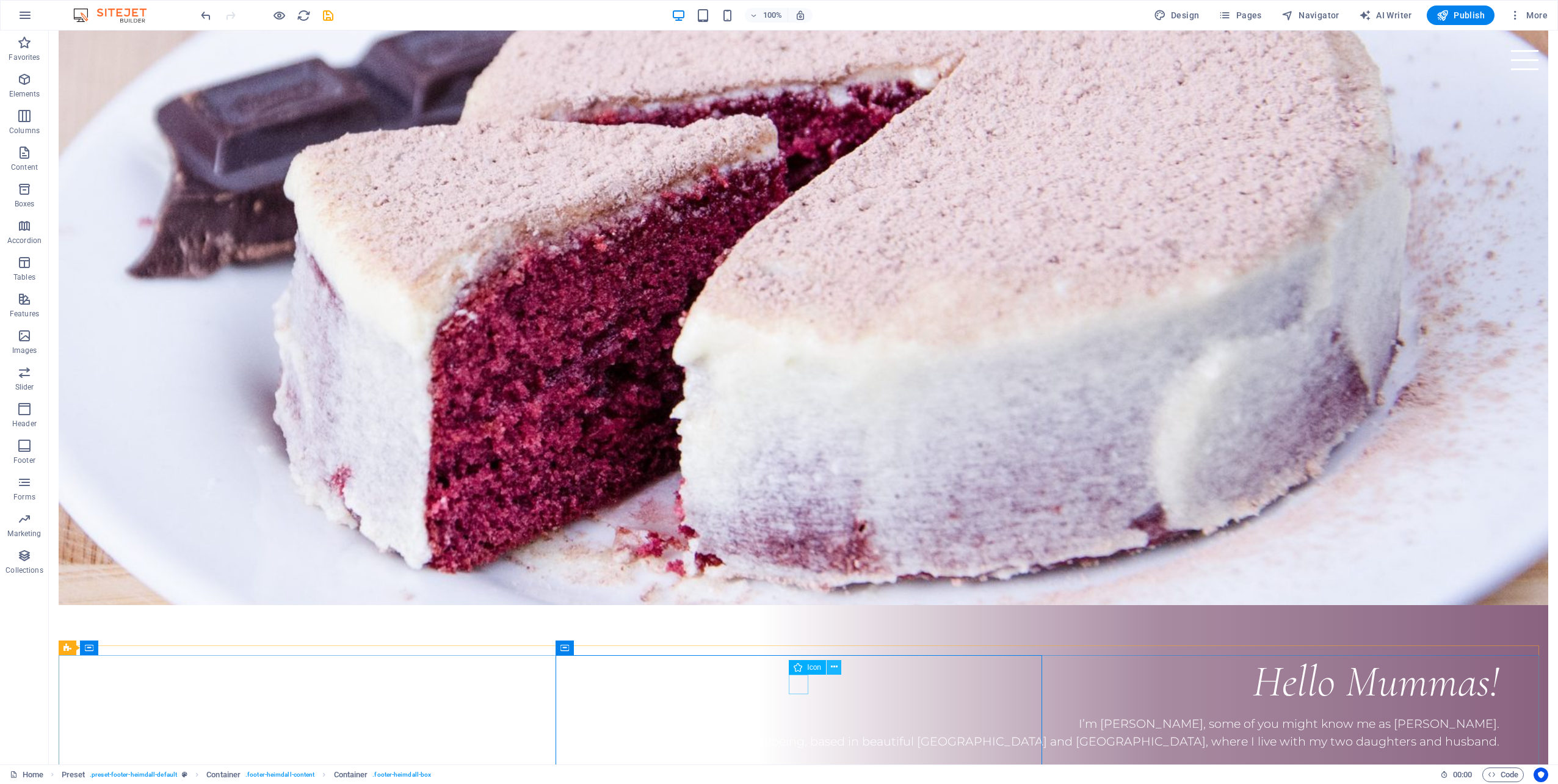
click at [836, 666] on icon at bounding box center [834, 667] width 7 height 12
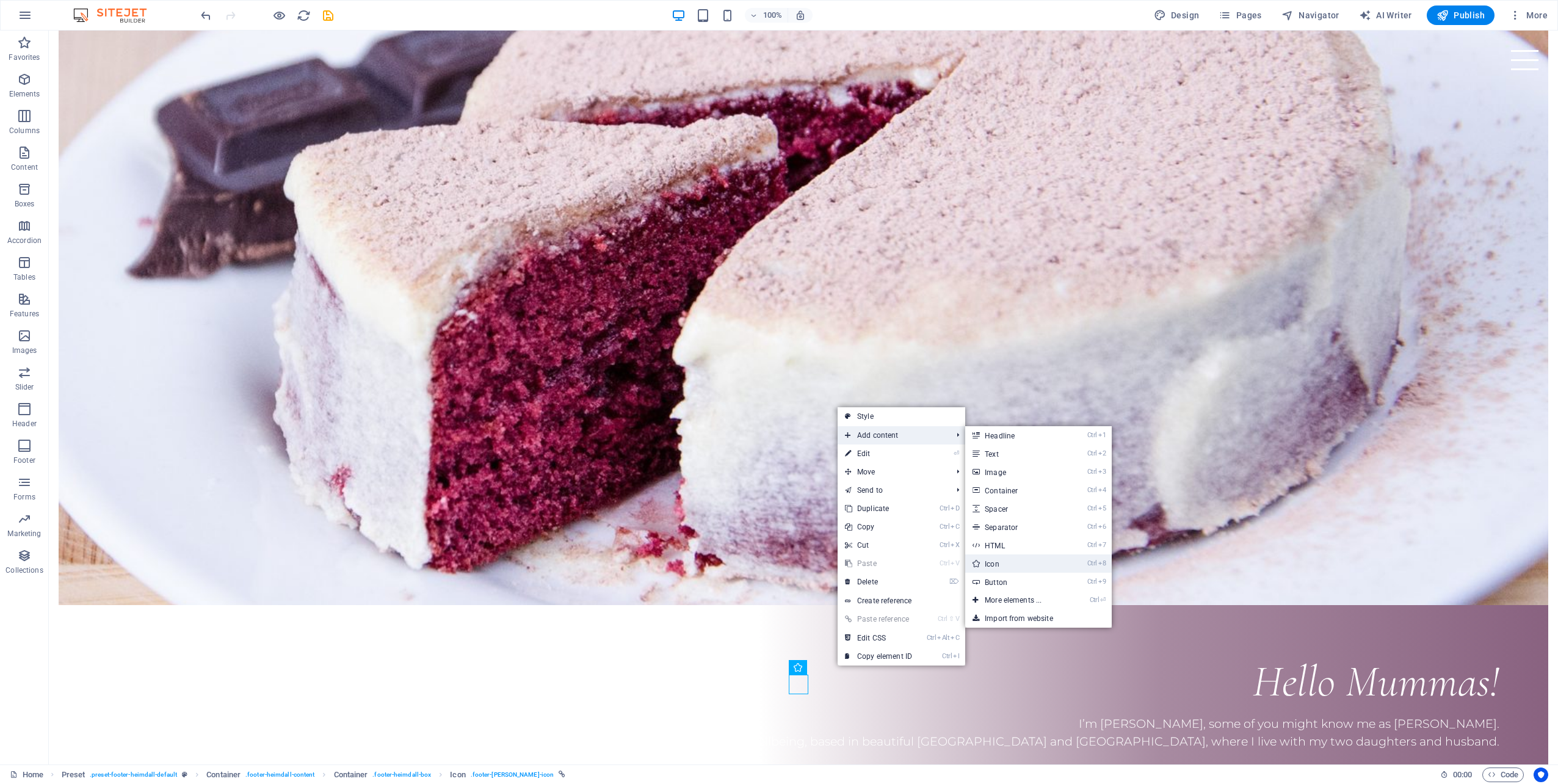
click at [1002, 560] on link "Ctrl 8 Icon" at bounding box center [1015, 562] width 101 height 18
select select "xMidYMid"
select select "px"
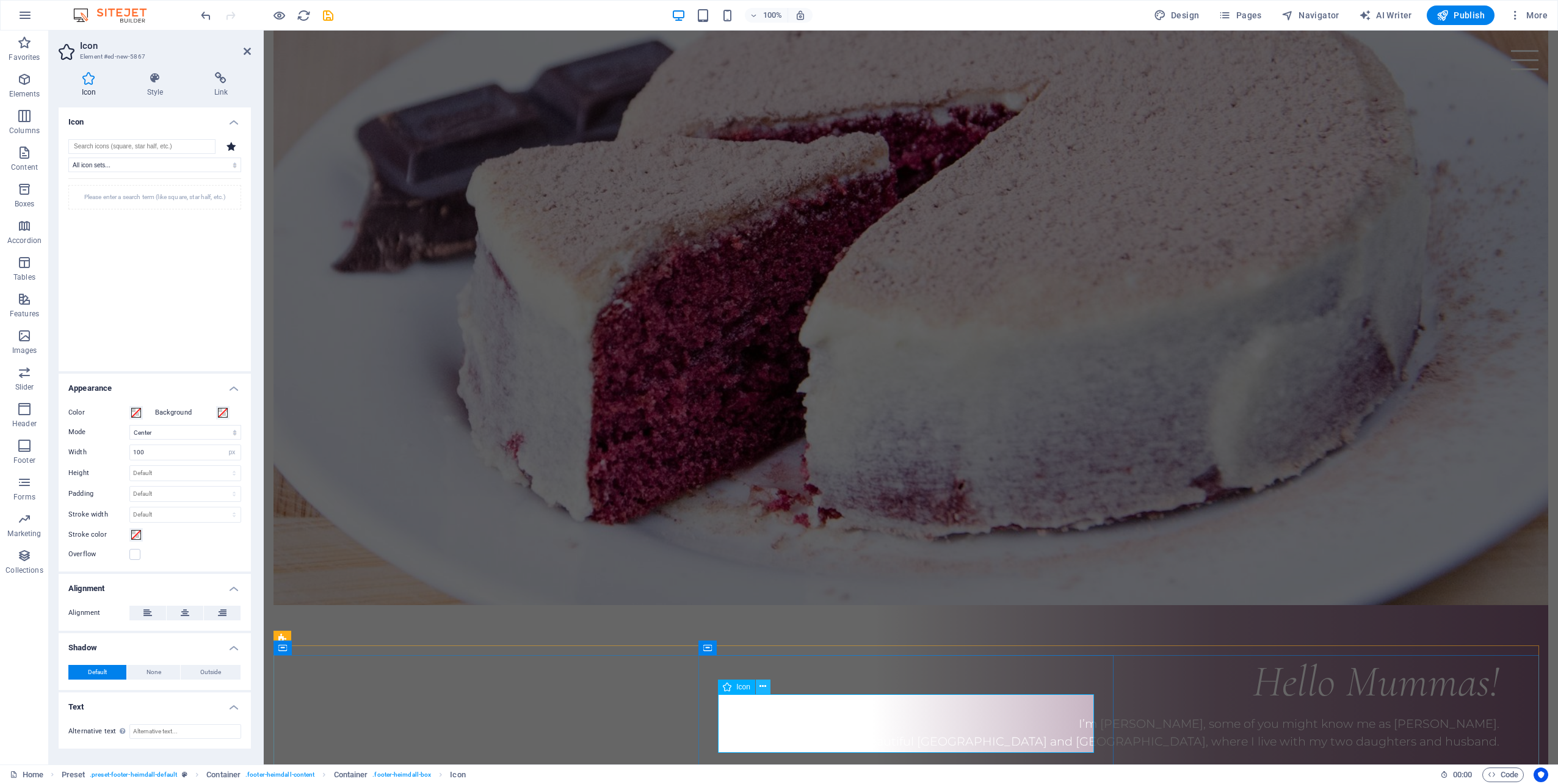
click at [765, 683] on icon at bounding box center [762, 686] width 7 height 12
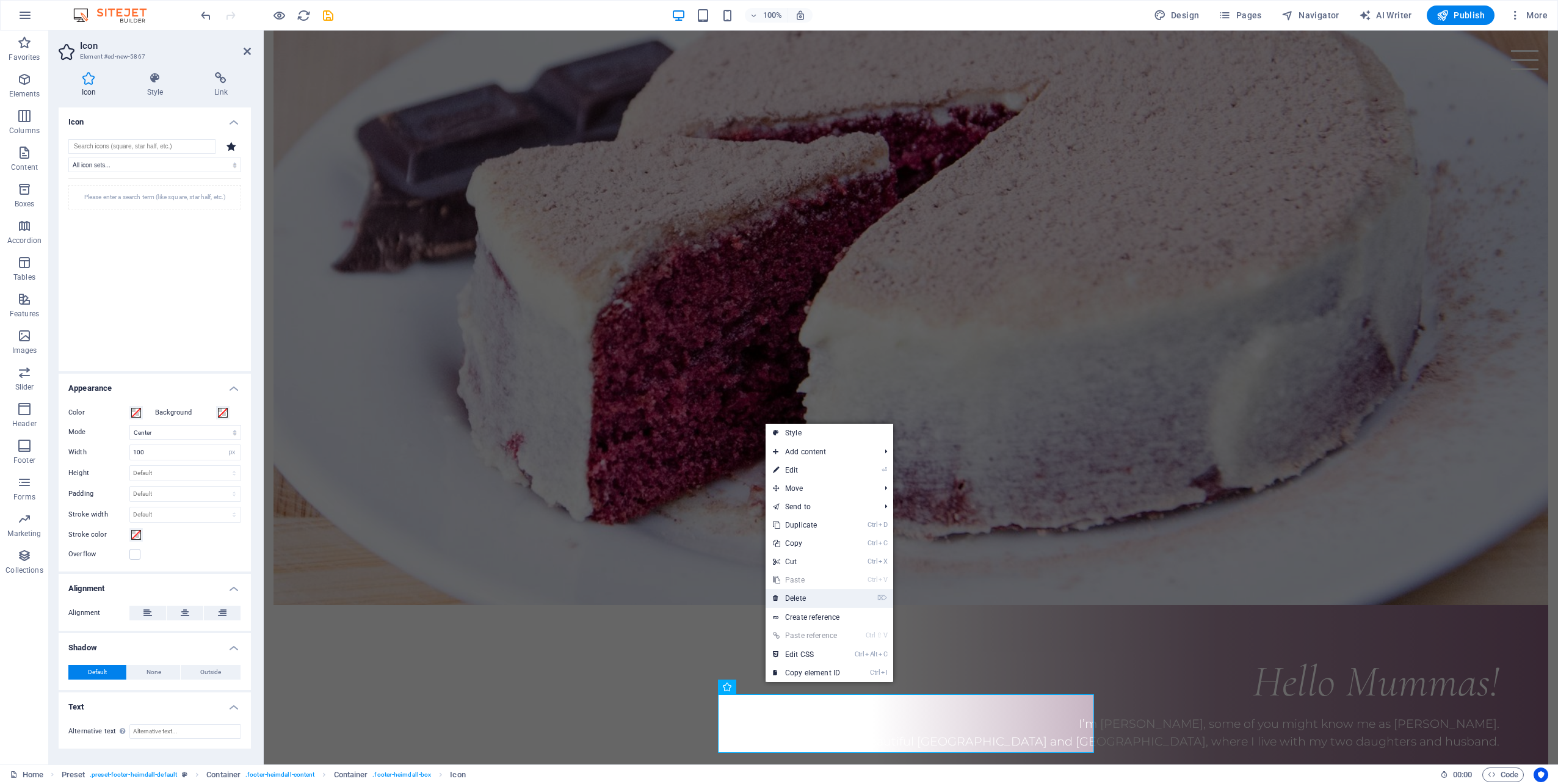
click at [812, 596] on link "⌦ Delete" at bounding box center [806, 598] width 82 height 18
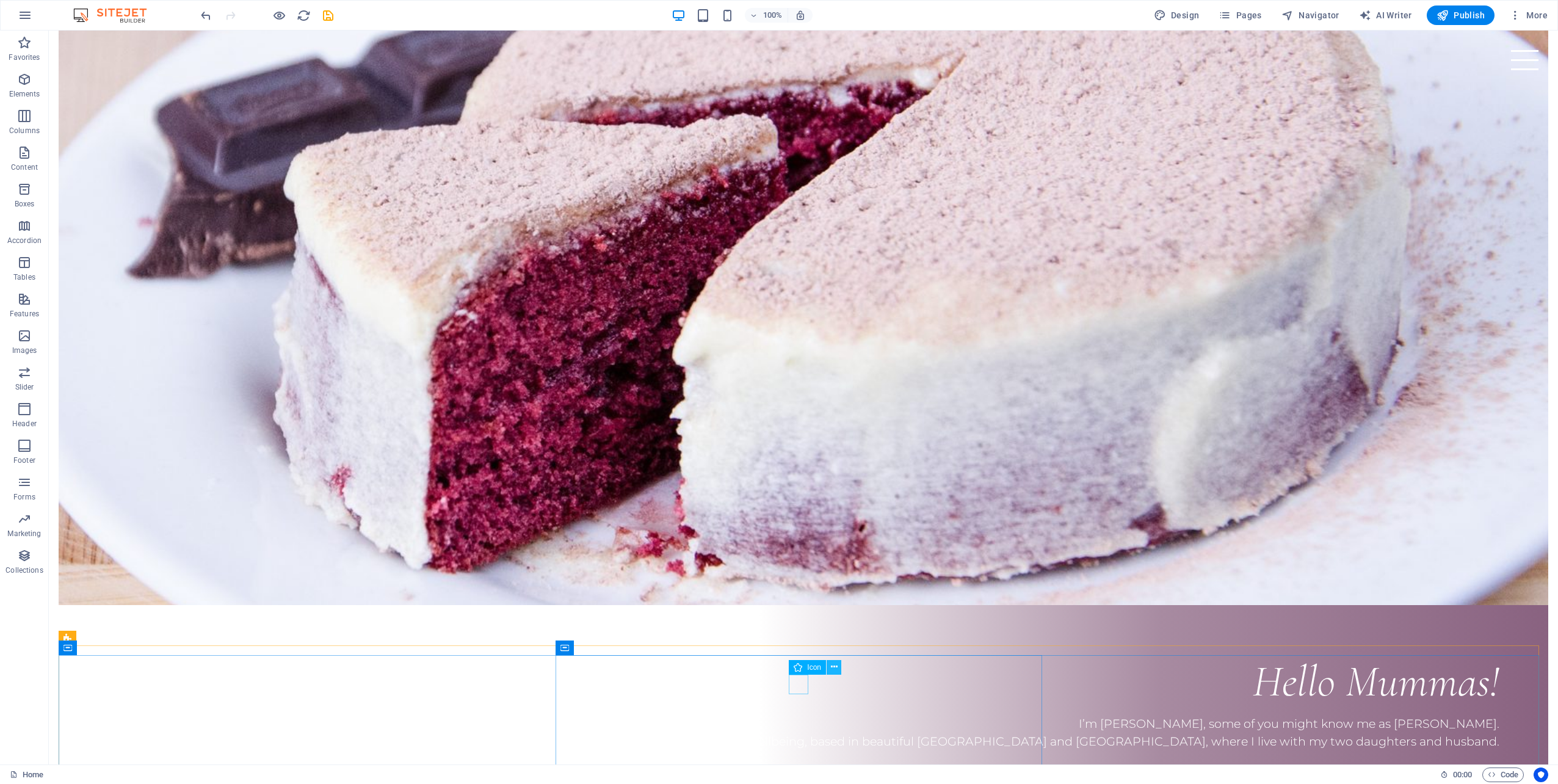
click at [833, 669] on icon at bounding box center [834, 667] width 7 height 12
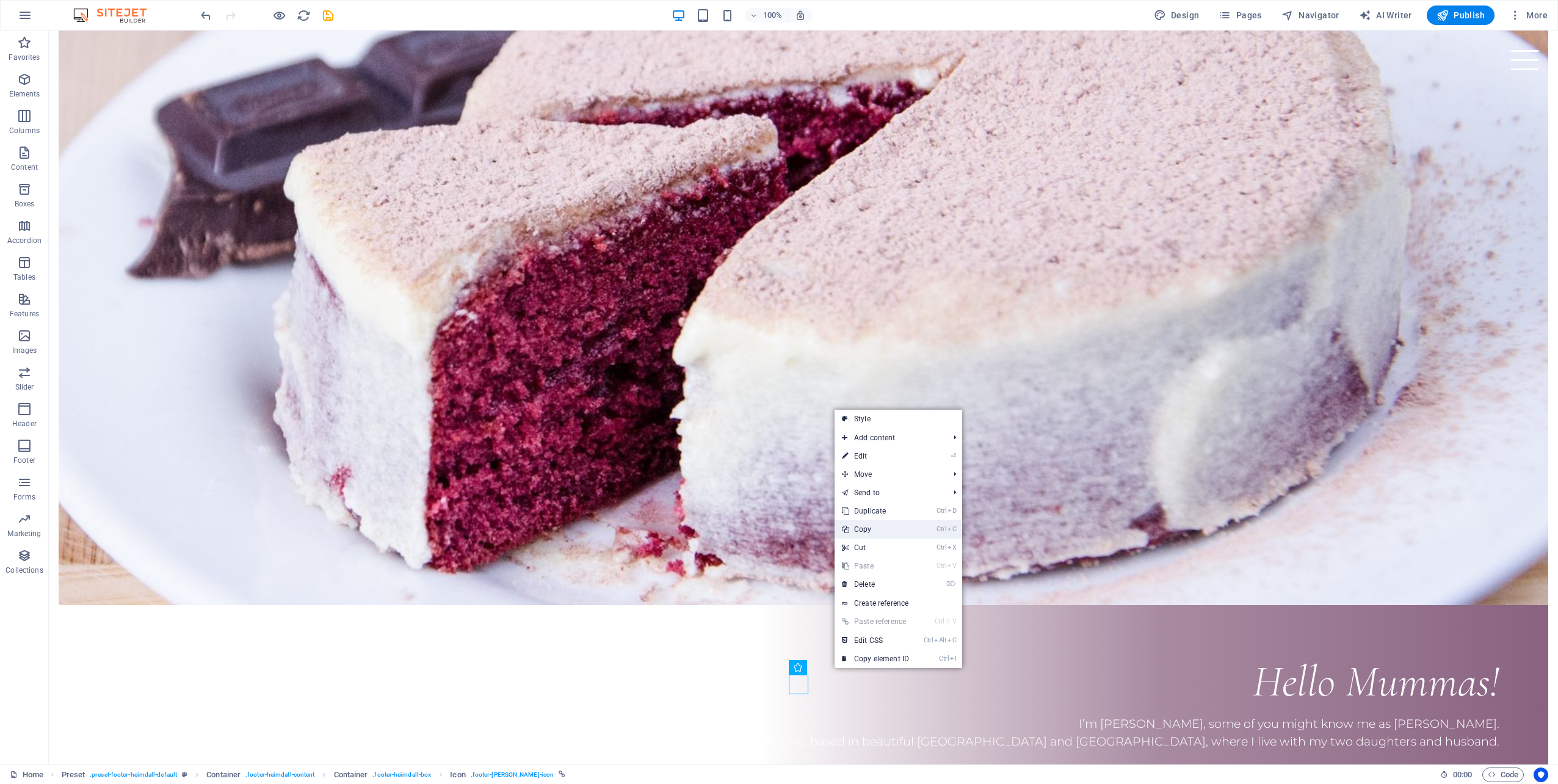
click at [896, 532] on link "Ctrl C Copy" at bounding box center [875, 529] width 82 height 18
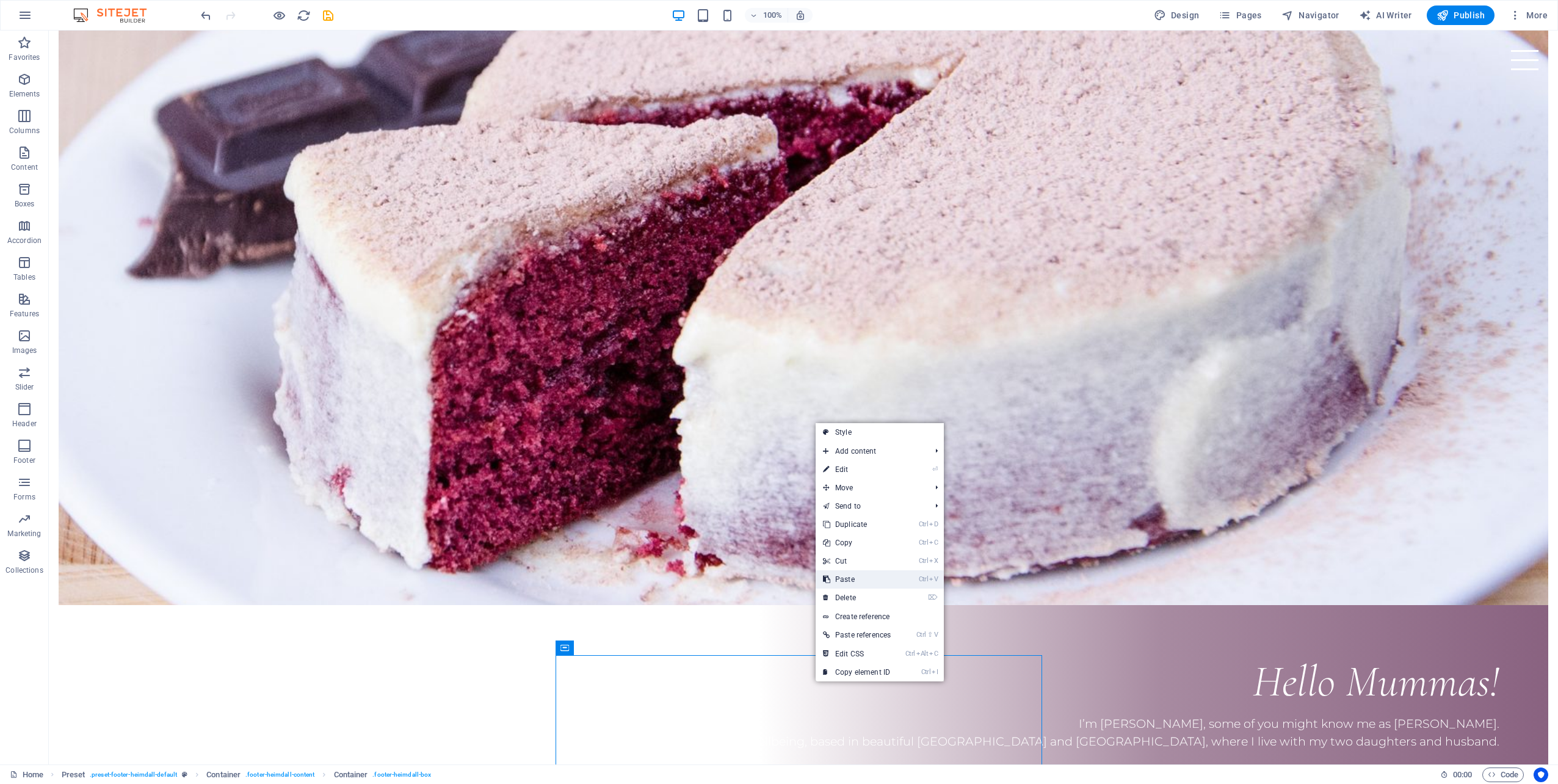
click at [852, 580] on link "Ctrl V Paste" at bounding box center [857, 579] width 83 height 18
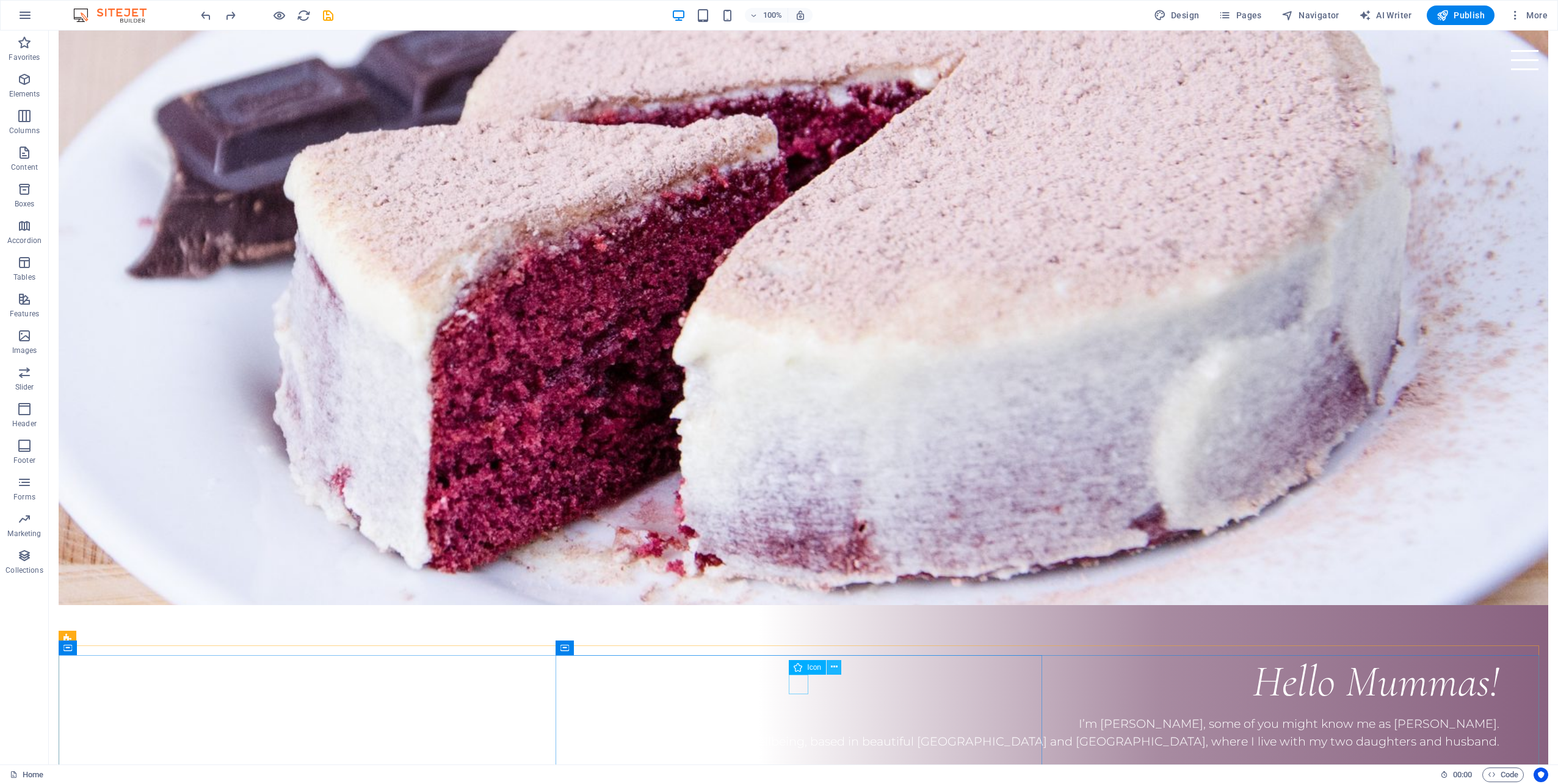
click at [835, 667] on icon at bounding box center [834, 667] width 7 height 12
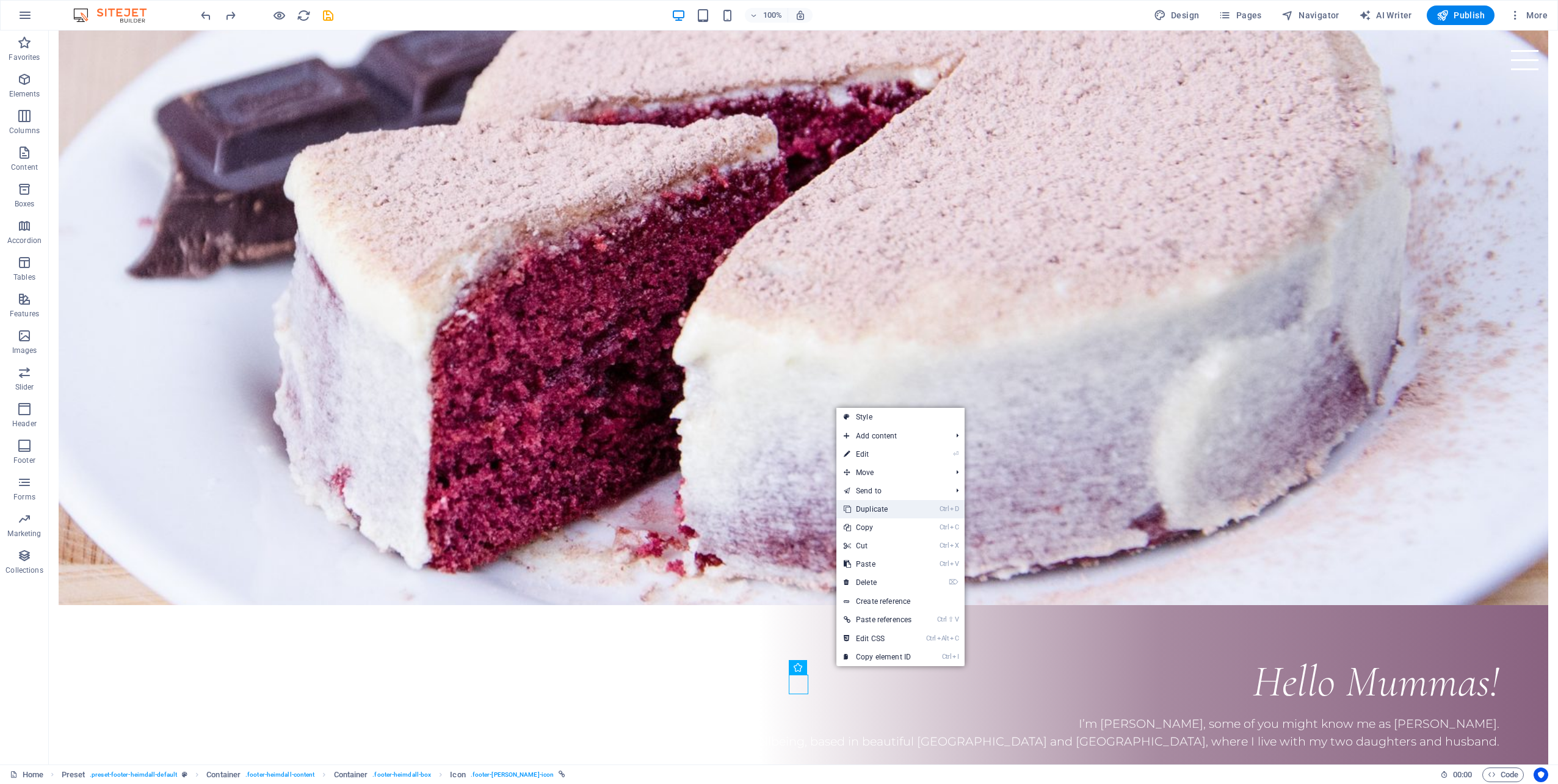
click at [876, 513] on link "Ctrl D Duplicate" at bounding box center [878, 509] width 83 height 18
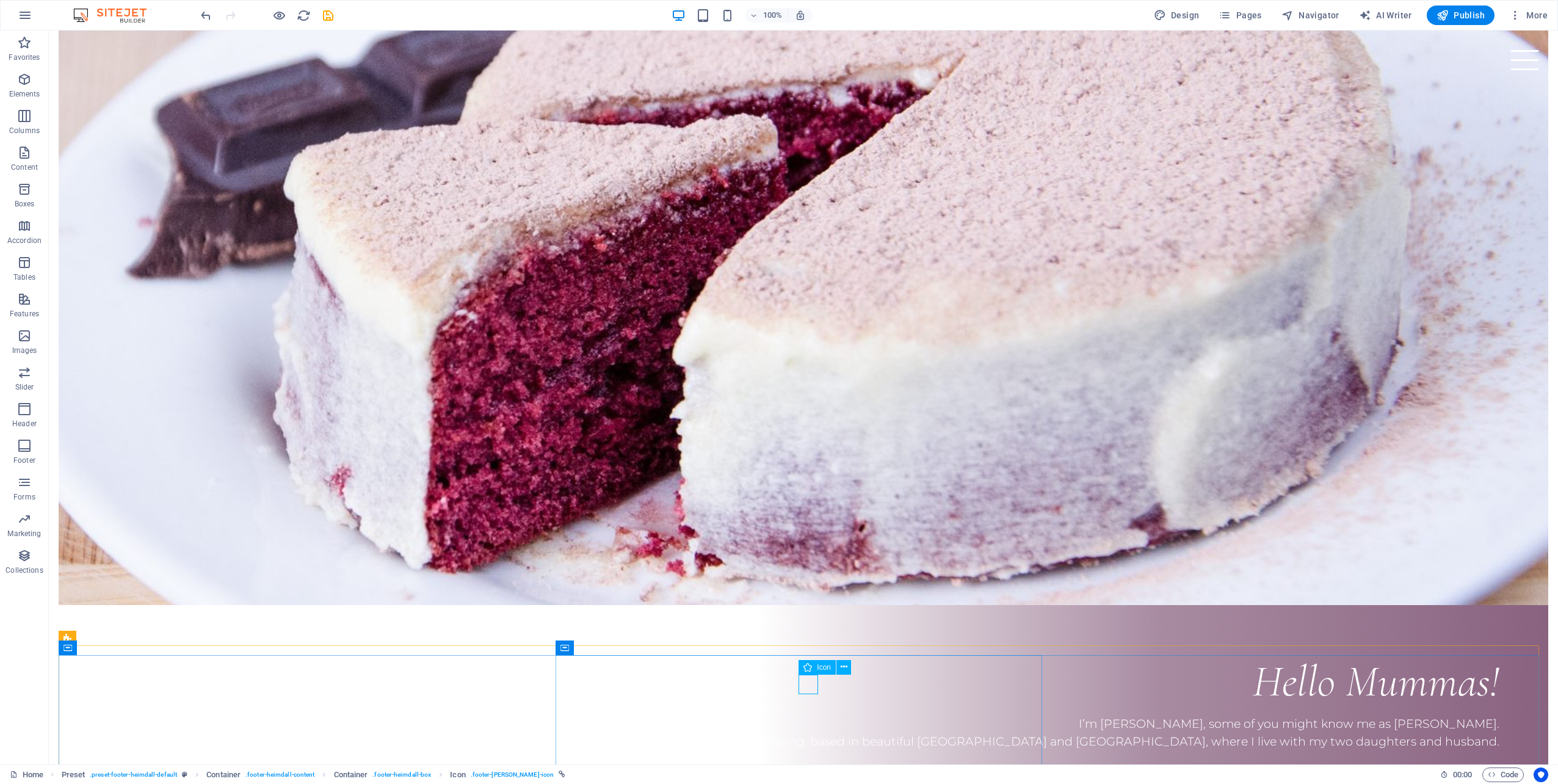
click at [822, 669] on span "Icon" at bounding box center [824, 666] width 14 height 7
click at [843, 667] on icon at bounding box center [843, 667] width 7 height 12
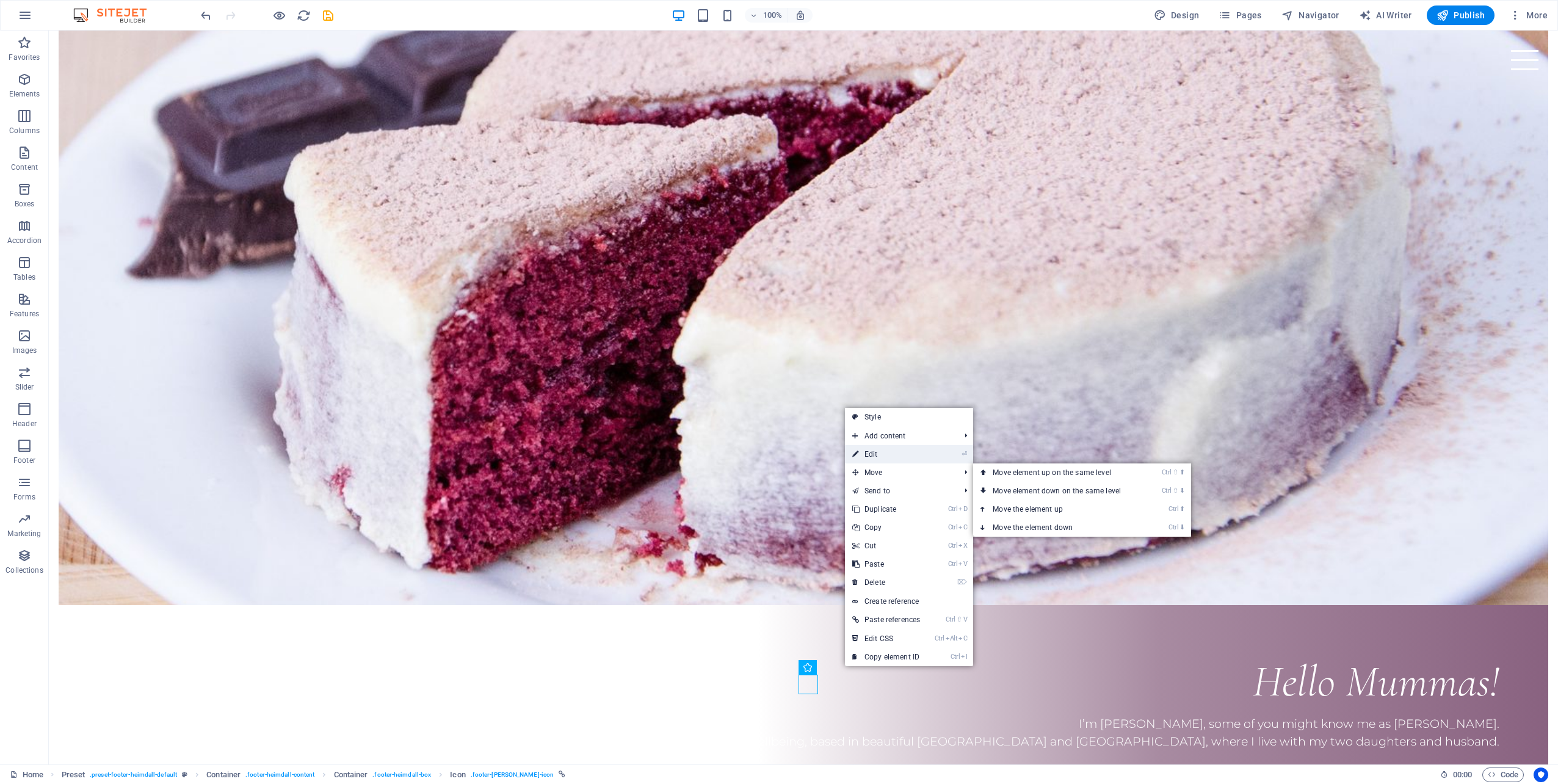
click at [882, 457] on link "⏎ Edit" at bounding box center [886, 453] width 83 height 18
select select "xMidYMid"
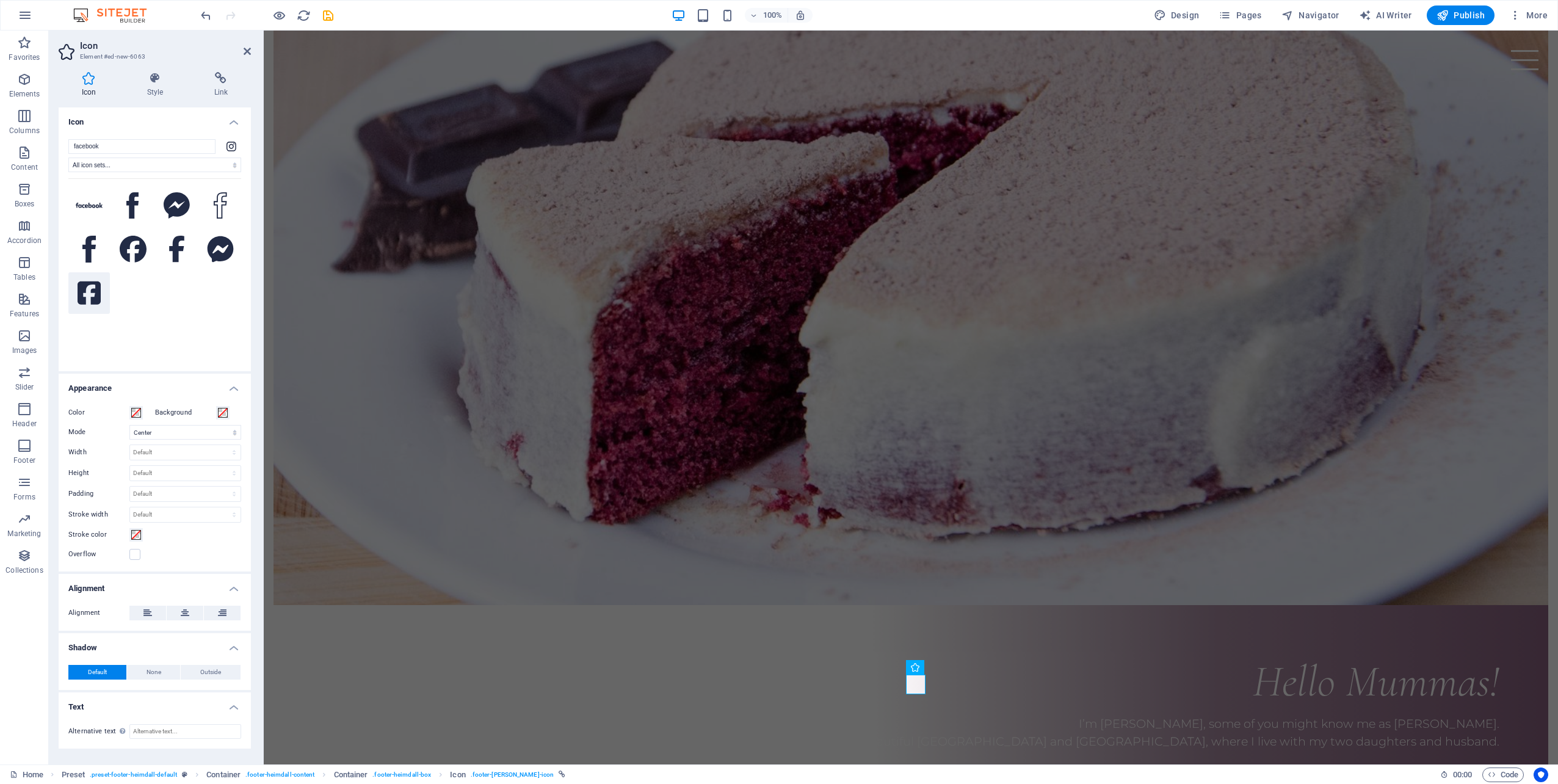
type input "facebook"
click at [94, 293] on icon at bounding box center [89, 293] width 23 height 27
click at [225, 81] on icon at bounding box center [221, 78] width 60 height 12
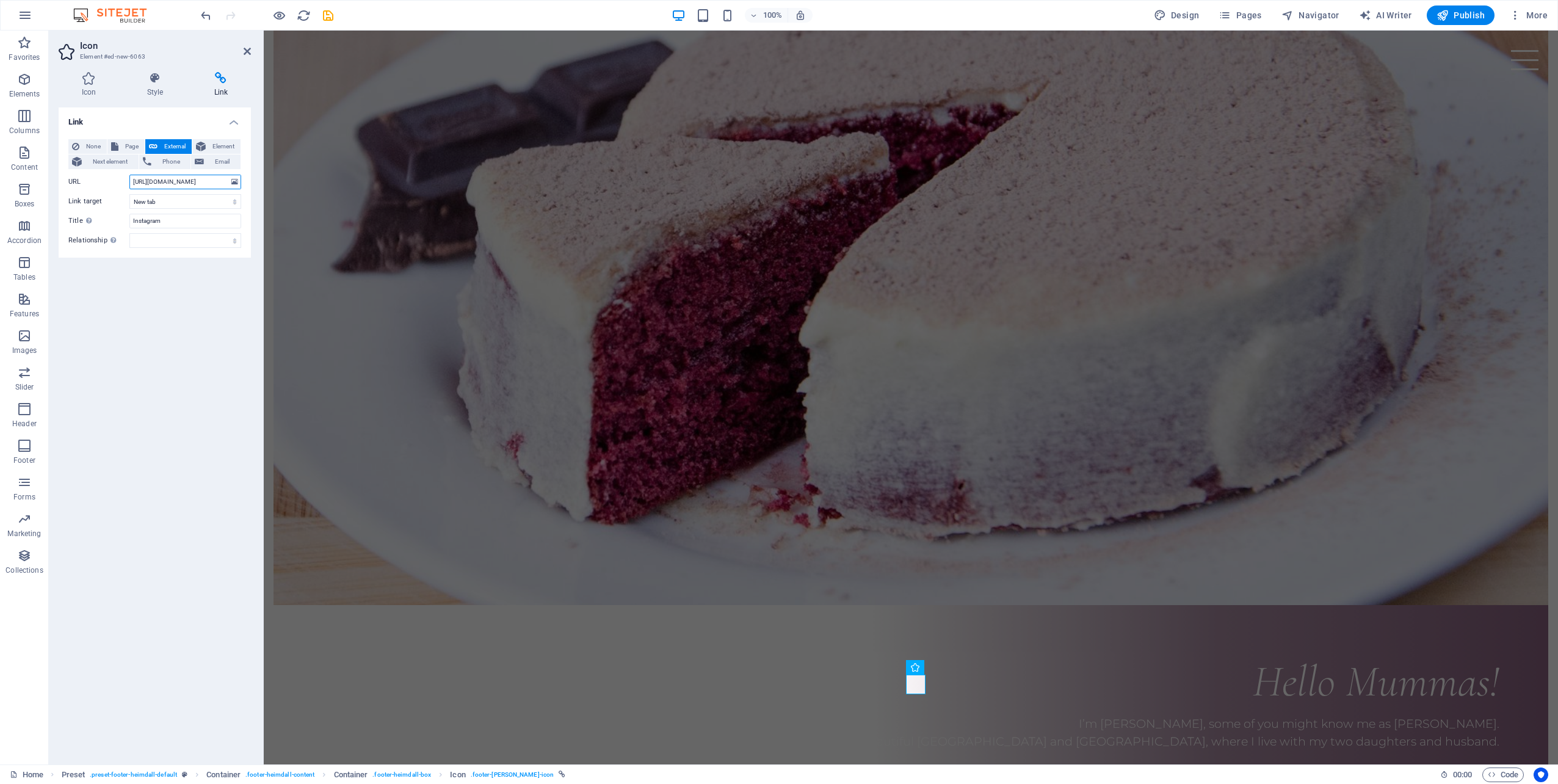
click at [205, 180] on input "https://www.instagram.com/rosebudsmassage/" at bounding box center [185, 182] width 112 height 15
paste input "https://www.facebook.com/people/Rosebuds-Baby-Massage-and-Wellbeing/61581239379…"
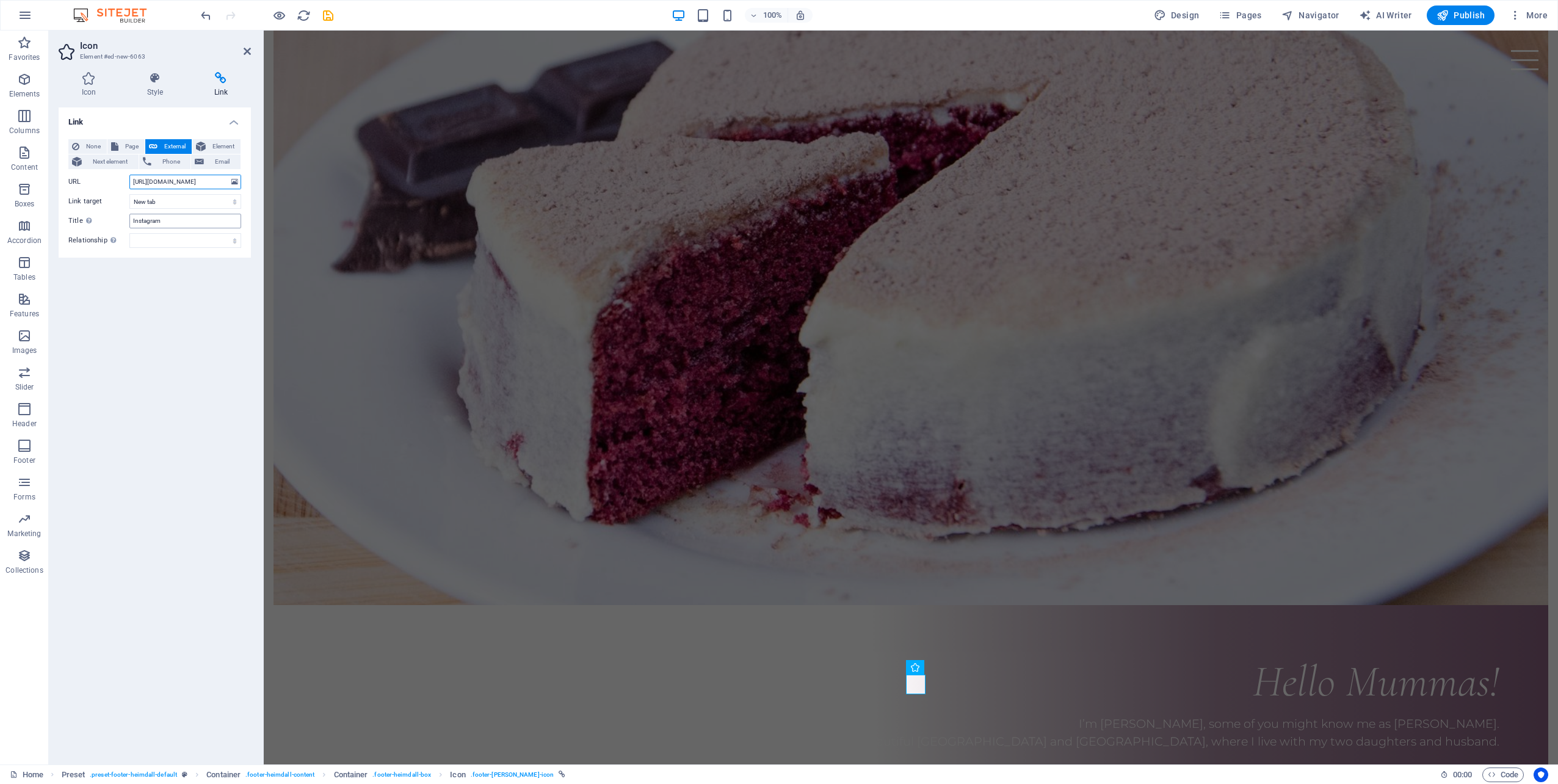
type input "https://www.facebook.com/people/Rosebuds-Baby-Massage-and-Wellbeing/61581239379…"
drag, startPoint x: 167, startPoint y: 215, endPoint x: 125, endPoint y: 218, distance: 42.1
click at [125, 218] on div "Title Additional link description, should not be the same as the link text. The…" at bounding box center [154, 221] width 172 height 15
type input "Facebook"
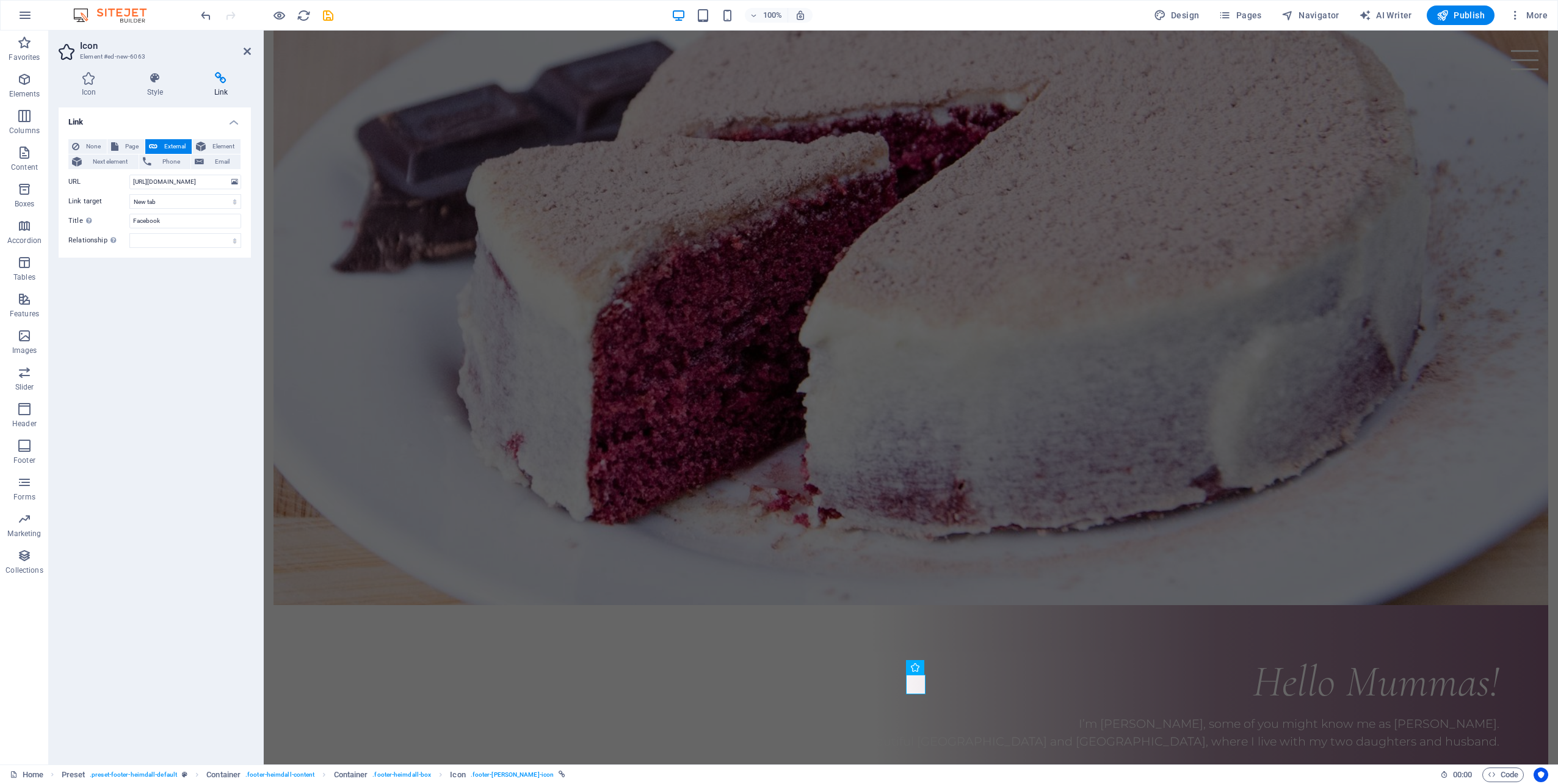
click at [176, 265] on div "Link None Page External Element Next element Phone Email Page Home Subpage Lega…" at bounding box center [154, 431] width 192 height 647
click at [246, 48] on icon at bounding box center [247, 51] width 7 height 10
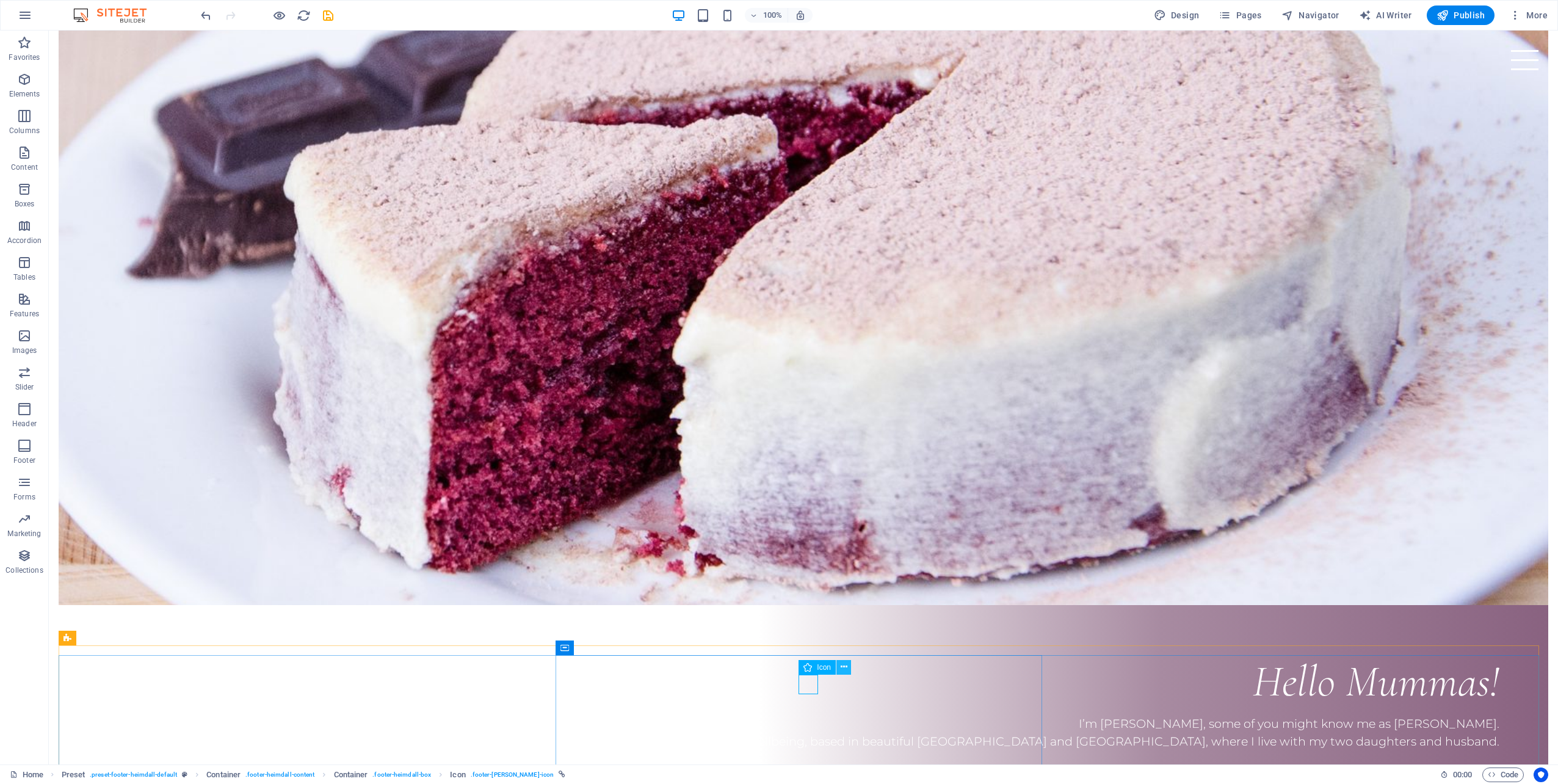
click at [843, 670] on icon at bounding box center [843, 667] width 7 height 12
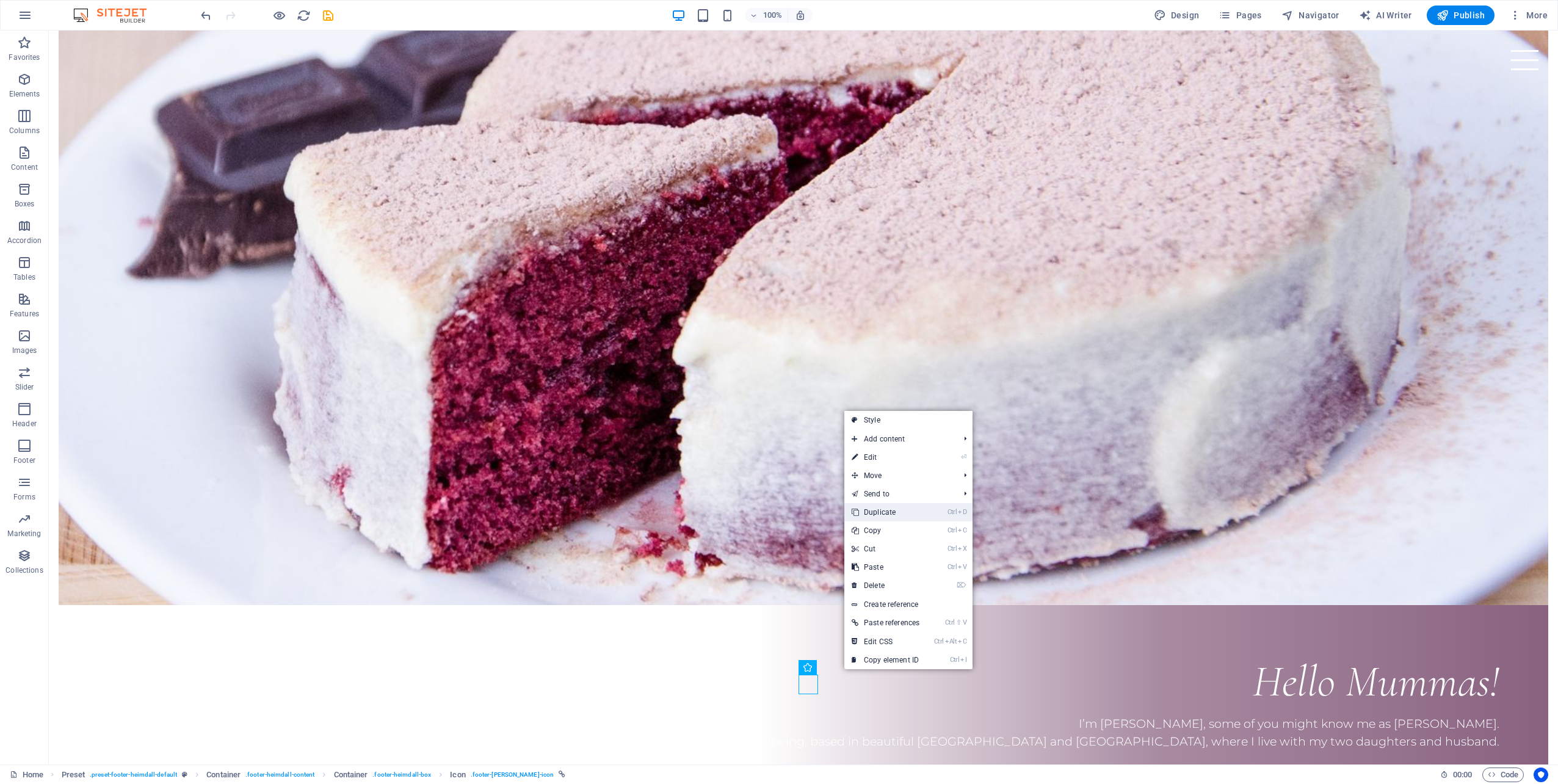
click at [910, 516] on link "Ctrl D Duplicate" at bounding box center [885, 512] width 83 height 18
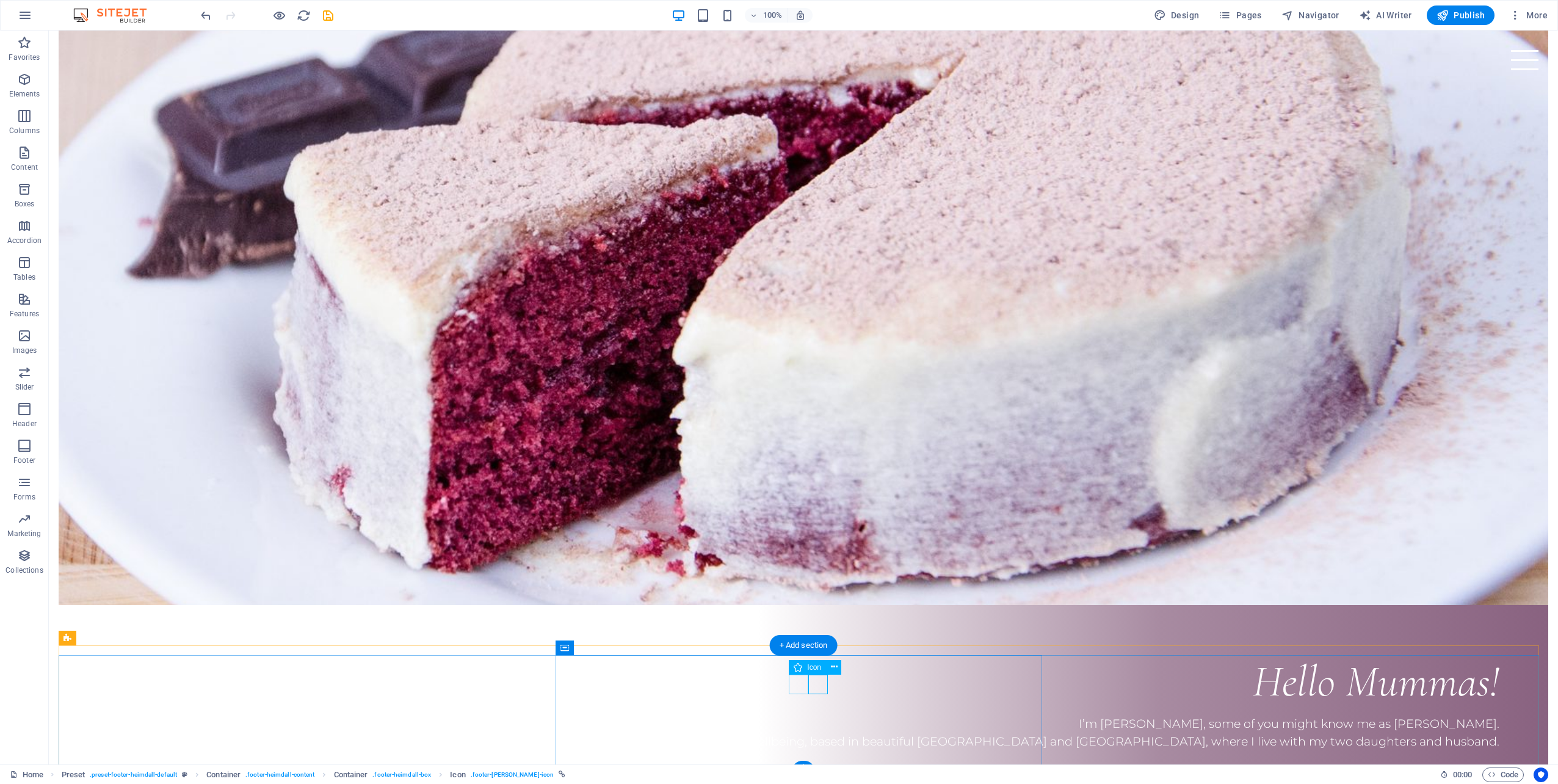
click at [854, 670] on icon at bounding box center [854, 667] width 7 height 12
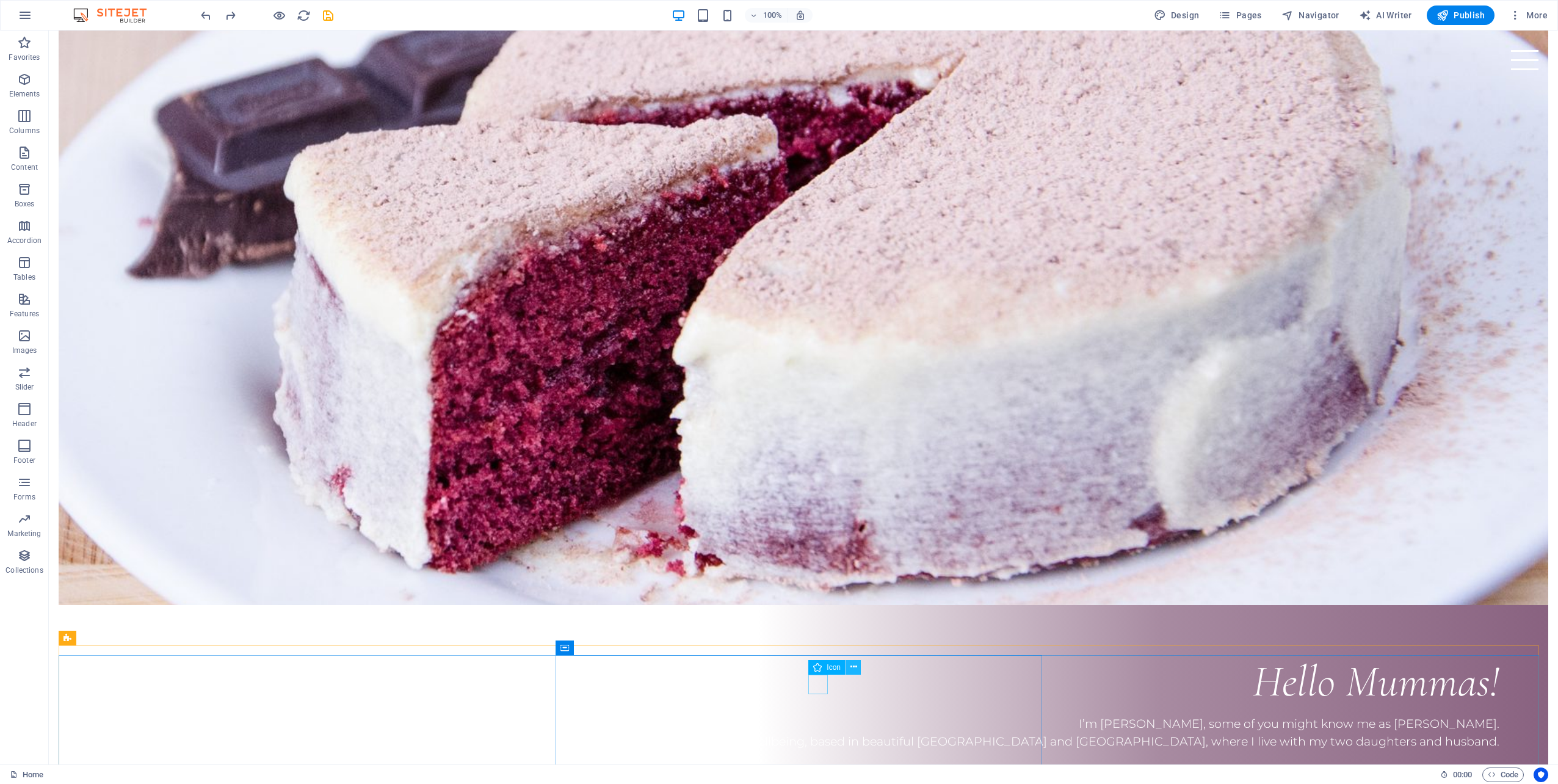
click at [853, 666] on icon at bounding box center [854, 667] width 7 height 12
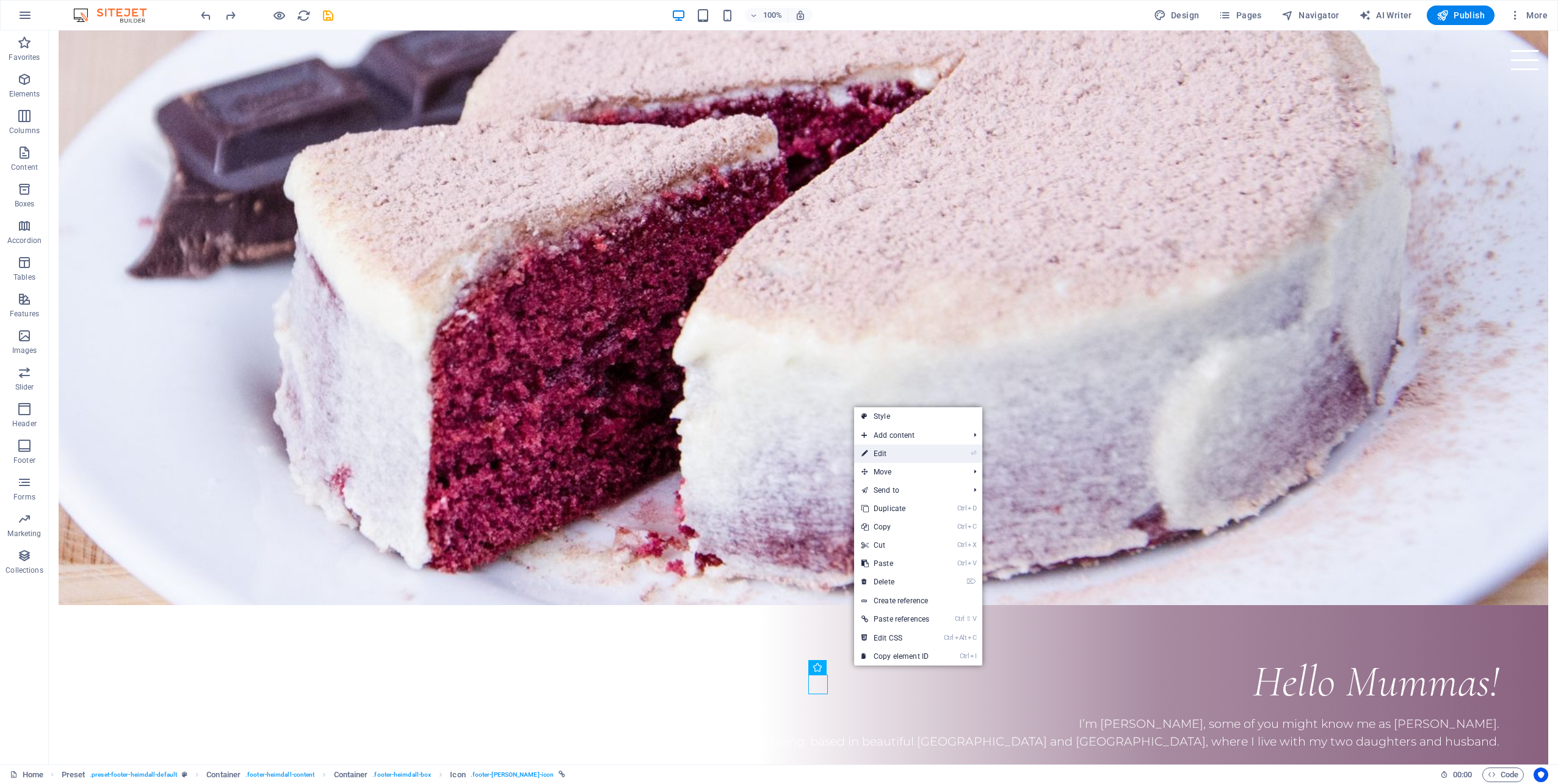
drag, startPoint x: 890, startPoint y: 456, endPoint x: 626, endPoint y: 424, distance: 265.9
click at [890, 456] on link "⏎ Edit" at bounding box center [896, 453] width 83 height 18
select select "xMidYMid"
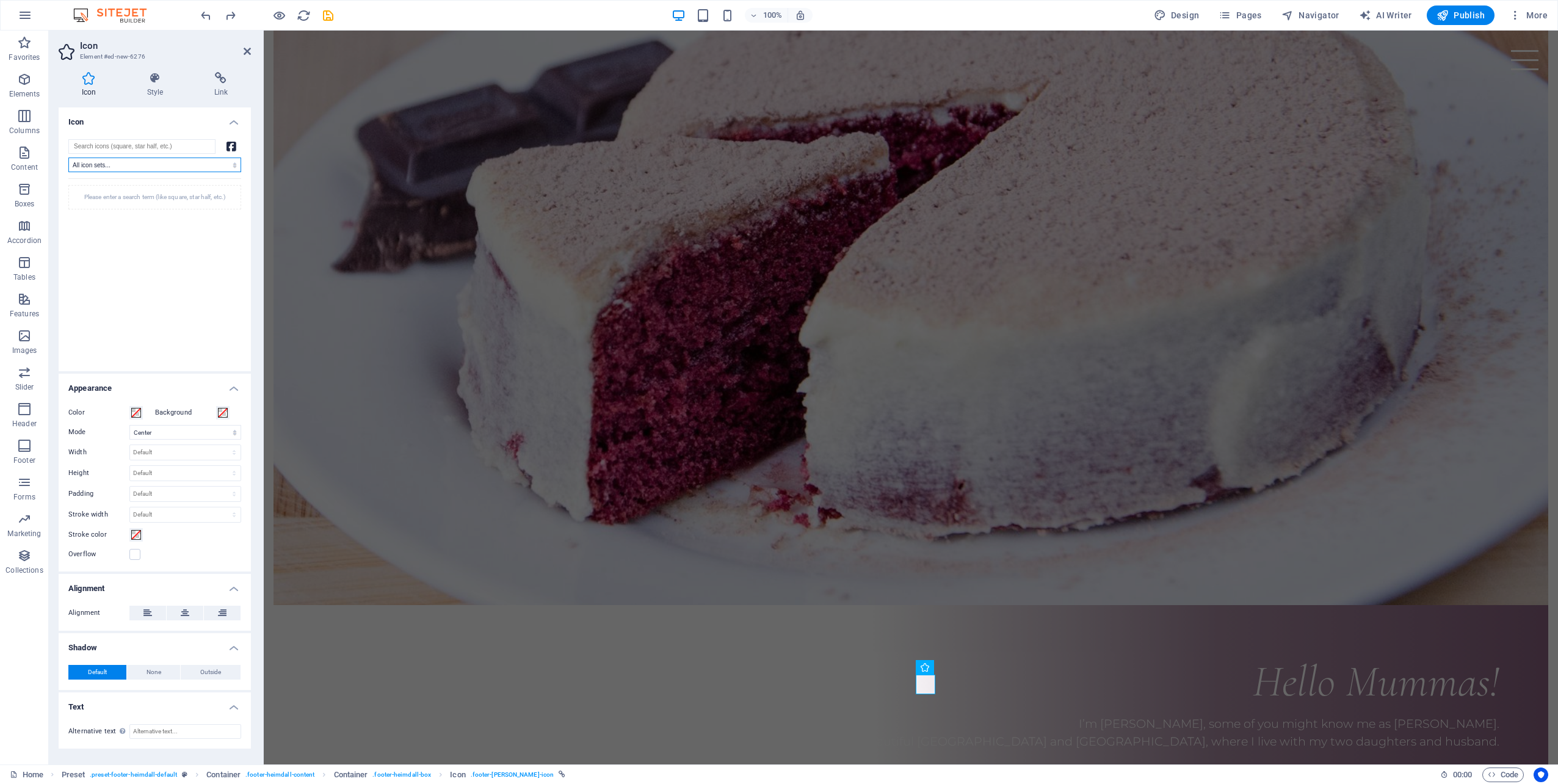
click at [110, 167] on select "All icon sets... IcoFont Ionicons FontAwesome Brands FontAwesome Duotone FontAw…" at bounding box center [154, 165] width 172 height 15
click at [111, 165] on select "All icon sets... IcoFont Ionicons FontAwesome Brands FontAwesome Duotone FontAw…" at bounding box center [154, 165] width 172 height 15
click at [117, 146] on input "search" at bounding box center [142, 146] width 147 height 15
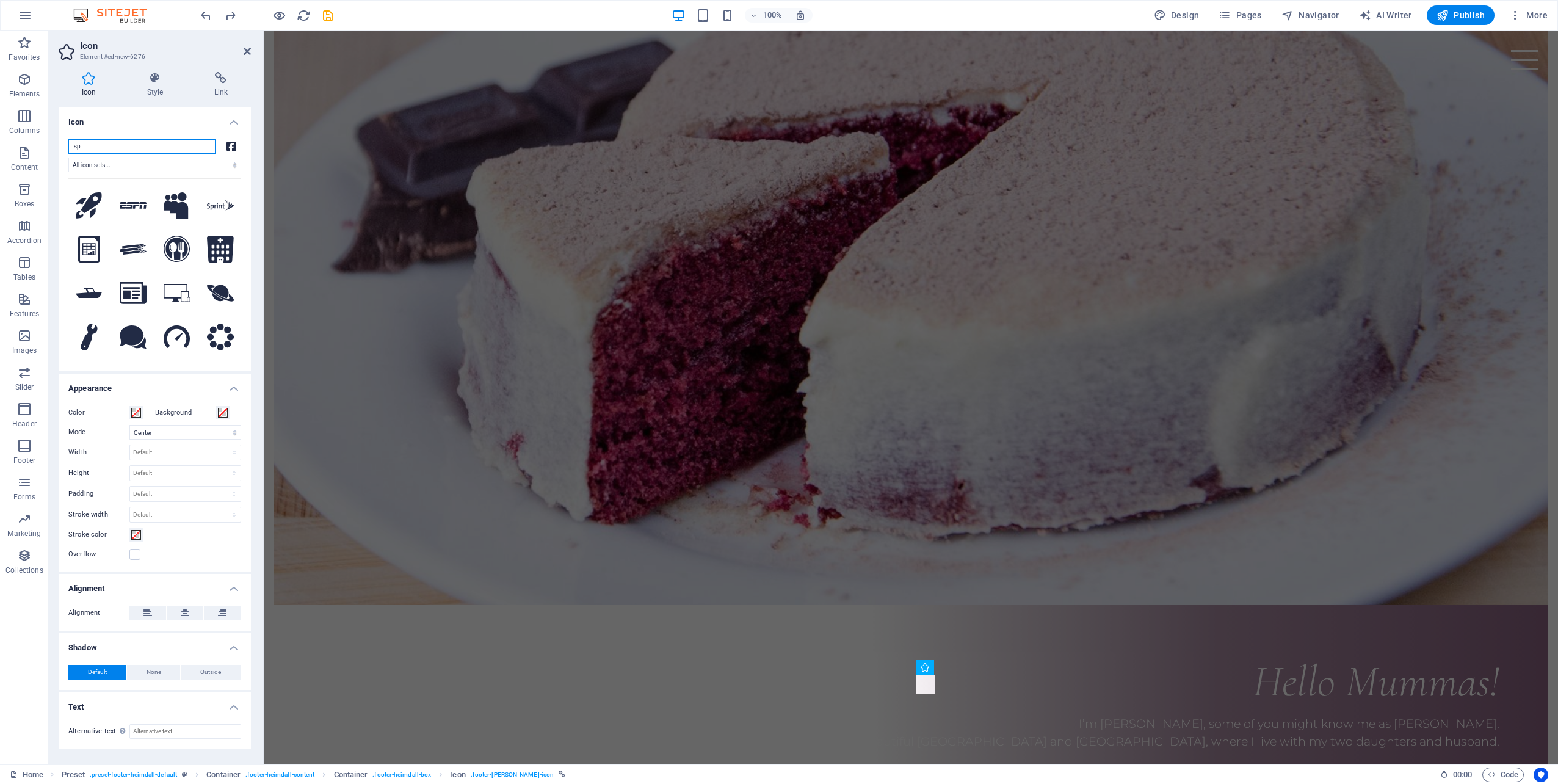
type input "s"
type input "d"
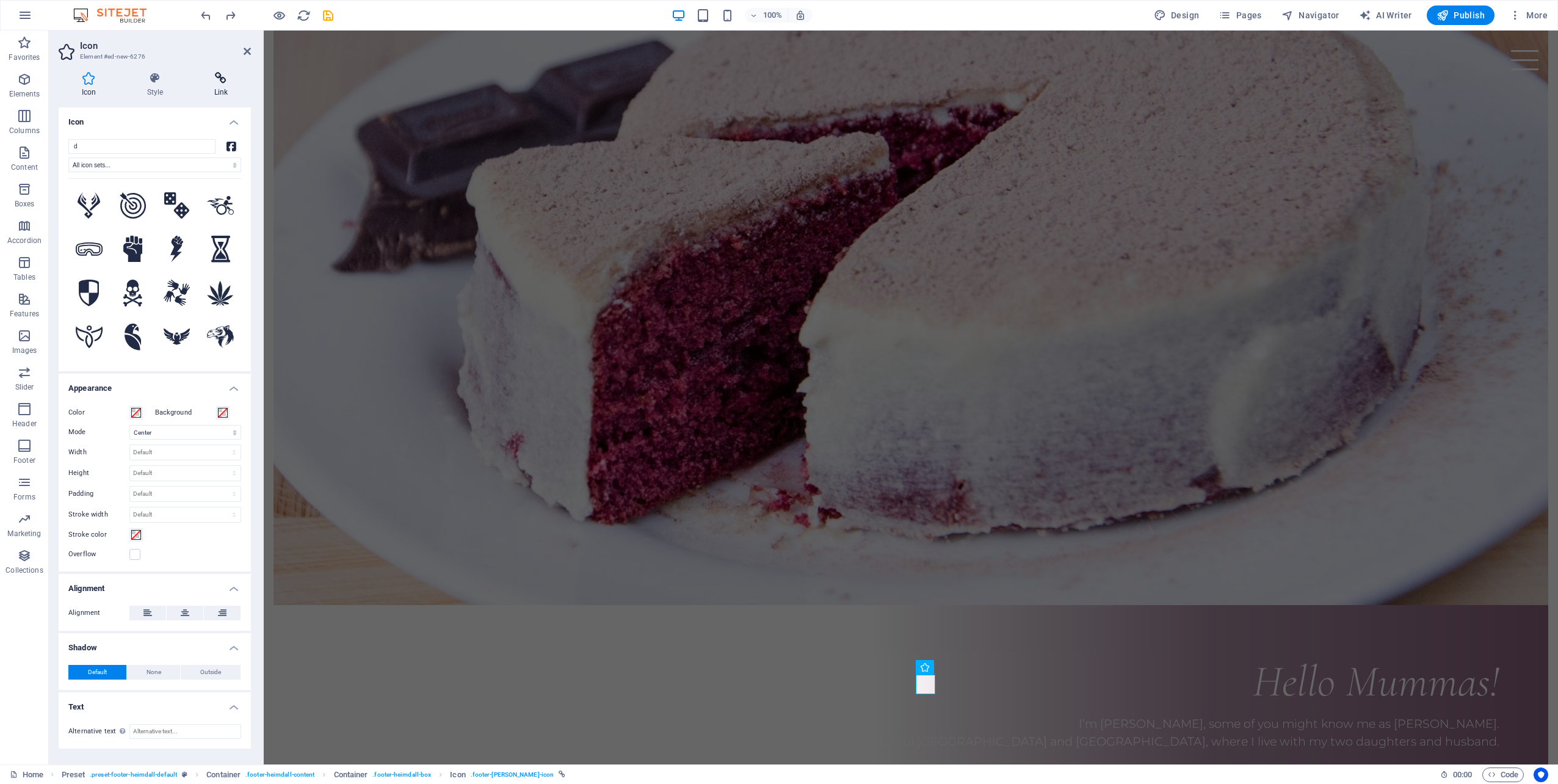
click at [220, 80] on icon at bounding box center [221, 78] width 60 height 12
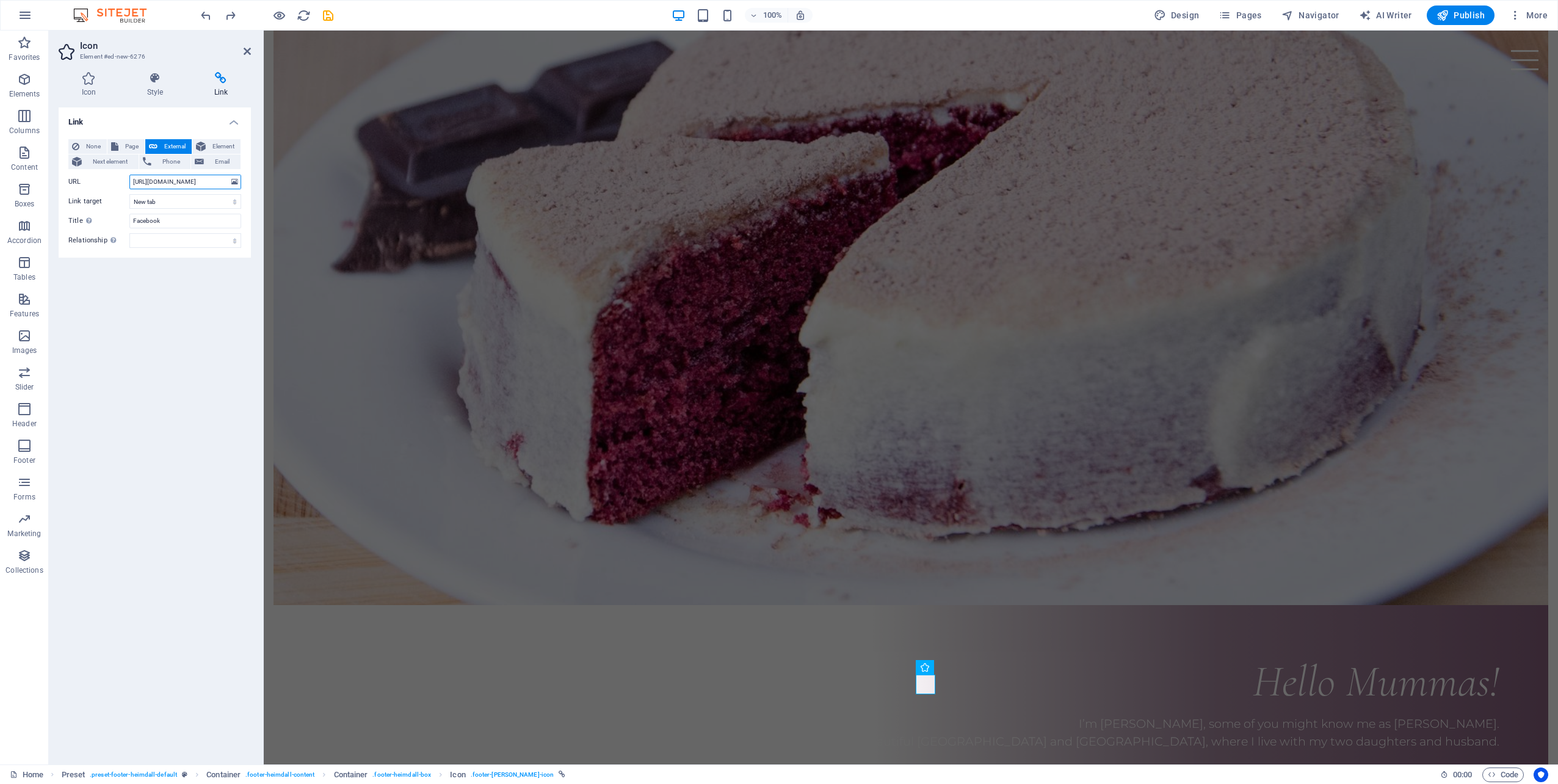
click at [181, 183] on input "https://www.facebook.com/people/Rosebuds-Baby-Massage-and-Wellbeing/61581239379…" at bounding box center [185, 182] width 112 height 15
drag, startPoint x: 172, startPoint y: 221, endPoint x: 116, endPoint y: 218, distance: 56.1
click at [116, 218] on div "Title Additional link description, should not be the same as the link text. The…" at bounding box center [154, 221] width 172 height 15
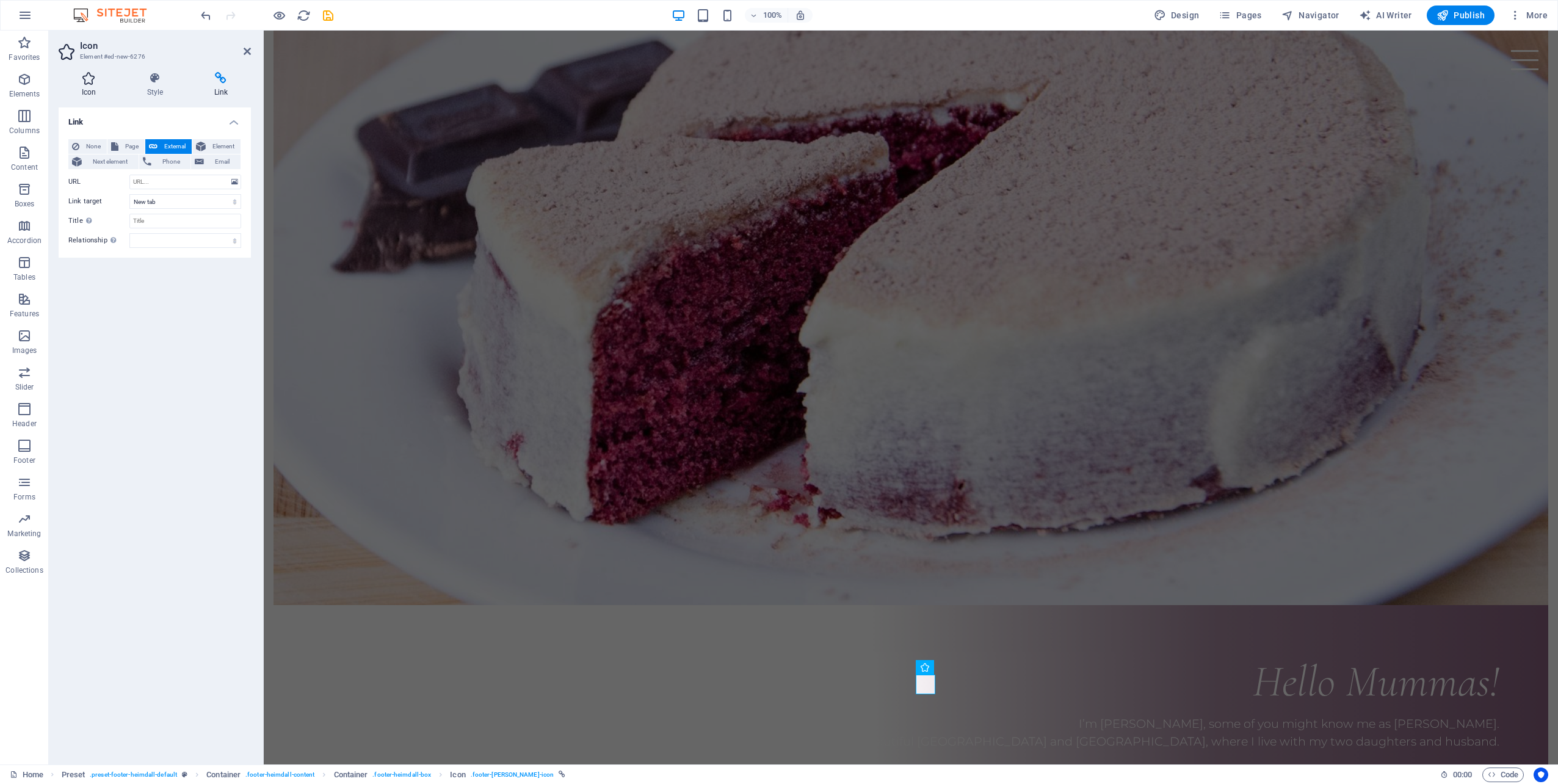
click at [92, 80] on icon at bounding box center [88, 78] width 60 height 12
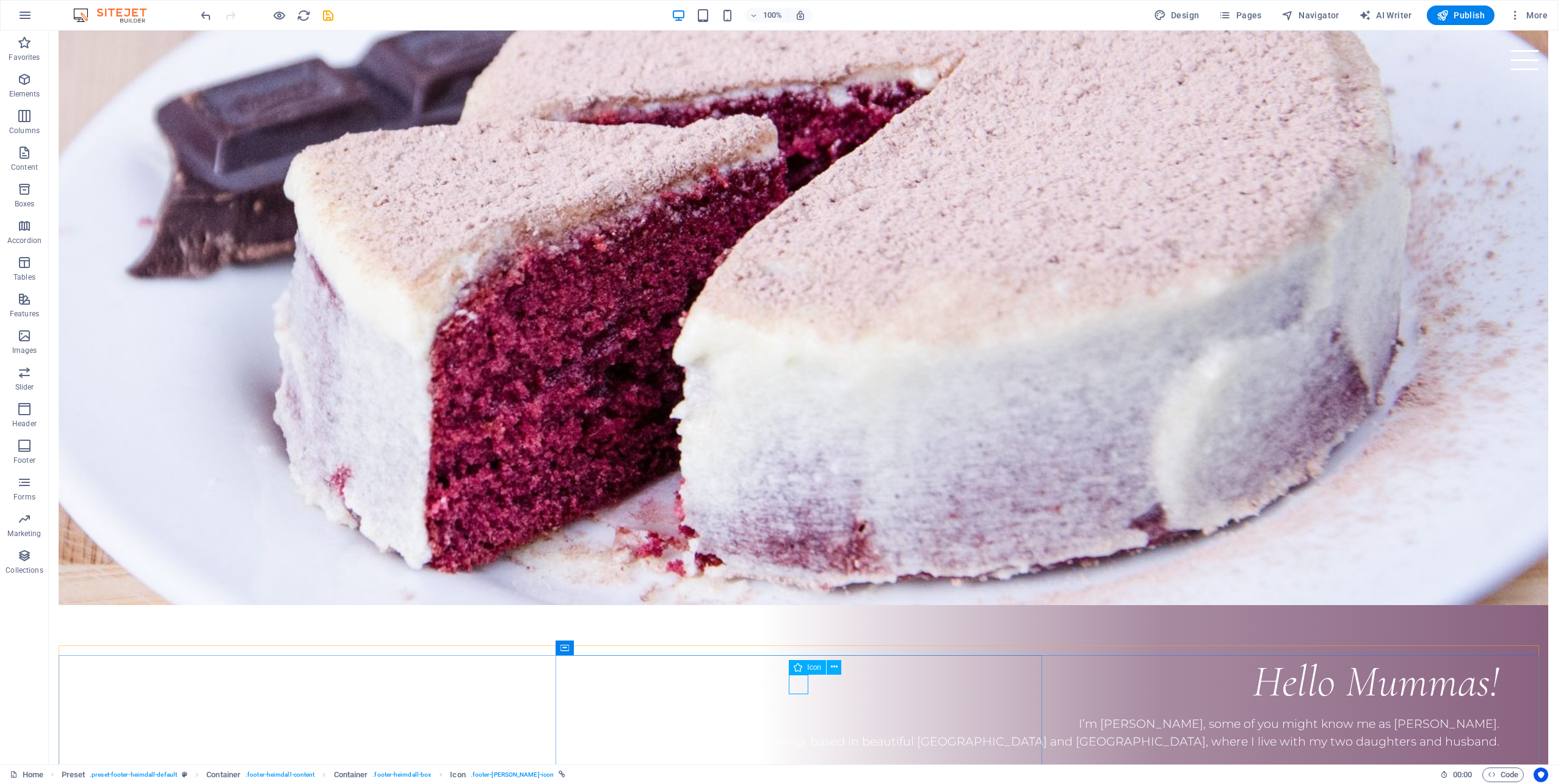
click at [805, 668] on div "Icon" at bounding box center [807, 667] width 37 height 15
click at [836, 667] on icon at bounding box center [834, 667] width 7 height 12
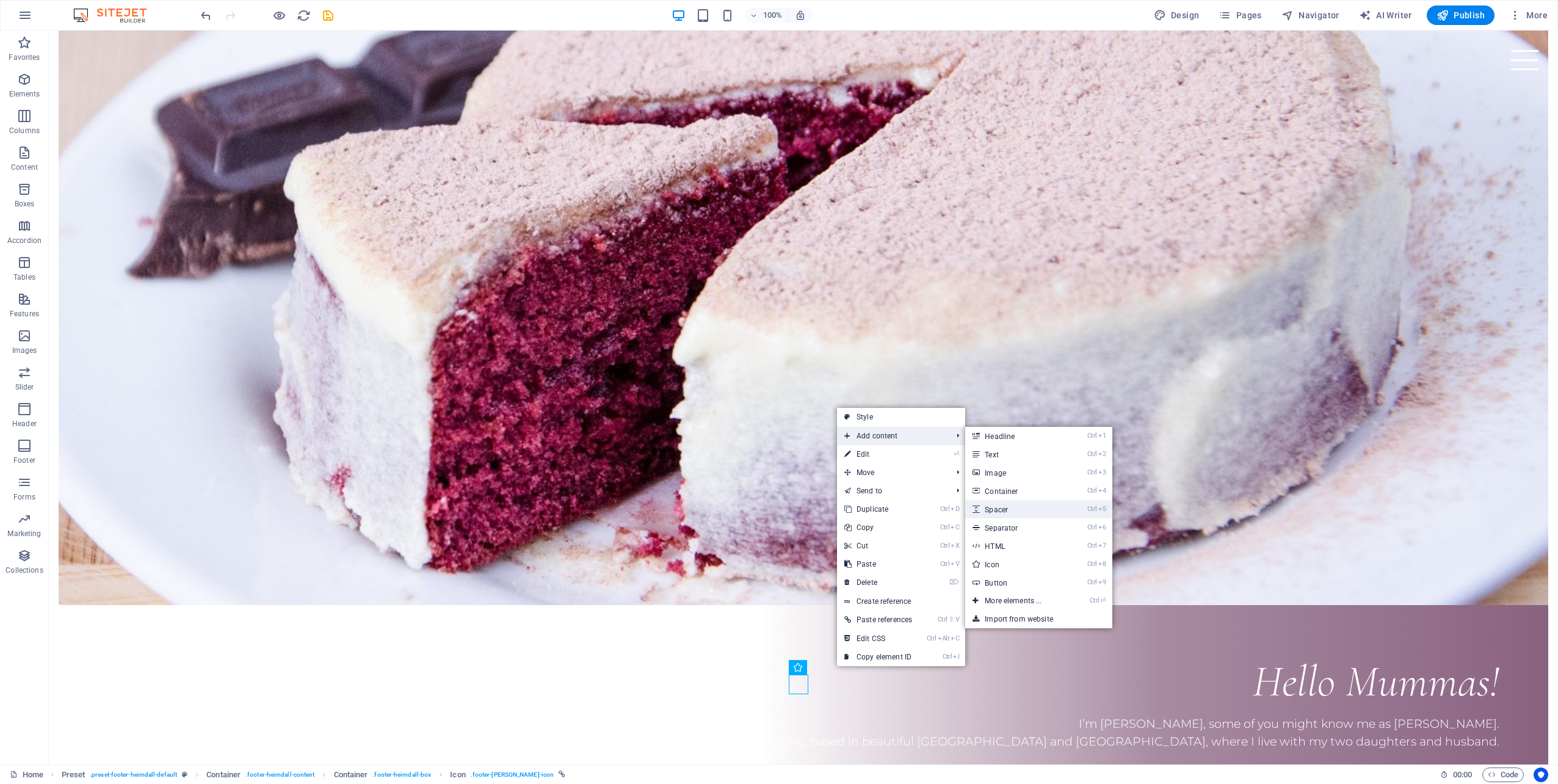
click at [1006, 510] on link "Ctrl 5 Spacer" at bounding box center [1015, 509] width 101 height 18
select select "px"
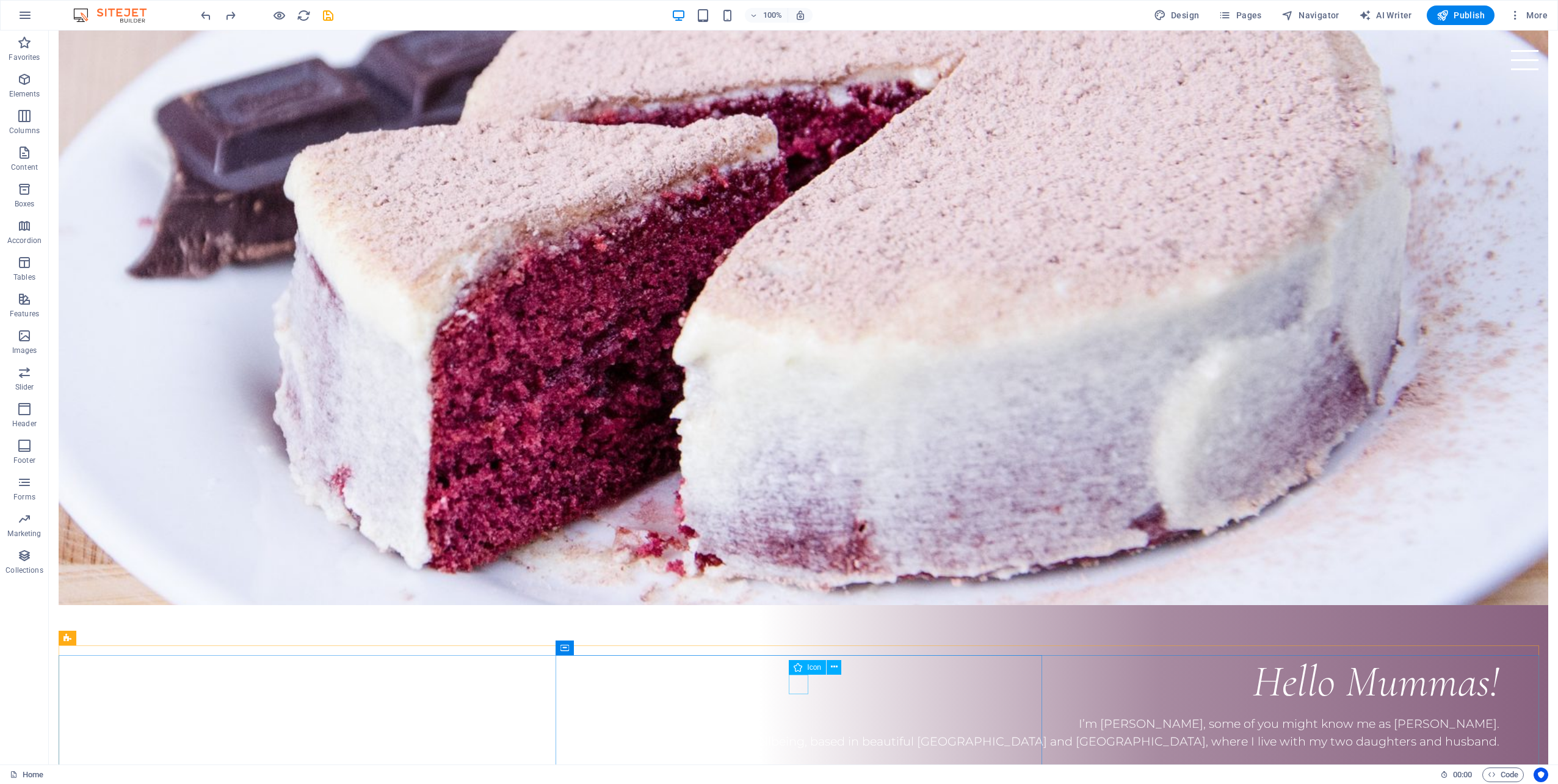
click at [812, 668] on span "Icon" at bounding box center [814, 666] width 14 height 7
click at [833, 669] on icon at bounding box center [834, 667] width 7 height 12
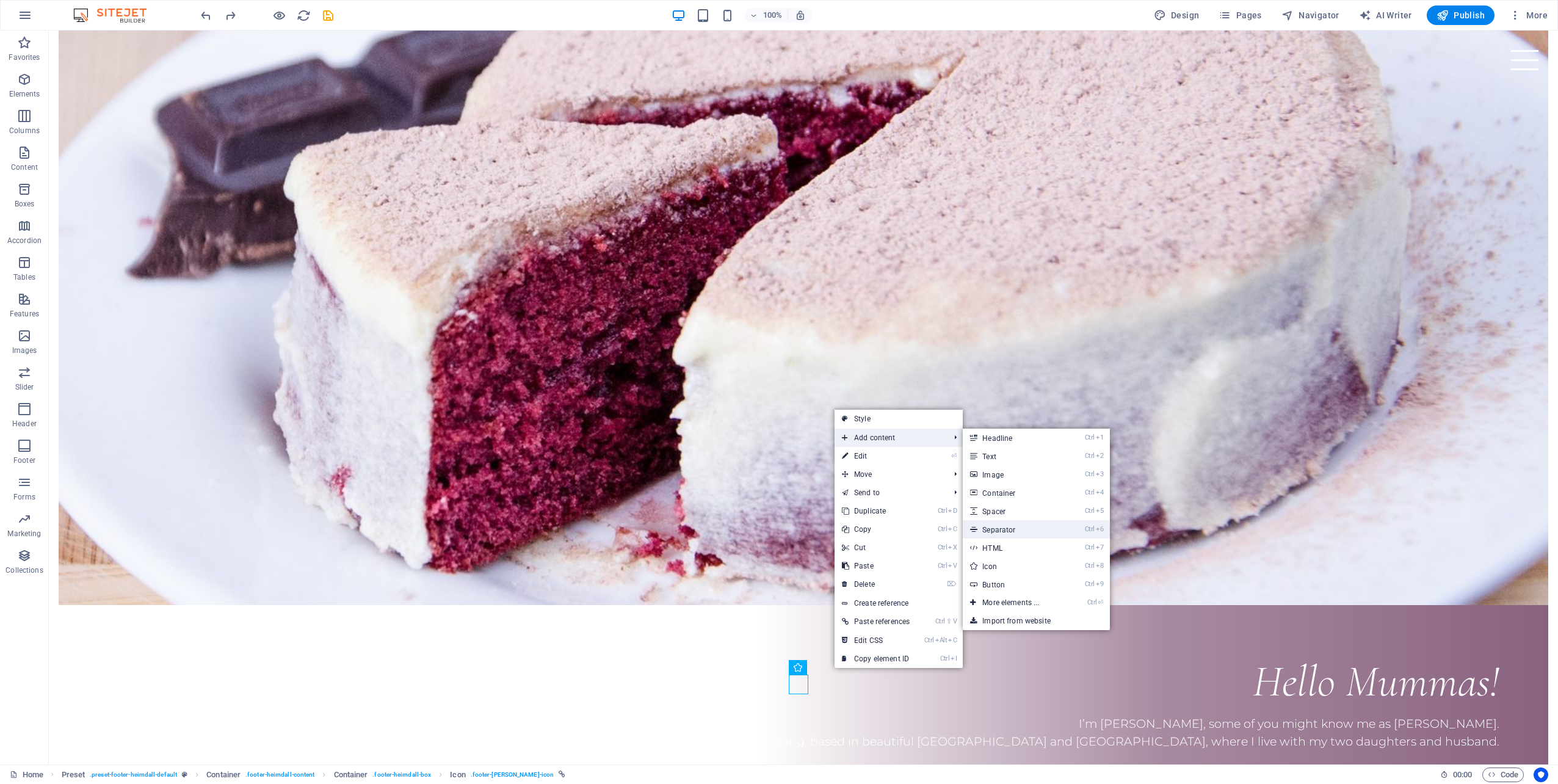
click at [1010, 526] on link "Ctrl 6 Separator" at bounding box center [1013, 529] width 101 height 18
select select "%"
select select "px"
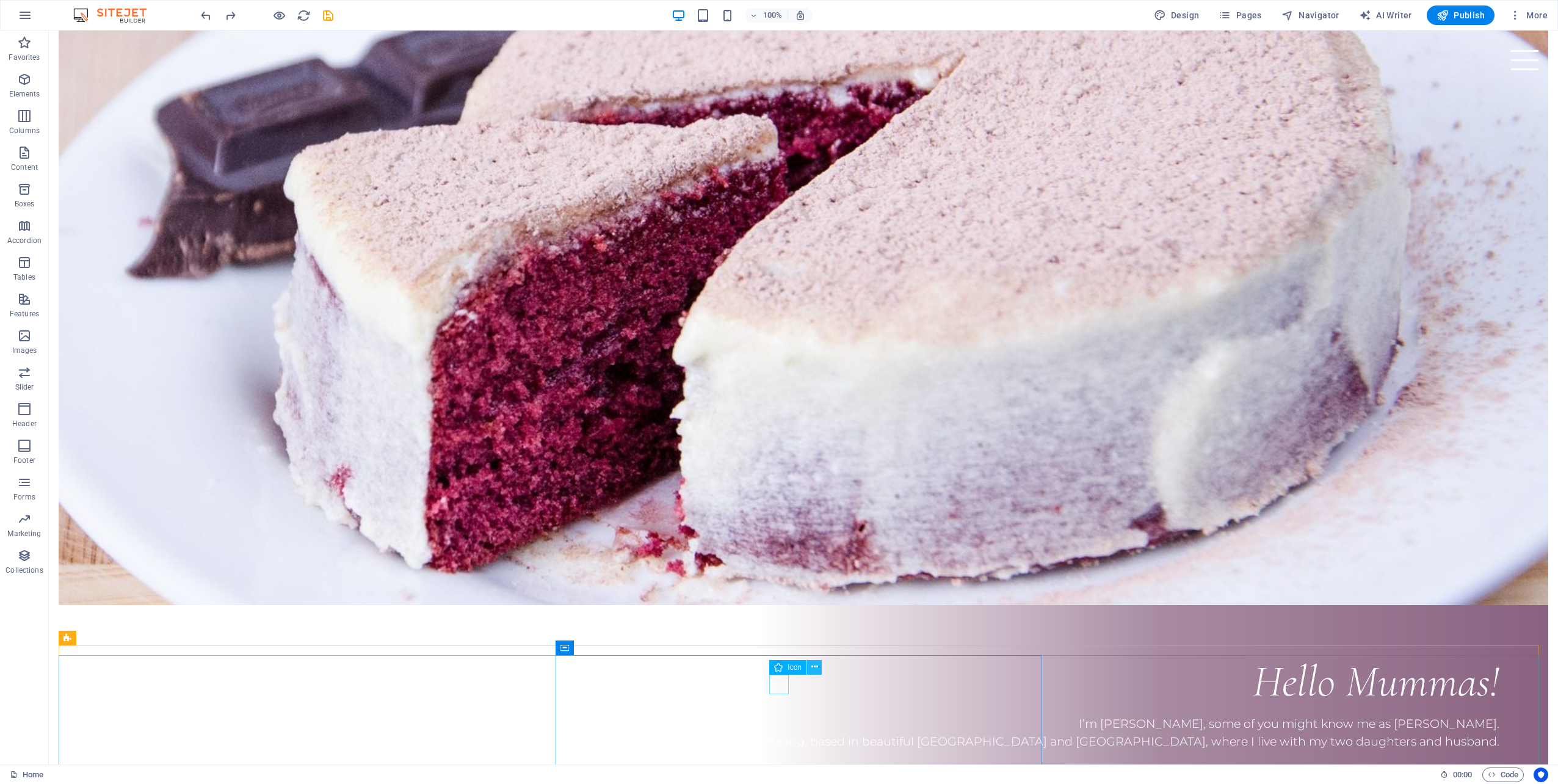
click at [814, 665] on icon at bounding box center [814, 667] width 7 height 12
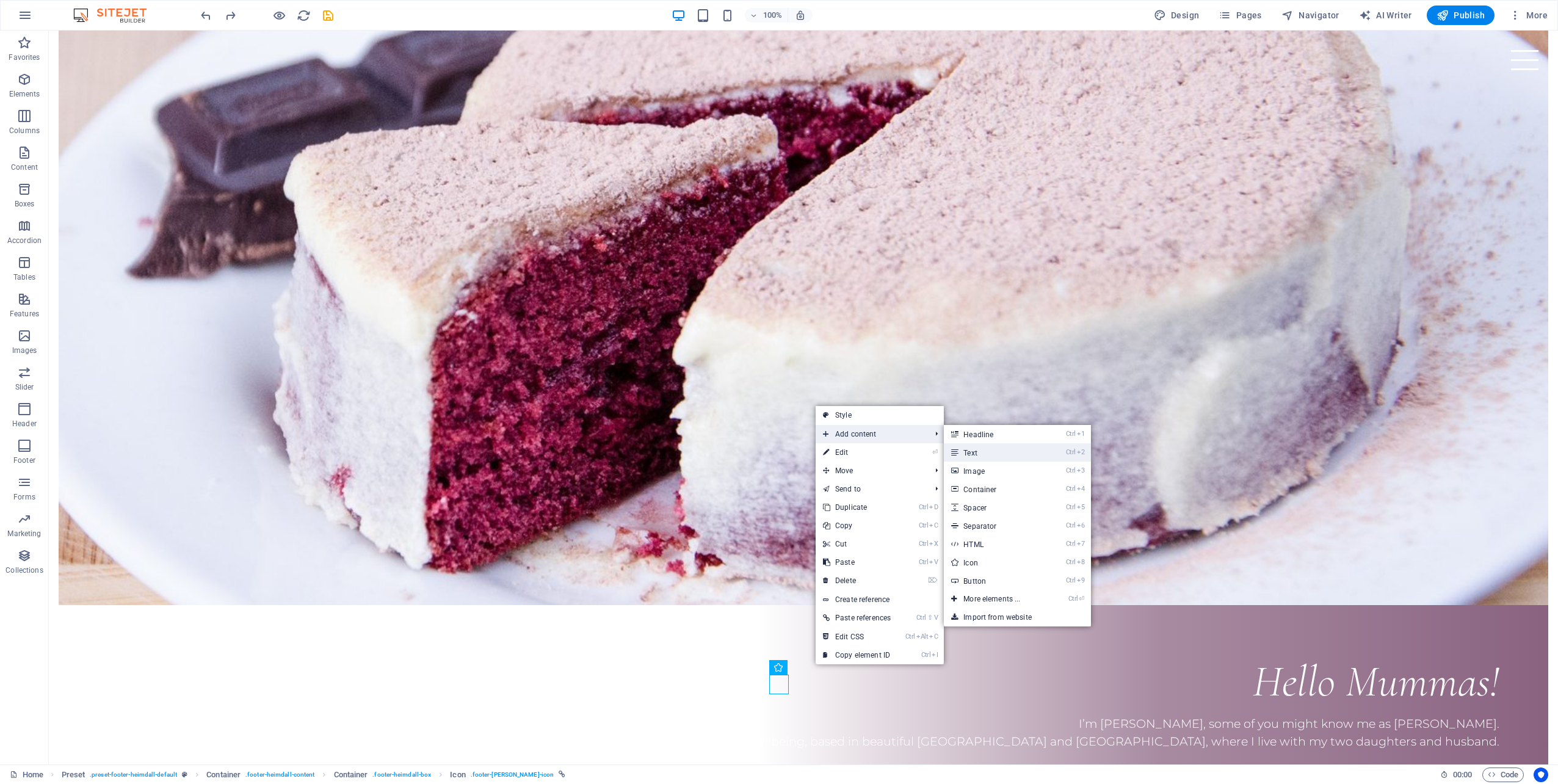
click at [987, 458] on link "Ctrl 2 Text" at bounding box center [994, 452] width 101 height 18
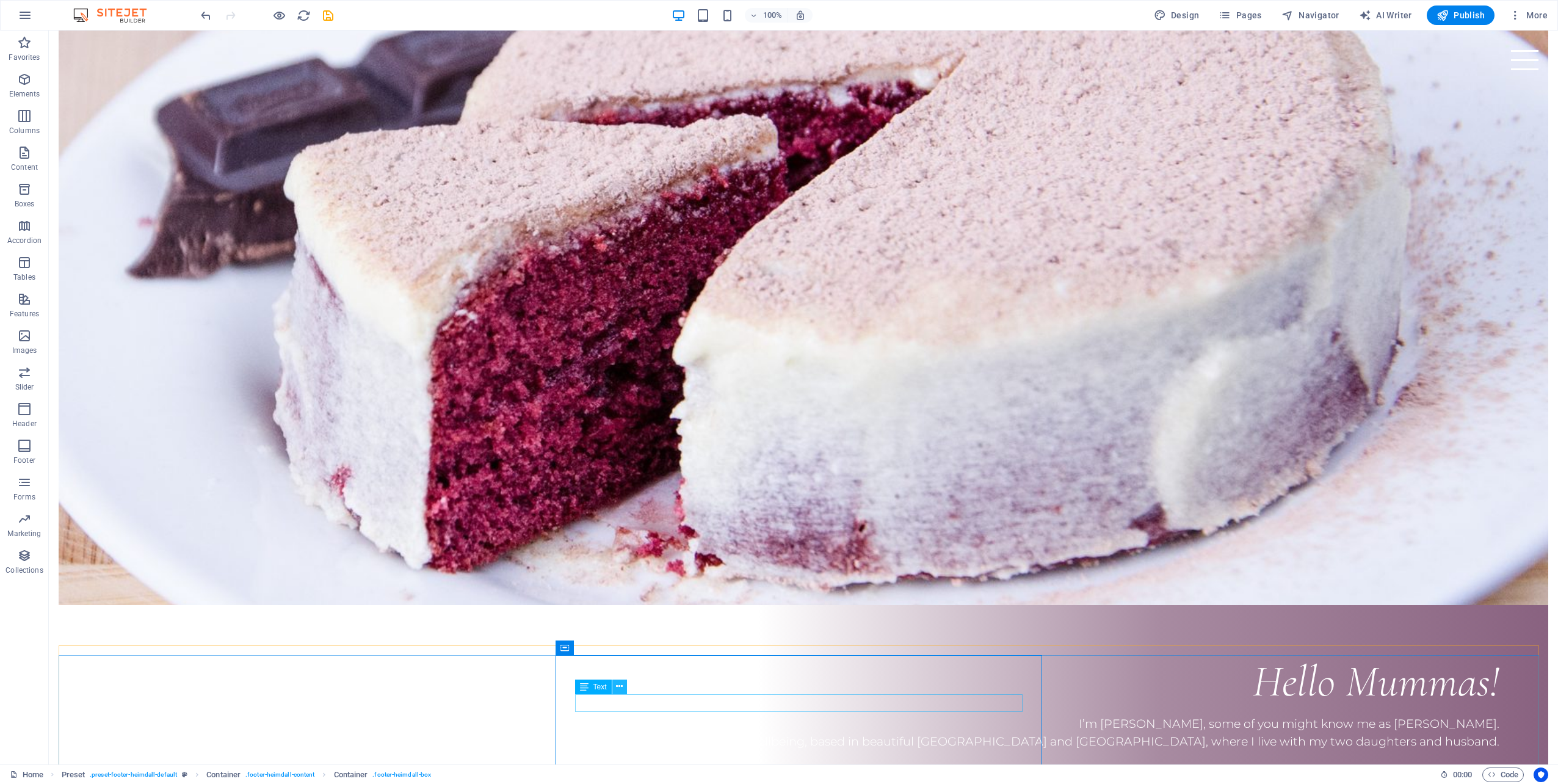
click at [616, 683] on icon at bounding box center [619, 686] width 7 height 12
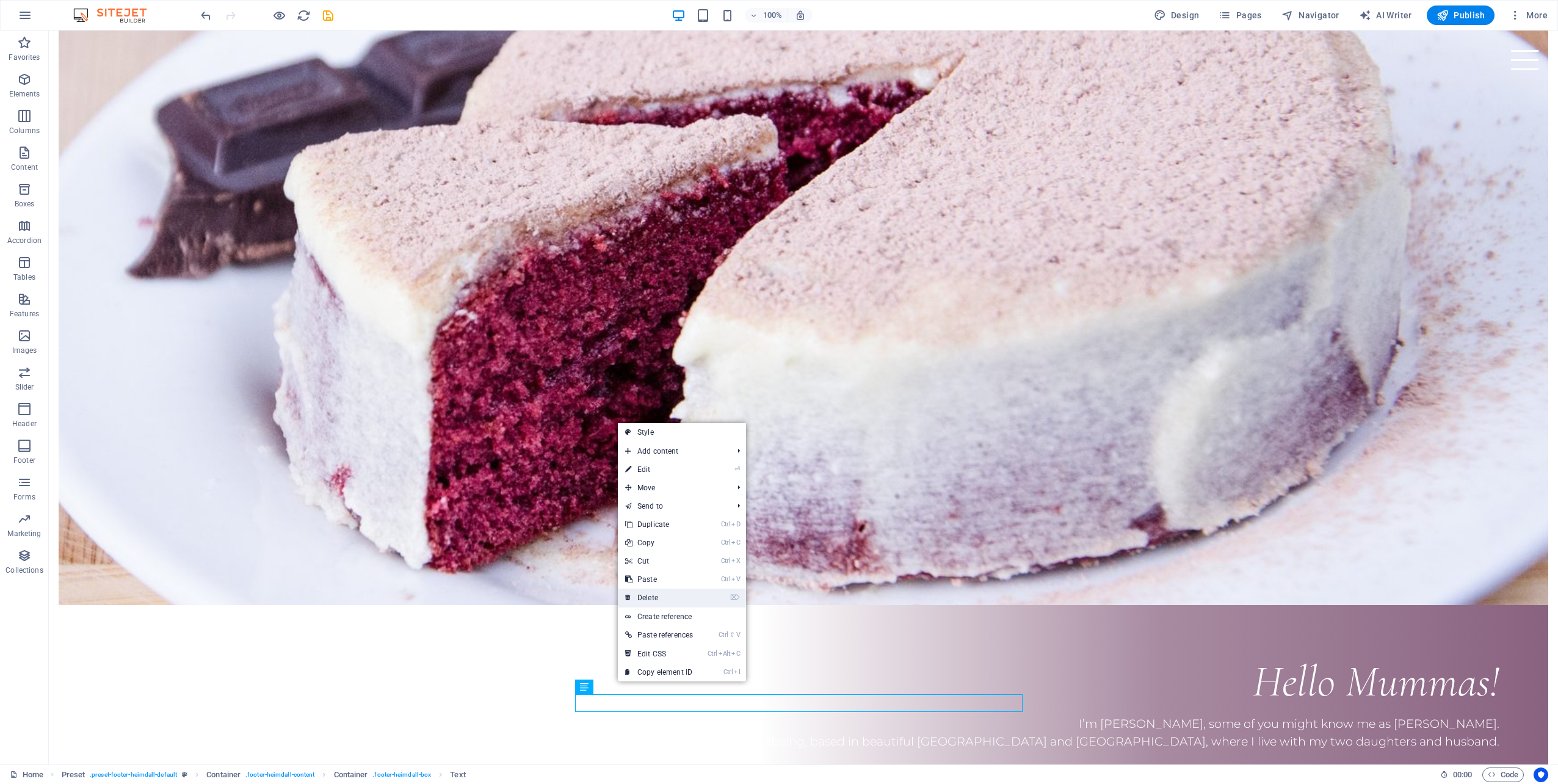
click at [652, 599] on link "⌦ Delete" at bounding box center [659, 597] width 83 height 18
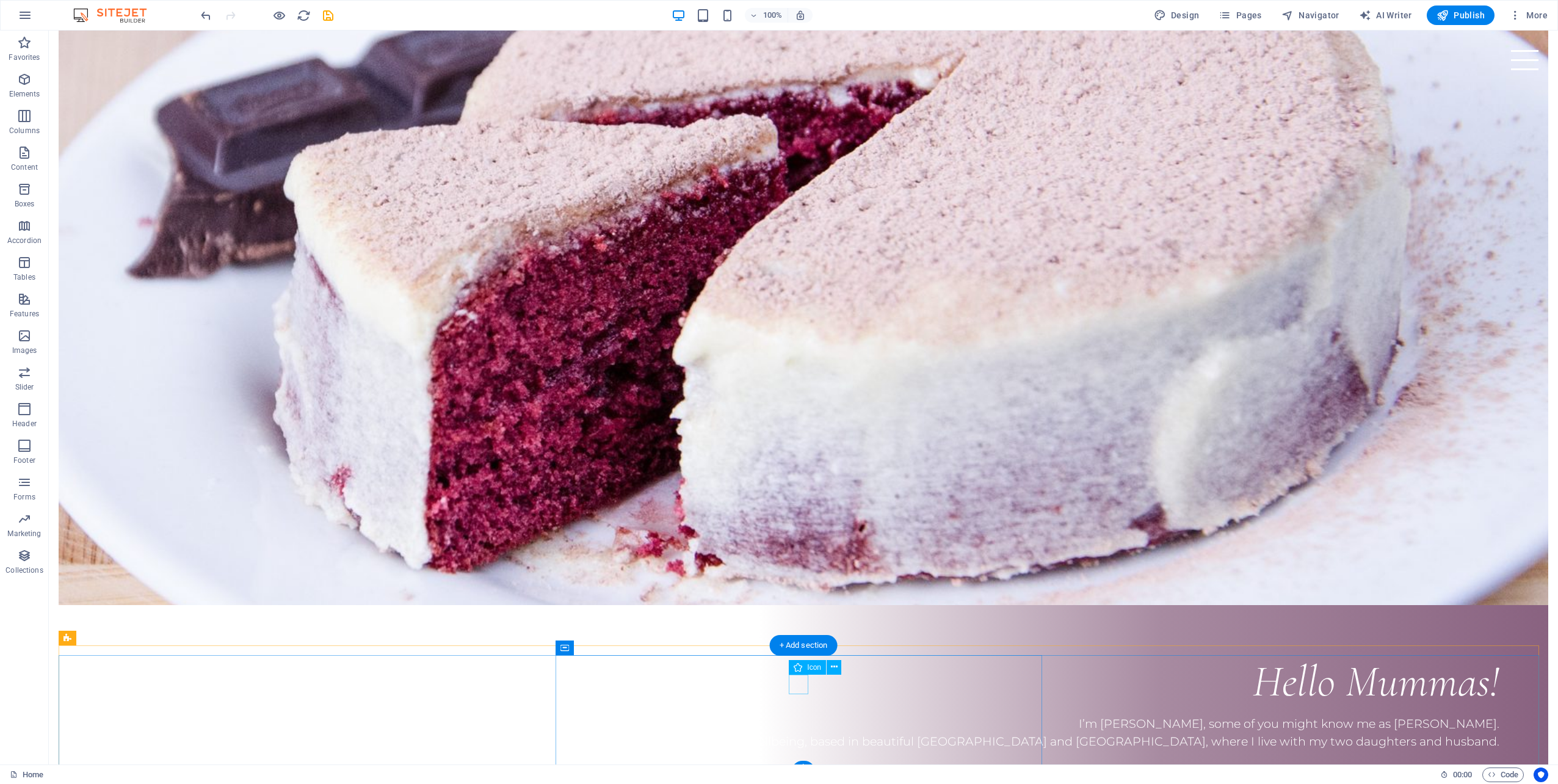
click at [852, 669] on icon at bounding box center [854, 667] width 7 height 12
click at [834, 666] on icon at bounding box center [834, 667] width 7 height 12
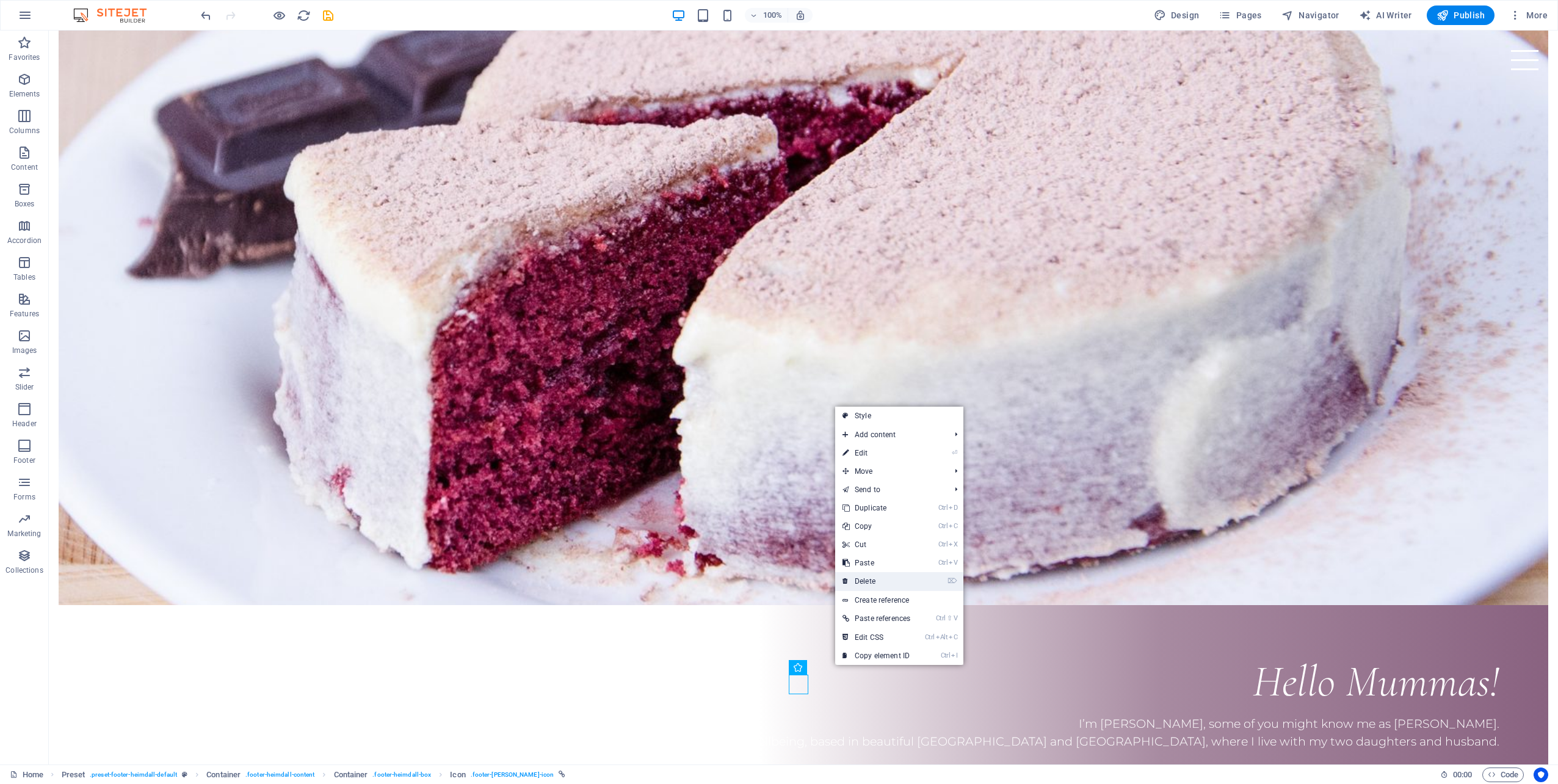
click at [880, 575] on link "⌦ Delete" at bounding box center [876, 580] width 83 height 18
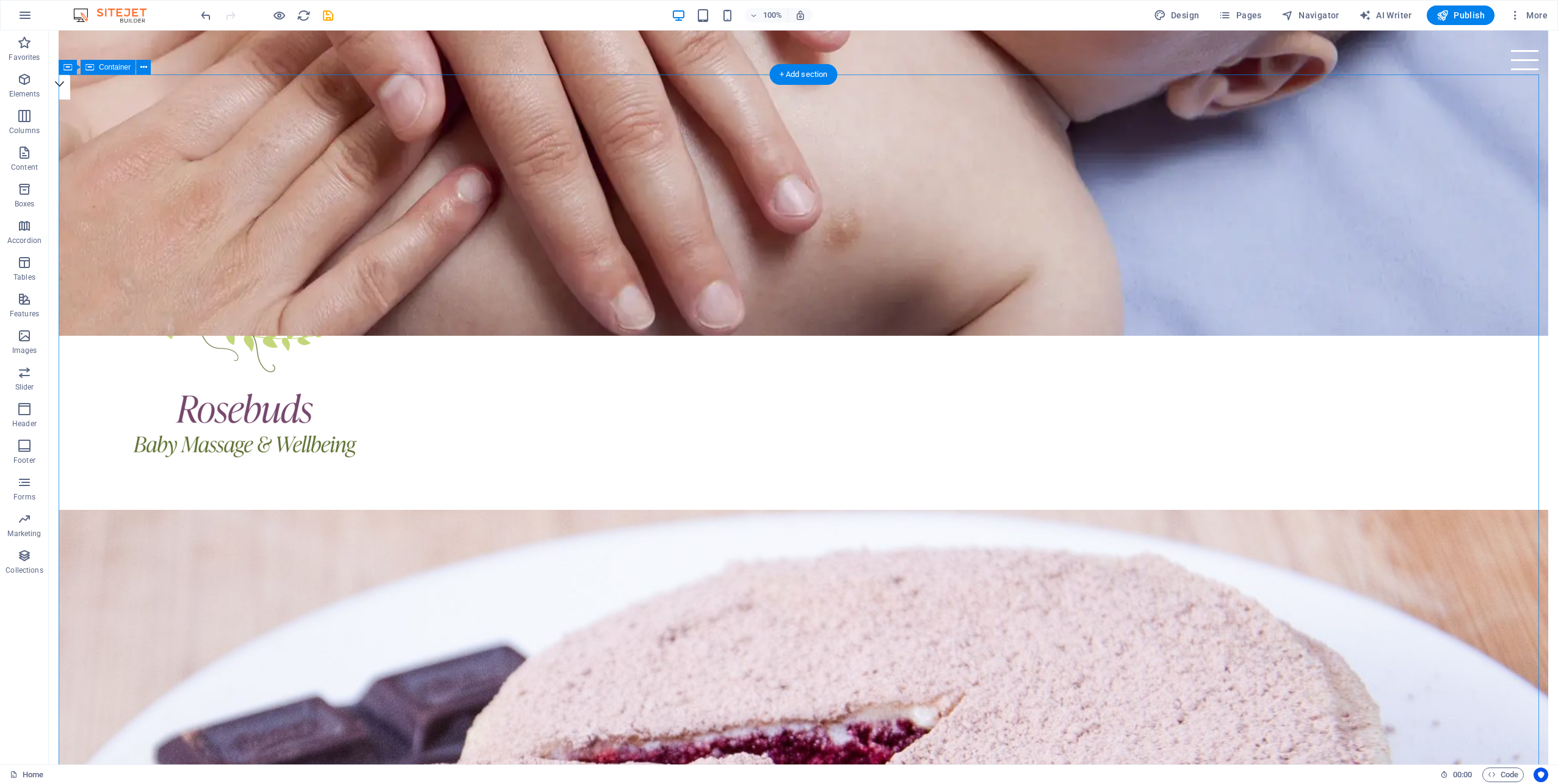
scroll to position [772, 0]
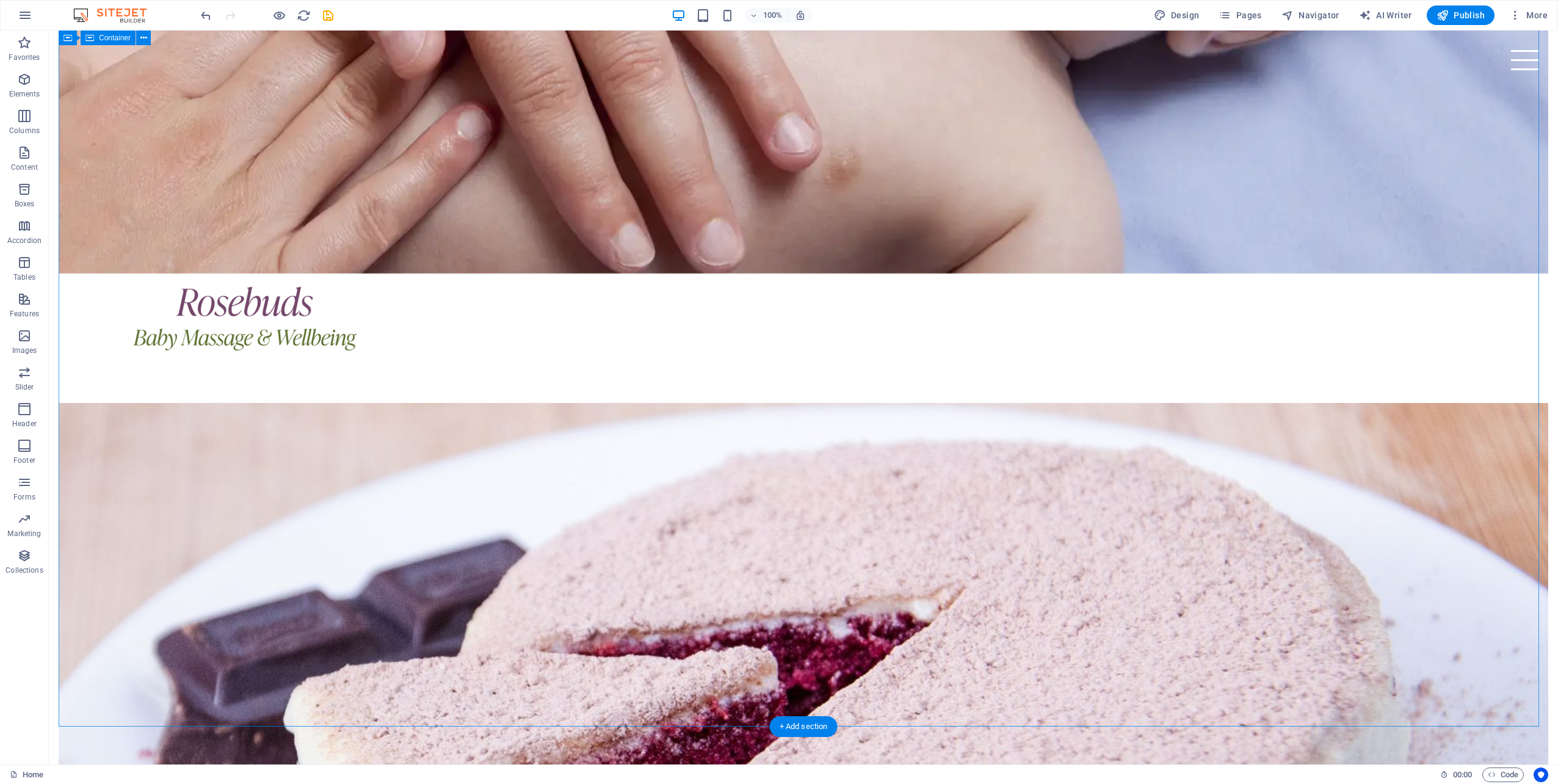
click at [140, 37] on icon at bounding box center [144, 38] width 7 height 12
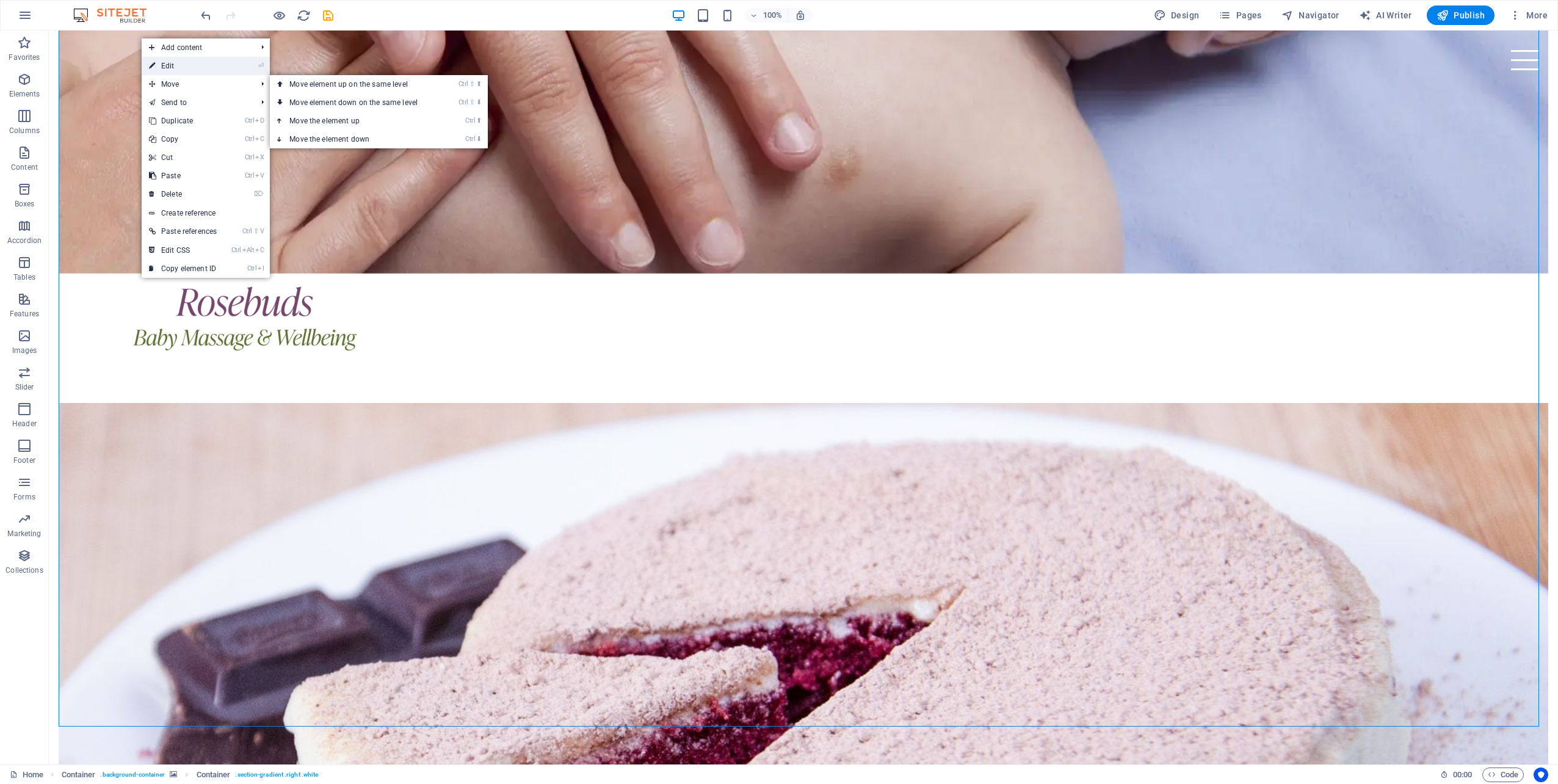
click at [186, 65] on link "⏎ Edit" at bounding box center [183, 66] width 83 height 18
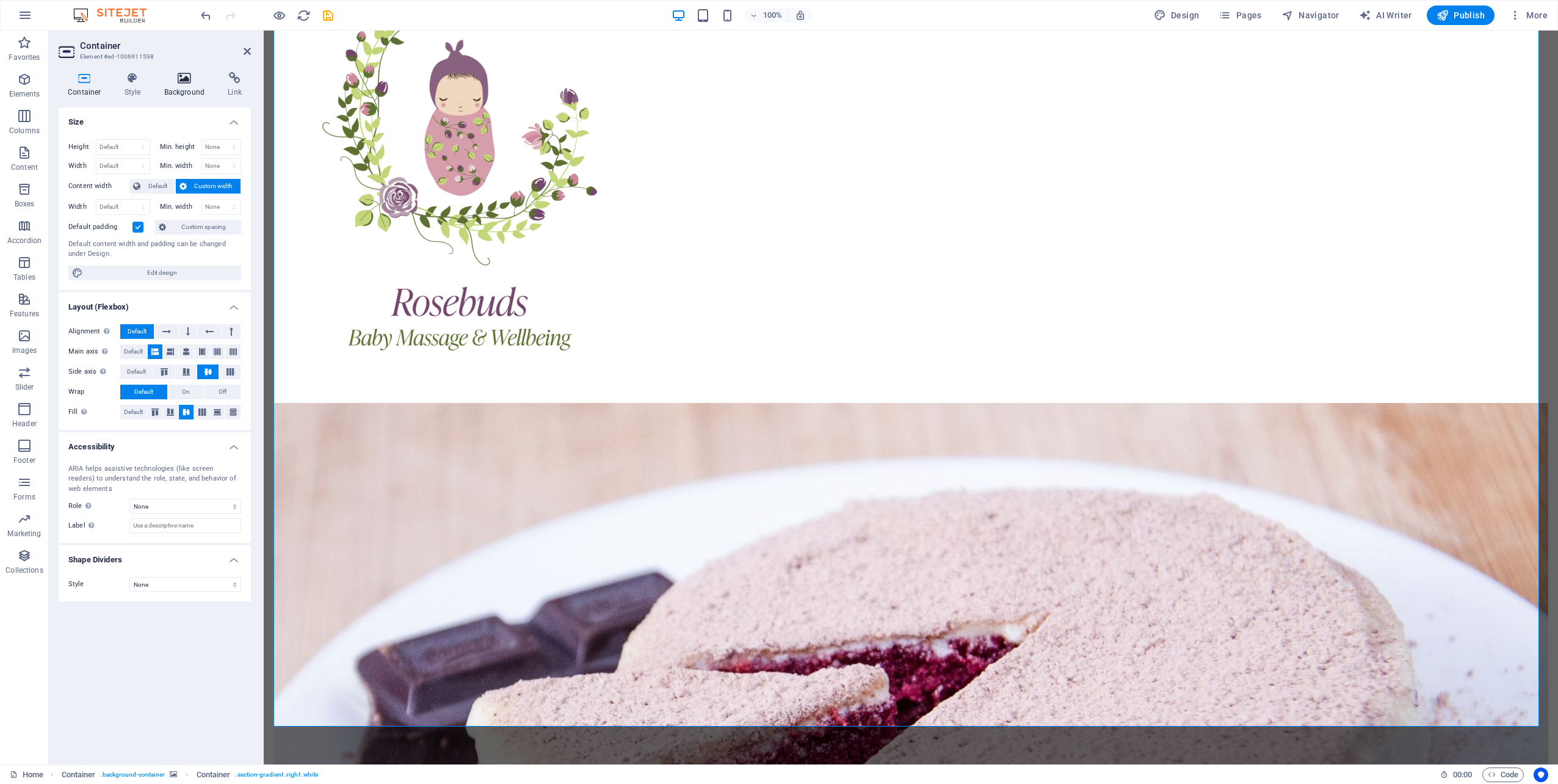
click at [177, 88] on h4 "Background" at bounding box center [187, 84] width 64 height 26
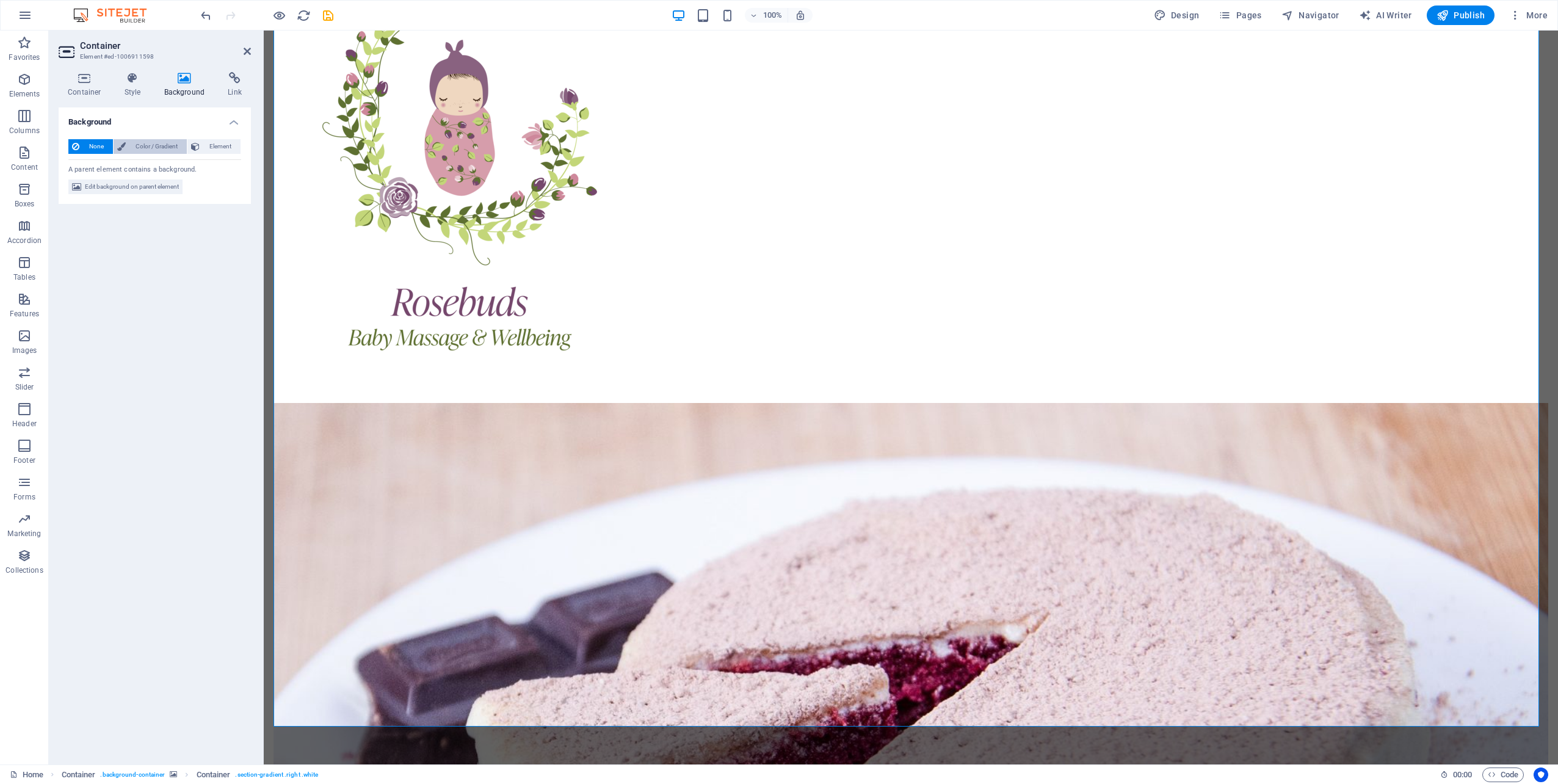
click at [145, 143] on span "Color / Gradient" at bounding box center [156, 146] width 54 height 15
click at [115, 166] on span "Gradient" at bounding box center [116, 170] width 30 height 17
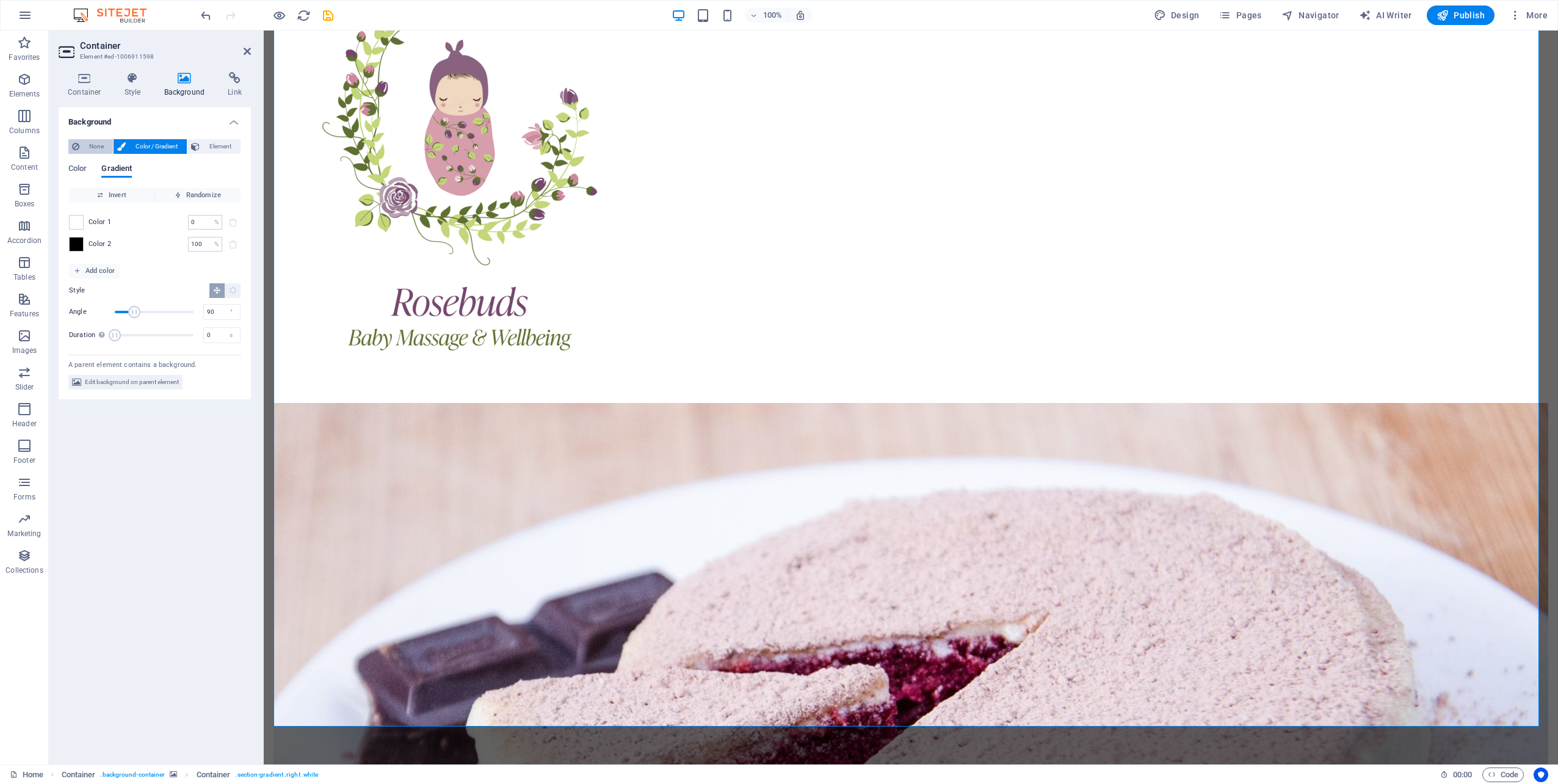
click at [89, 144] on span "None" at bounding box center [96, 146] width 27 height 15
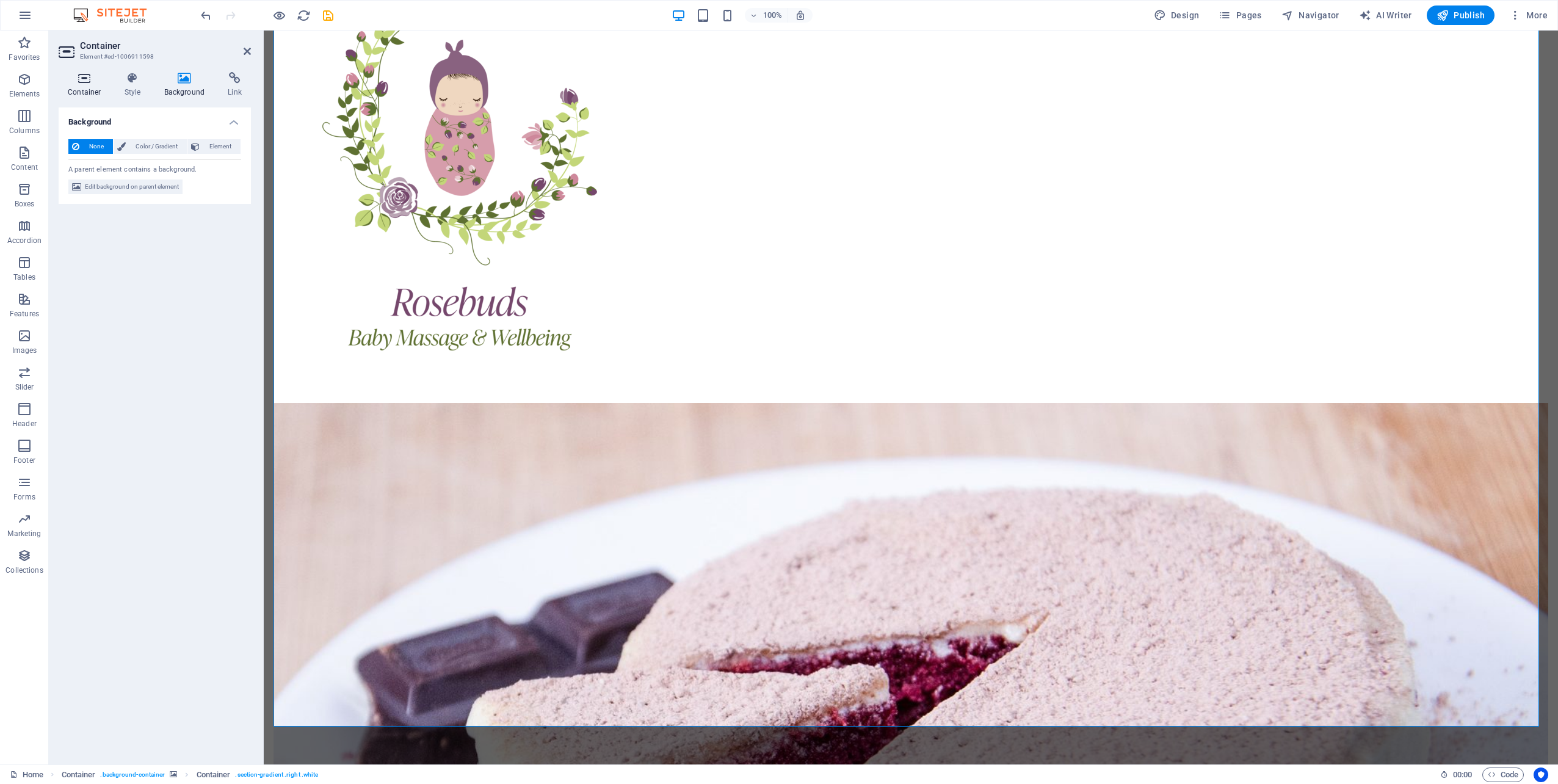
click at [89, 87] on h4 "Container" at bounding box center [87, 84] width 57 height 26
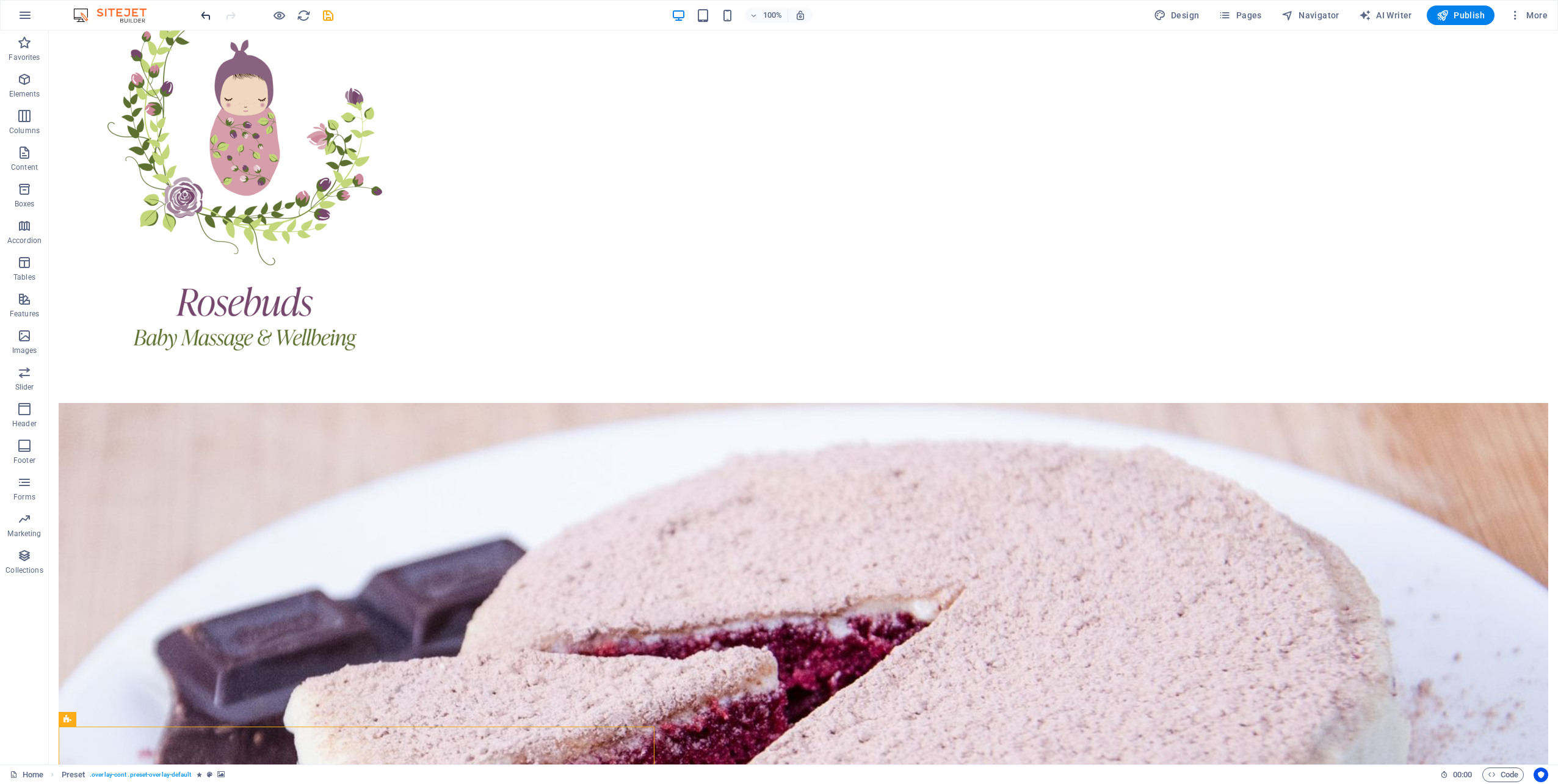
click at [208, 16] on icon "undo" at bounding box center [206, 16] width 14 height 14
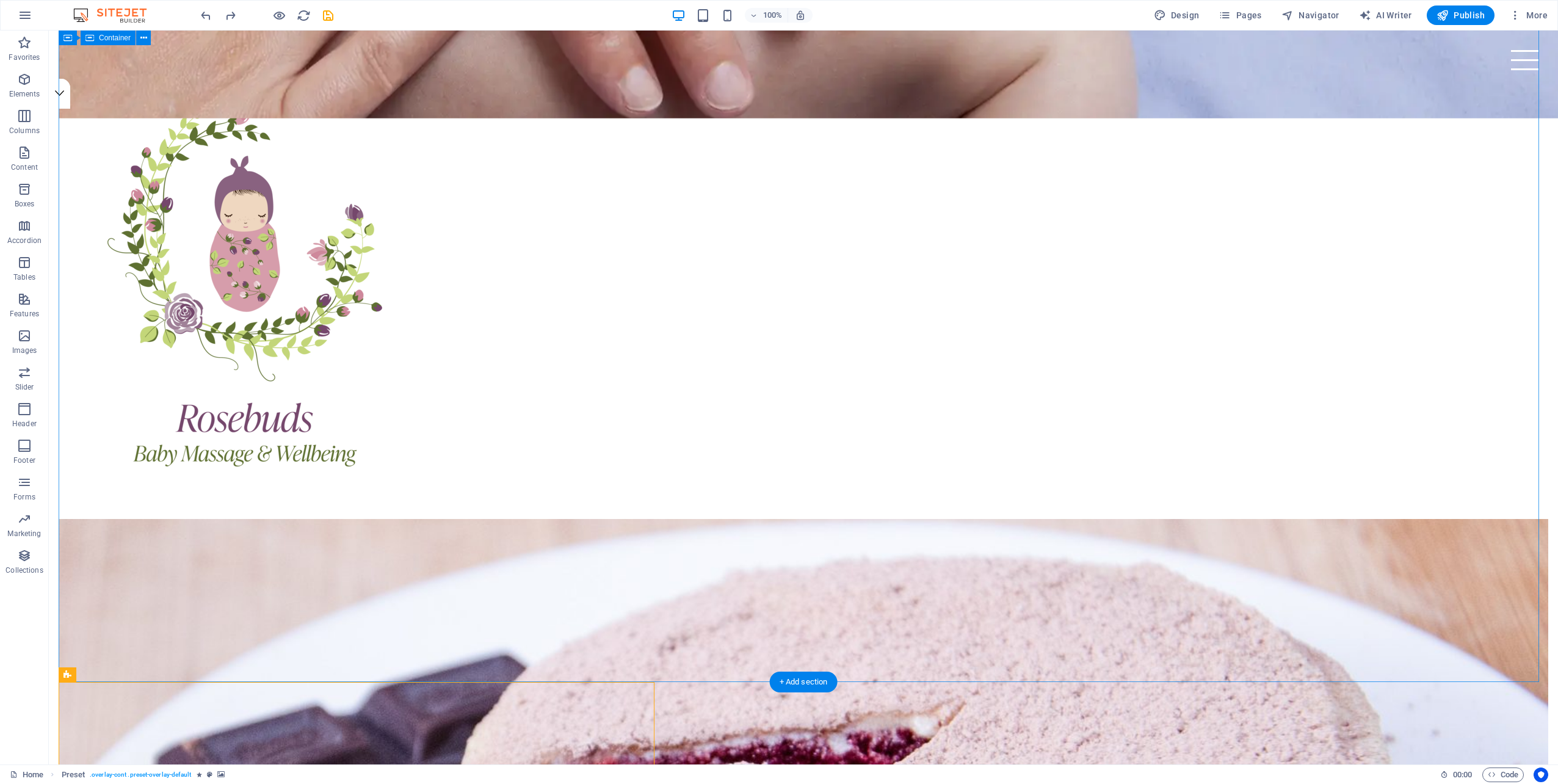
scroll to position [588, 0]
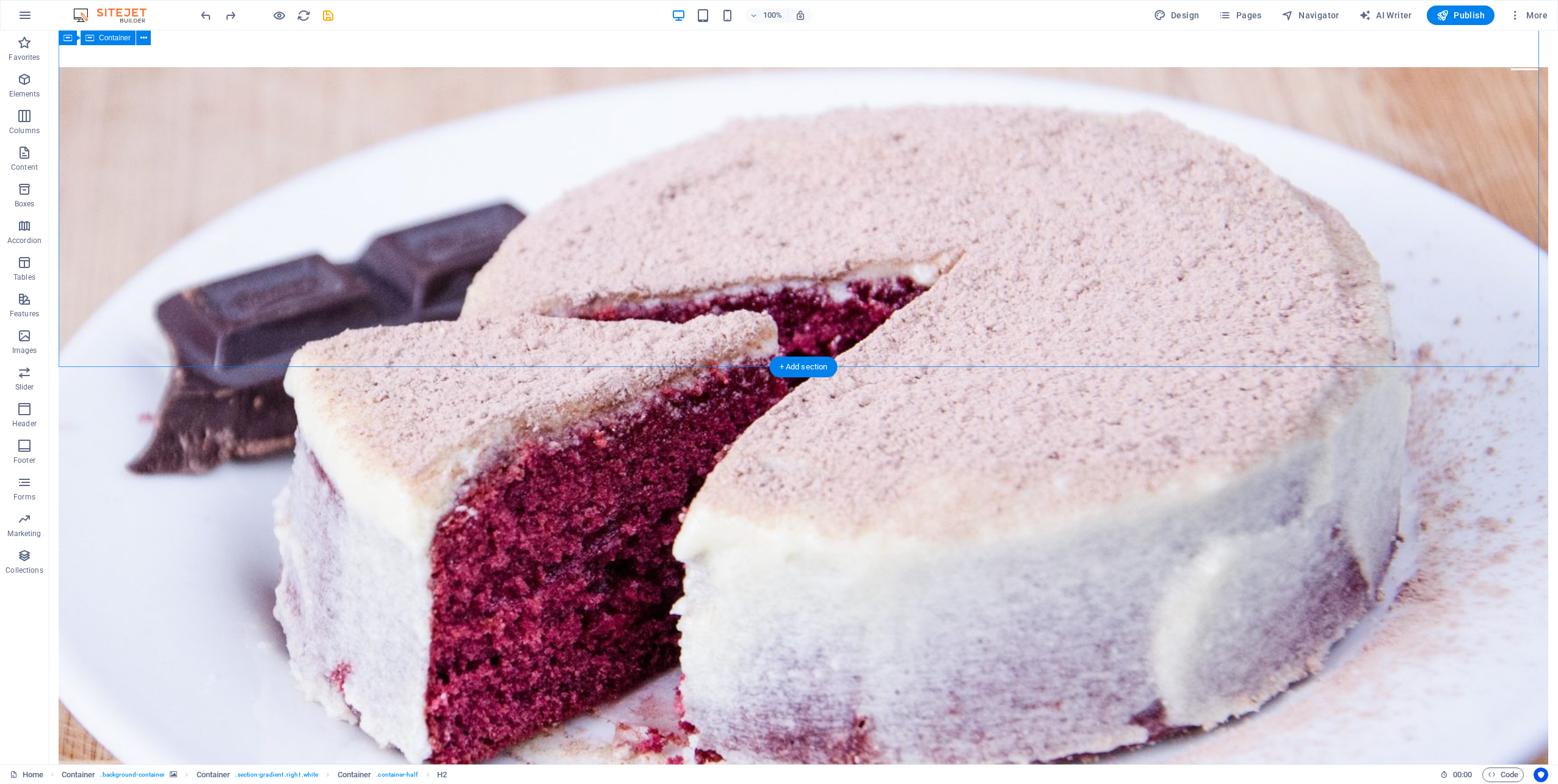
scroll to position [1321, 0]
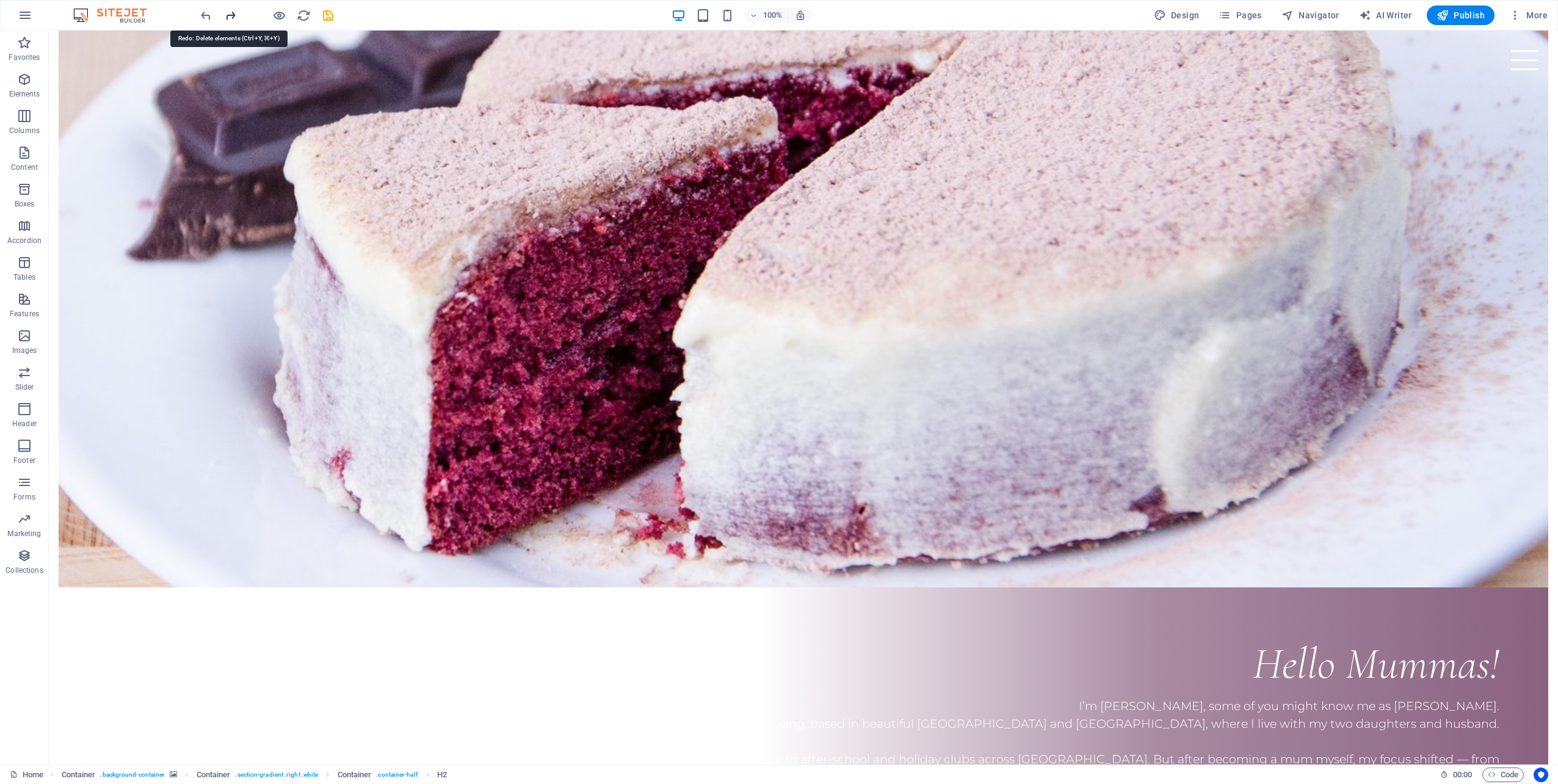
click at [227, 17] on icon "redo" at bounding box center [230, 16] width 14 height 14
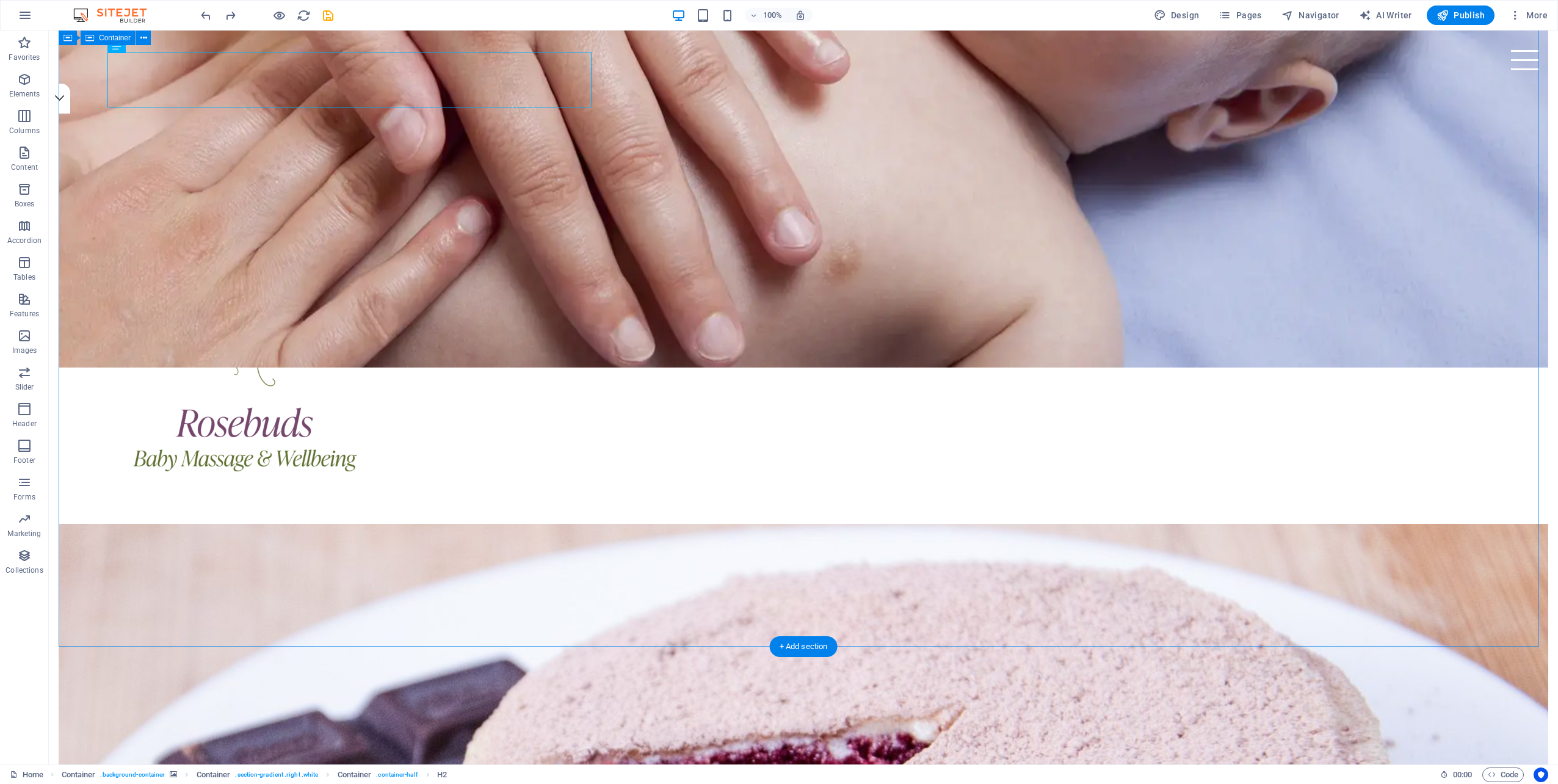
scroll to position [649, 0]
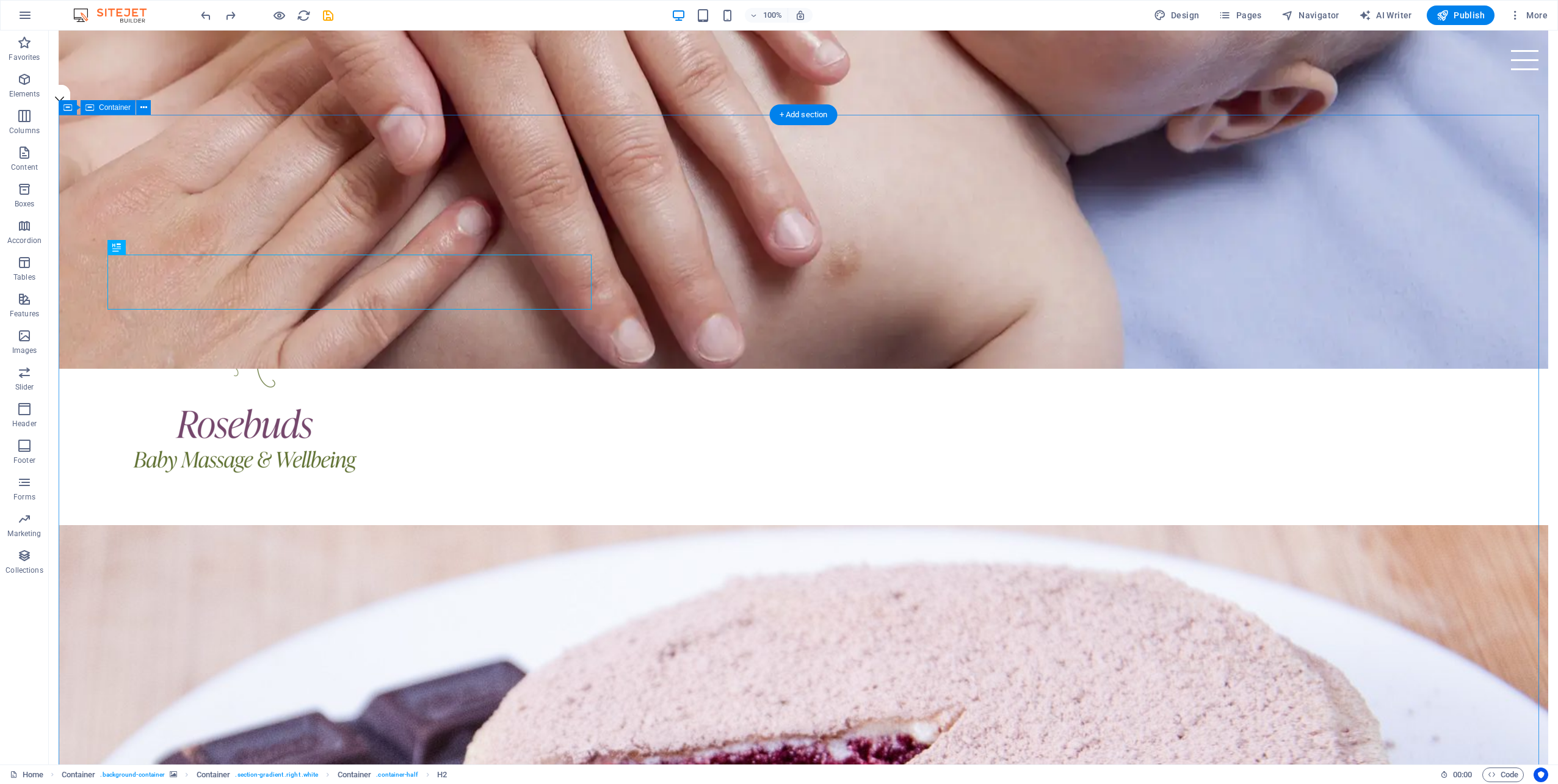
click at [133, 248] on span "Container" at bounding box center [141, 247] width 32 height 7
click at [169, 248] on icon at bounding box center [170, 247] width 7 height 12
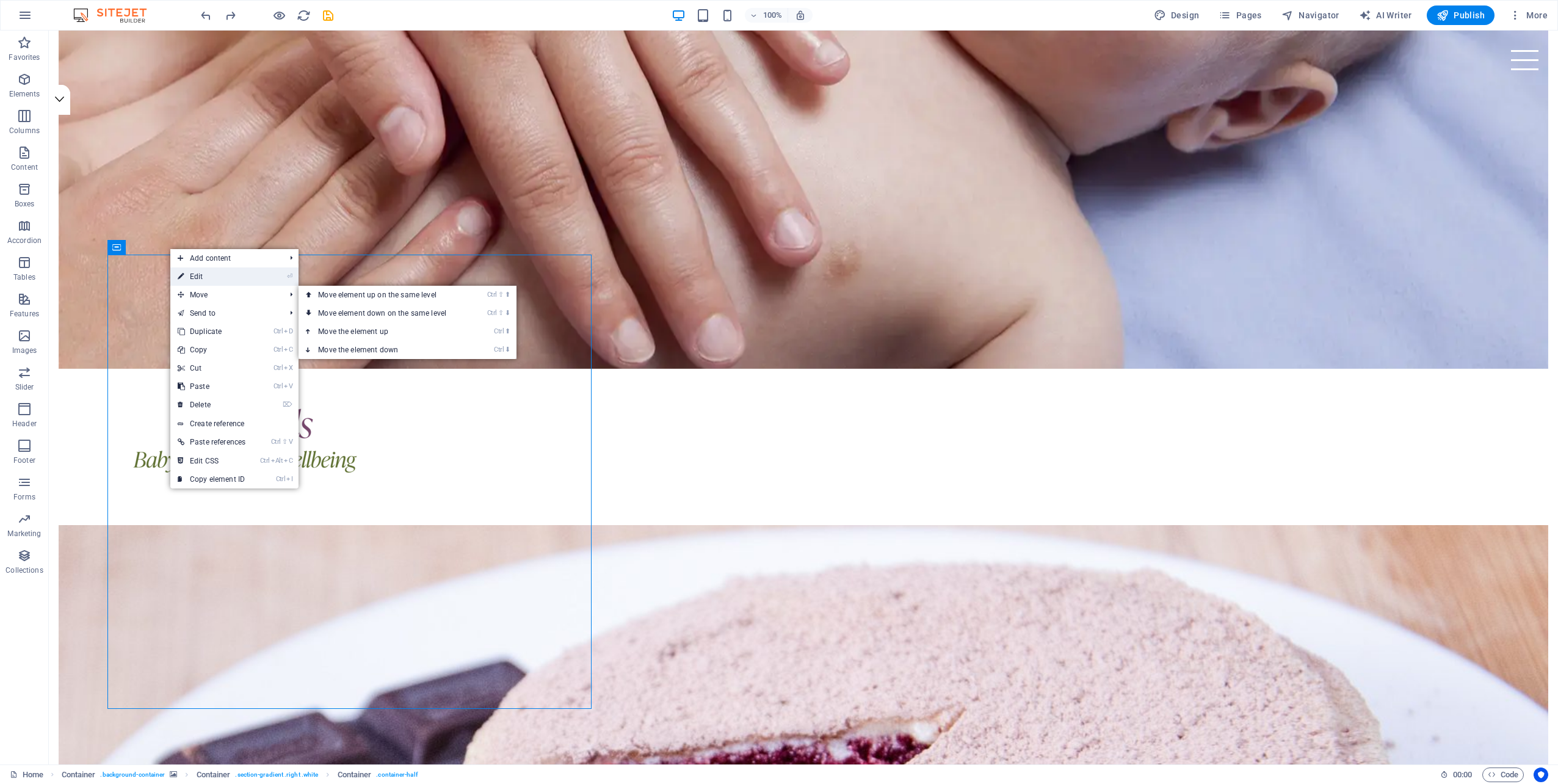
click at [204, 276] on link "⏎ Edit" at bounding box center [211, 276] width 83 height 18
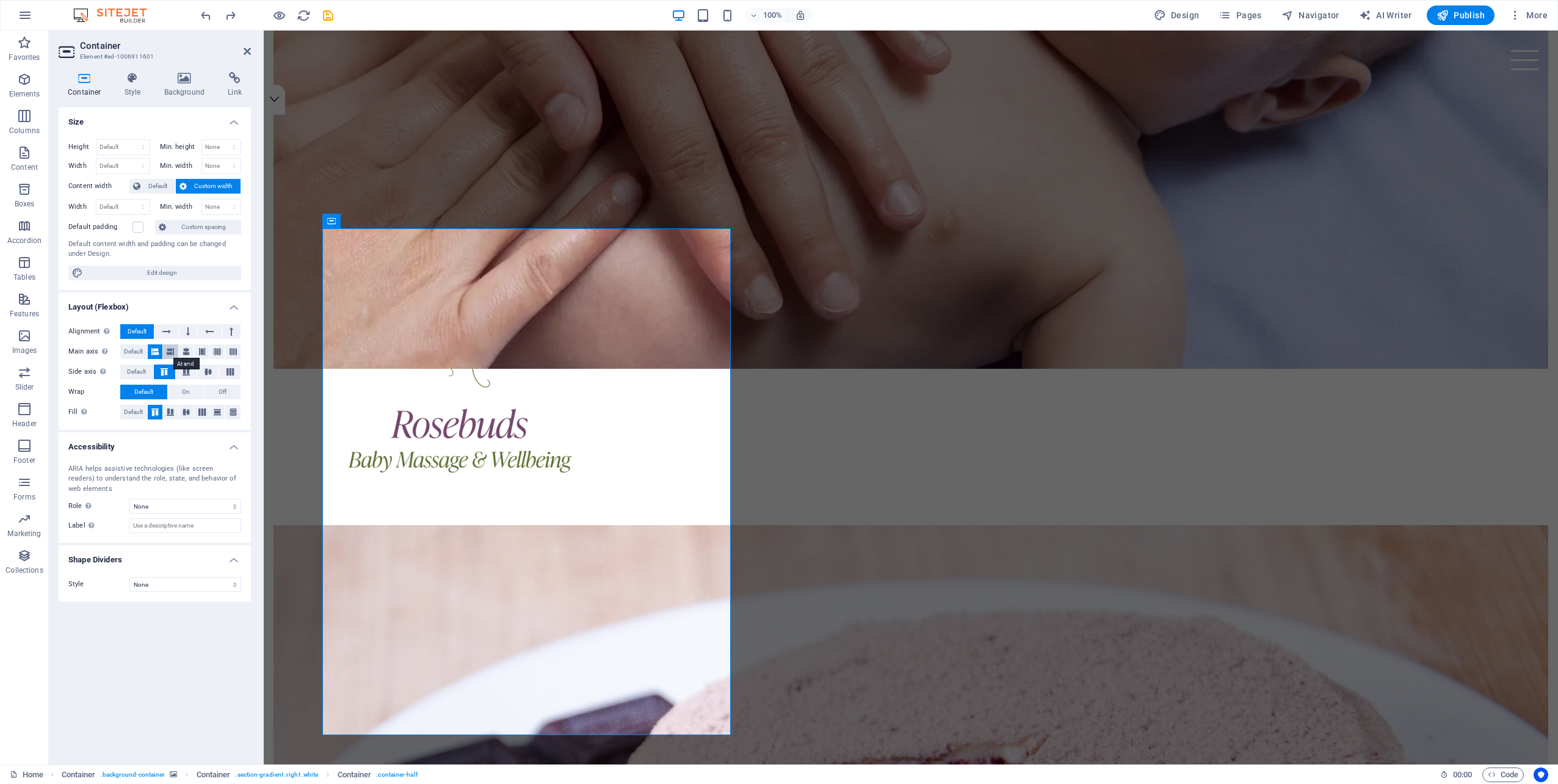
click at [171, 348] on icon at bounding box center [170, 351] width 7 height 15
click at [161, 183] on span "Default" at bounding box center [158, 186] width 27 height 15
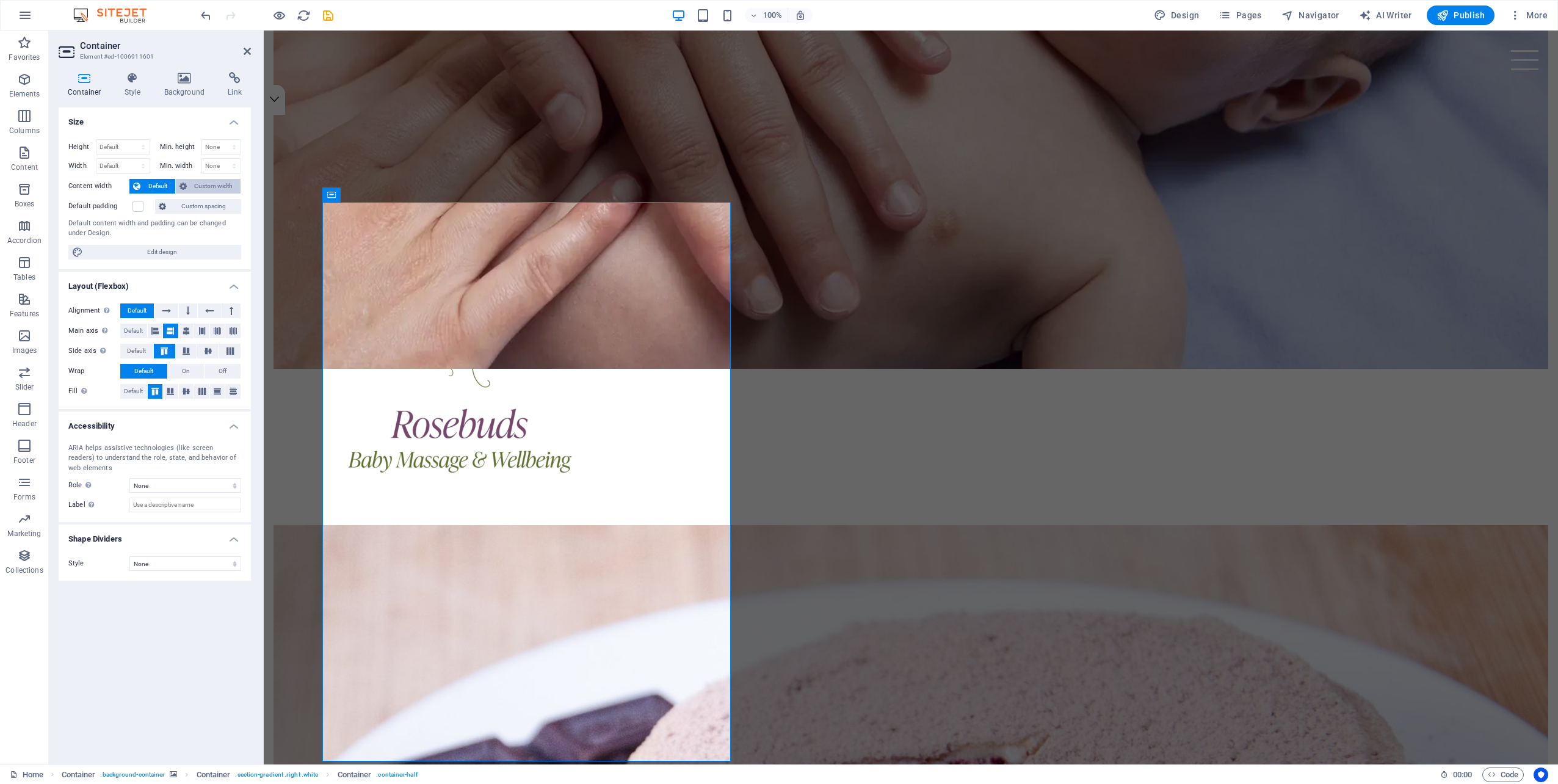
click at [201, 183] on span "Custom width" at bounding box center [214, 186] width 47 height 15
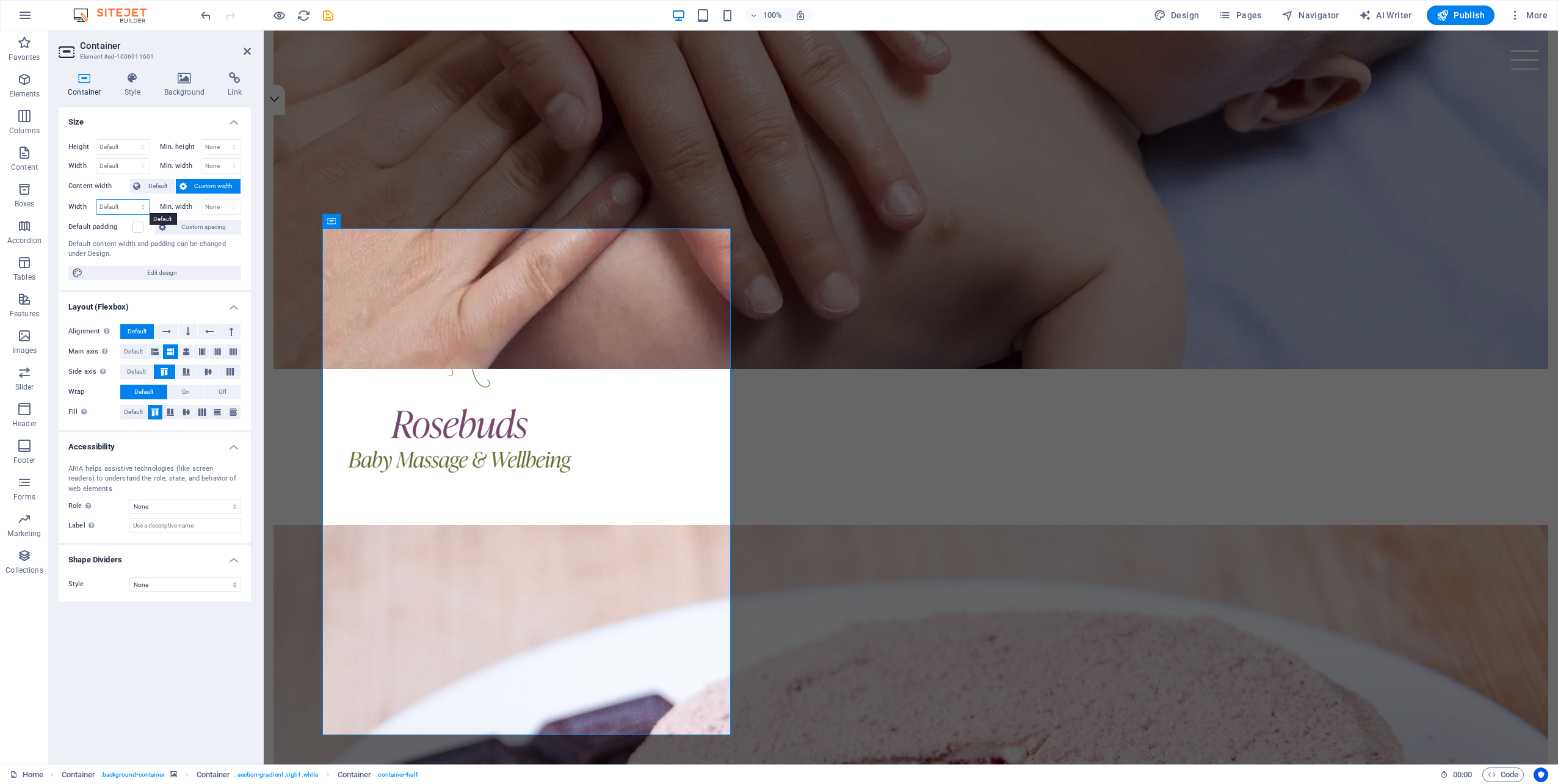
click at [133, 200] on select "Default px rem % em vh vw" at bounding box center [123, 207] width 53 height 15
select select "%"
click at [133, 200] on select "Default px rem % em vh vw" at bounding box center [123, 207] width 53 height 15
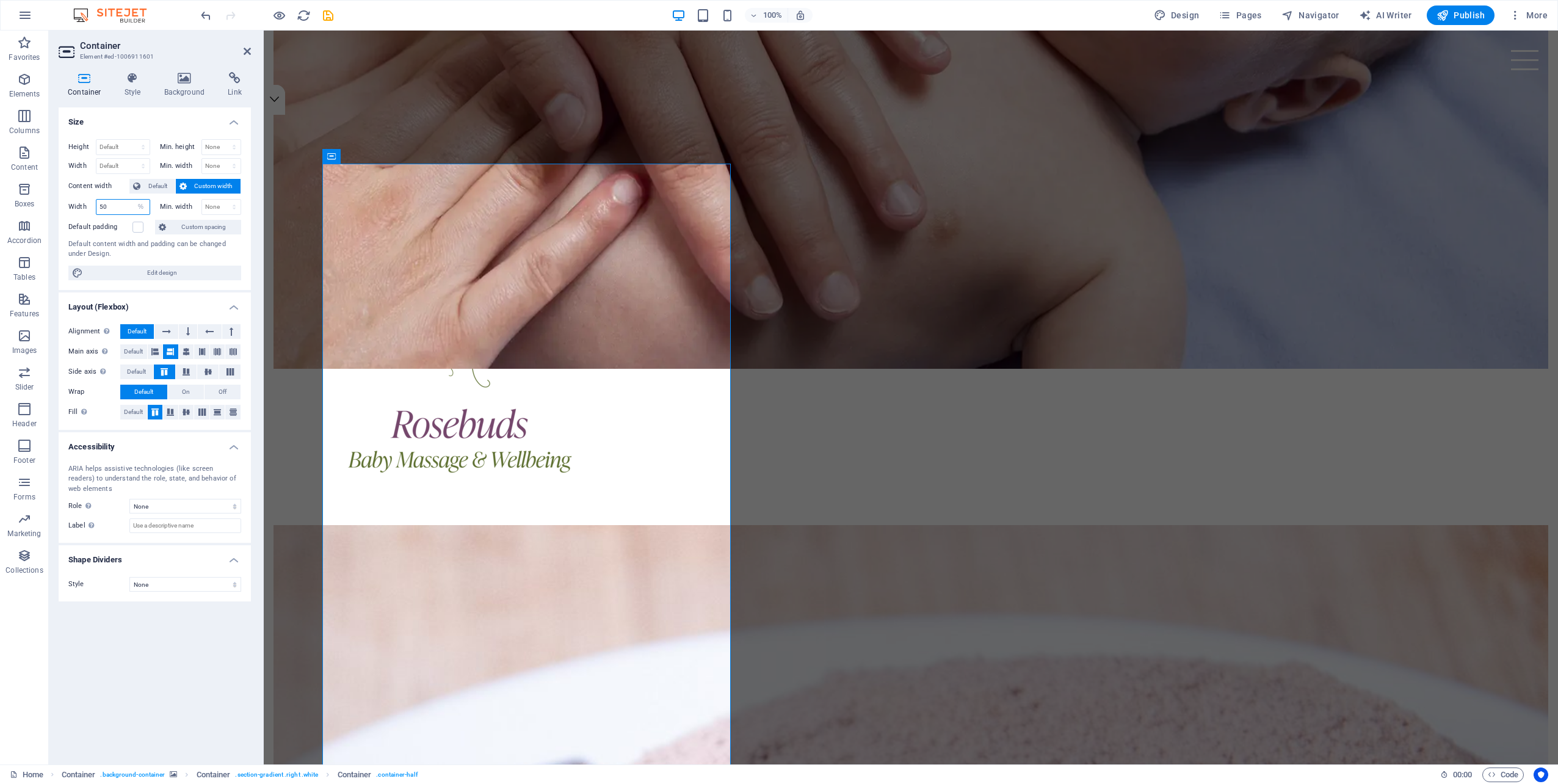
type input "50"
click at [163, 204] on label "Min. width" at bounding box center [180, 207] width 41 height 7
drag, startPoint x: 115, startPoint y: 204, endPoint x: 93, endPoint y: 205, distance: 22.0
click at [93, 205] on div "Width 50 Default px rem % em vh vw" at bounding box center [109, 207] width 82 height 16
click at [143, 204] on select "Default px rem % em vh vw" at bounding box center [141, 207] width 17 height 15
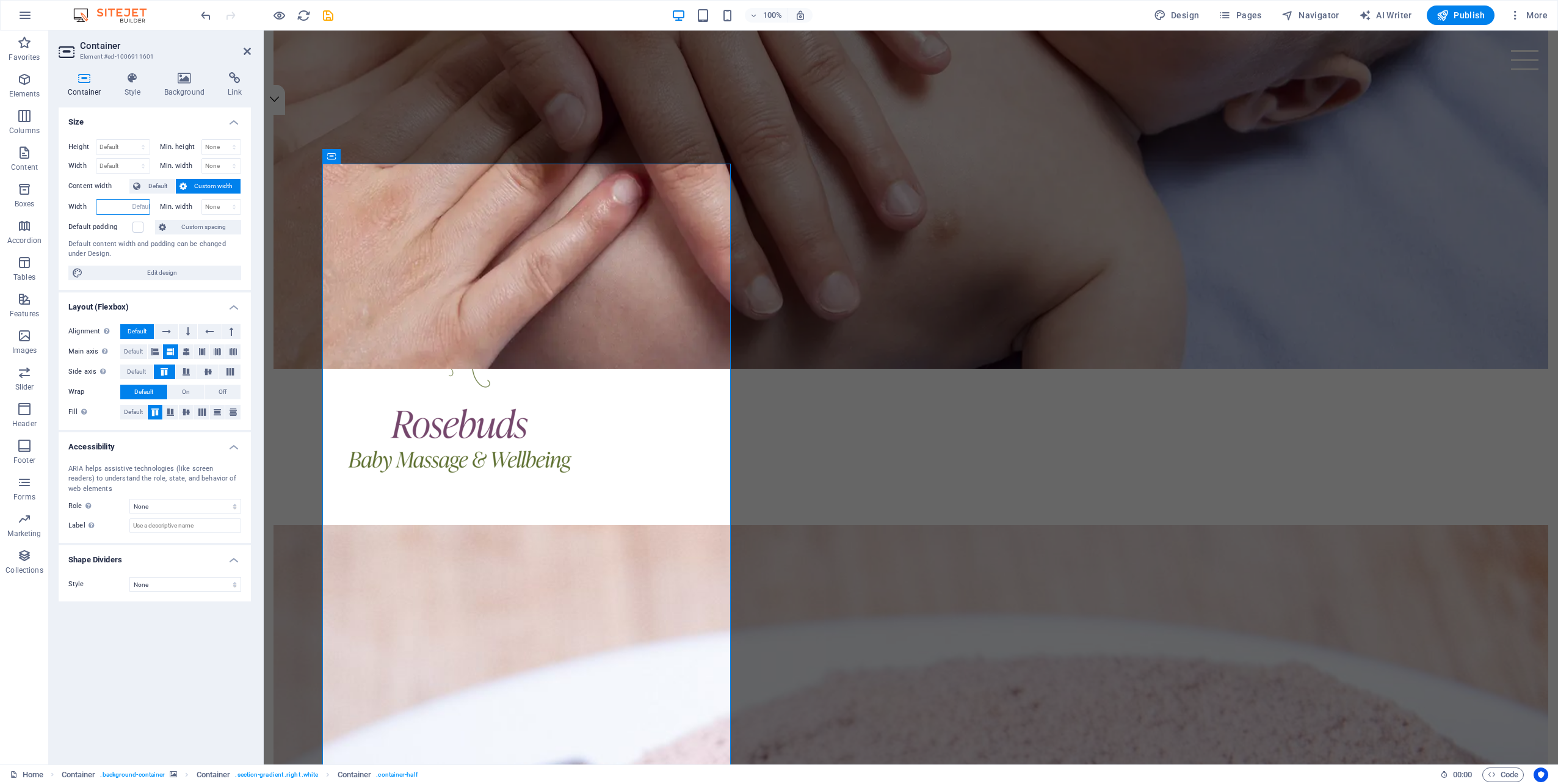
click at [133, 200] on select "Default px rem % em vh vw" at bounding box center [141, 207] width 17 height 15
select select "DISABLED_OPTION_VALUE"
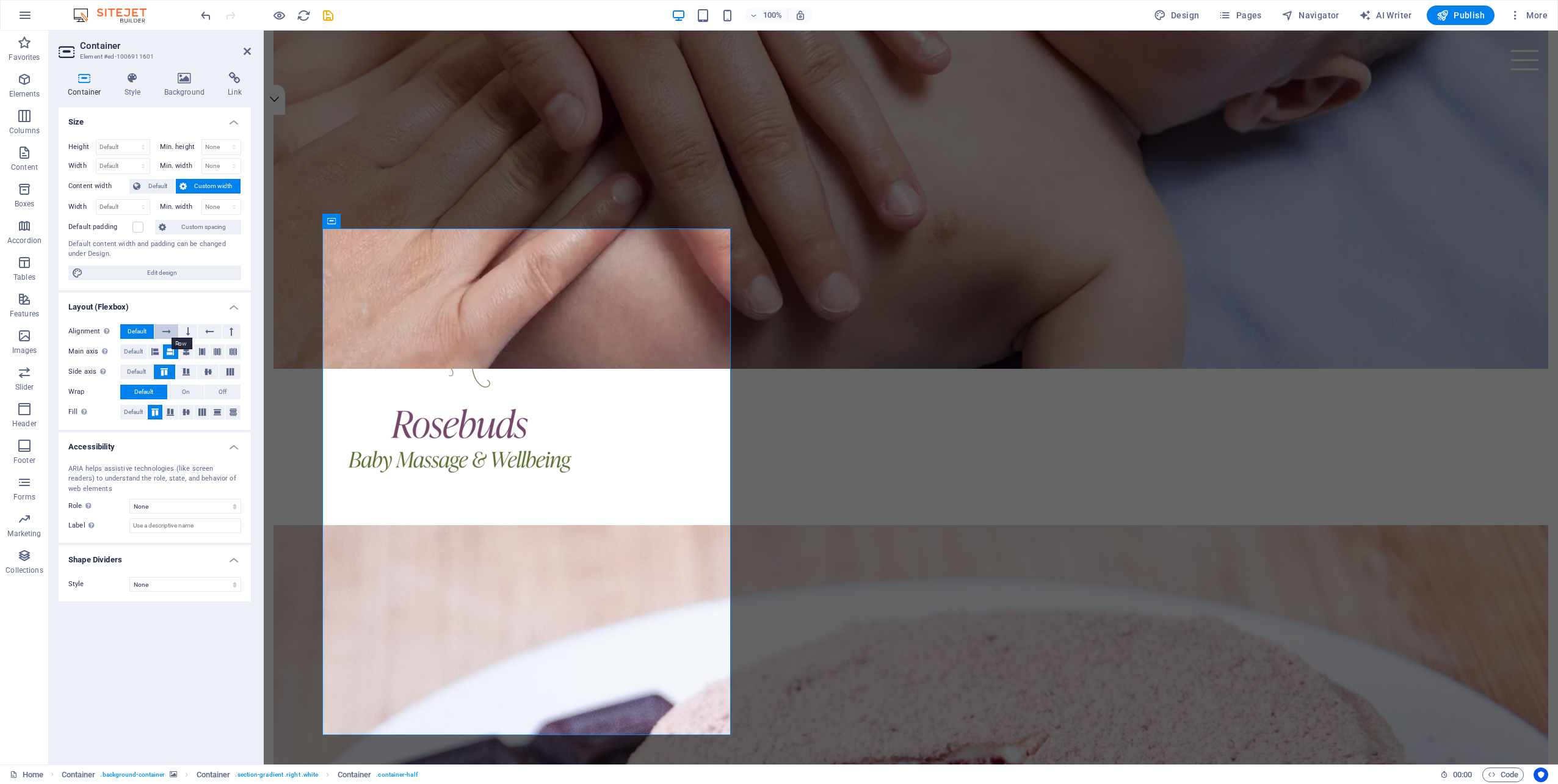
click at [166, 326] on icon at bounding box center [166, 331] width 9 height 15
click at [156, 347] on icon at bounding box center [154, 351] width 7 height 15
click at [102, 344] on div "Determine how elements should behave along the main axis inside this container …" at bounding box center [140, 321] width 98 height 46
click at [169, 348] on icon at bounding box center [170, 351] width 7 height 15
click at [170, 410] on icon at bounding box center [170, 412] width 7 height 15
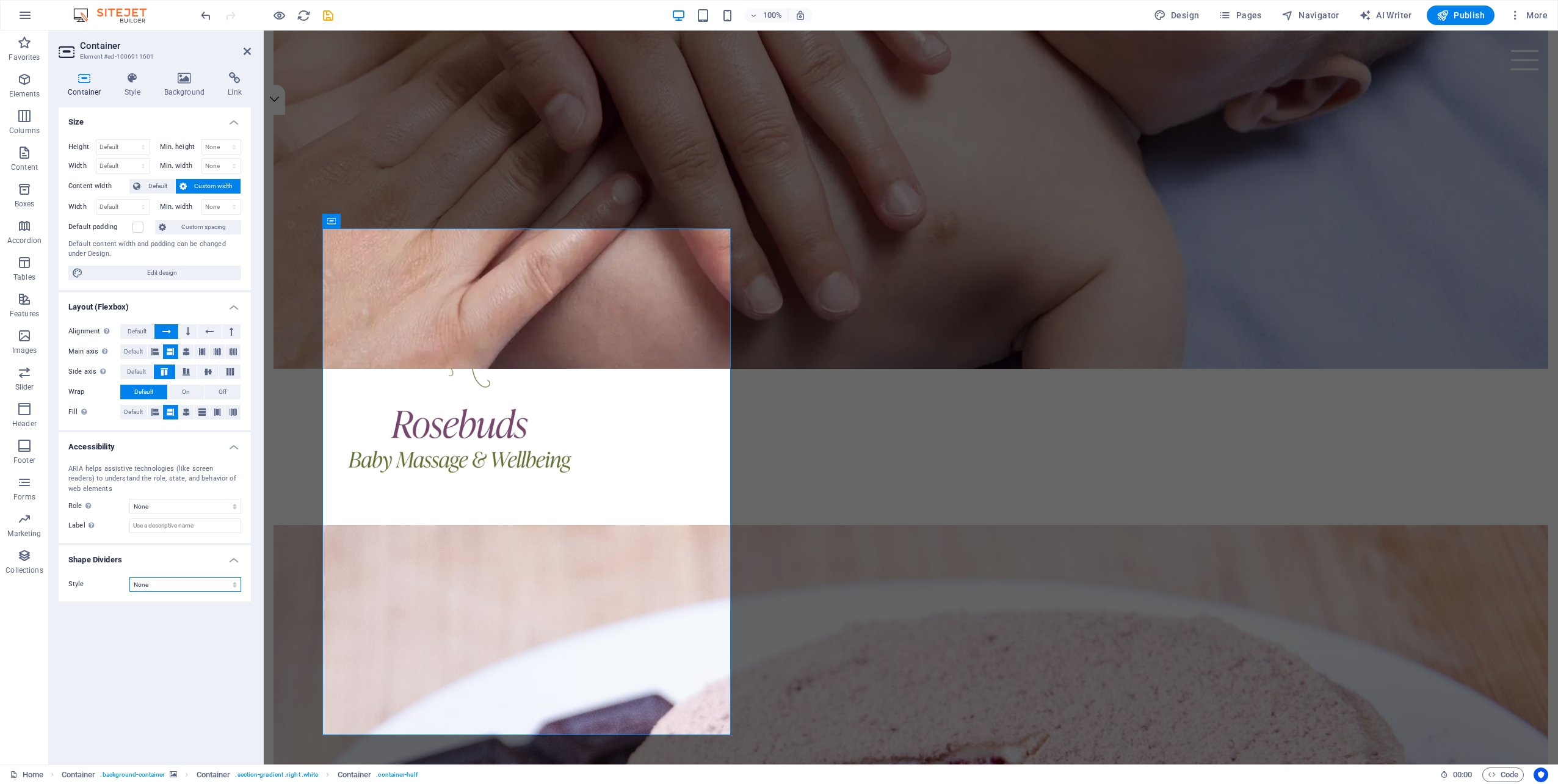
click at [201, 582] on select "None Triangle Square Diagonal Polygon 1 Polygon 2 Zigzag Multiple Zigzags Waves…" at bounding box center [185, 584] width 112 height 15
click at [196, 617] on div "Size Height Default px rem % vh vw Min. height None px rem % vh vw Width Defaul…" at bounding box center [154, 431] width 192 height 647
click at [153, 181] on span "Default" at bounding box center [158, 186] width 27 height 15
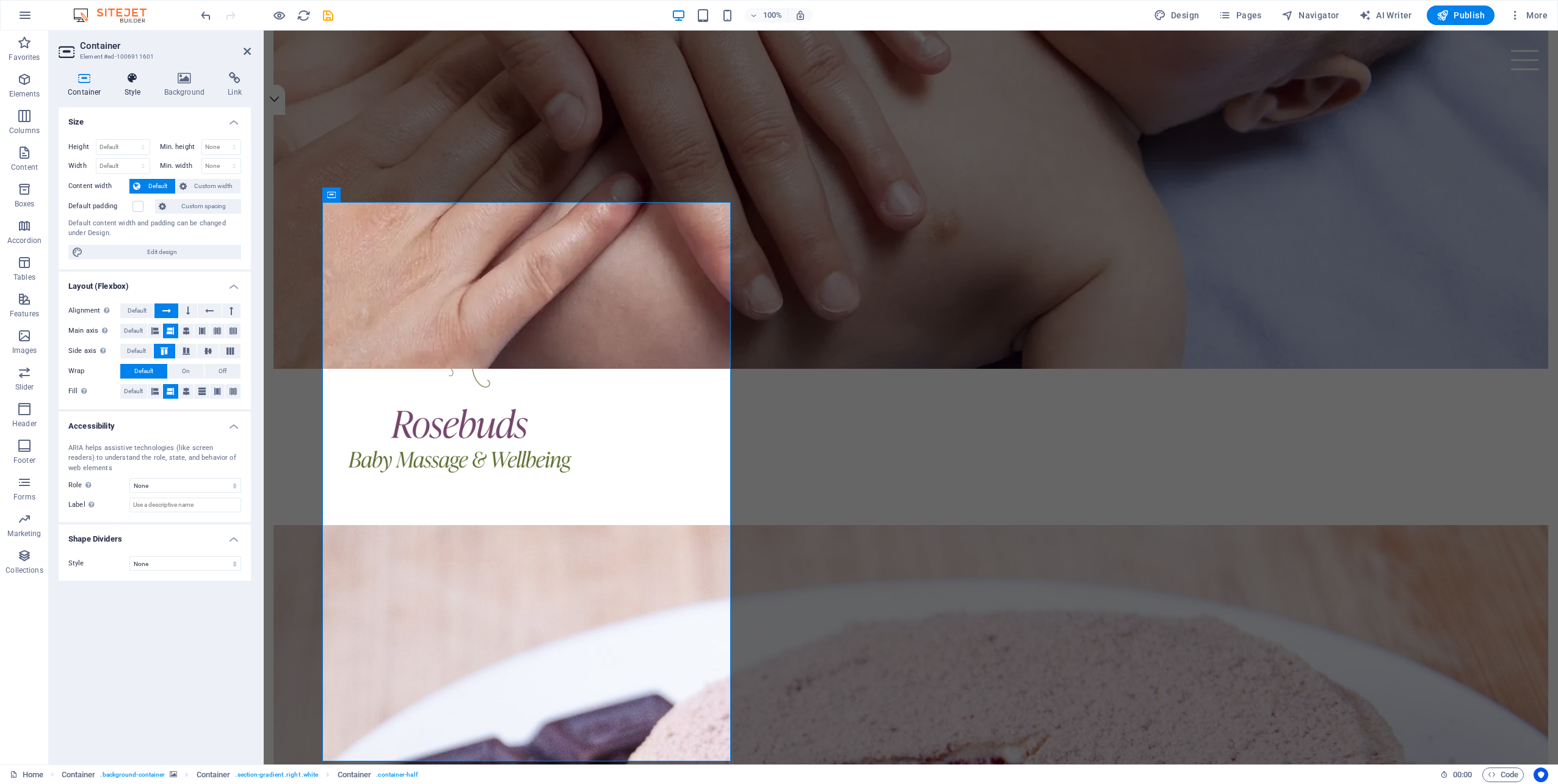
click at [130, 80] on icon at bounding box center [133, 78] width 35 height 12
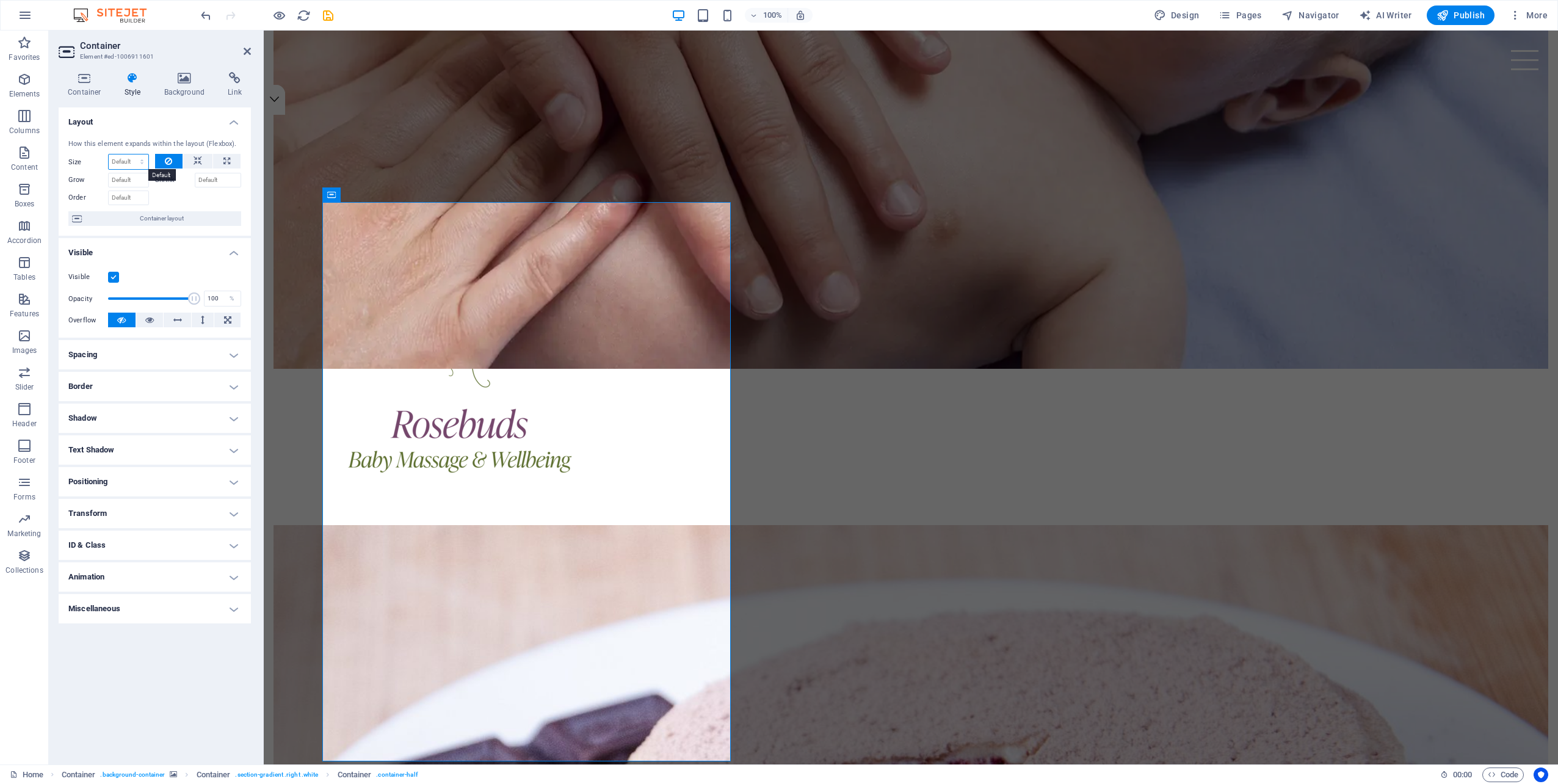
click at [129, 163] on select "Default auto px % 1/1 1/2 1/3 1/4 1/5 1/6 1/7 1/8 1/9 1/10" at bounding box center [128, 161] width 40 height 15
select select "%"
click at [131, 154] on select "Default auto px % 1/1 1/2 1/3 1/4 1/5 1/6 1/7 1/8 1/9 1/10" at bounding box center [128, 161] width 40 height 15
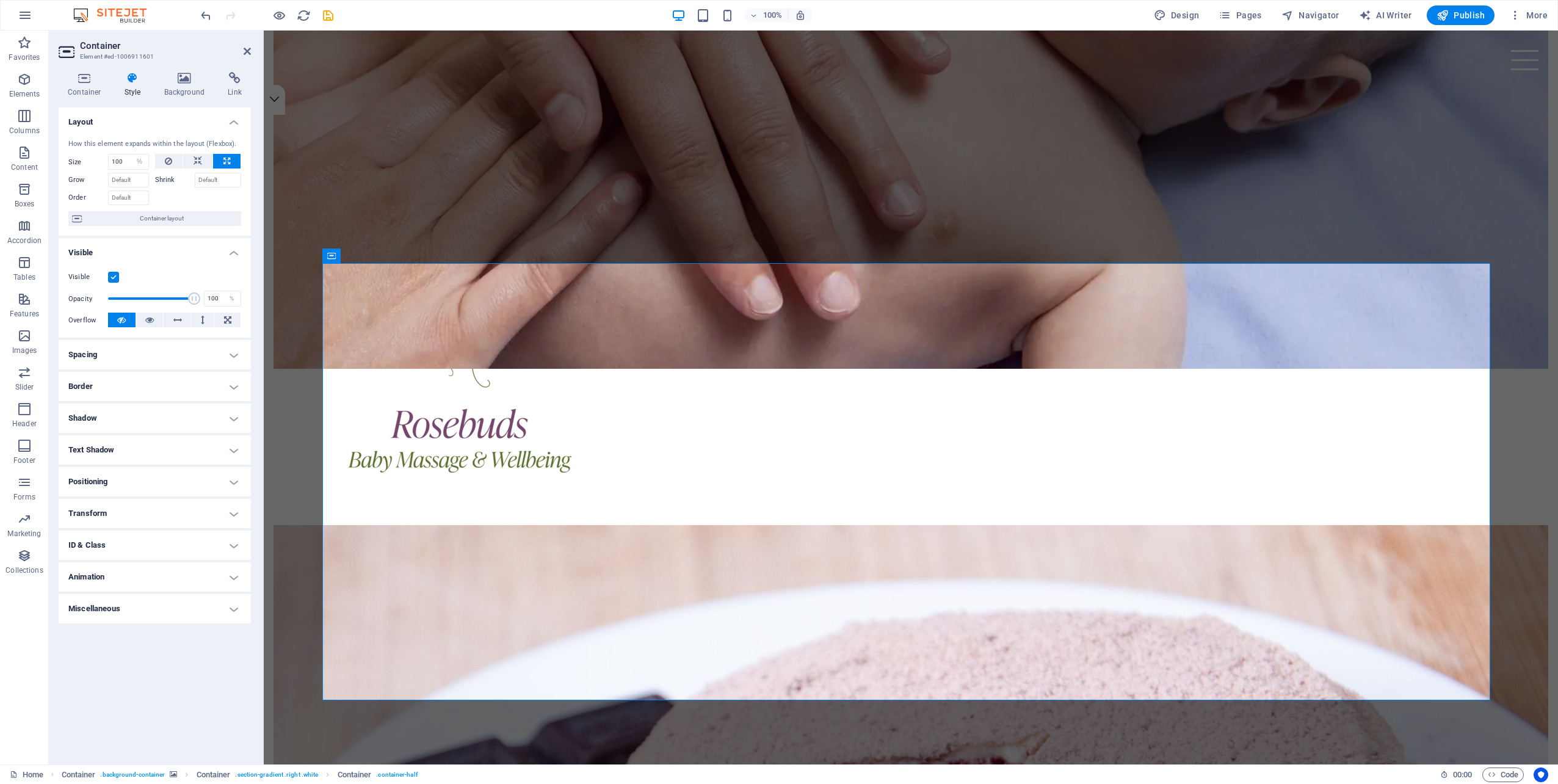
click at [175, 197] on div at bounding box center [198, 196] width 87 height 18
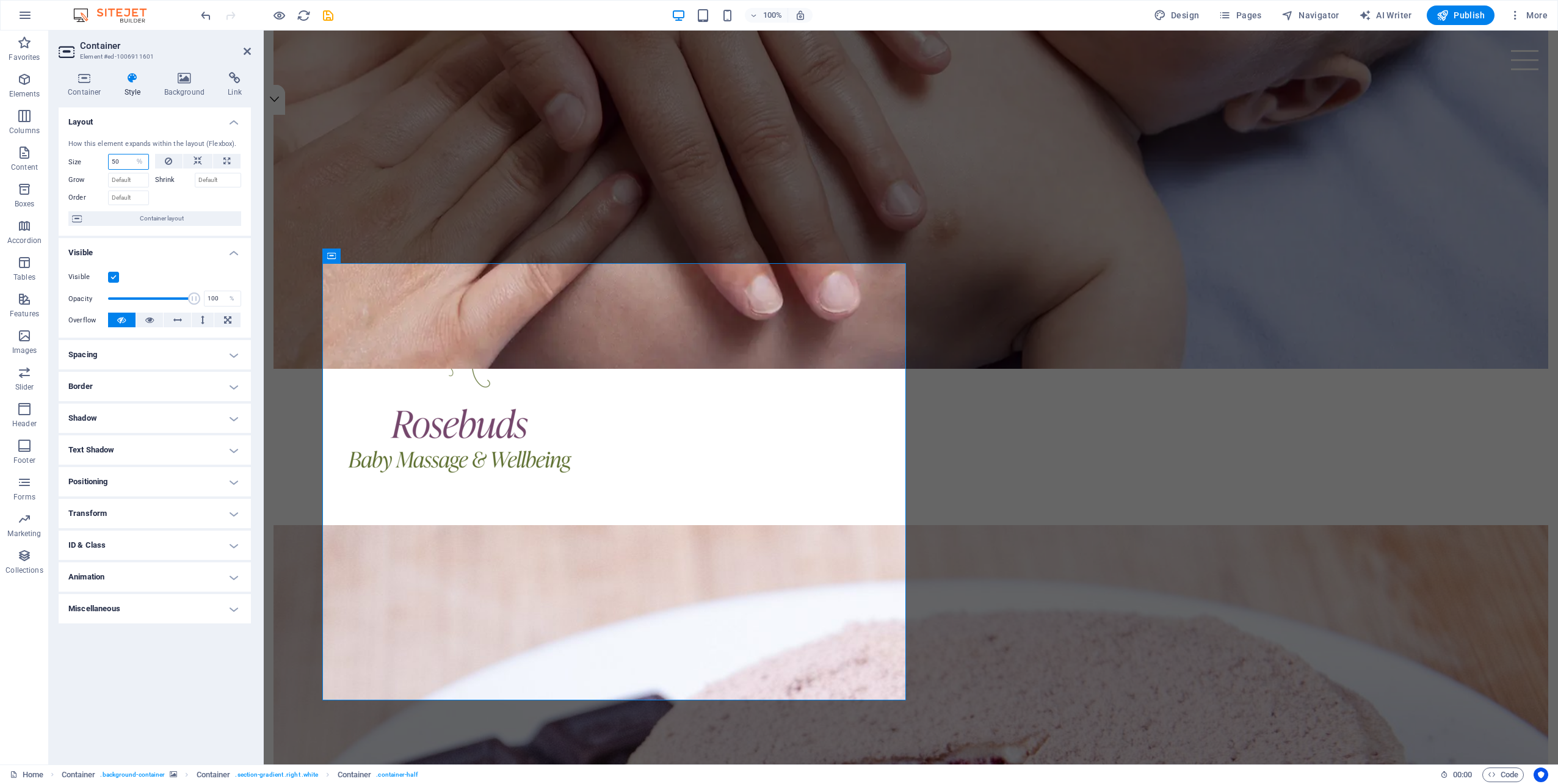
drag, startPoint x: 127, startPoint y: 158, endPoint x: 88, endPoint y: 158, distance: 39.0
click at [88, 158] on div "Size 50 Default auto px % 1/1 1/2 1/3 1/4 1/5 1/6 1/7 1/8 1/9 1/10" at bounding box center [108, 161] width 80 height 16
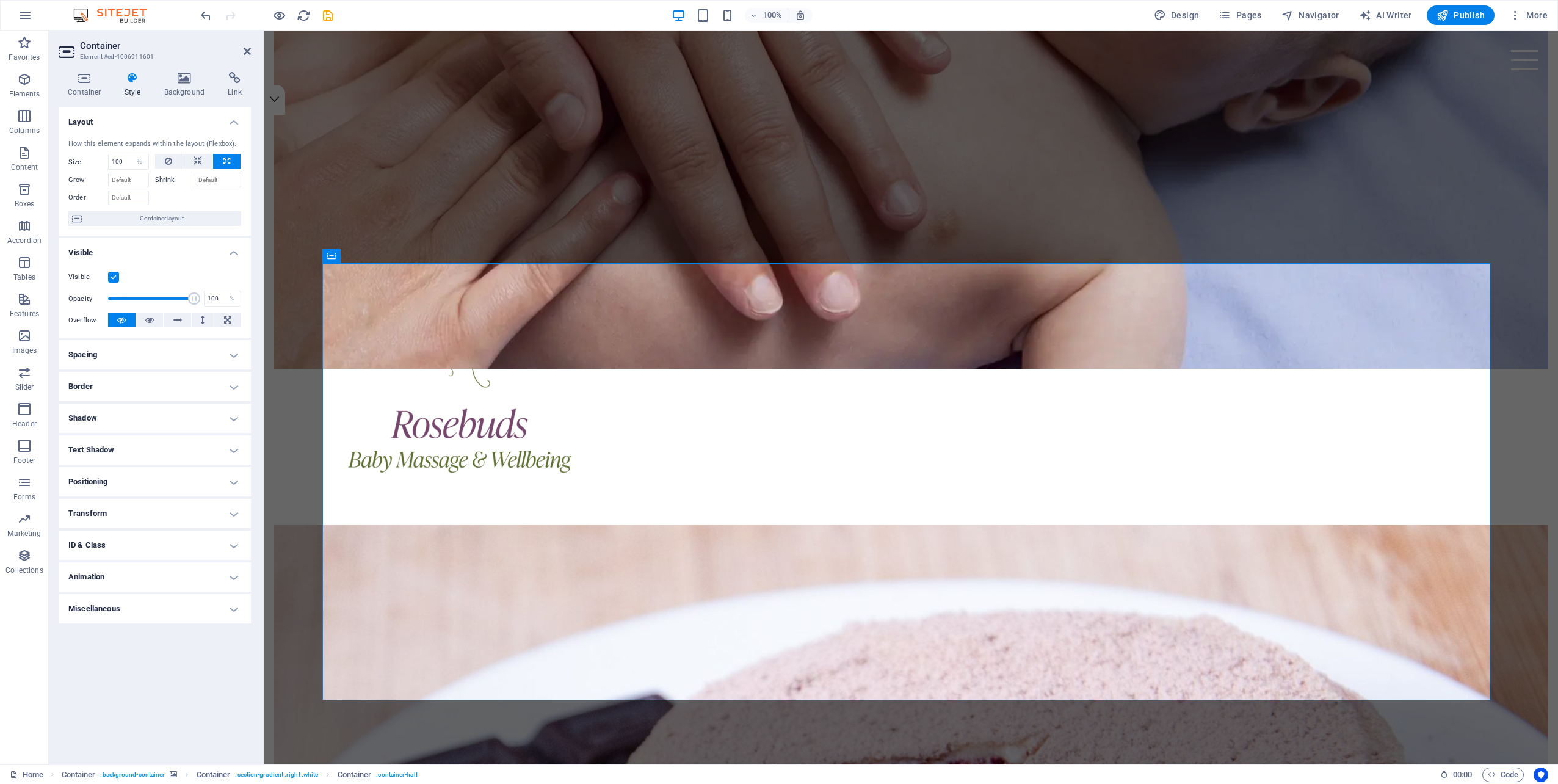
click at [201, 197] on div at bounding box center [198, 196] width 87 height 18
click at [172, 348] on h4 "Spacing" at bounding box center [154, 355] width 192 height 30
click at [172, 348] on h4 "Spacing" at bounding box center [154, 351] width 192 height 22
click at [158, 447] on h4 "Text Shadow" at bounding box center [154, 450] width 192 height 30
click at [158, 447] on h4 "Text Shadow" at bounding box center [154, 446] width 192 height 22
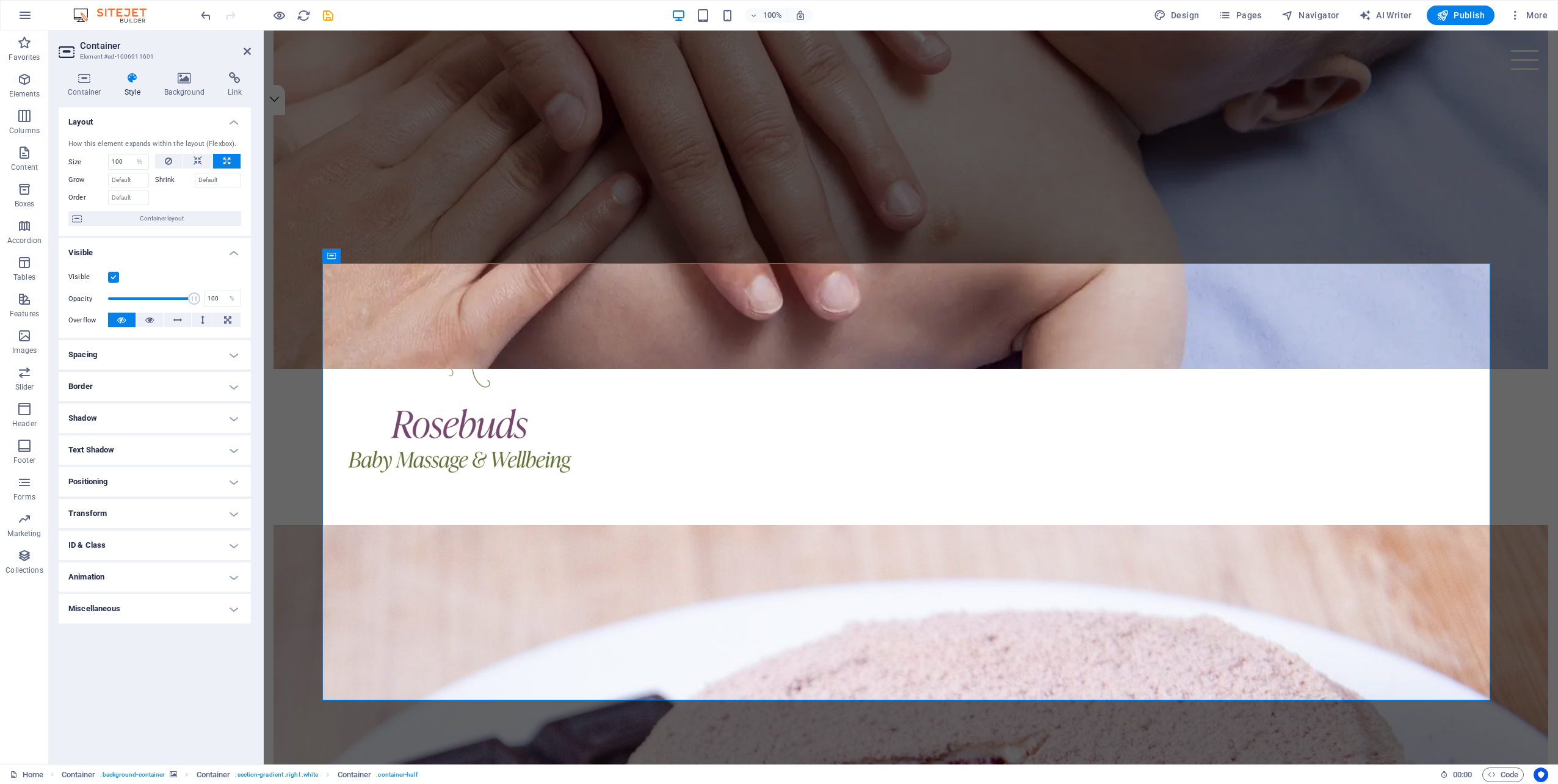
click at [149, 483] on h4 "Positioning" at bounding box center [154, 481] width 192 height 30
click at [112, 509] on span "Static" at bounding box center [110, 506] width 15 height 15
click at [138, 506] on span "Relative" at bounding box center [138, 506] width 20 height 15
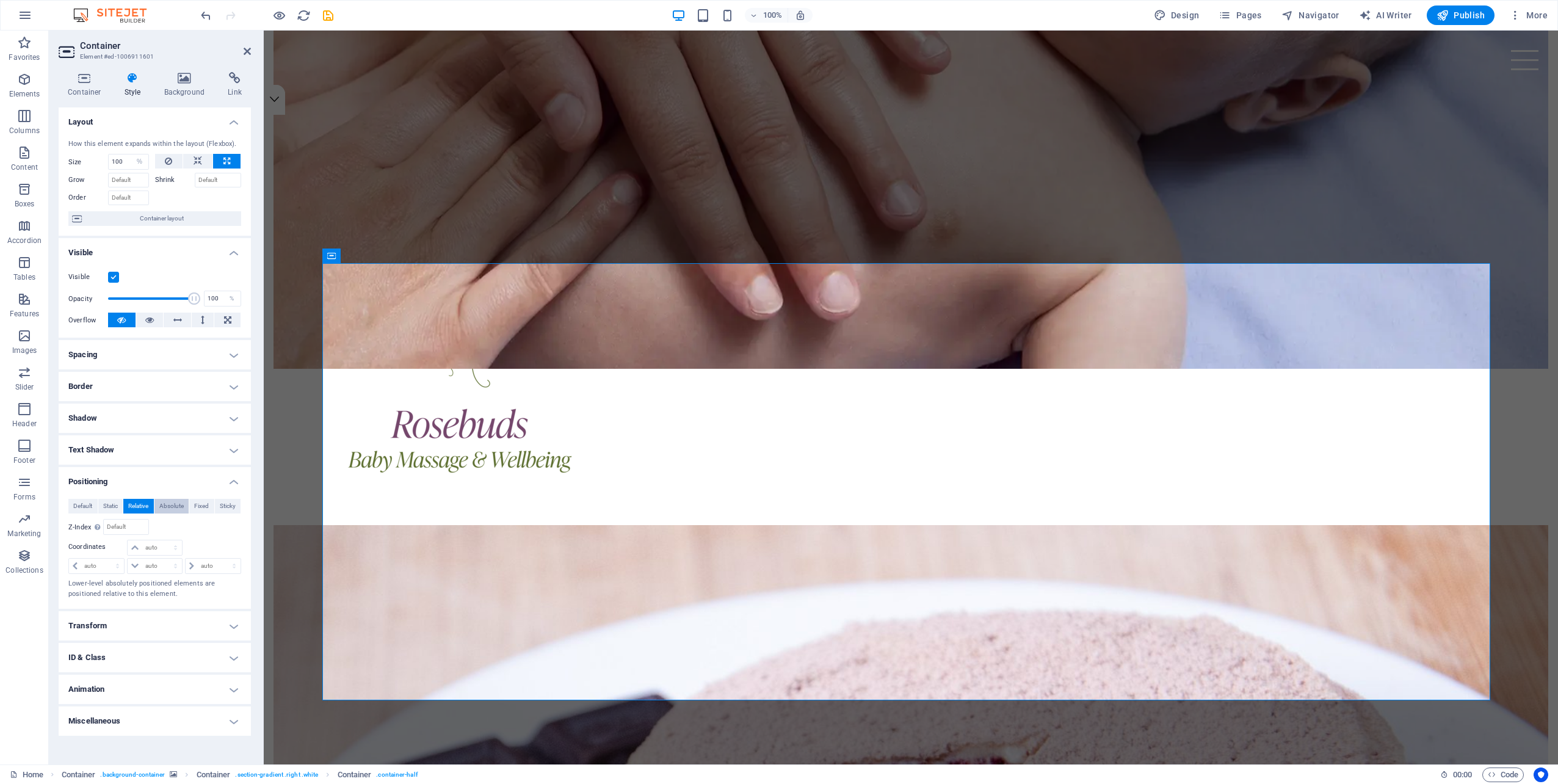
click at [176, 504] on span "Absolute" at bounding box center [171, 506] width 24 height 15
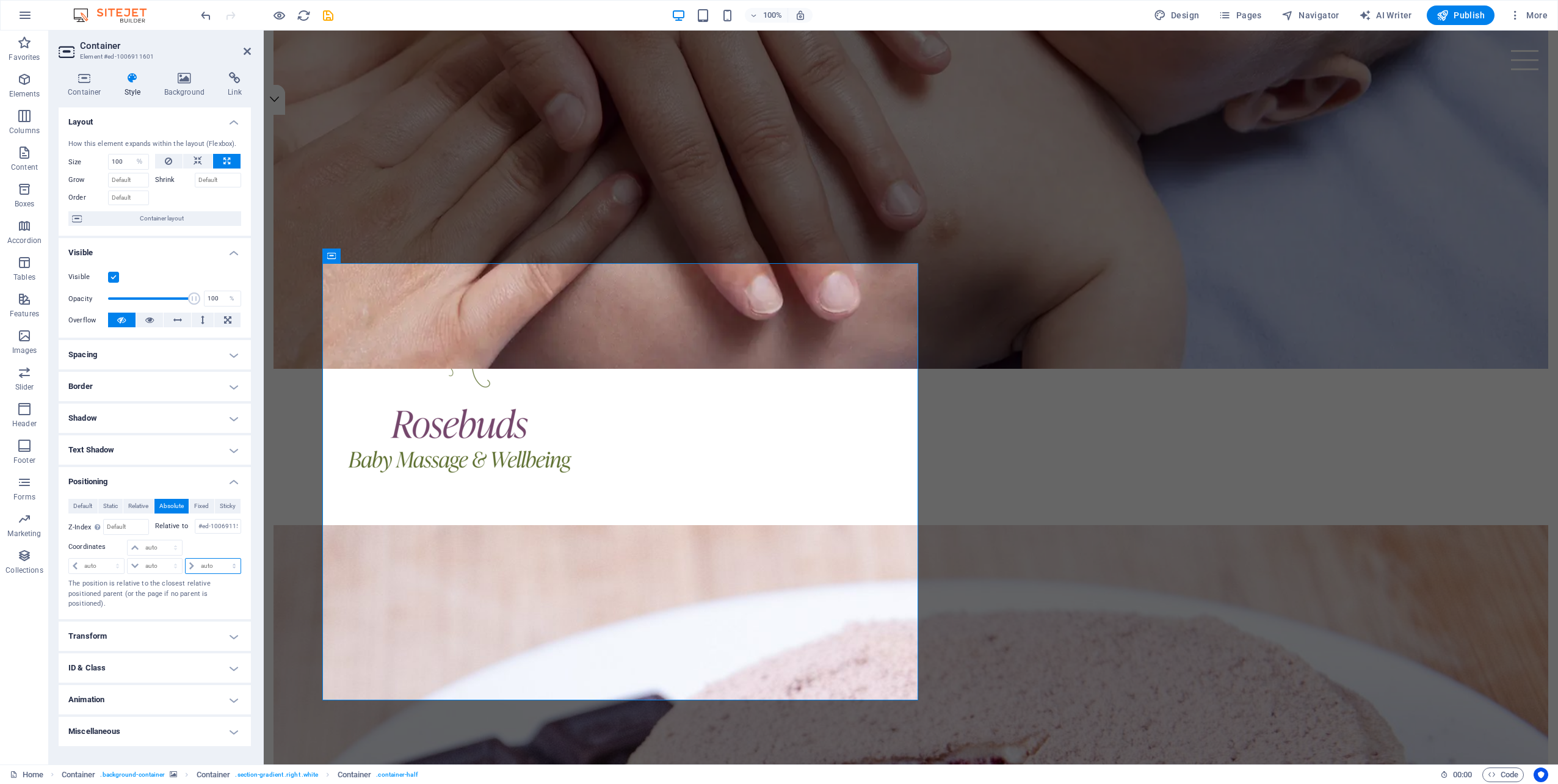
click at [192, 565] on select "auto px rem % em" at bounding box center [213, 566] width 55 height 15
click at [190, 565] on select "auto px rem % em" at bounding box center [213, 566] width 55 height 15
click at [203, 504] on span "Fixed" at bounding box center [201, 506] width 15 height 15
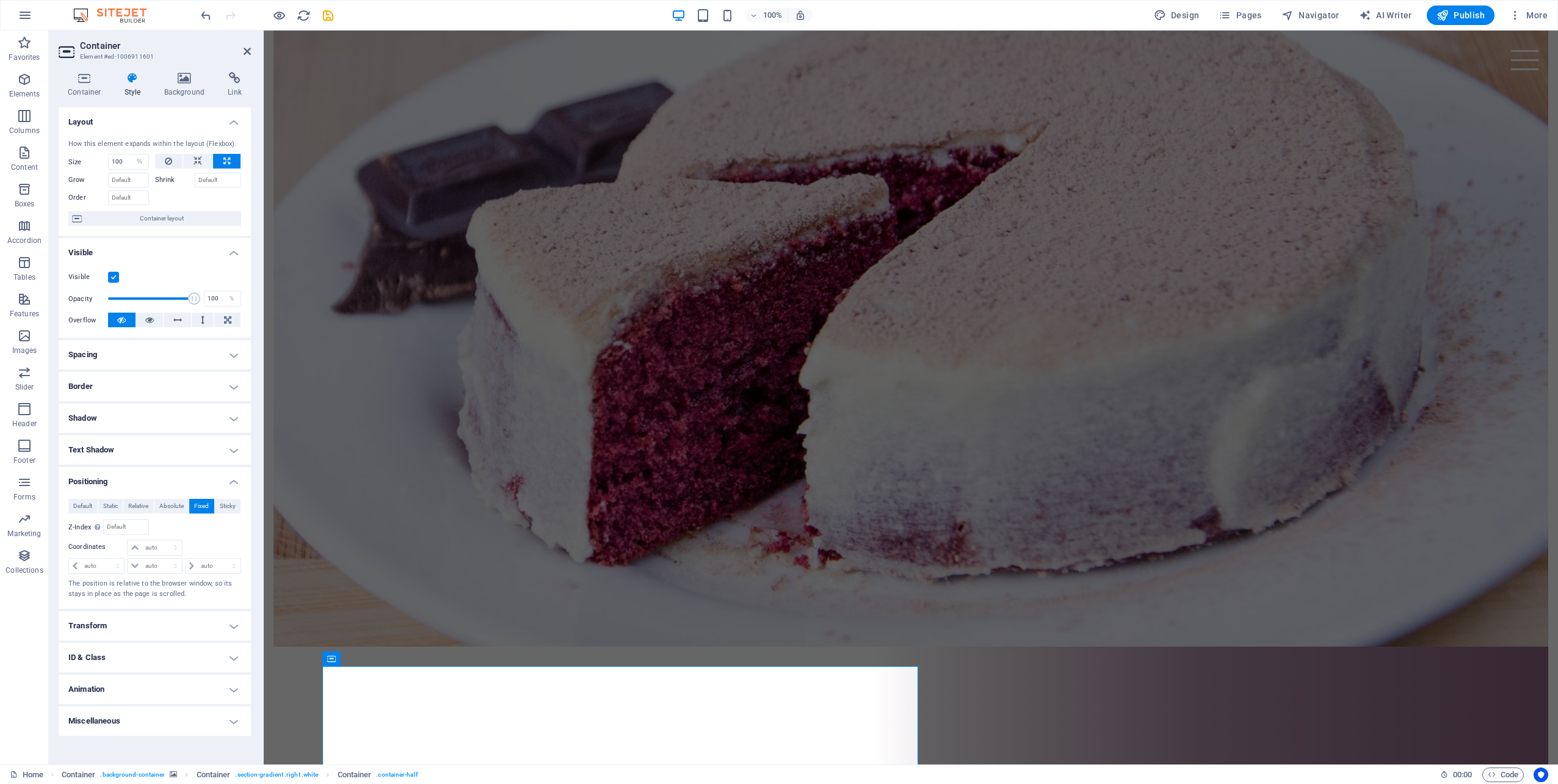
scroll to position [1321, 0]
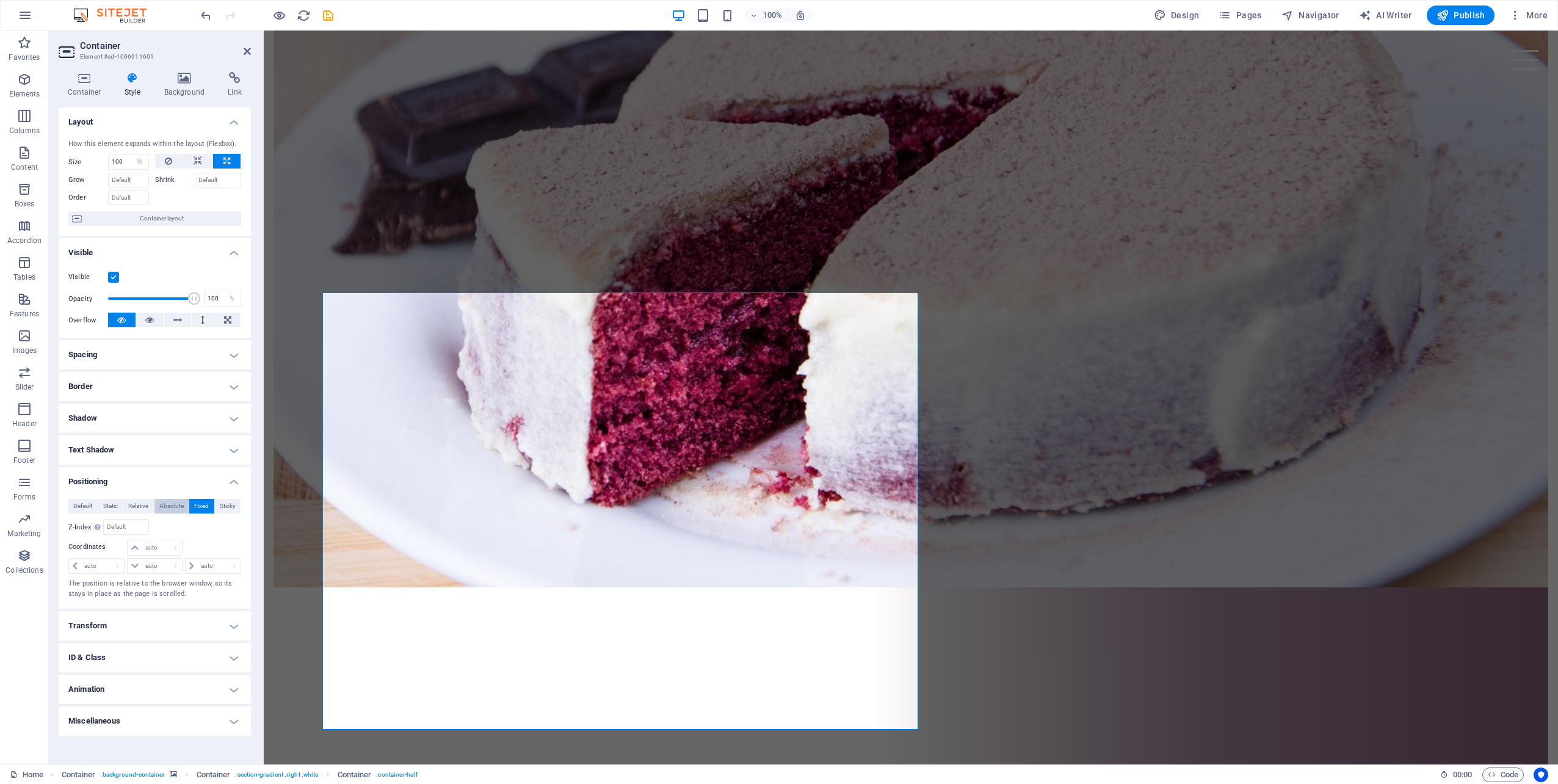
click at [178, 504] on span "Absolute" at bounding box center [171, 506] width 24 height 15
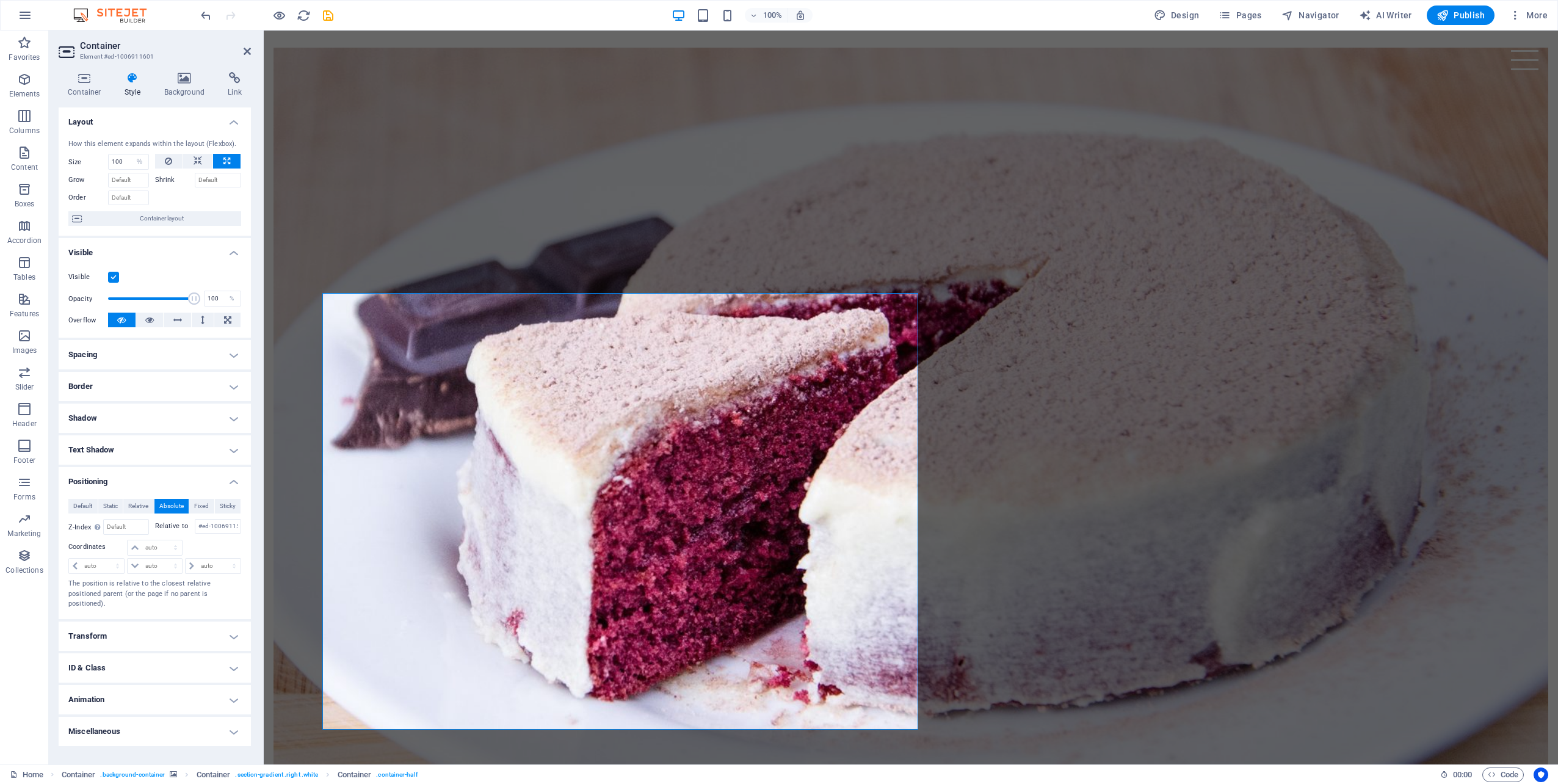
scroll to position [733, 0]
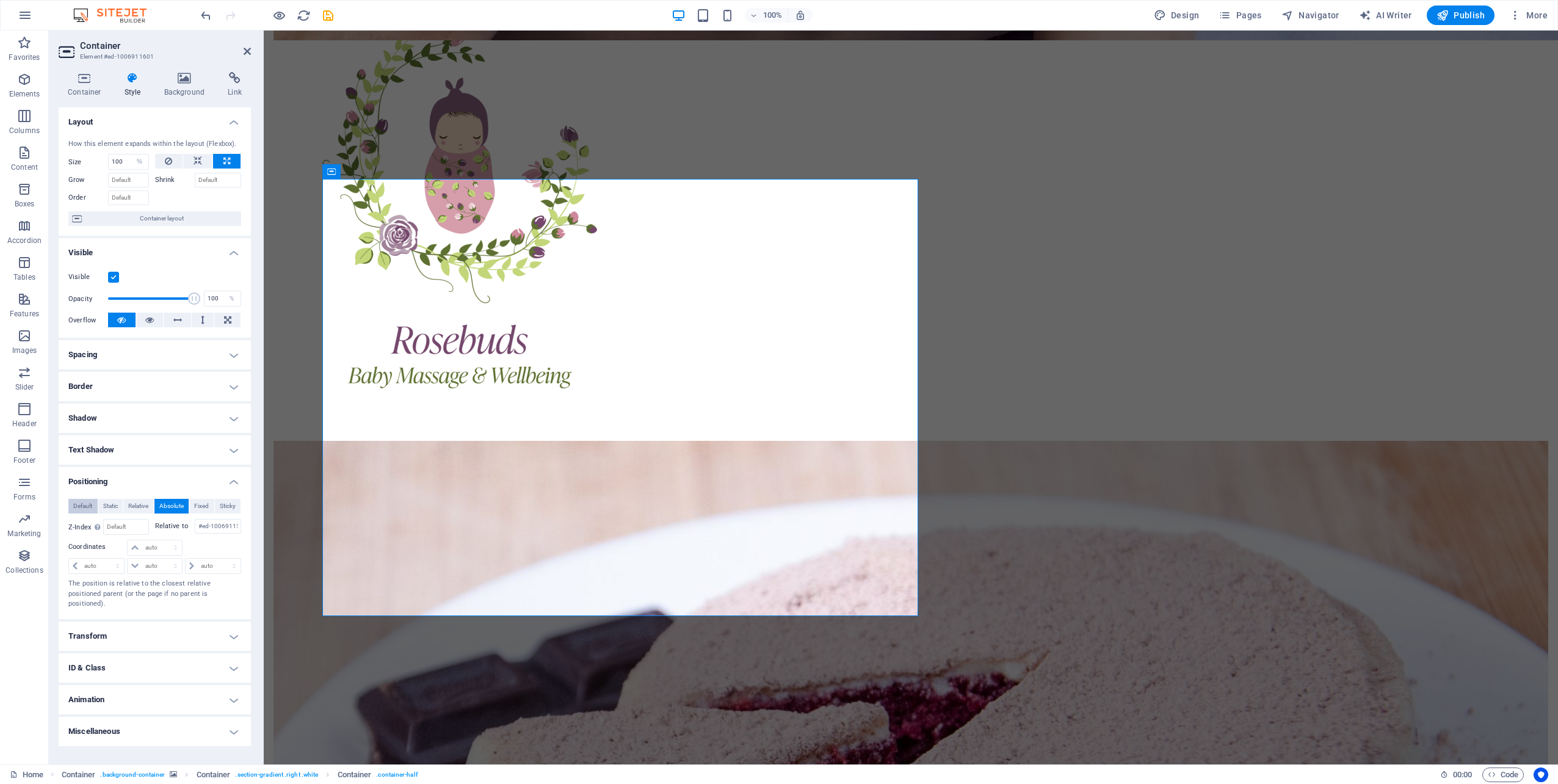
click at [78, 503] on span "Default" at bounding box center [83, 506] width 19 height 15
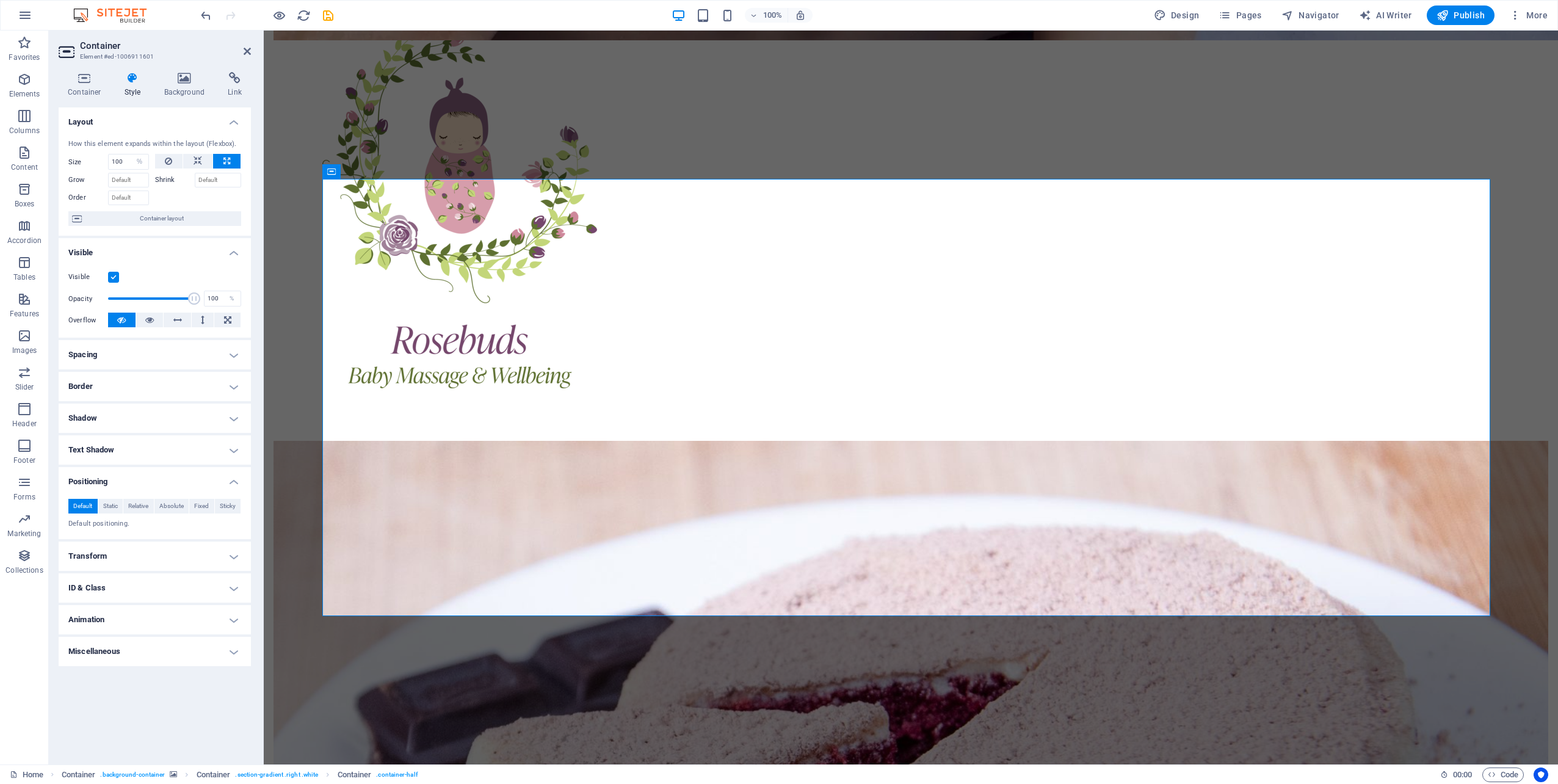
click at [234, 477] on h4 "Positioning" at bounding box center [154, 477] width 192 height 22
drag, startPoint x: 126, startPoint y: 161, endPoint x: 101, endPoint y: 158, distance: 25.2
click at [101, 158] on div "Size 100 Default auto px % 1/1 1/2 1/3 1/4 1/5 1/6 1/7 1/8 1/9 1/10" at bounding box center [108, 161] width 80 height 16
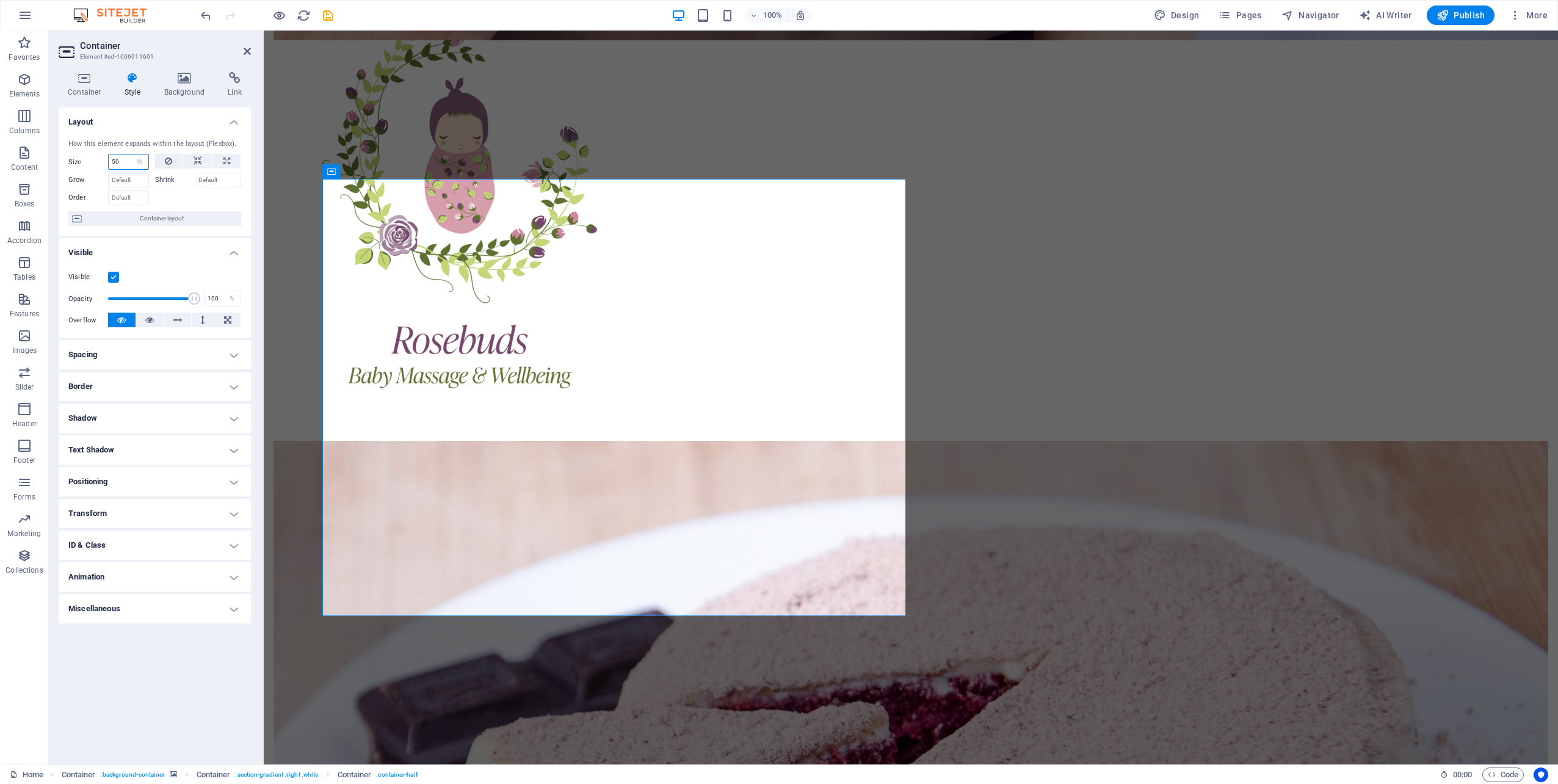
type input "50"
click at [211, 200] on div at bounding box center [198, 196] width 87 height 18
click at [90, 90] on h4 "Container" at bounding box center [87, 84] width 57 height 26
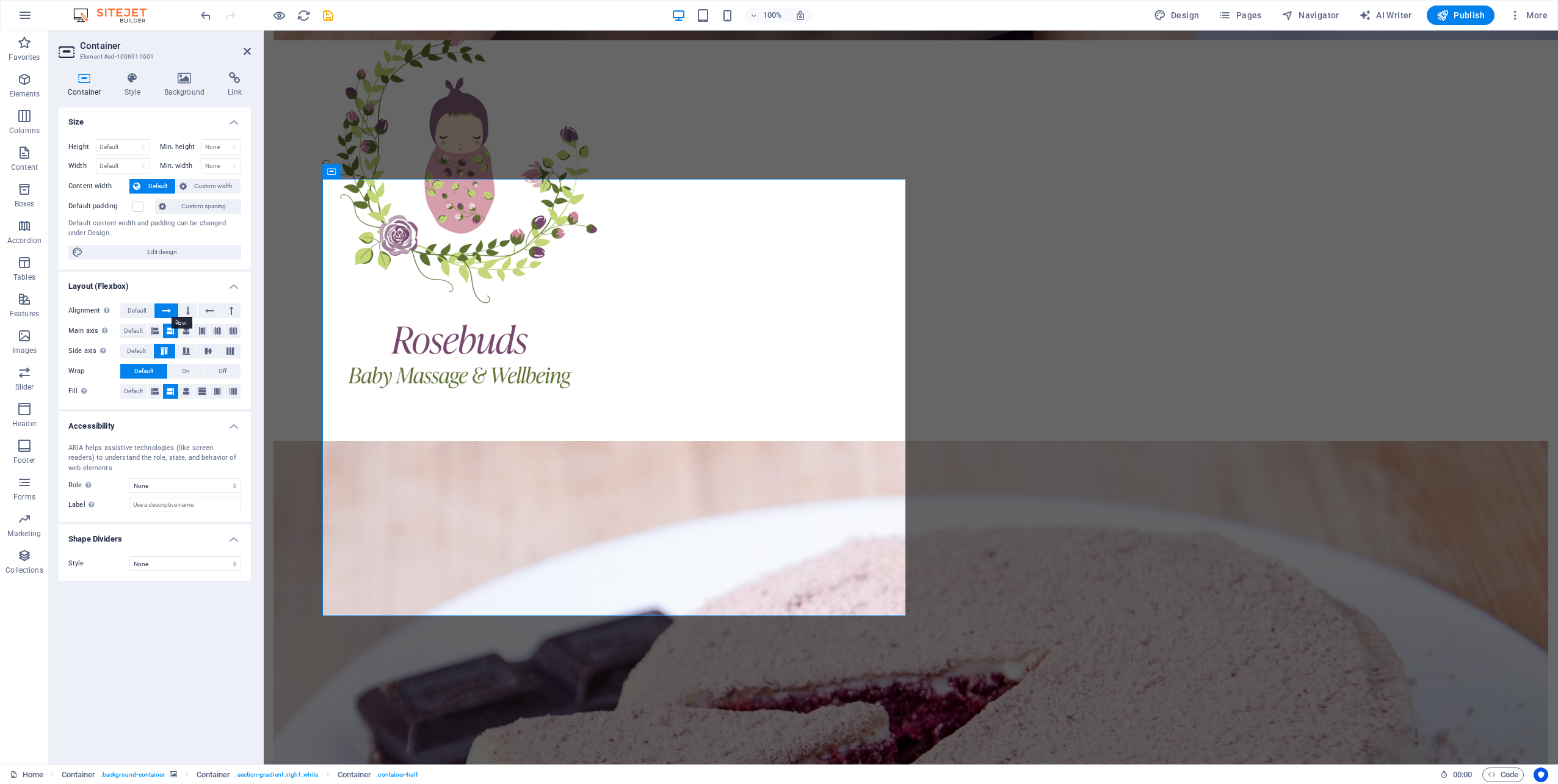
click at [161, 307] on button at bounding box center [166, 310] width 23 height 15
click at [1193, 16] on span "Design" at bounding box center [1176, 16] width 46 height 12
select select "rem"
select select "300"
select select "px"
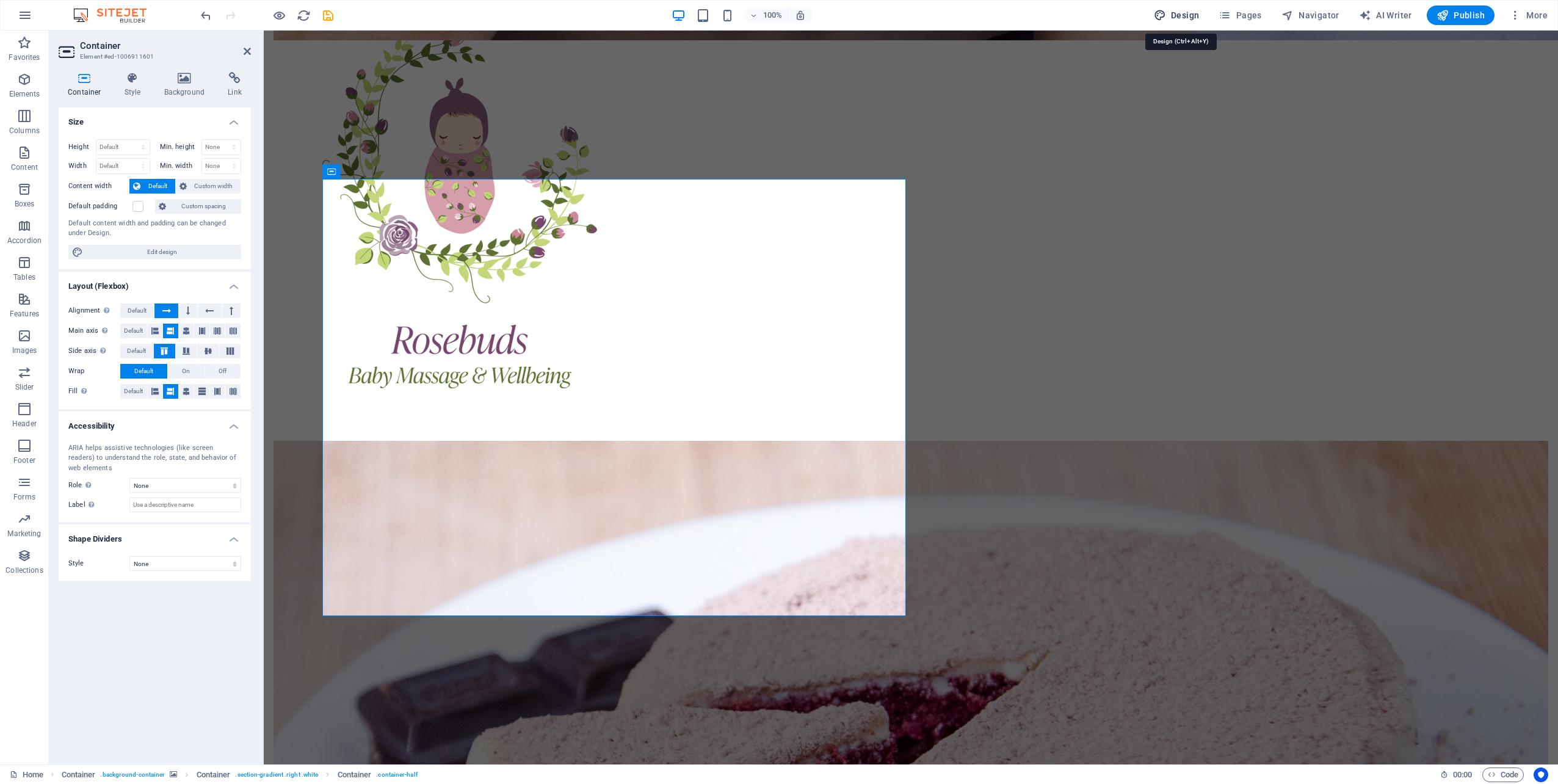
select select "rem"
select select "400"
select select "px"
select select "rem"
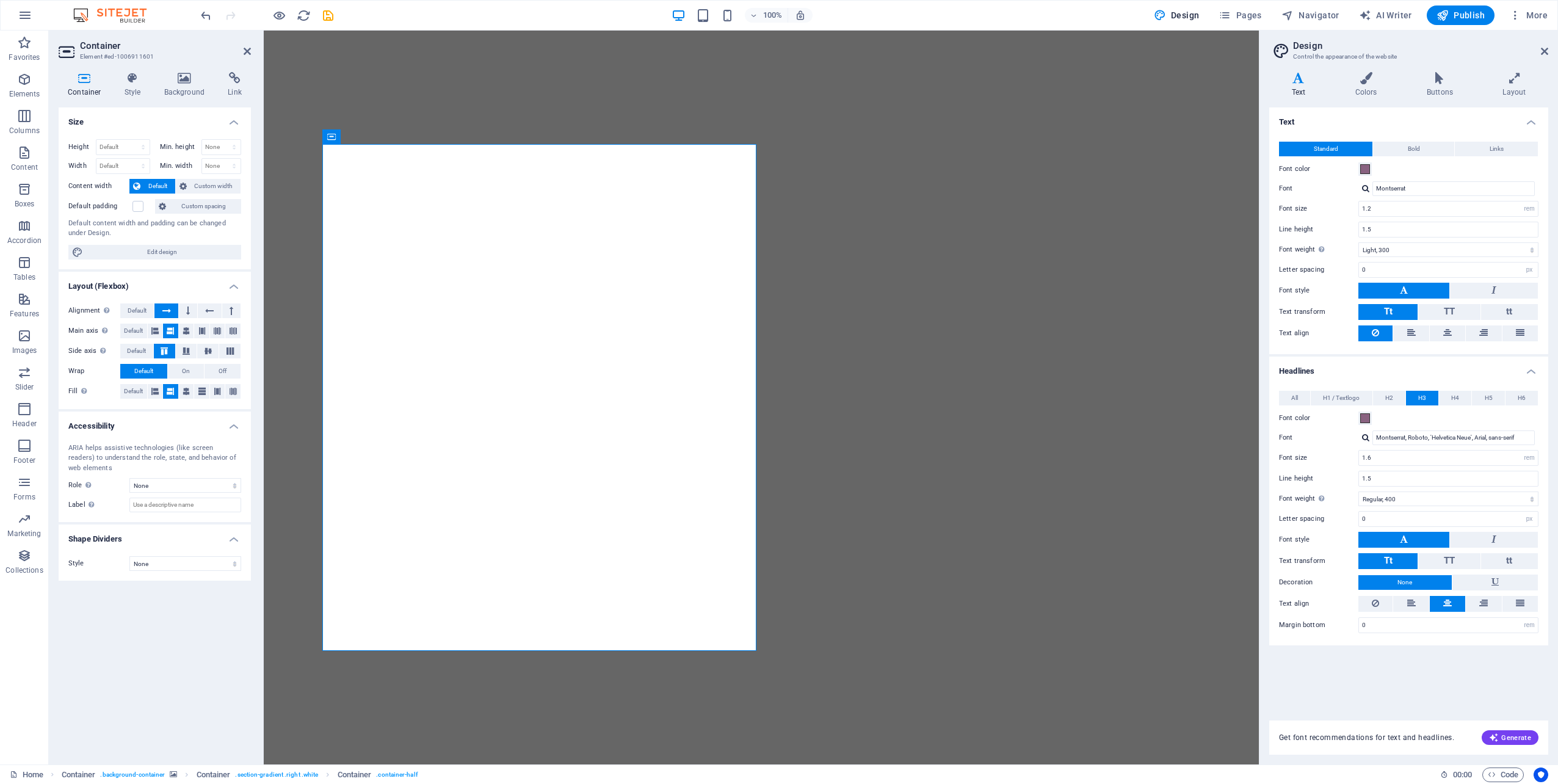
select select "rem"
select select "300"
select select "px"
select select "rem"
select select "400"
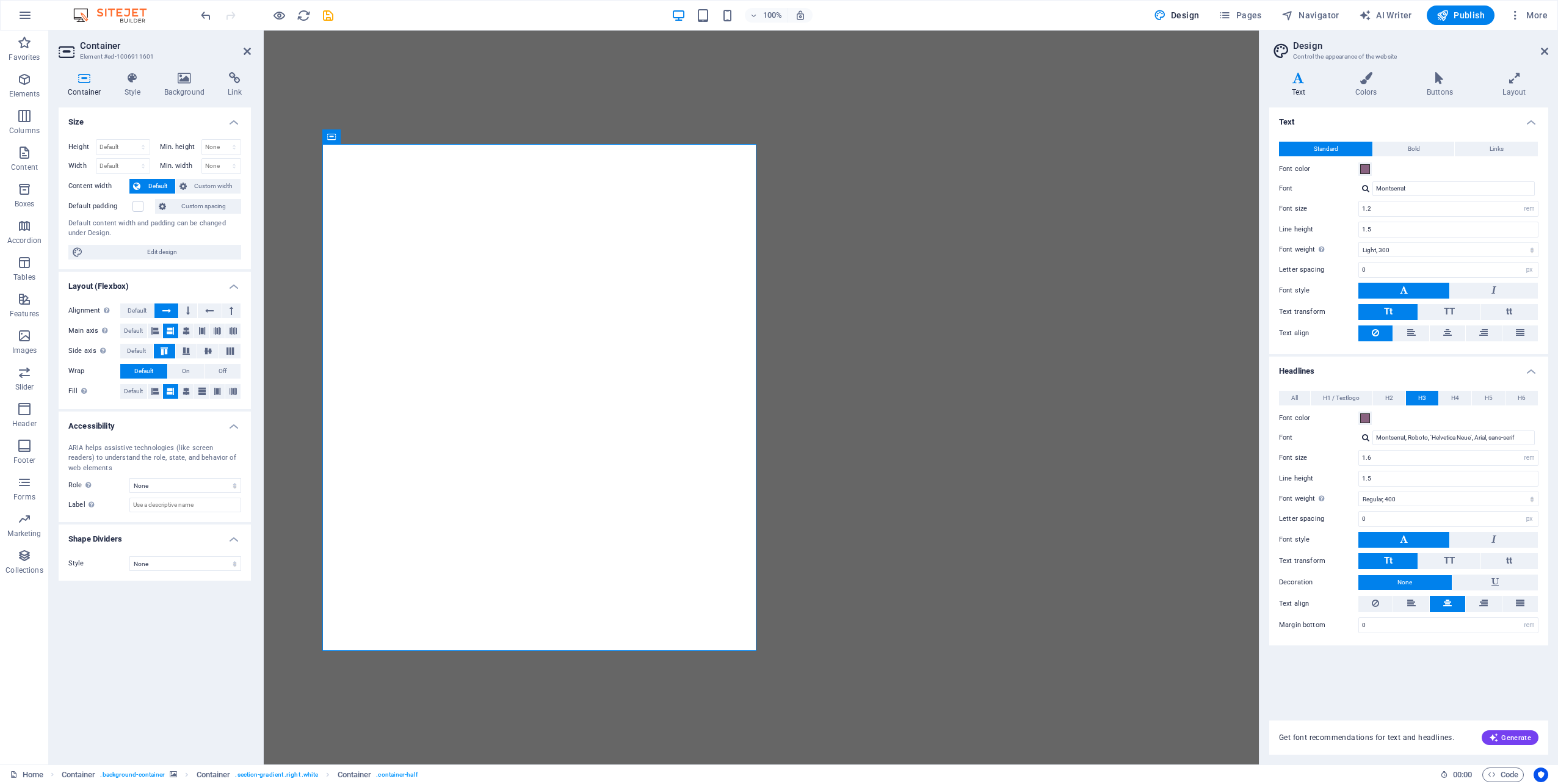
select select "px"
select select "rem"
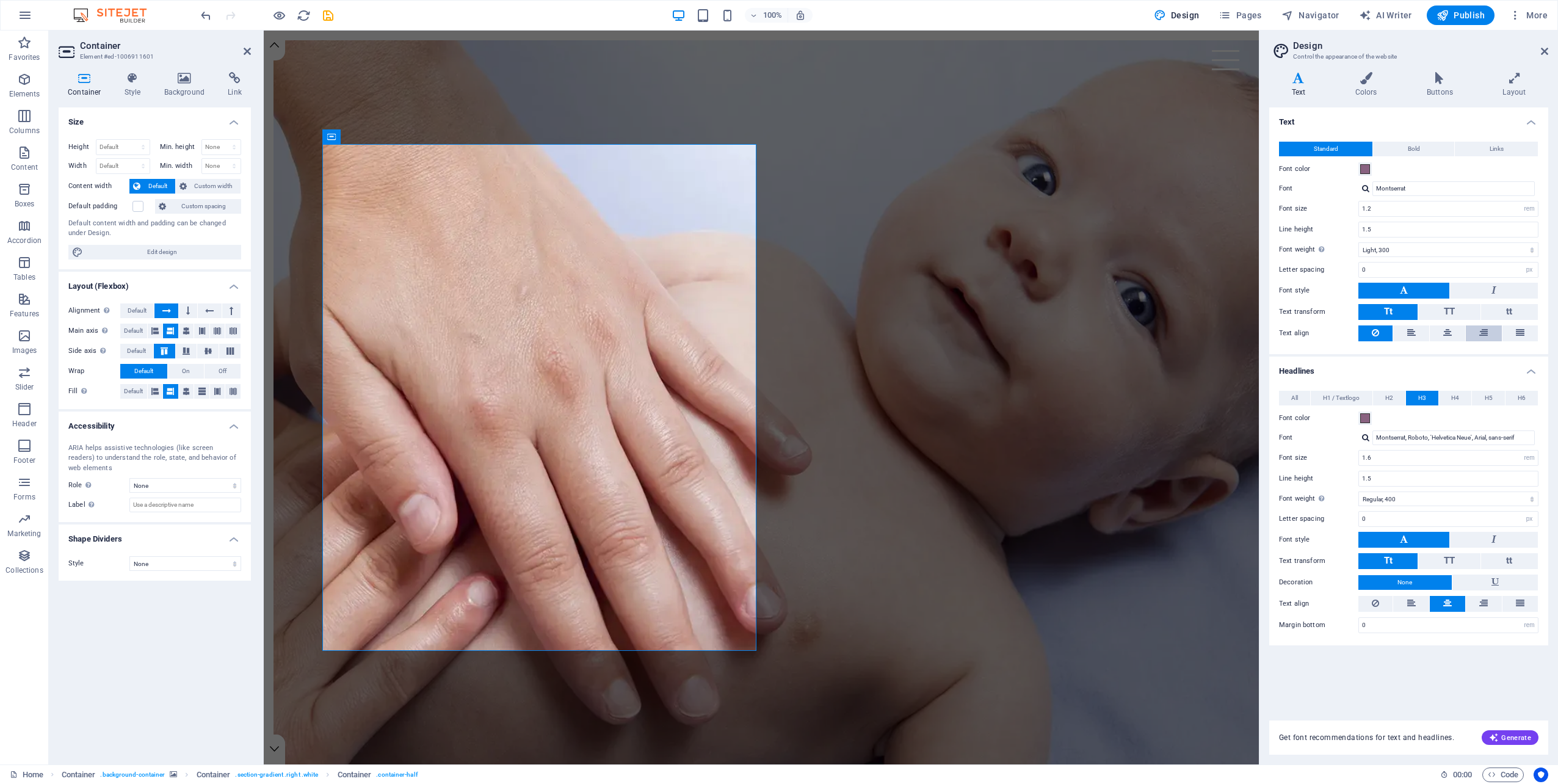
scroll to position [733, 0]
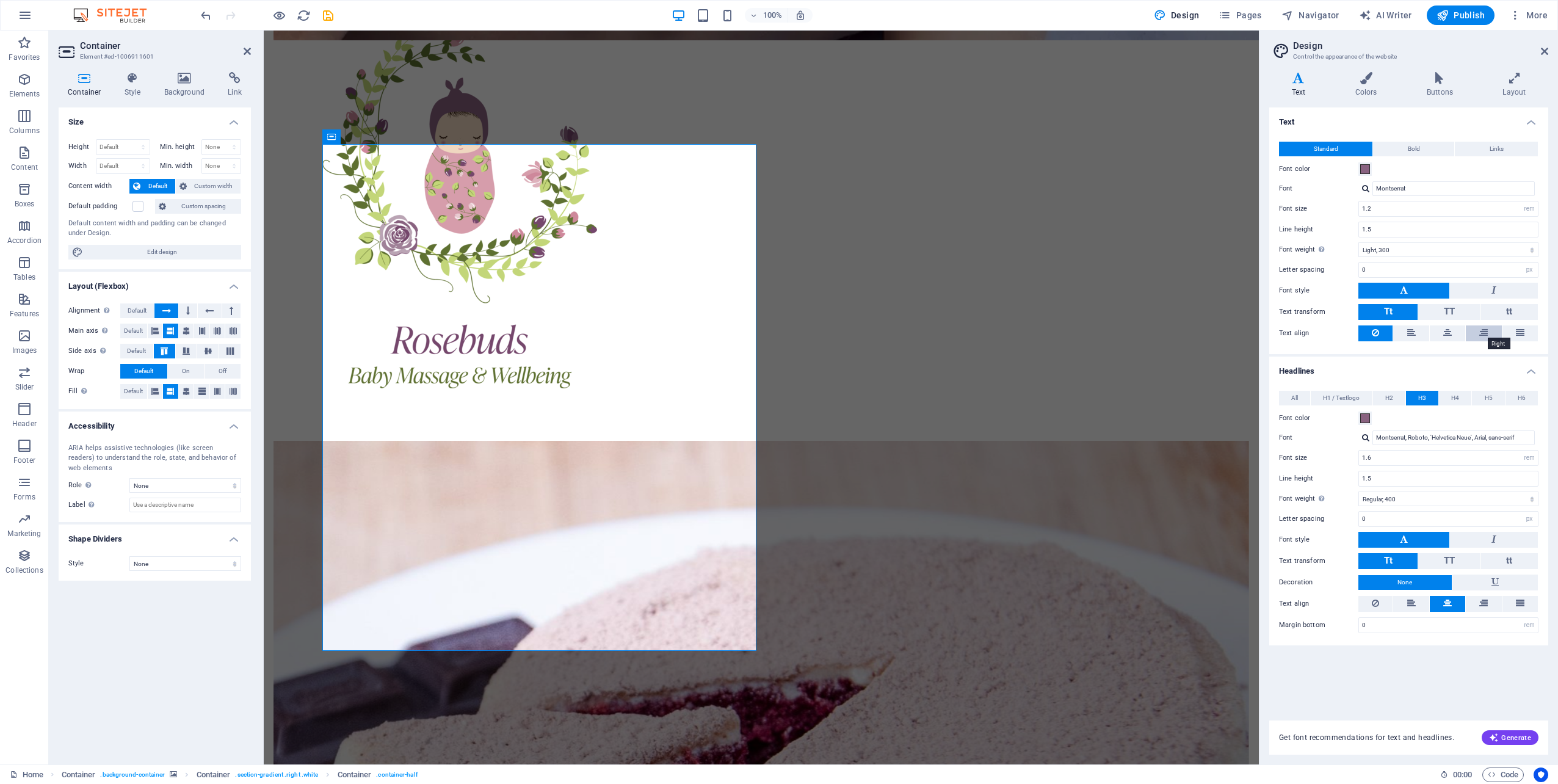
click at [1487, 329] on icon at bounding box center [1483, 332] width 9 height 15
click at [1379, 331] on icon at bounding box center [1375, 332] width 7 height 15
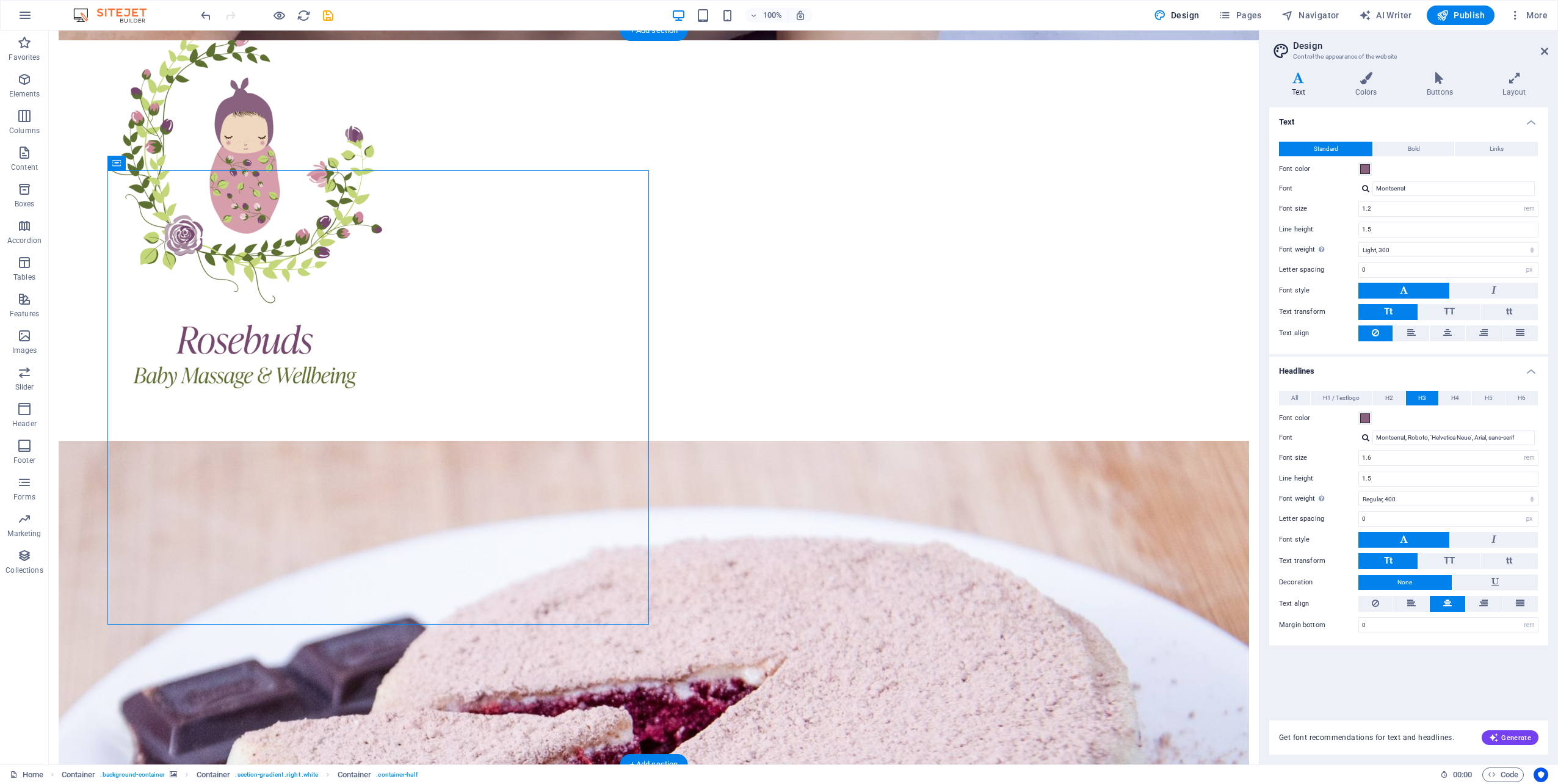
drag, startPoint x: 178, startPoint y: 193, endPoint x: 988, endPoint y: 158, distance: 810.8
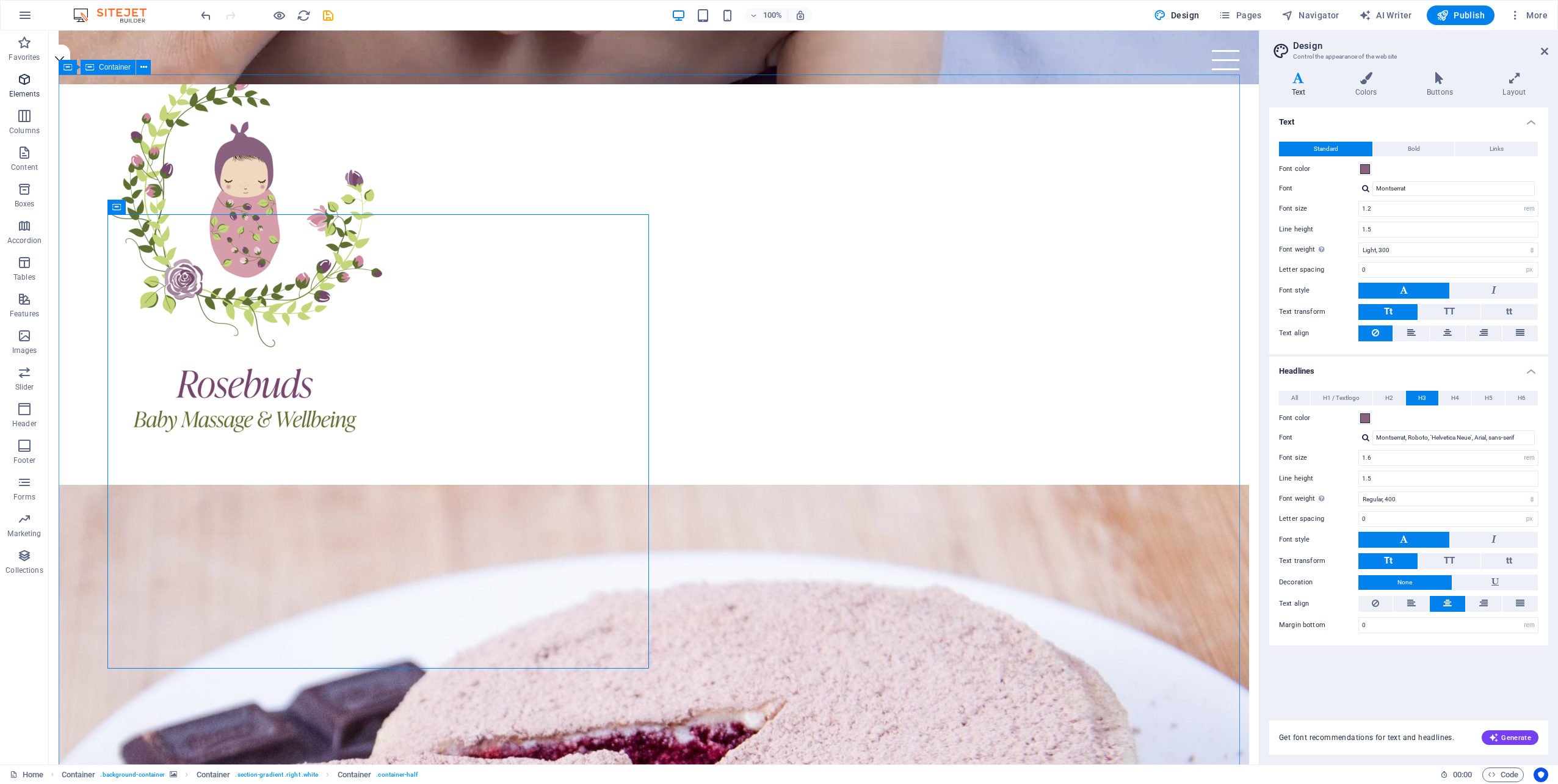
scroll to position [551, 0]
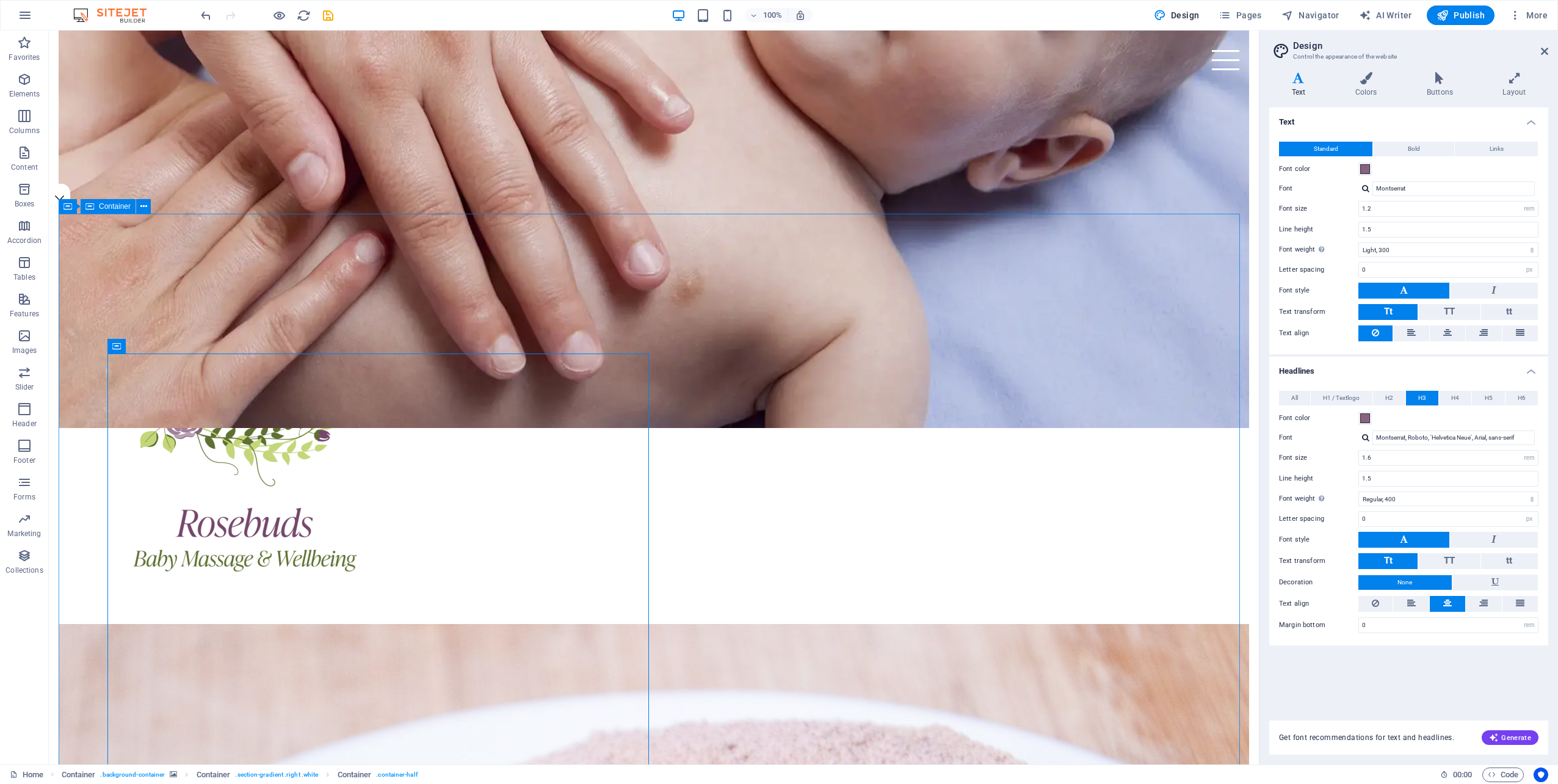
click at [119, 208] on span "Container" at bounding box center [115, 206] width 32 height 7
click at [144, 204] on icon at bounding box center [144, 207] width 7 height 12
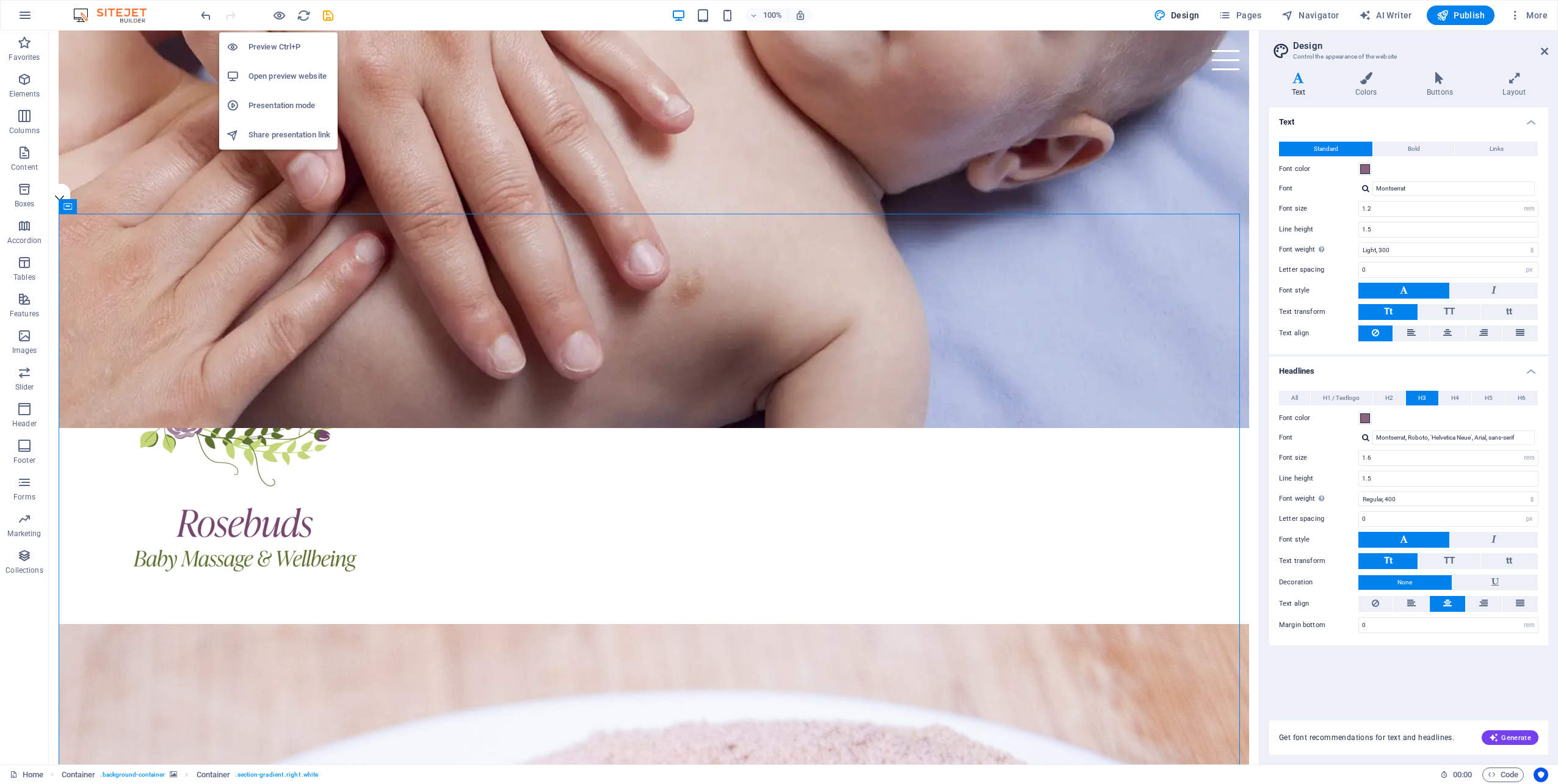
click at [283, 73] on h6 "Open preview website" at bounding box center [289, 76] width 82 height 15
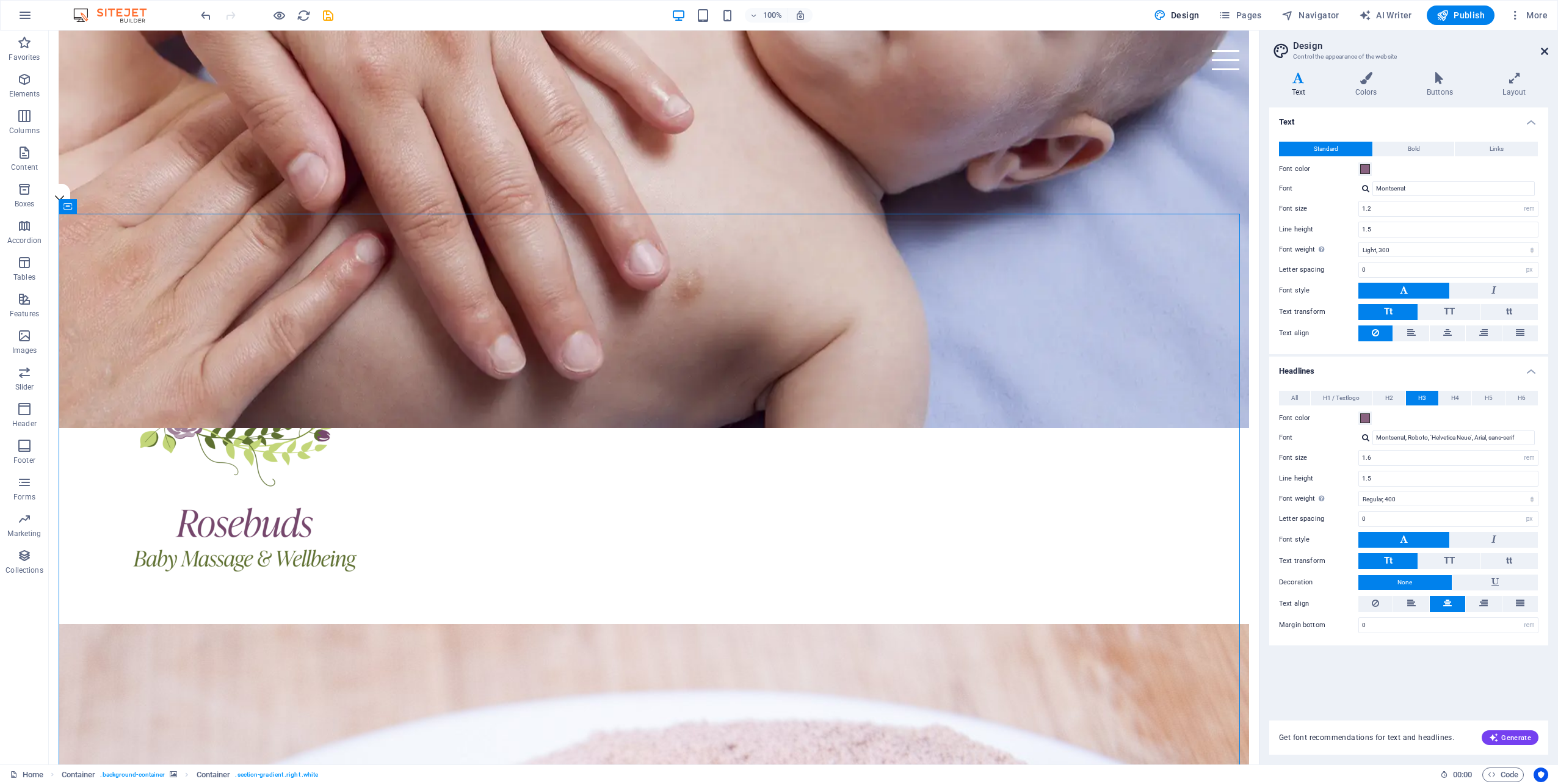
click at [1546, 49] on icon at bounding box center [1544, 51] width 7 height 10
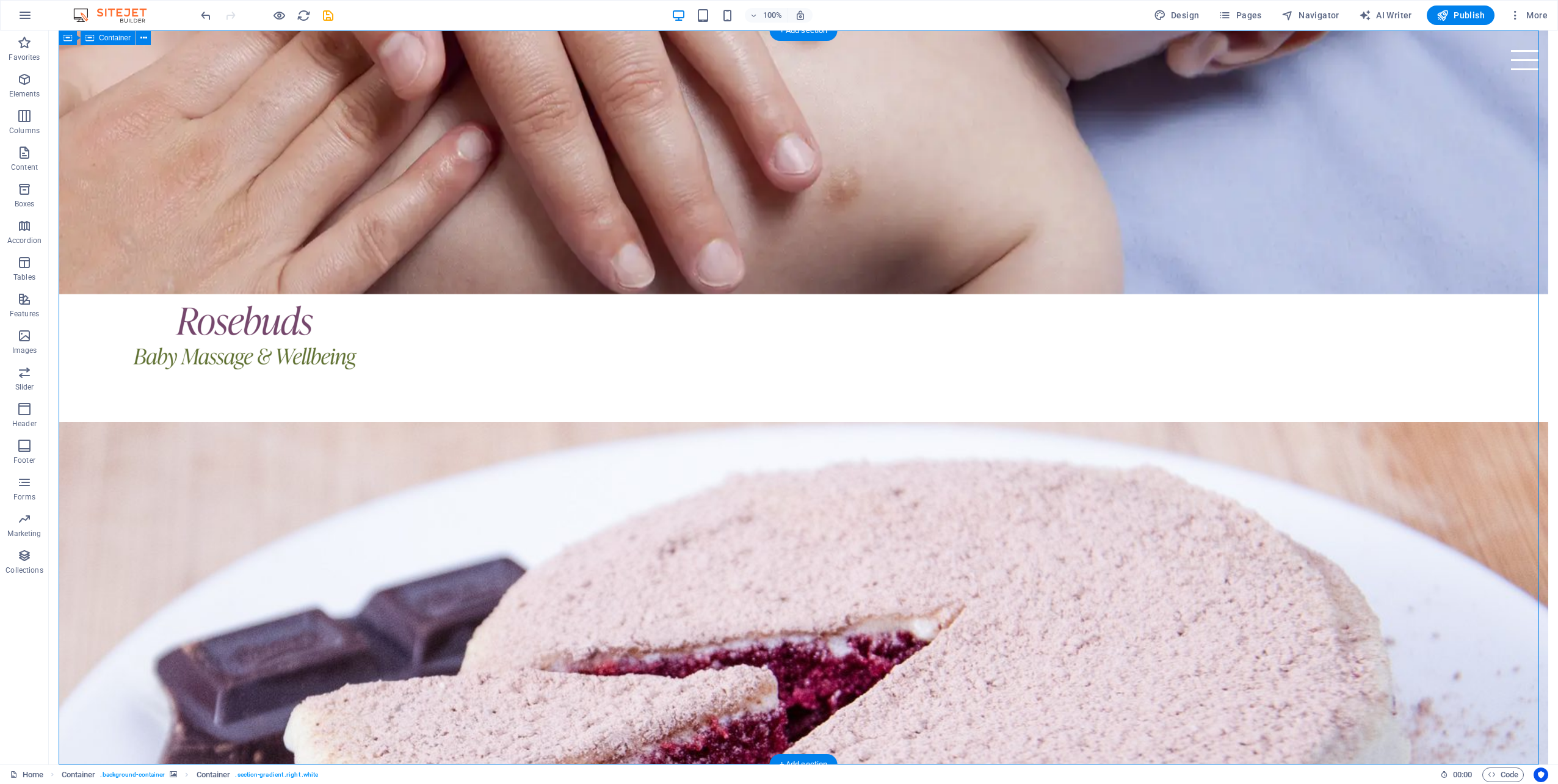
scroll to position [733, 0]
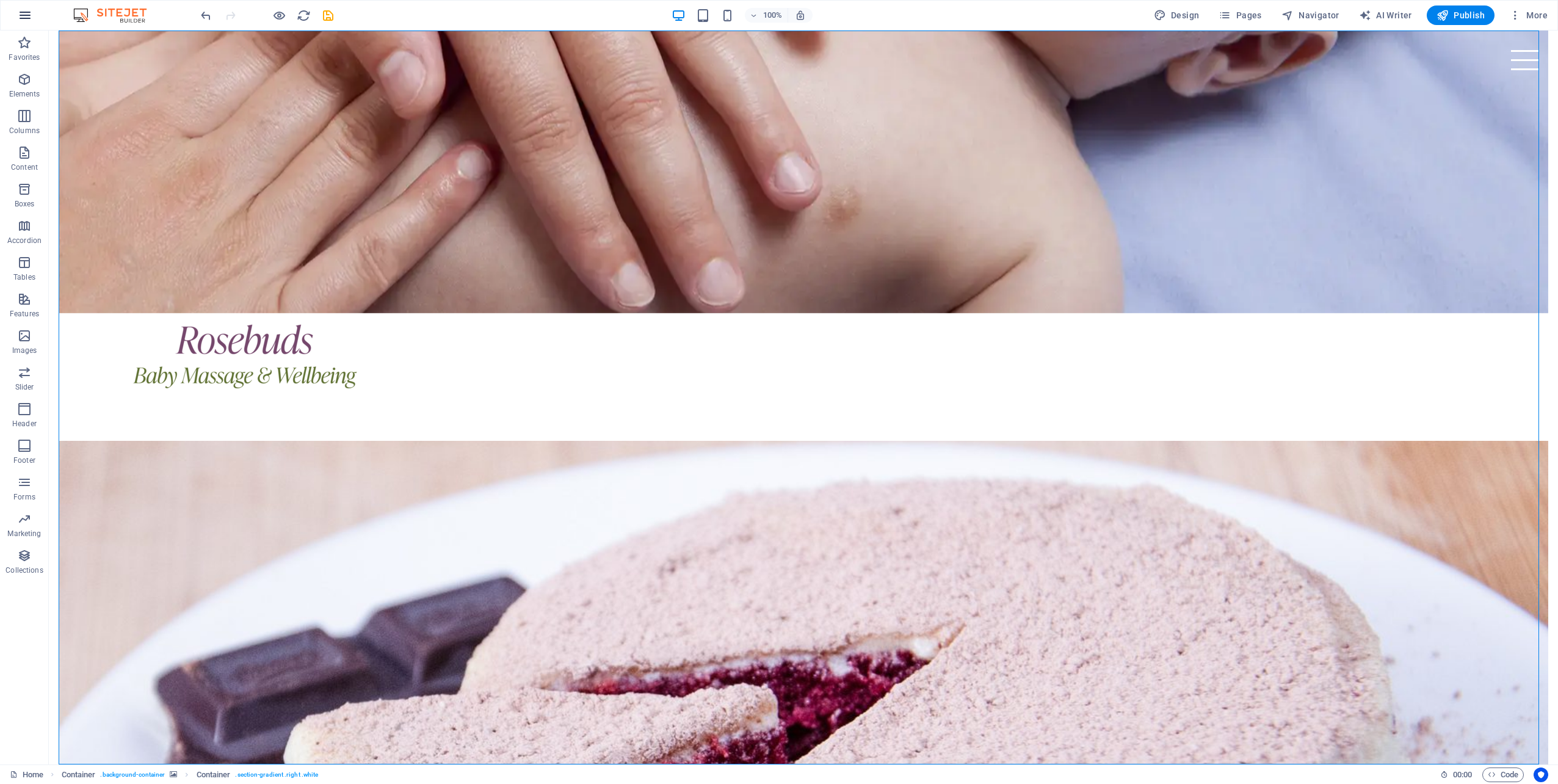
click at [21, 18] on icon "button" at bounding box center [25, 15] width 15 height 15
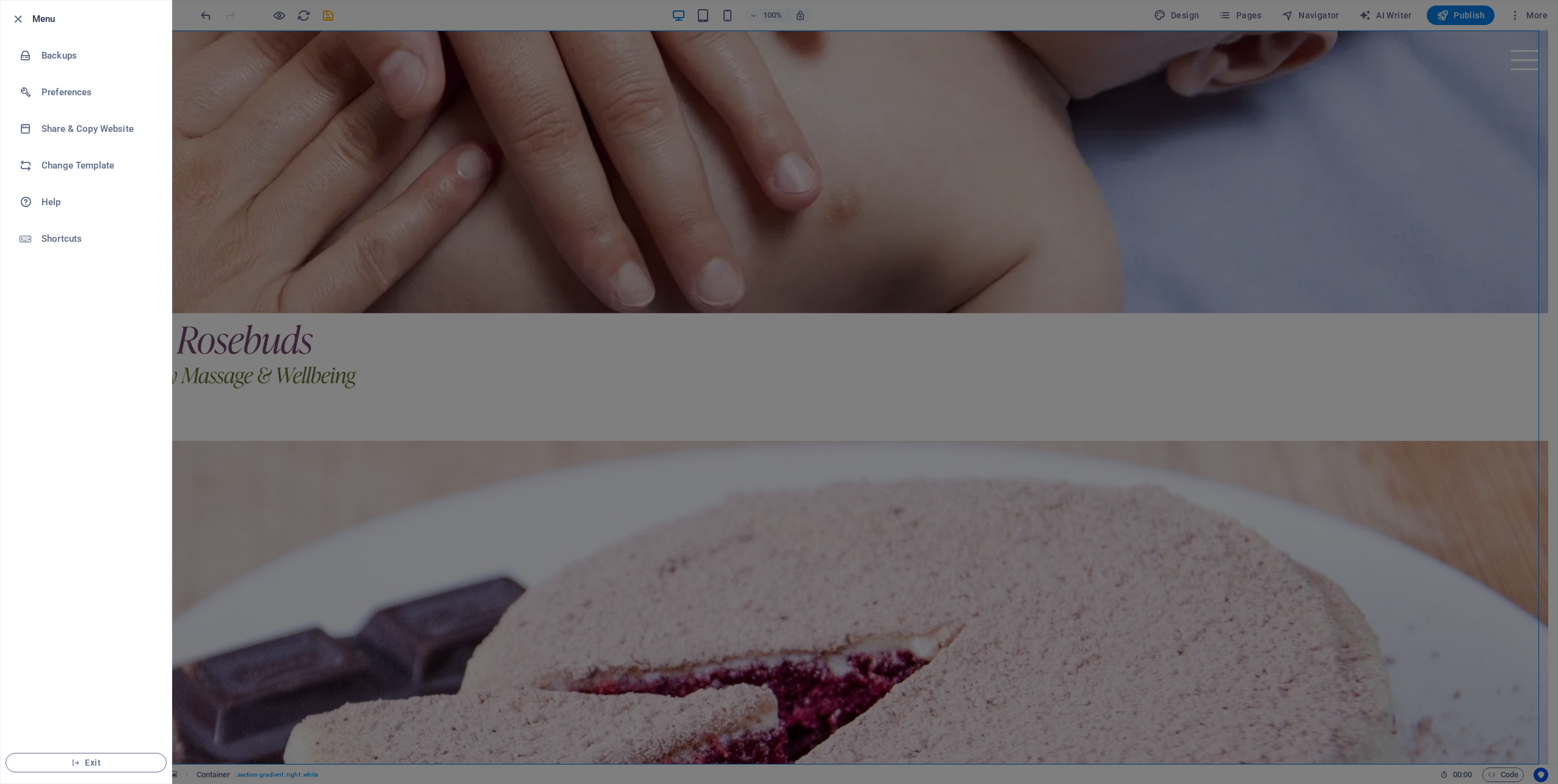
click at [21, 18] on icon "button" at bounding box center [18, 20] width 14 height 14
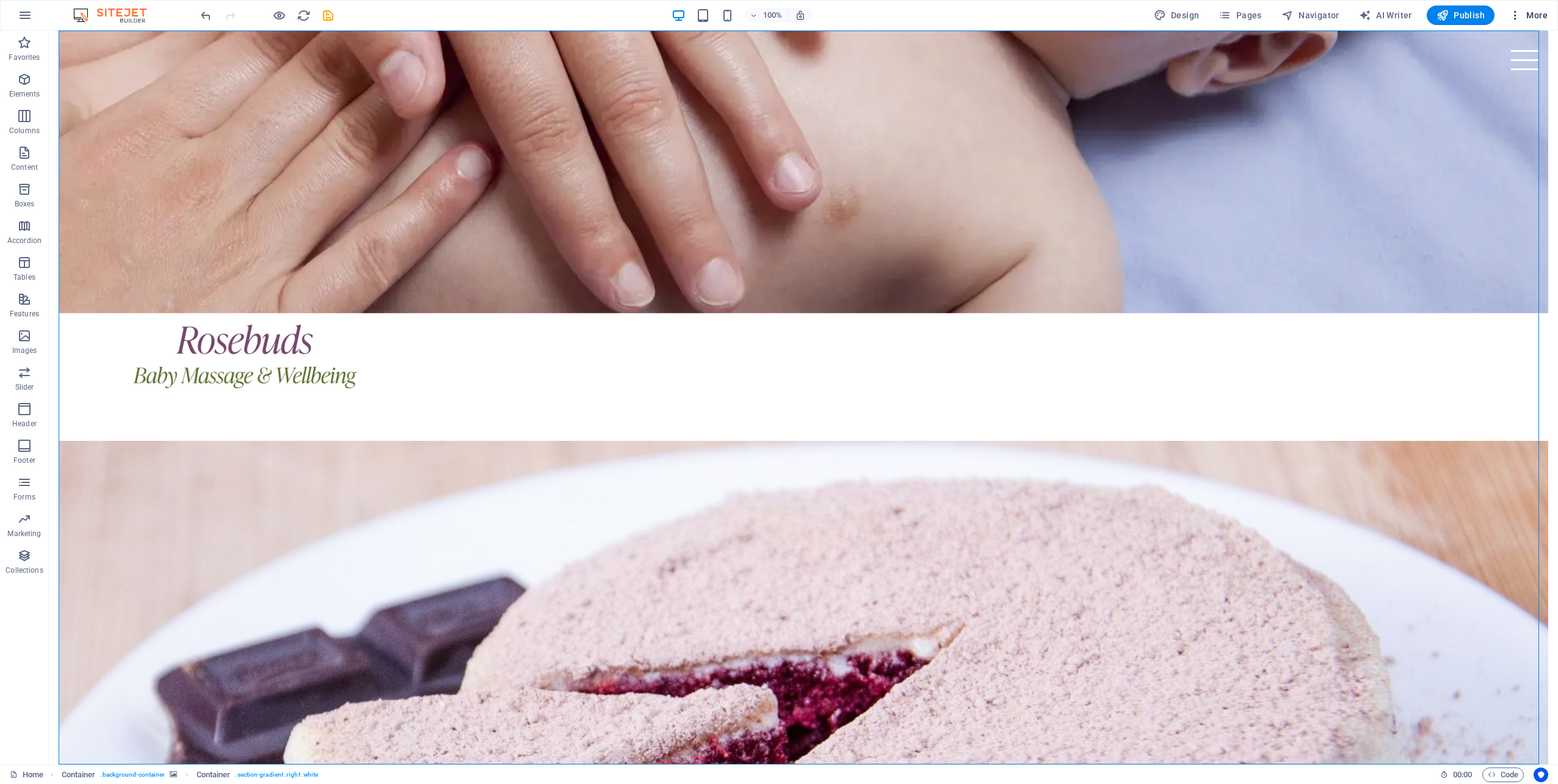
click at [1534, 11] on span "More" at bounding box center [1528, 16] width 38 height 12
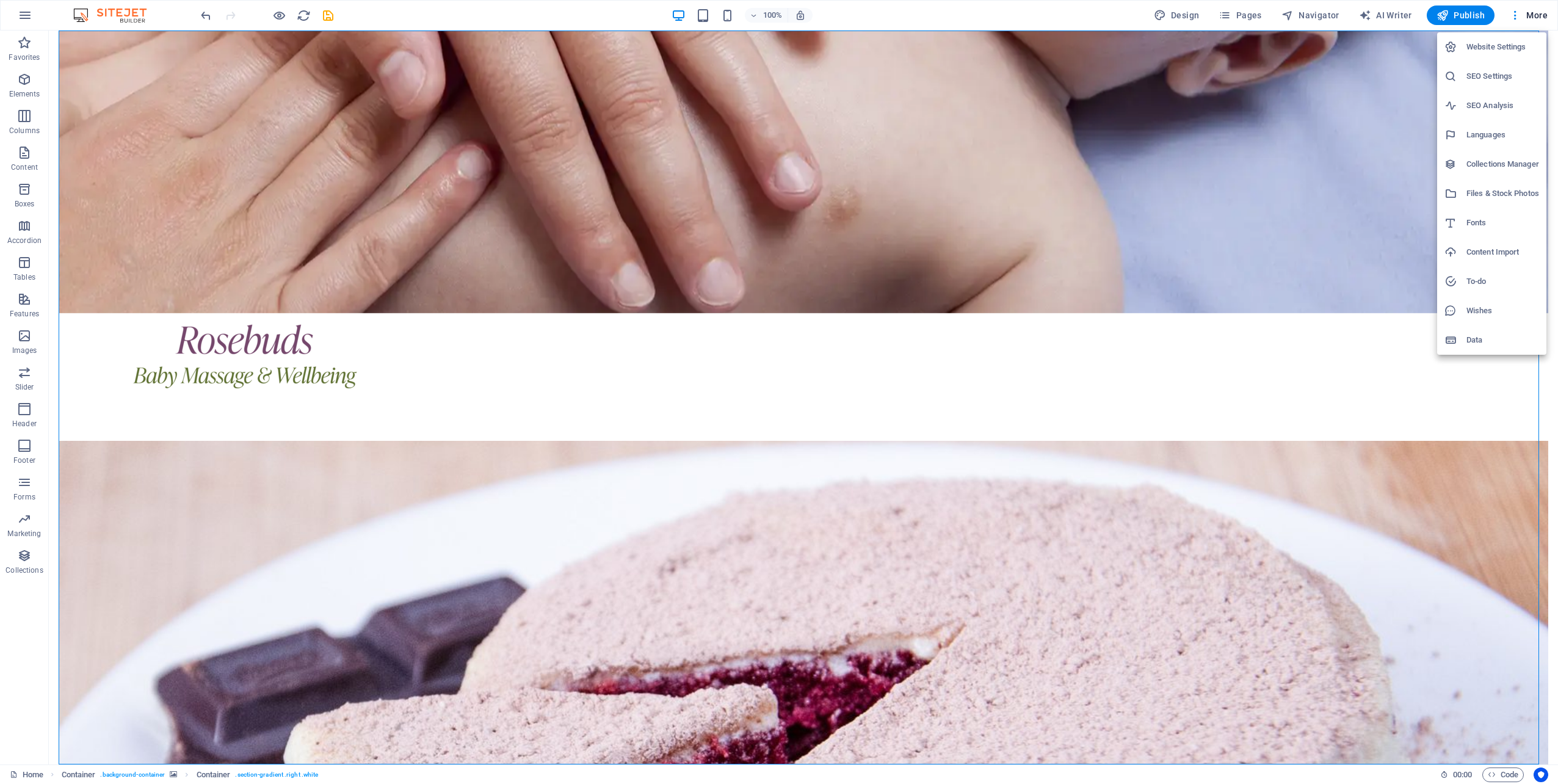
click at [1360, 248] on div at bounding box center [779, 392] width 1558 height 784
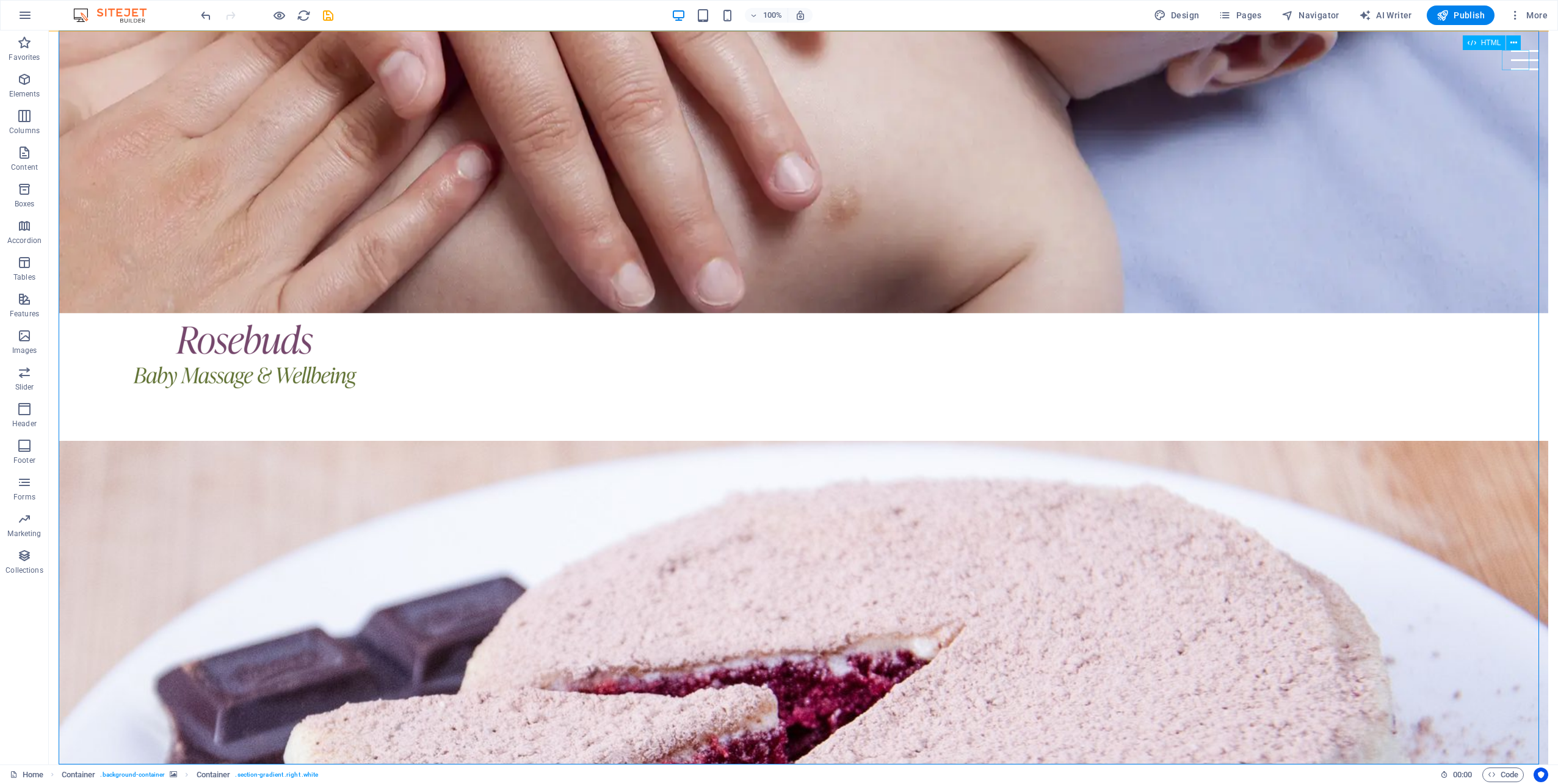
click at [1514, 60] on div "Menu" at bounding box center [1524, 60] width 27 height 20
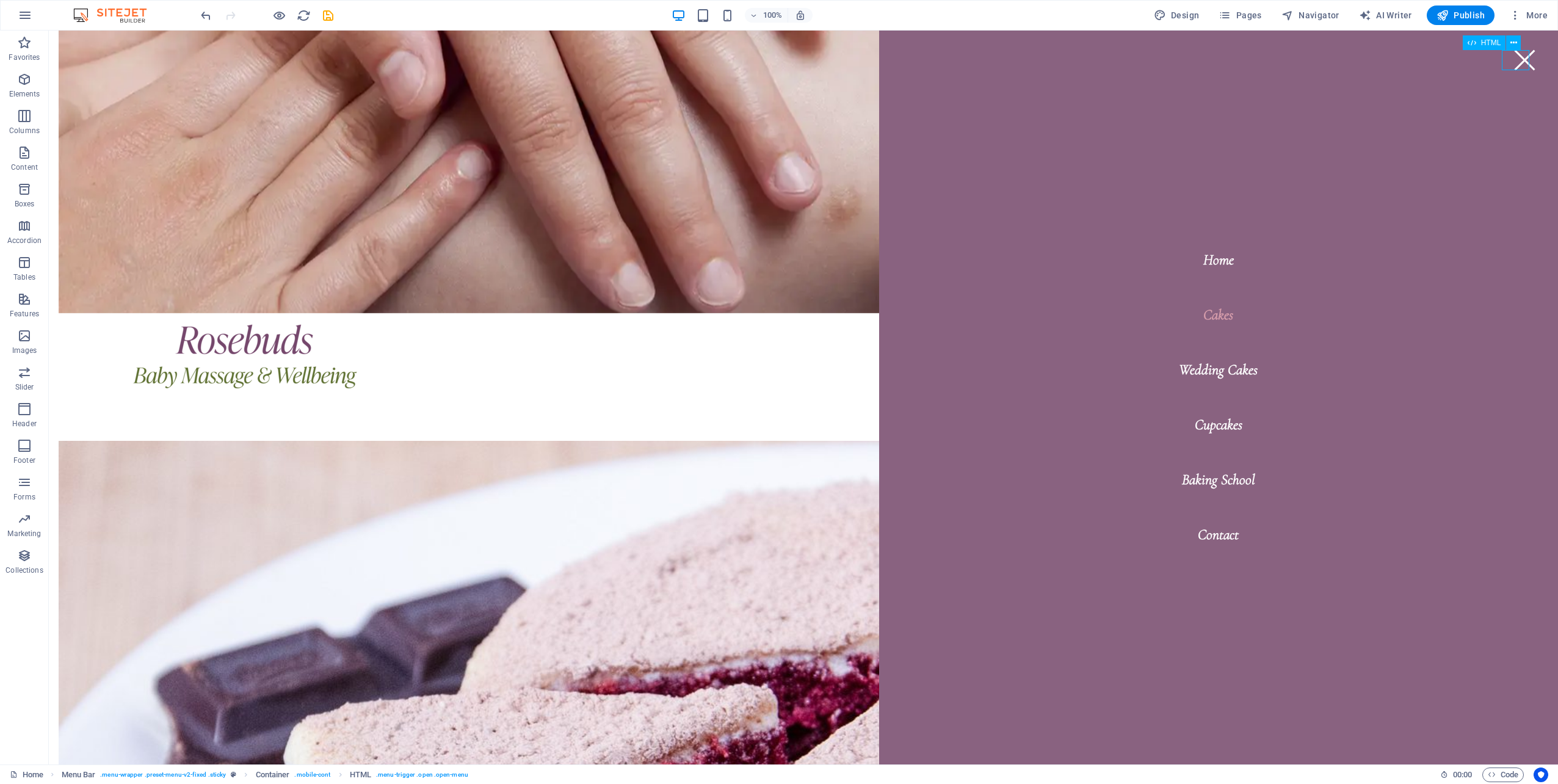
click at [1514, 60] on div "Menu" at bounding box center [1524, 60] width 27 height 20
